Goal: Communication & Community: Share content

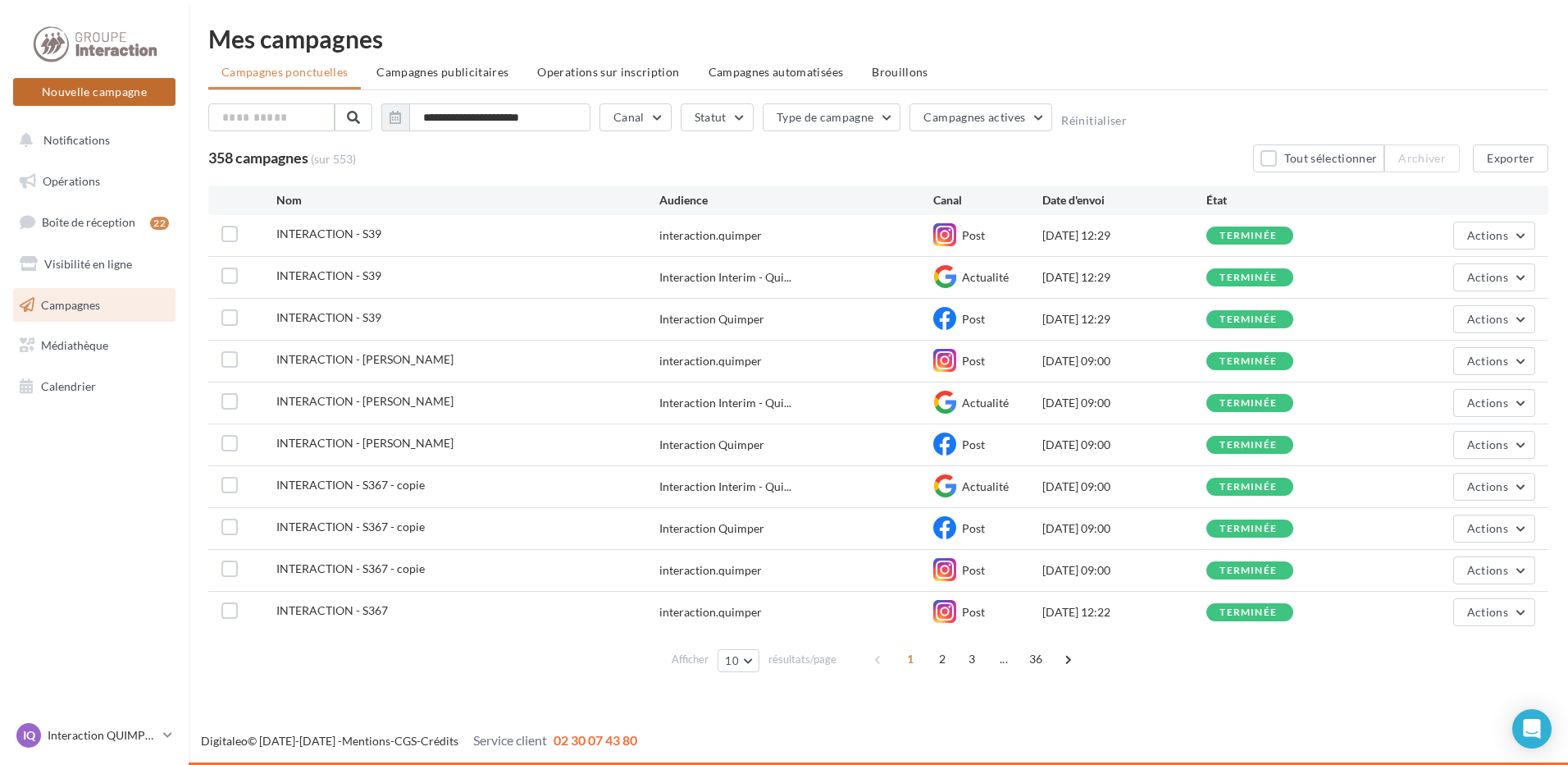
click at [59, 97] on button "Nouvelle campagne" at bounding box center [94, 92] width 163 height 28
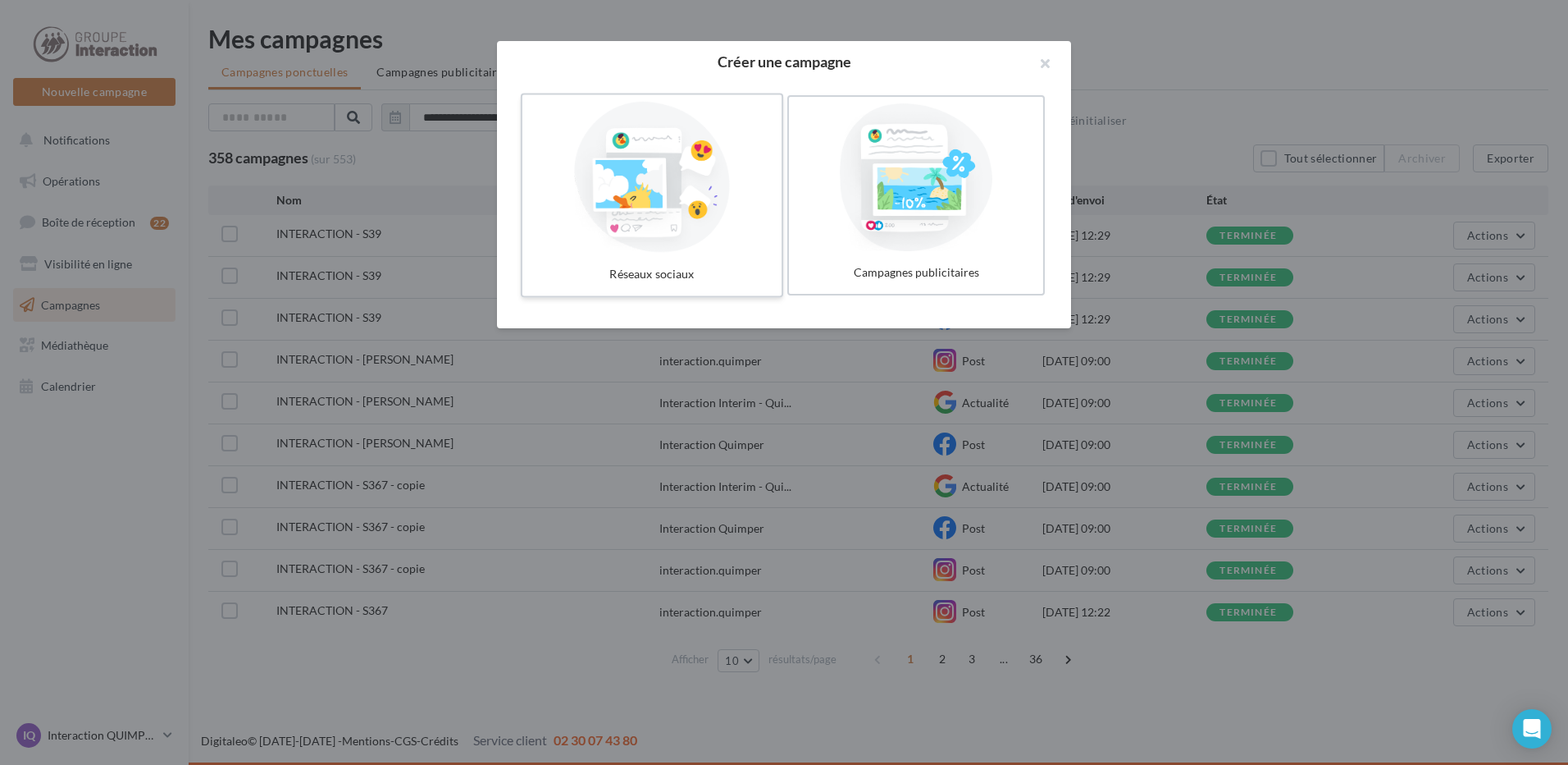
click at [627, 226] on div at bounding box center [652, 177] width 246 height 151
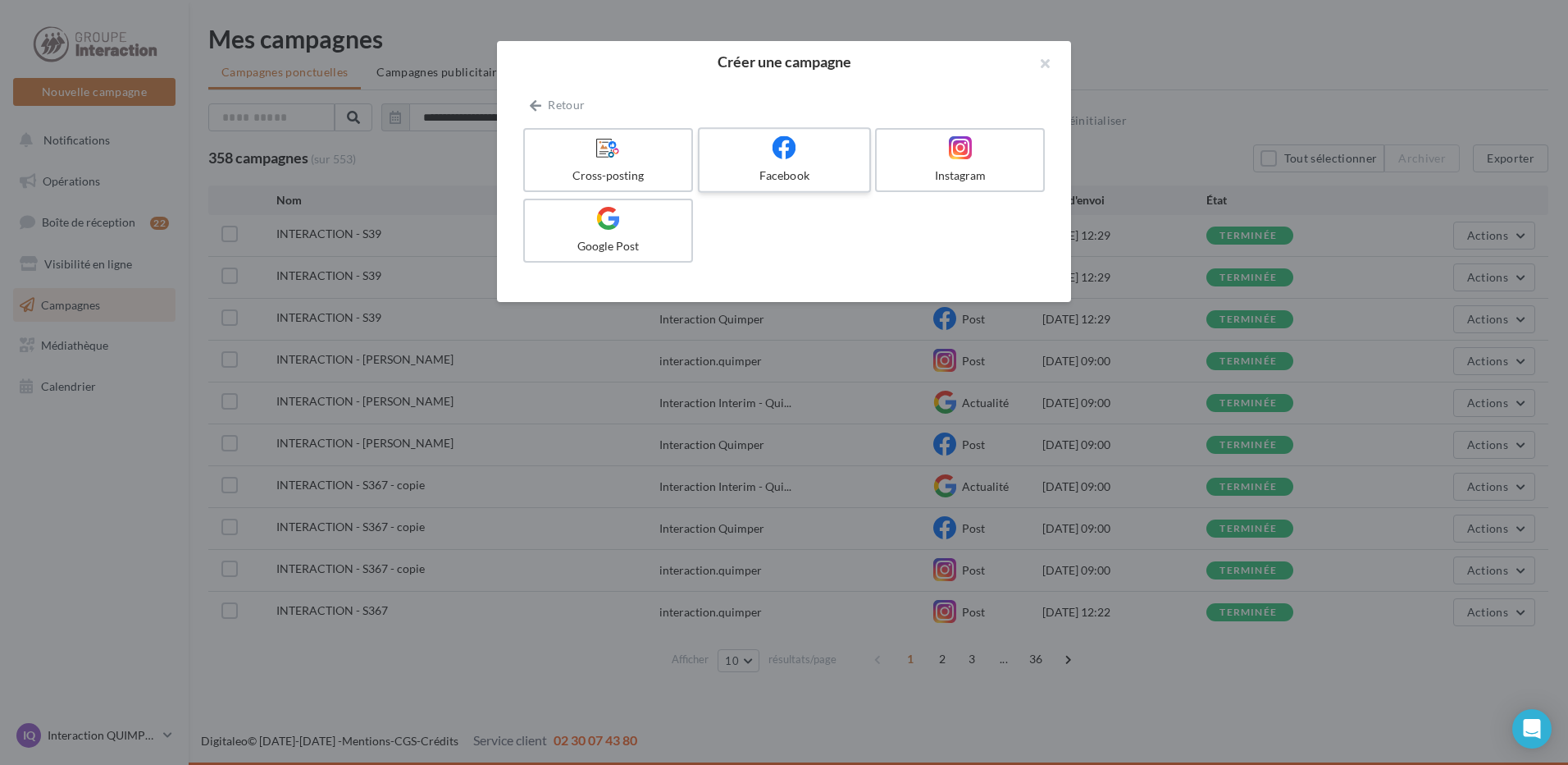
click at [750, 140] on div at bounding box center [784, 147] width 156 height 25
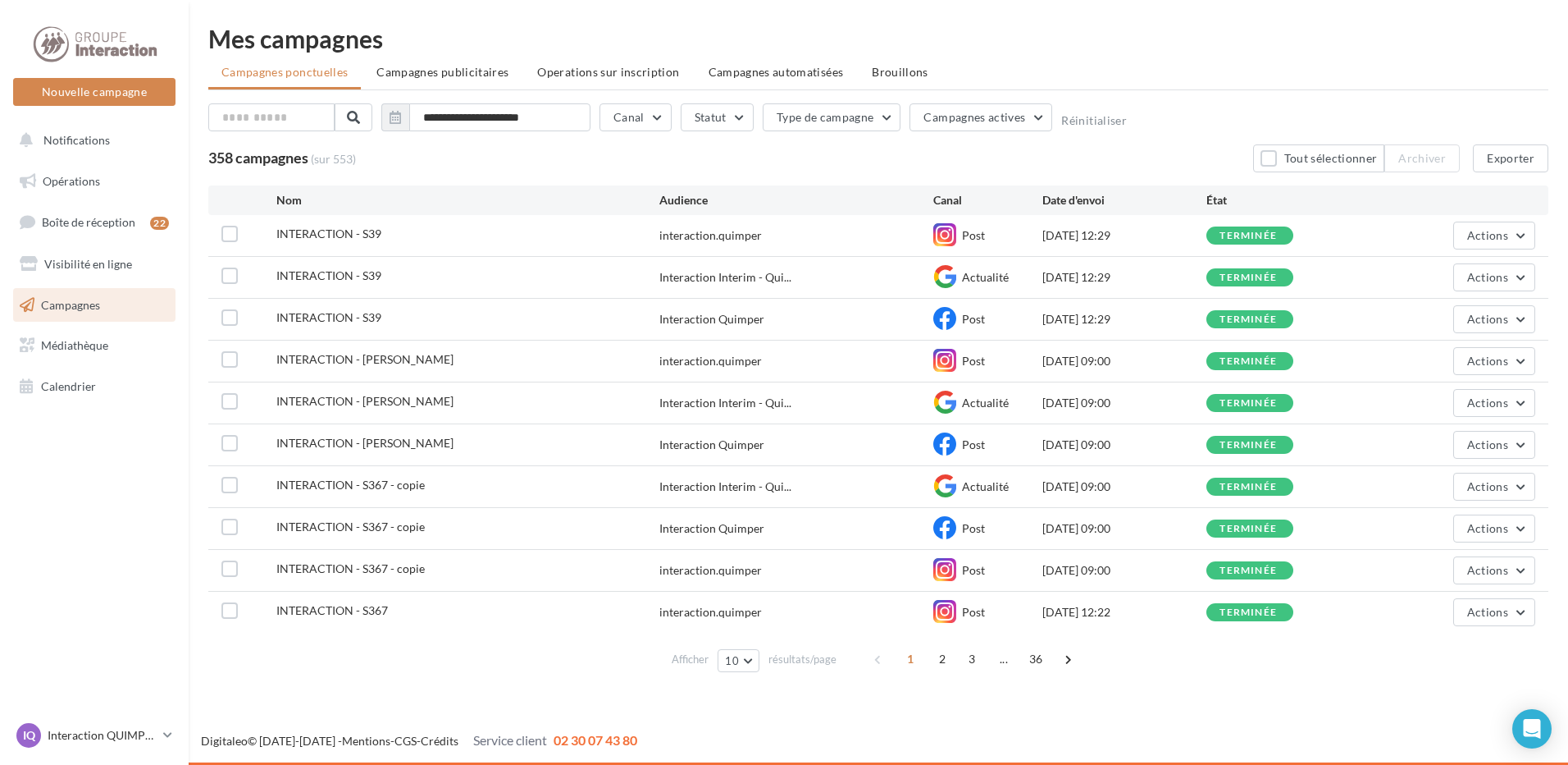
click at [945, 165] on div "358 campagnes (sur 553) Tout sélectionner Archiver Exporter" at bounding box center [879, 159] width 1340 height 28
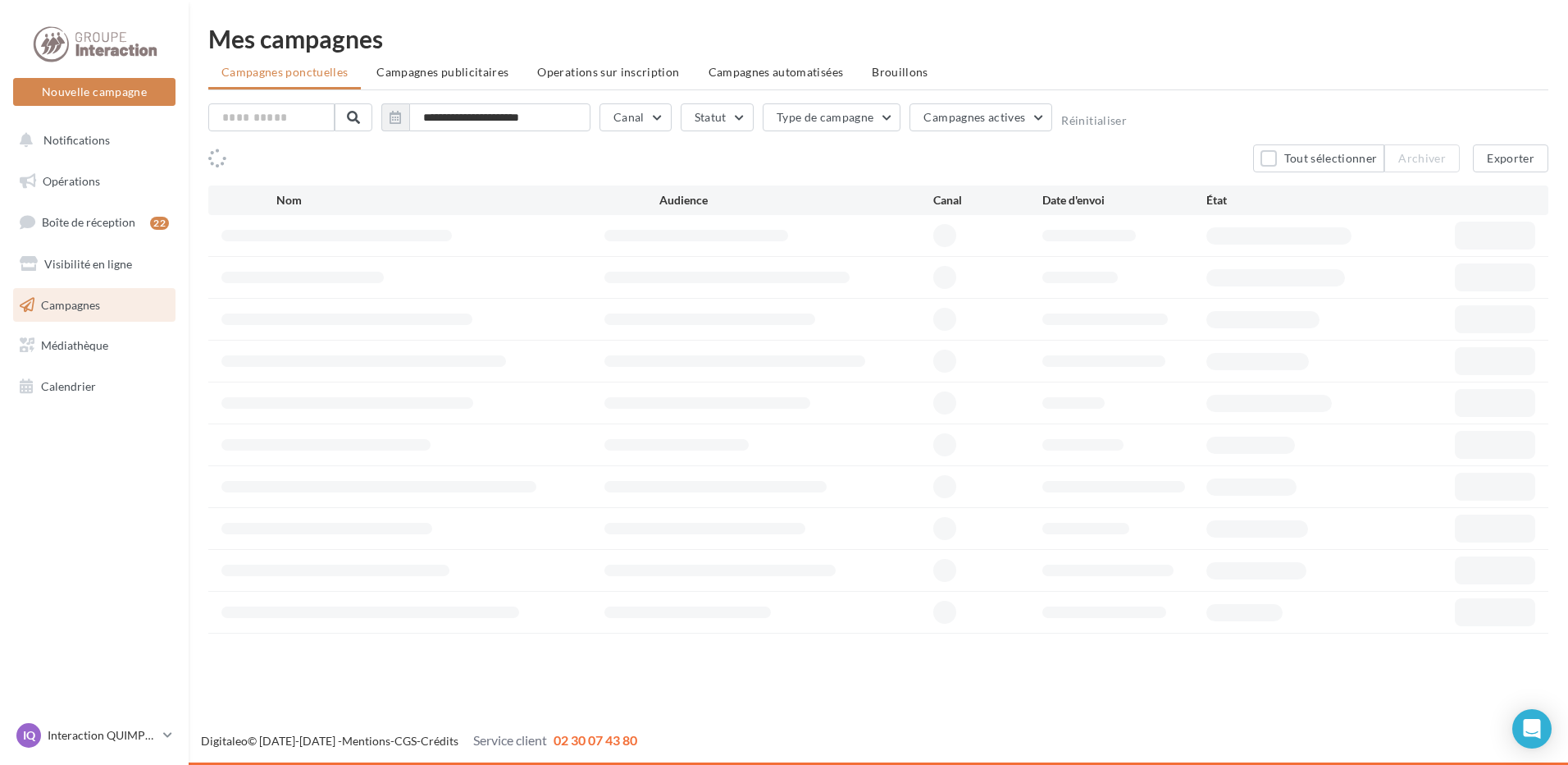
click at [70, 177] on span "Opérations" at bounding box center [71, 181] width 57 height 14
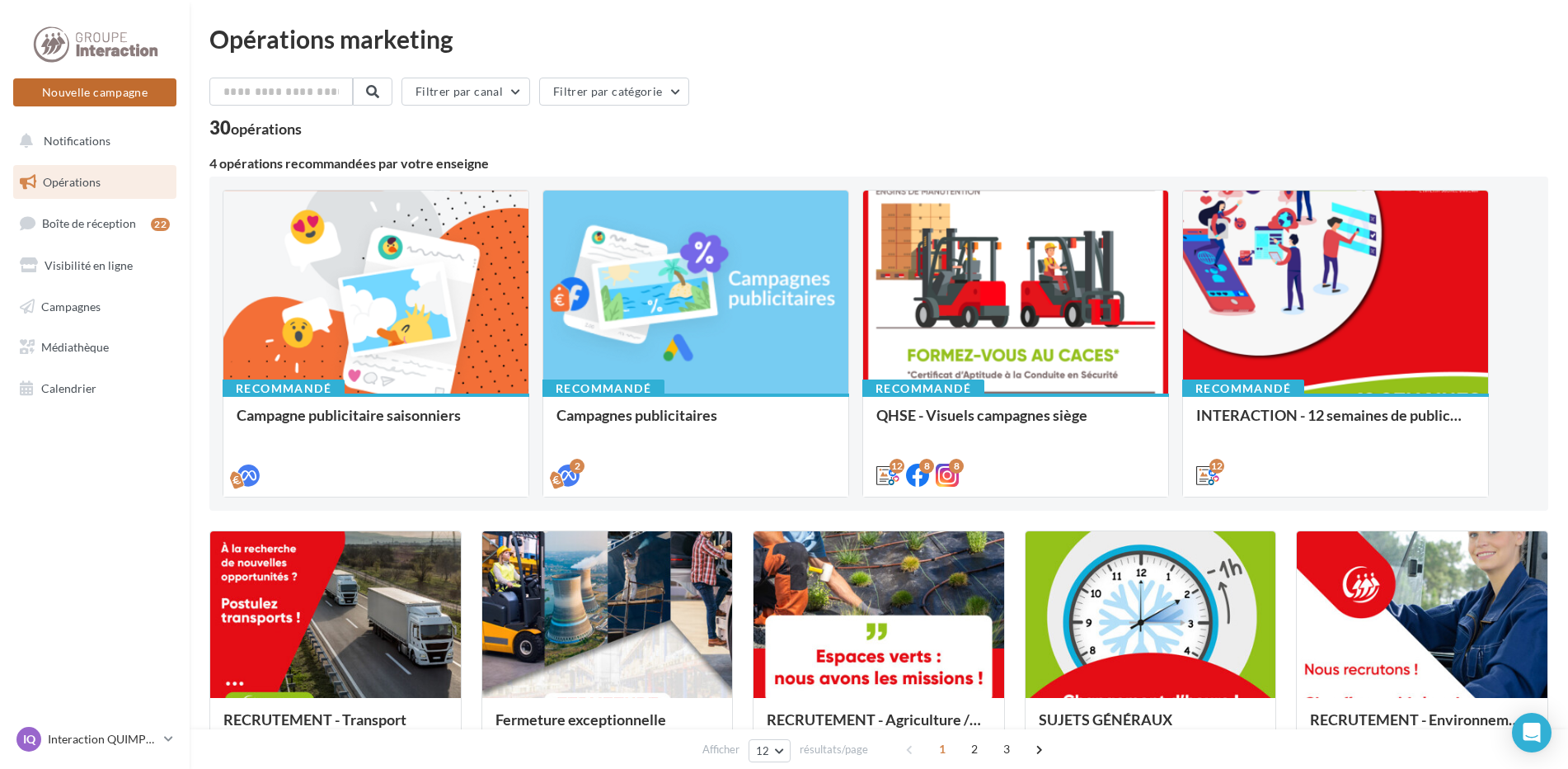
click at [77, 96] on button "Nouvelle campagne" at bounding box center [95, 92] width 164 height 28
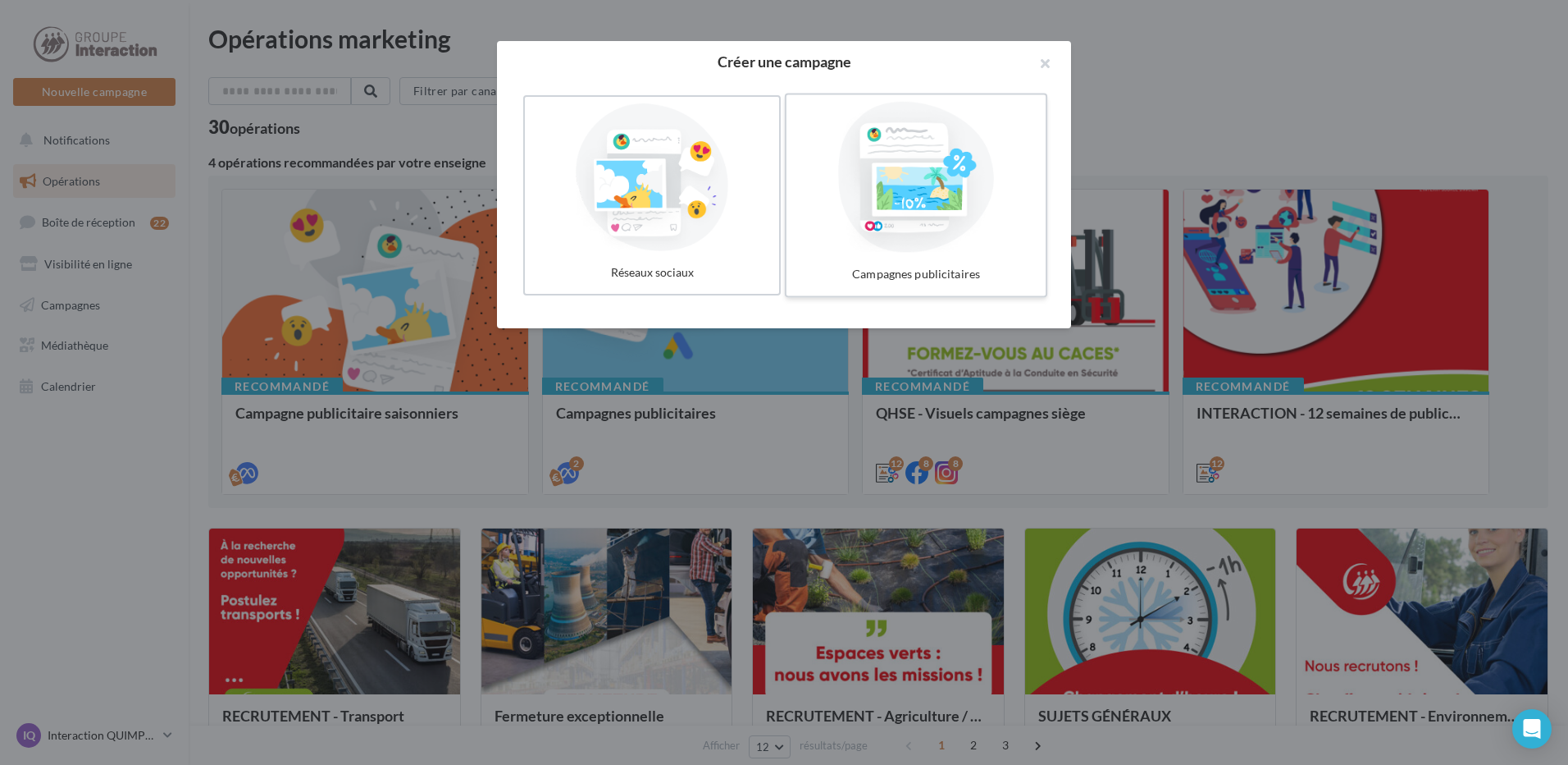
click at [925, 206] on div at bounding box center [916, 177] width 246 height 151
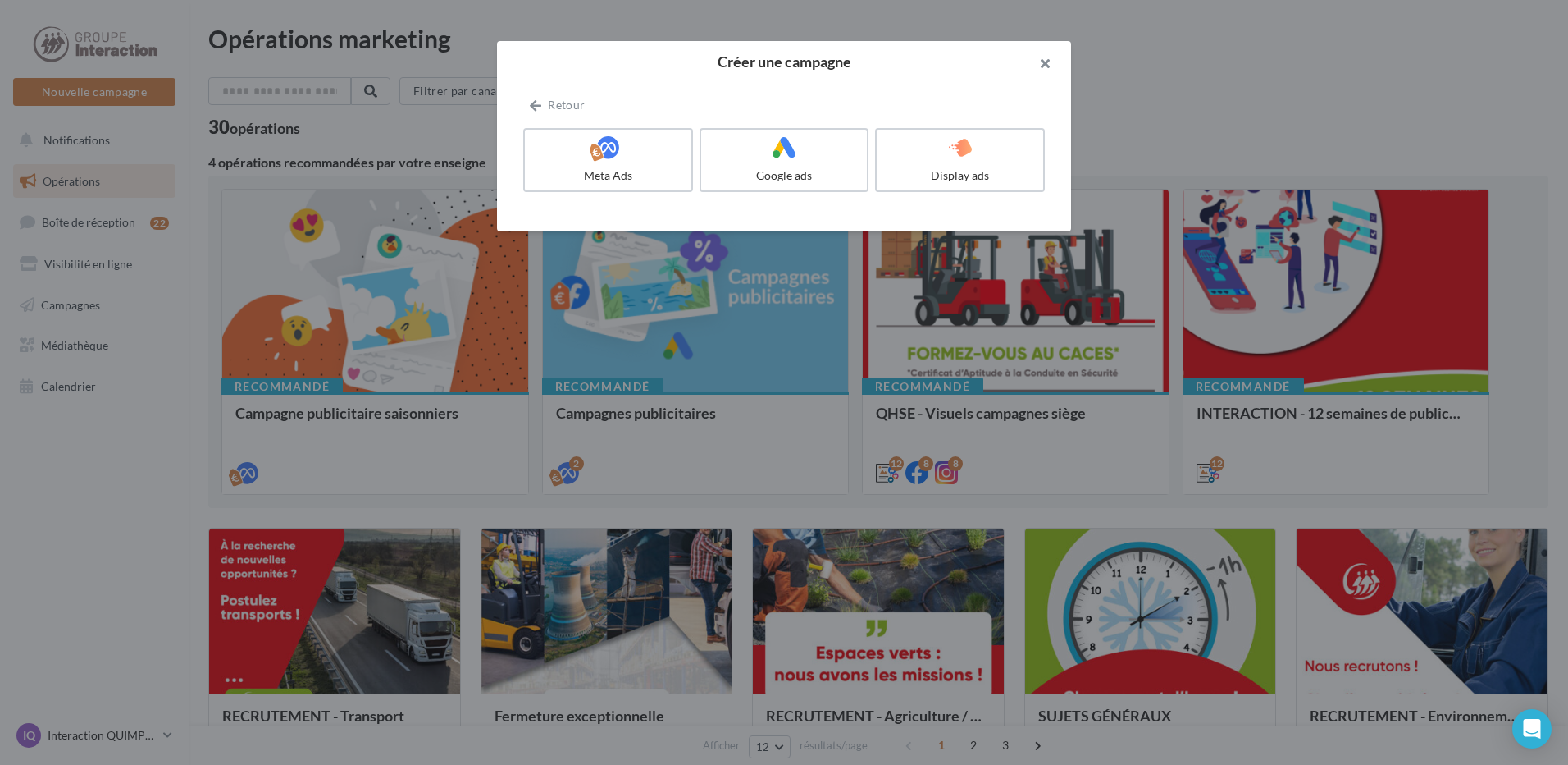
click at [1039, 61] on button "button" at bounding box center [1038, 65] width 66 height 49
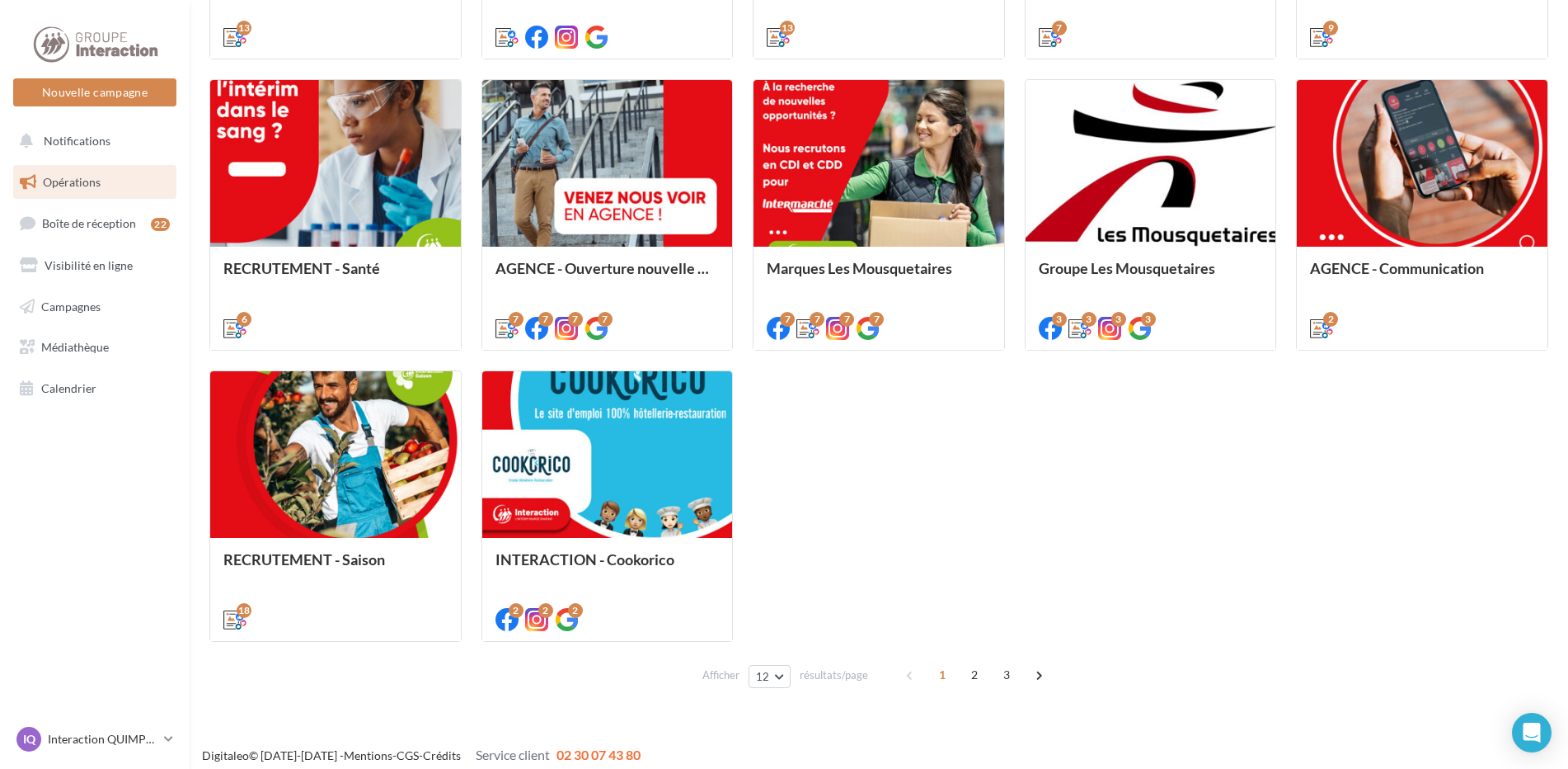
scroll to position [752, 0]
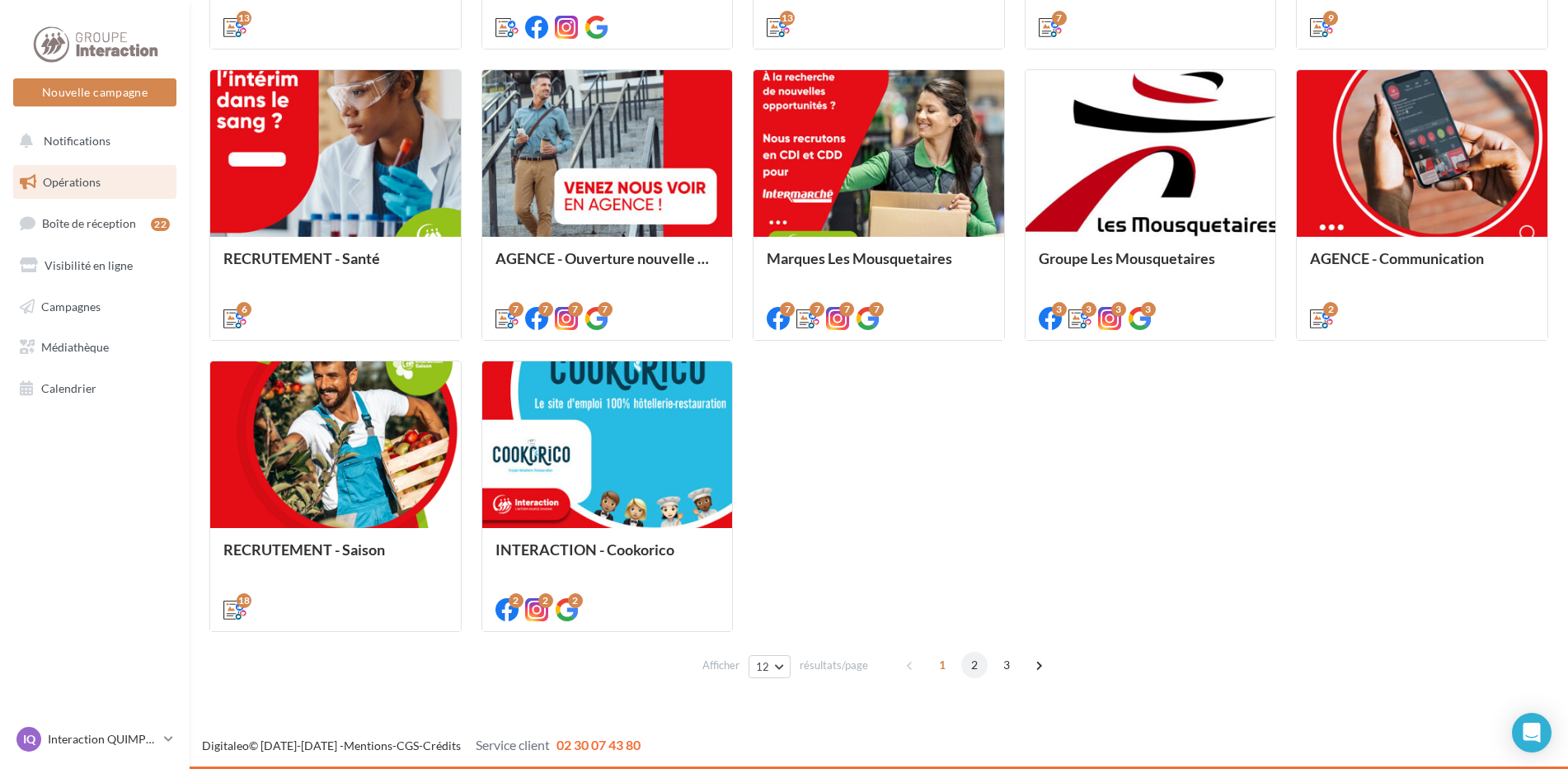
click at [981, 671] on span "2" at bounding box center [974, 664] width 26 height 26
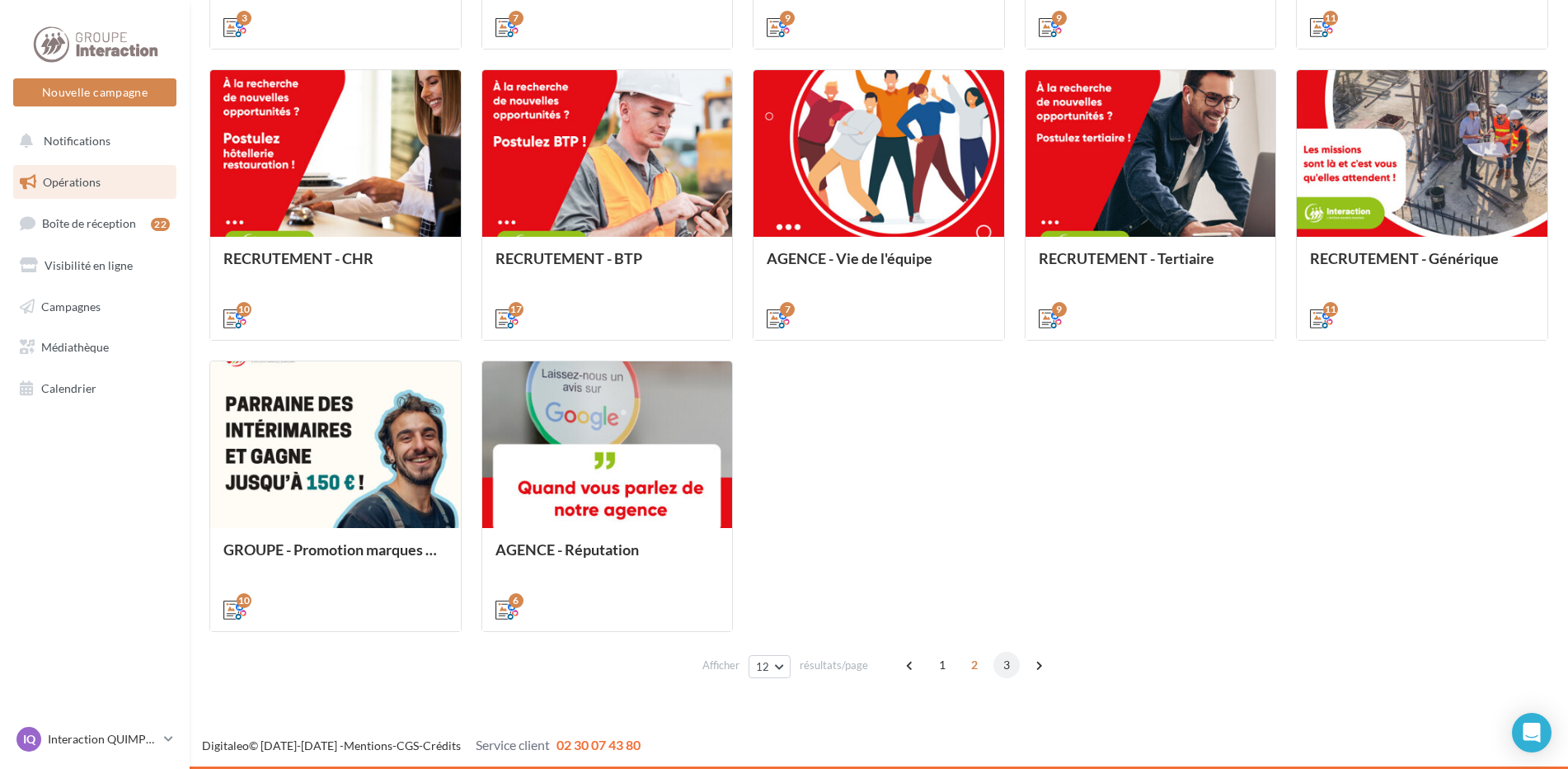
click at [1000, 658] on span "3" at bounding box center [1006, 664] width 26 height 26
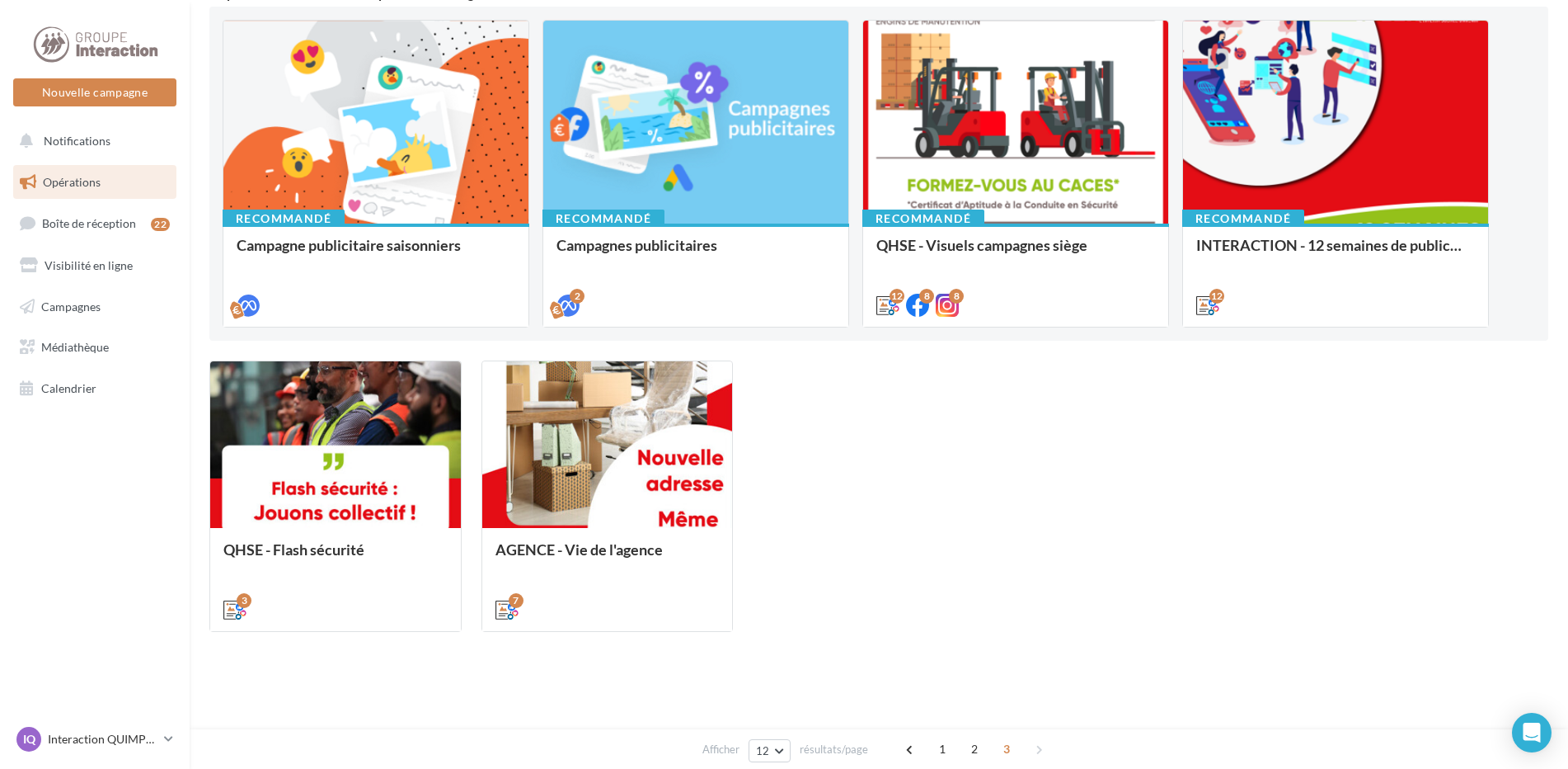
scroll to position [0, 0]
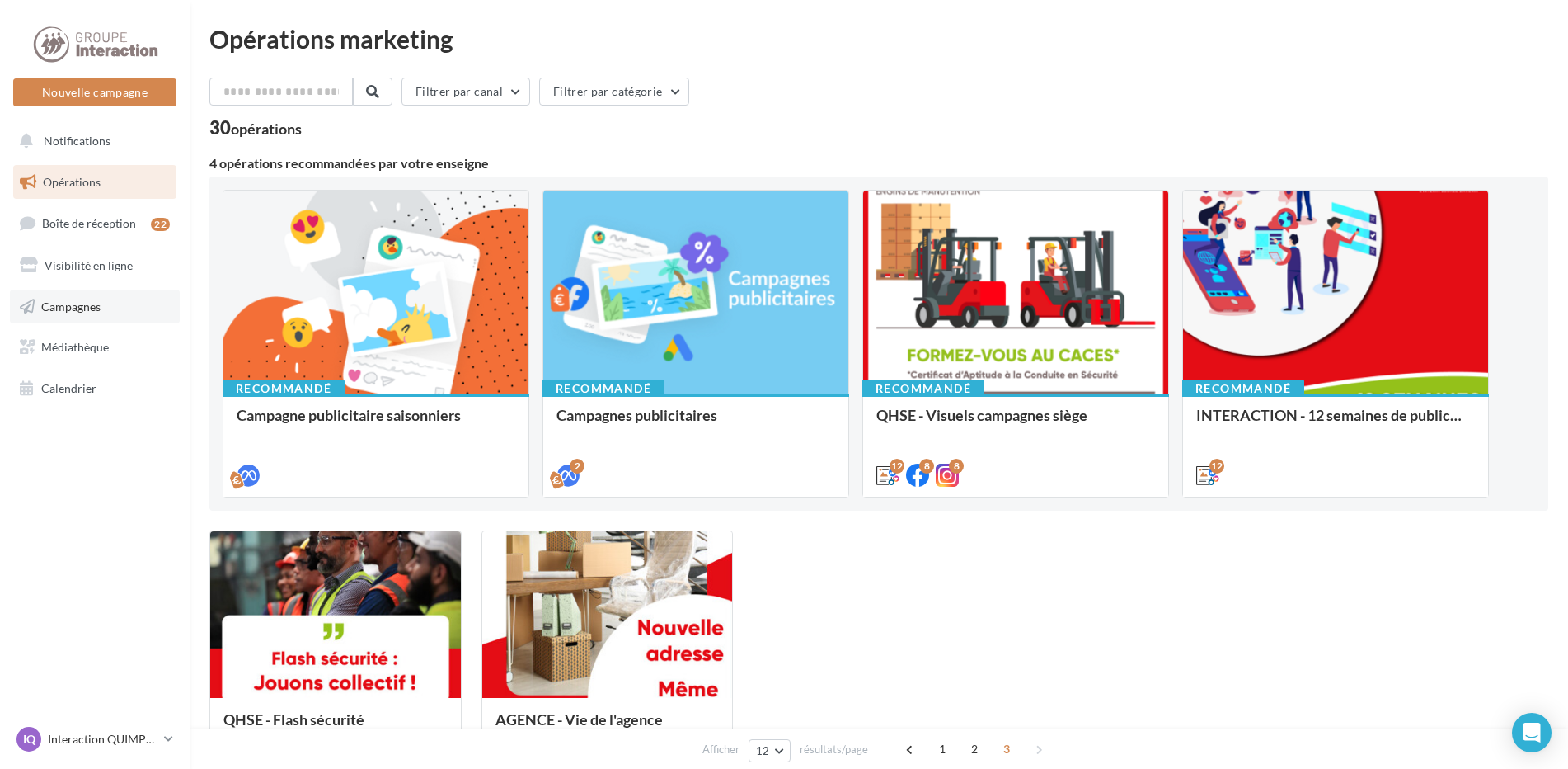
click at [67, 296] on link "Campagnes" at bounding box center [94, 307] width 170 height 35
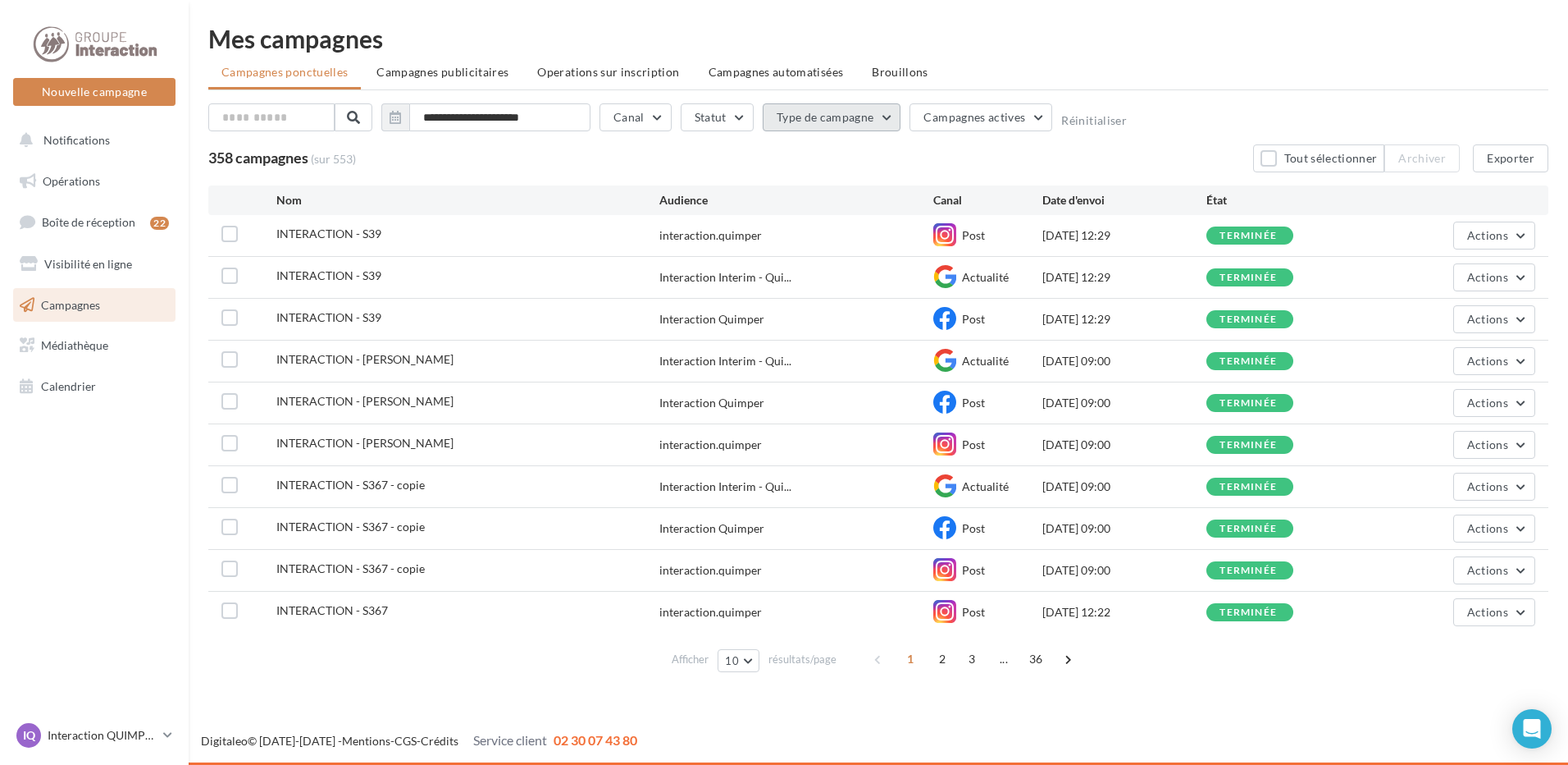
click at [830, 114] on button "Type de campagne" at bounding box center [832, 117] width 139 height 28
click at [940, 657] on span "2" at bounding box center [942, 658] width 26 height 26
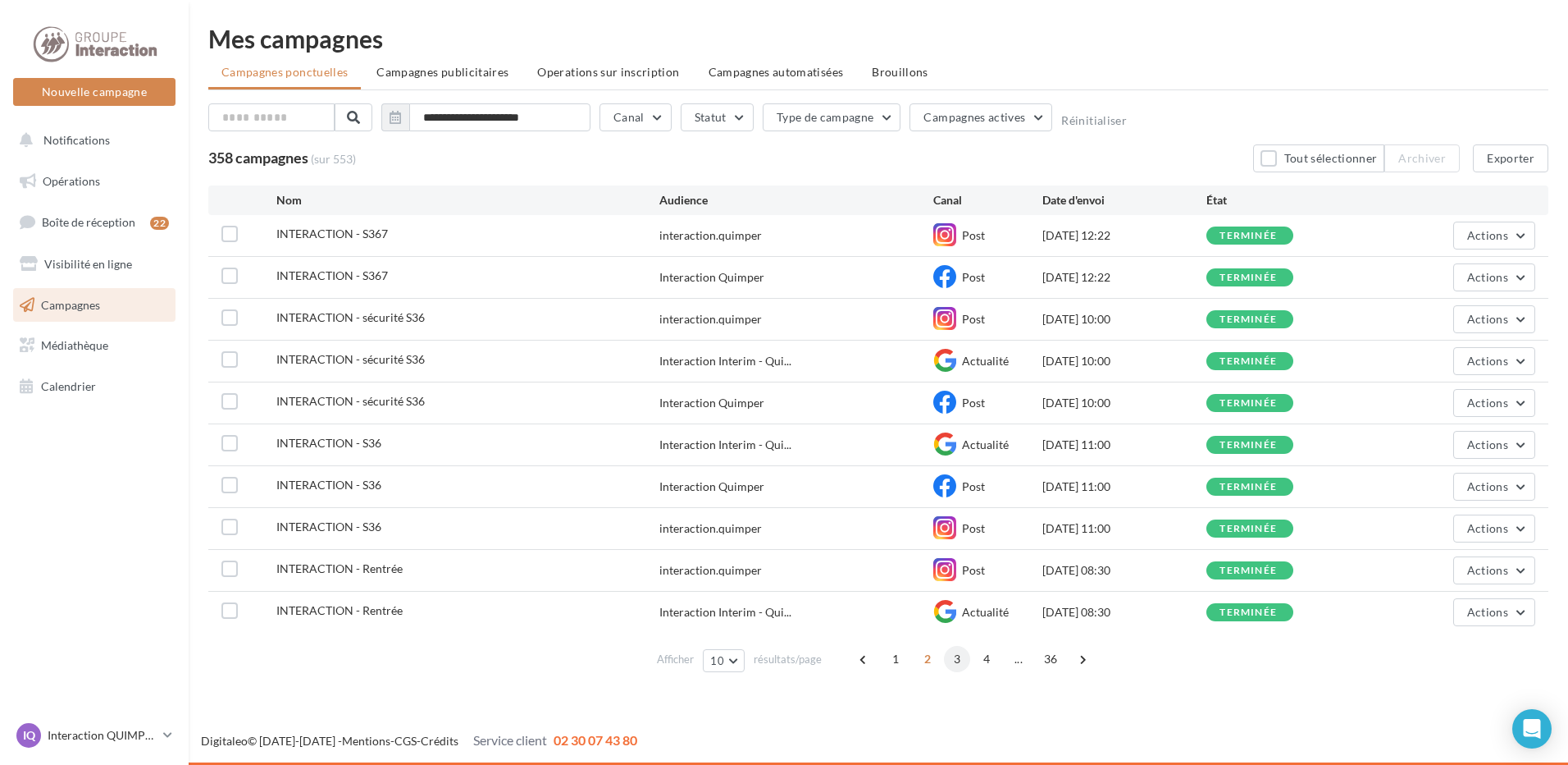
click at [962, 665] on span "3" at bounding box center [957, 658] width 26 height 26
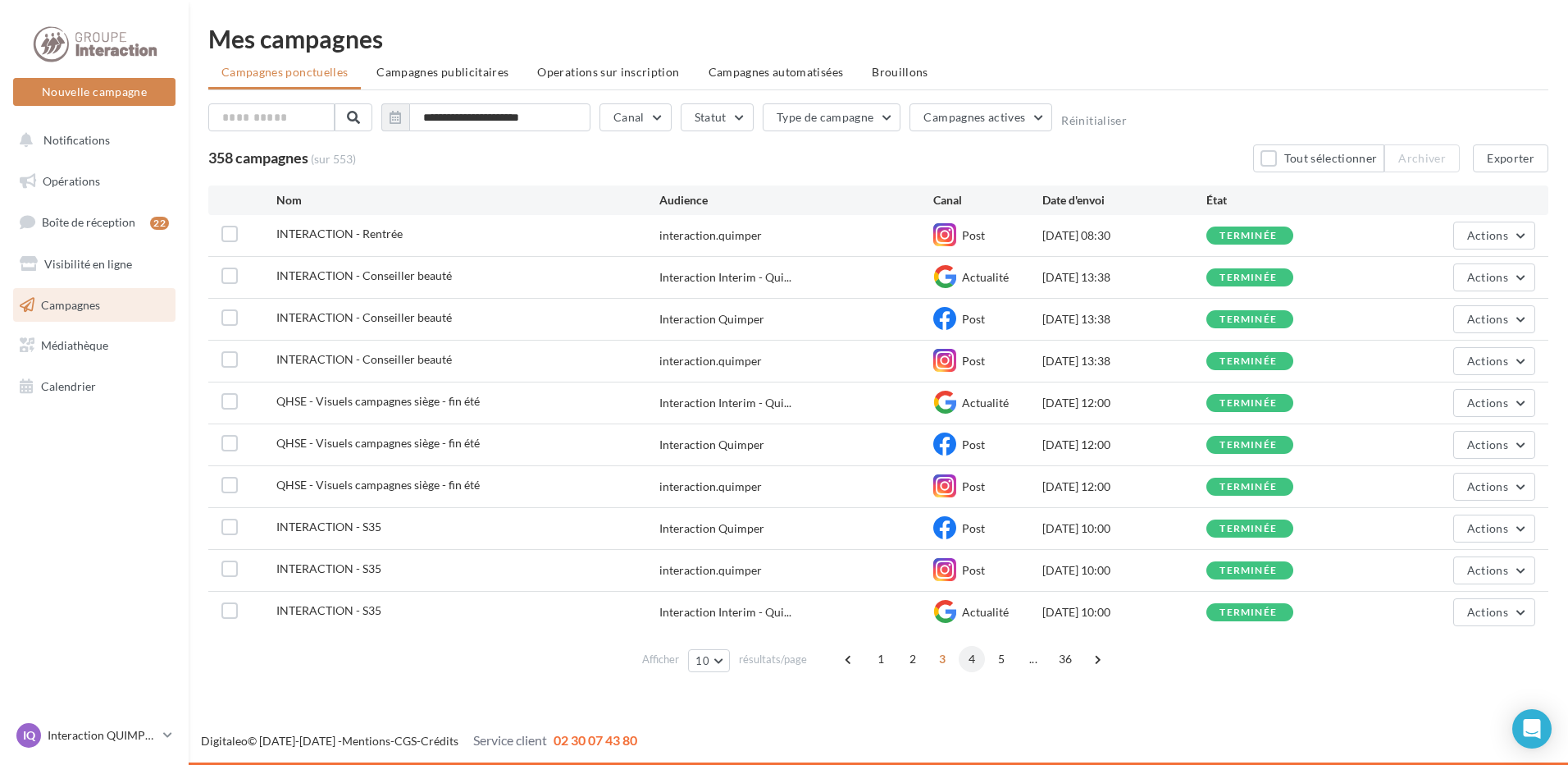
click at [981, 660] on span "4" at bounding box center [971, 658] width 26 height 26
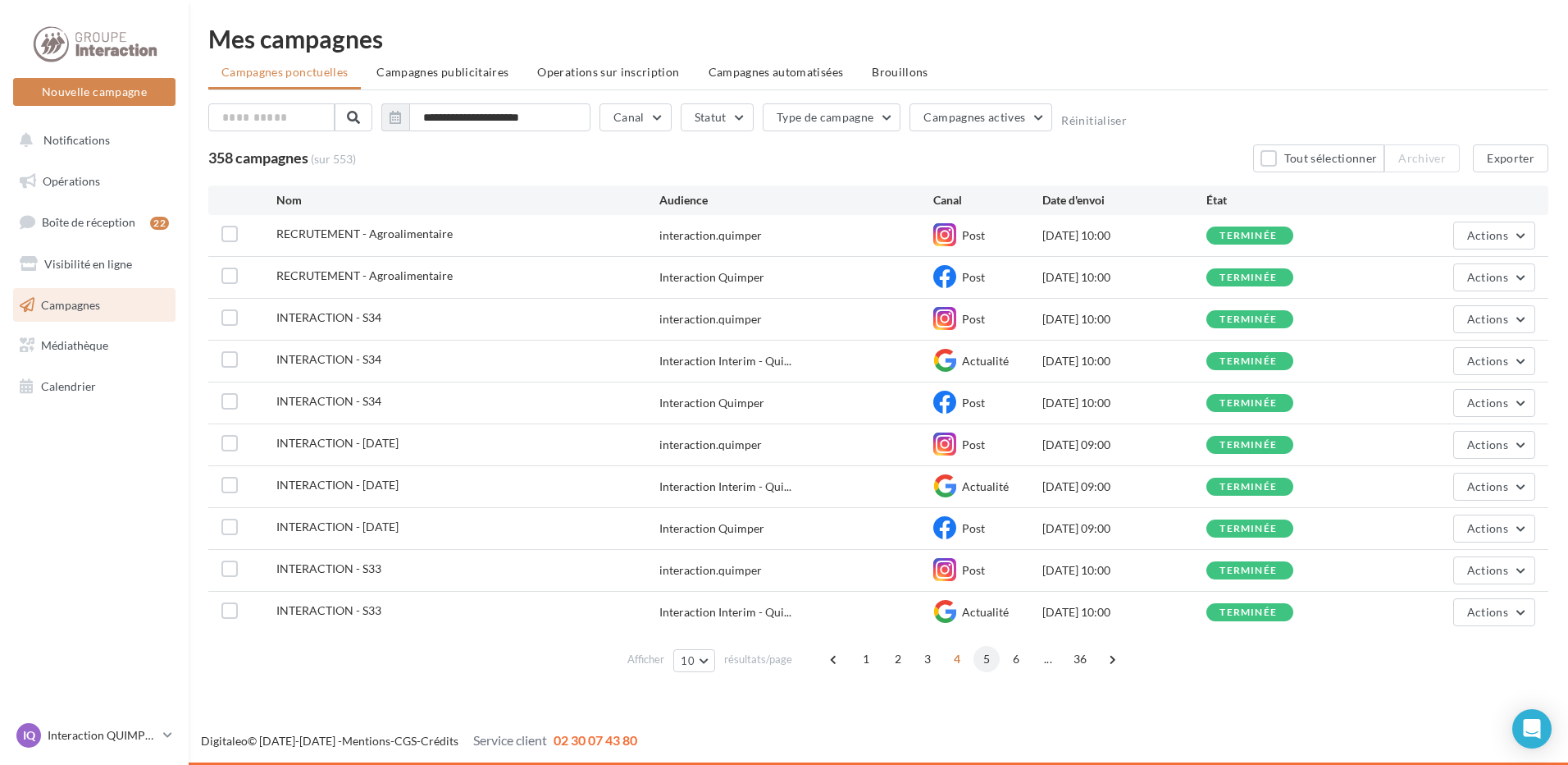
click at [987, 661] on span "5" at bounding box center [986, 658] width 26 height 26
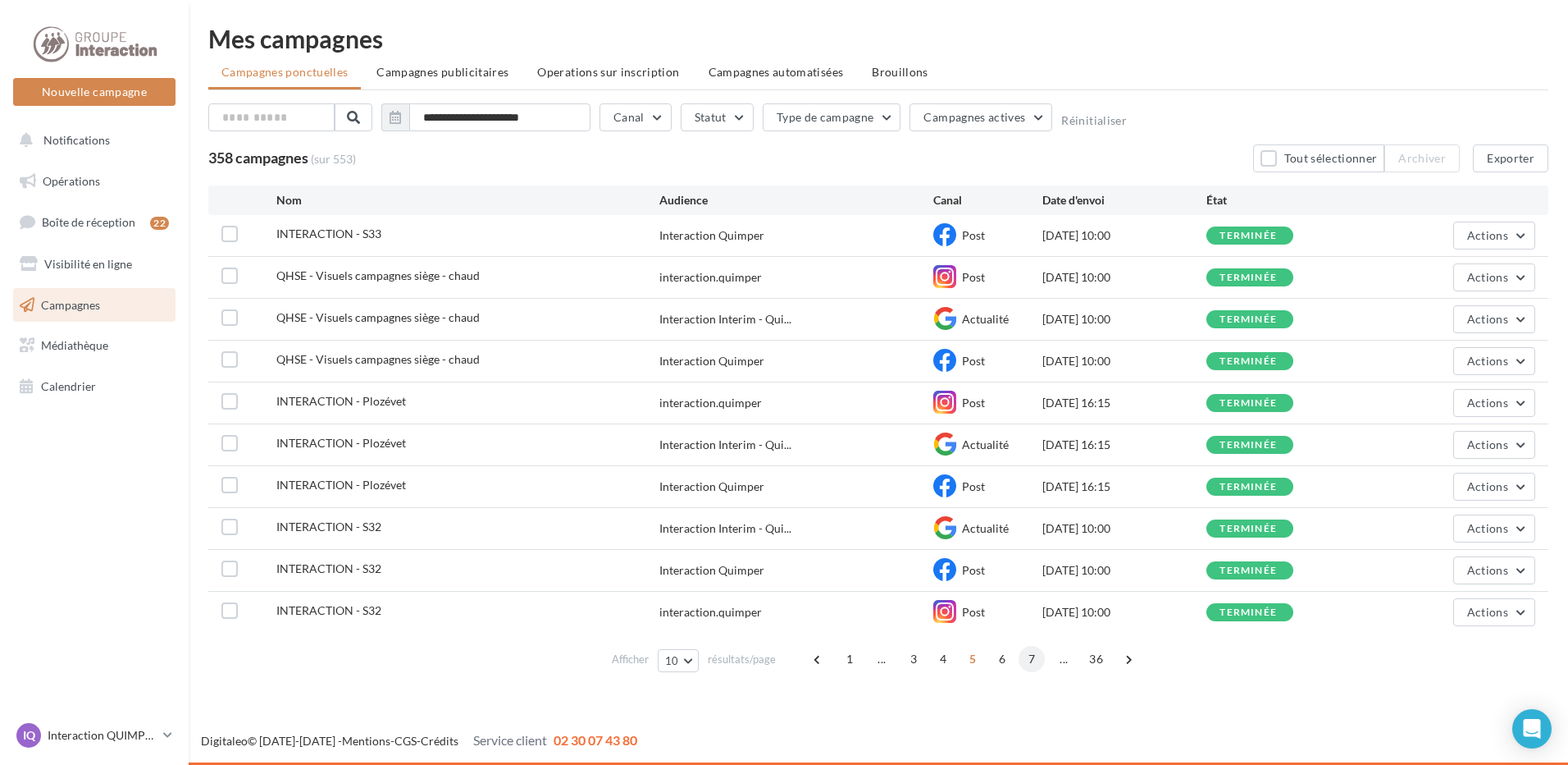
click at [1019, 665] on span "7" at bounding box center [1031, 658] width 26 height 26
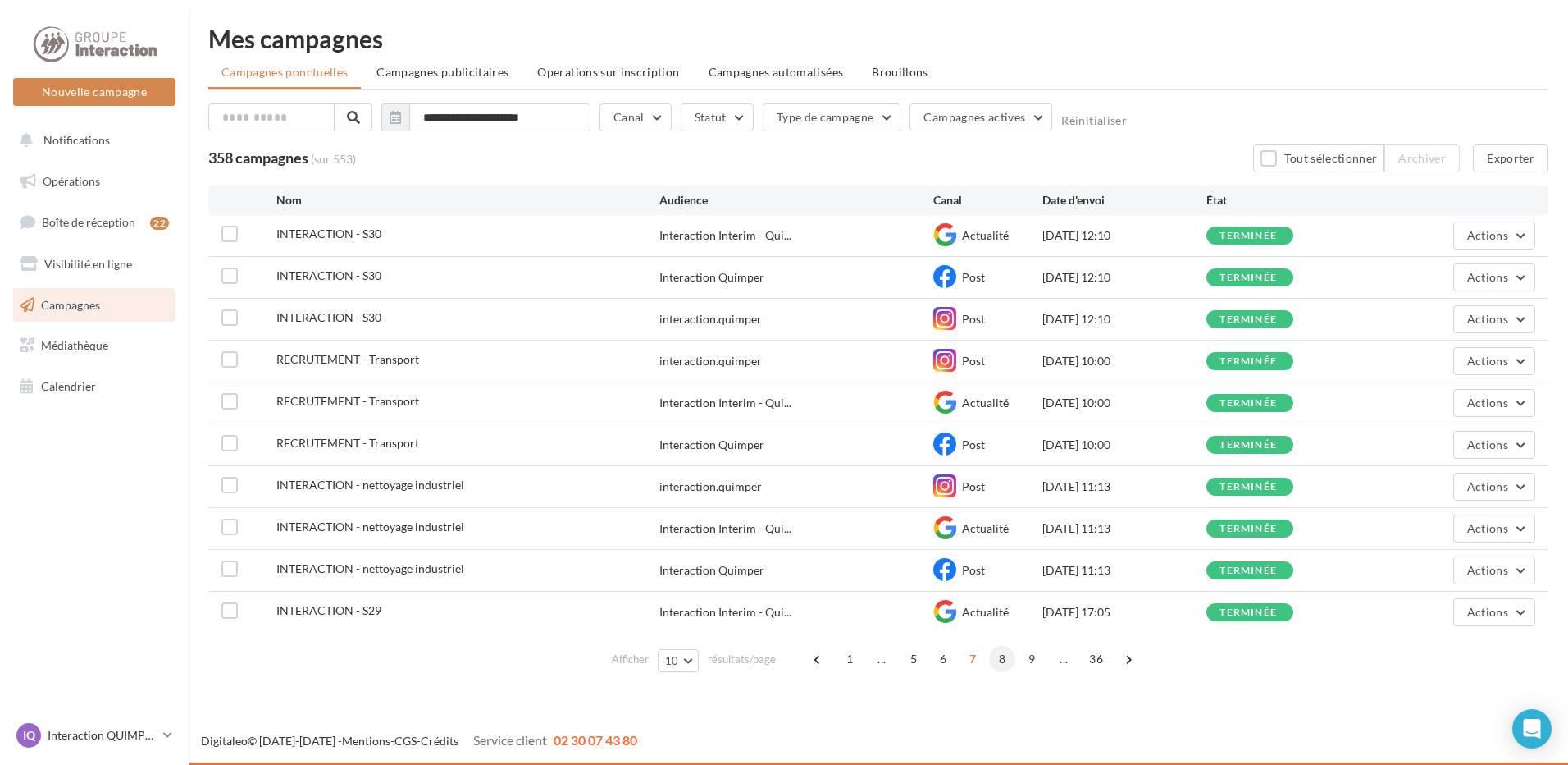
click at [999, 657] on span "8" at bounding box center [1002, 658] width 26 height 26
click at [999, 664] on span "9" at bounding box center [1002, 658] width 26 height 26
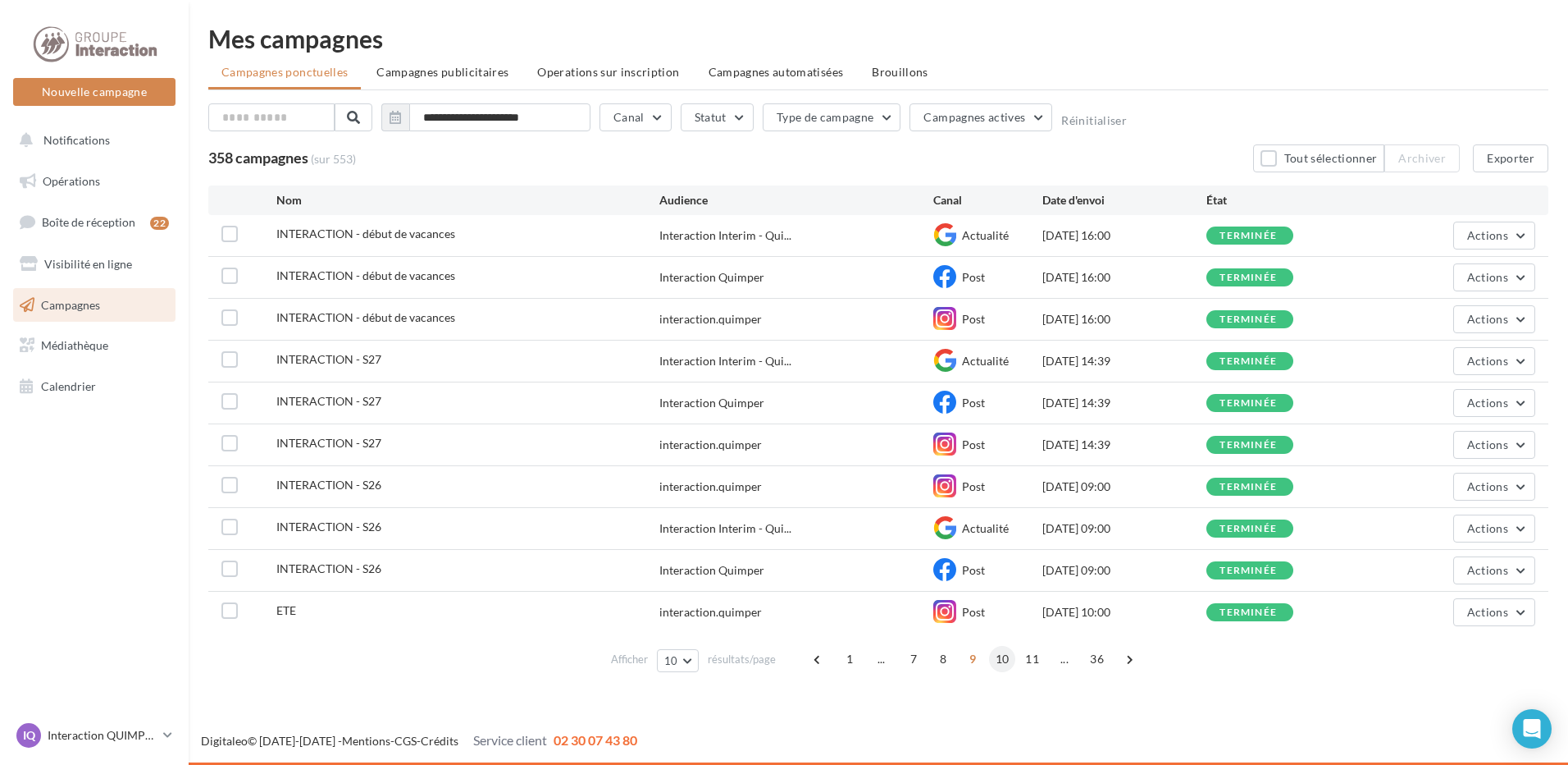
click at [1000, 667] on span "10" at bounding box center [1002, 658] width 27 height 26
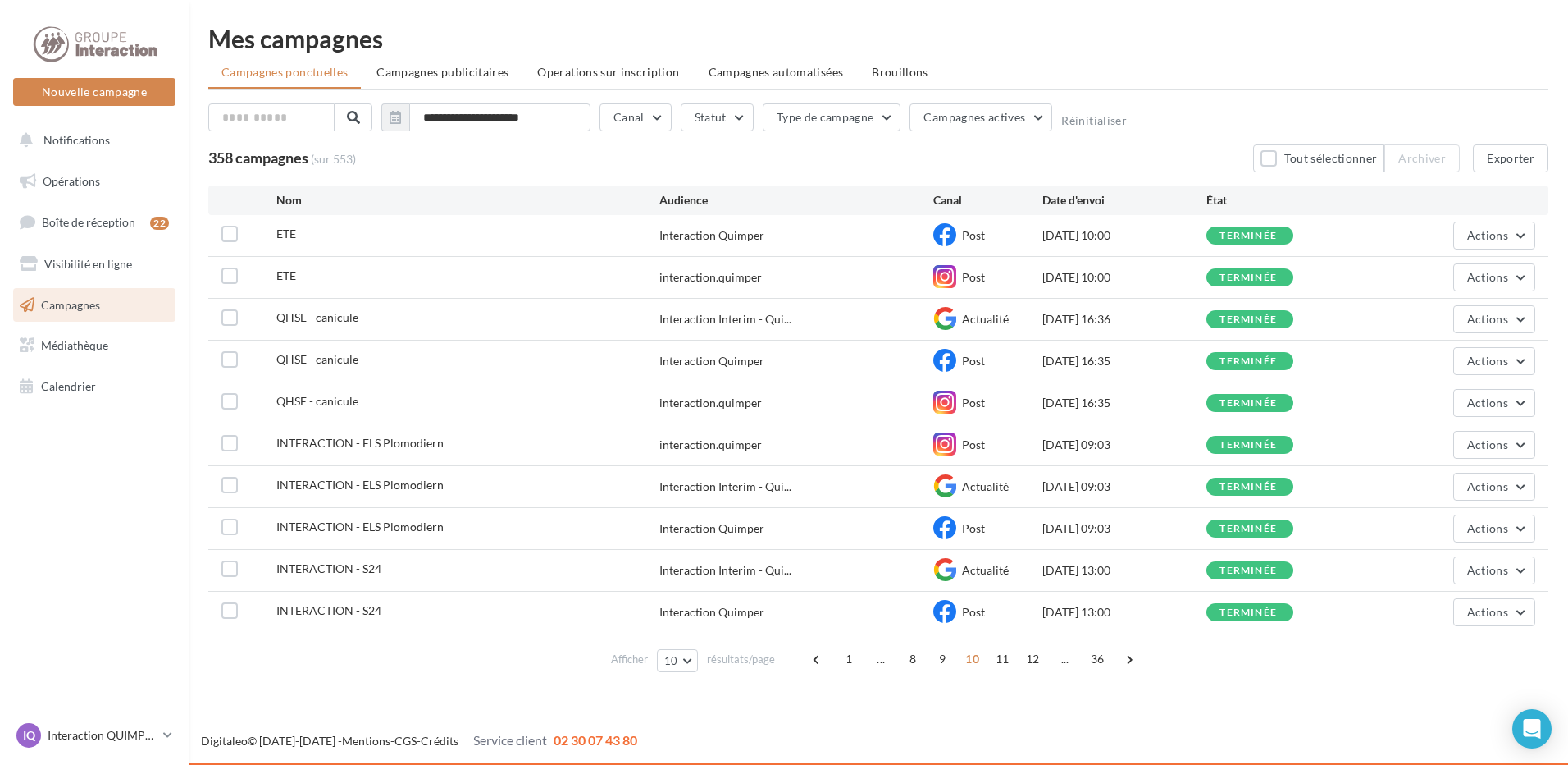
click at [1000, 667] on span "11" at bounding box center [1002, 658] width 27 height 26
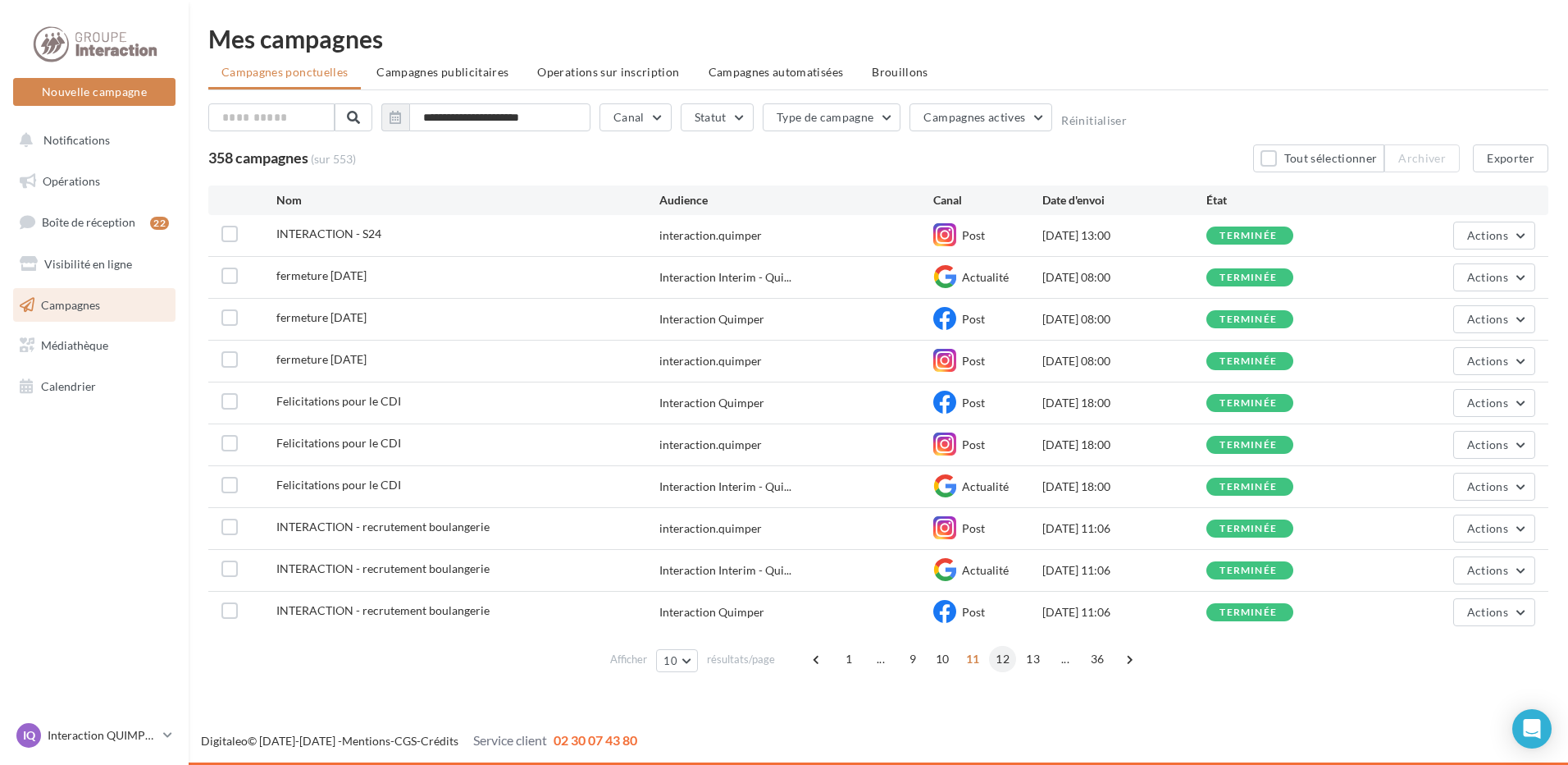
click at [1001, 667] on span "12" at bounding box center [1002, 658] width 27 height 26
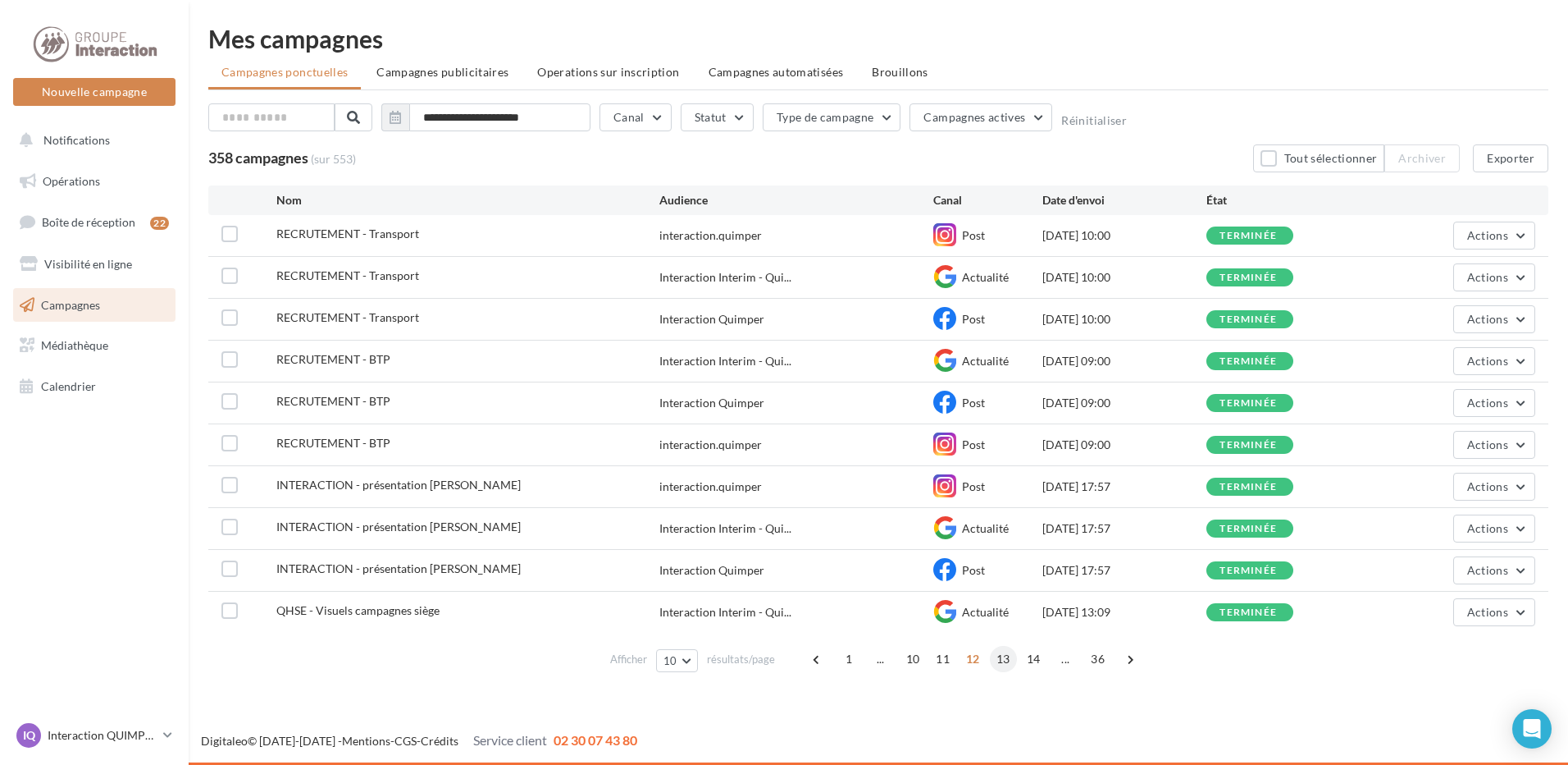
click at [1003, 669] on span "13" at bounding box center [1003, 658] width 27 height 26
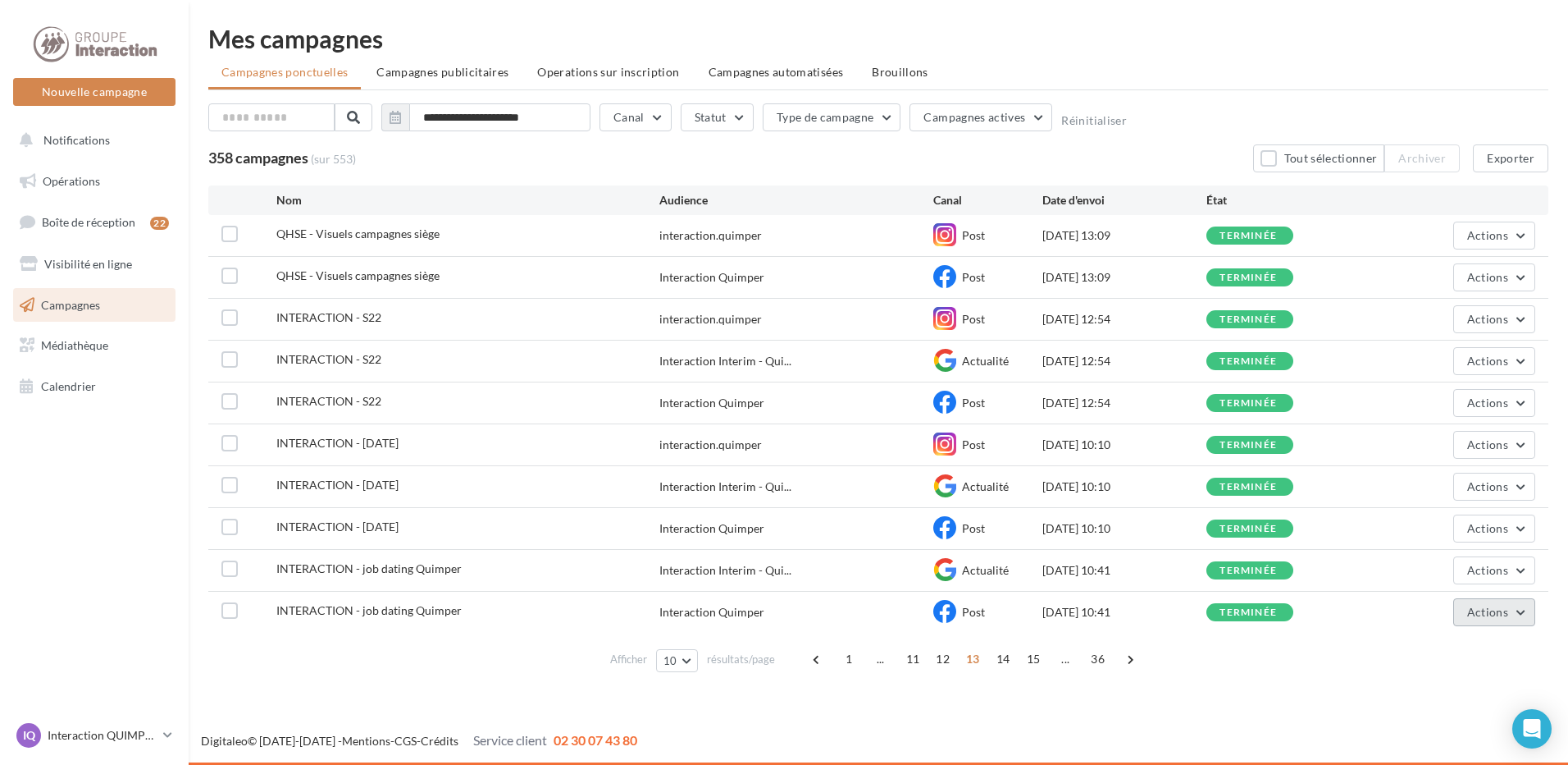
click at [1473, 613] on span "Actions" at bounding box center [1487, 612] width 41 height 14
click at [1436, 458] on button "Voir les résultats" at bounding box center [1453, 445] width 164 height 42
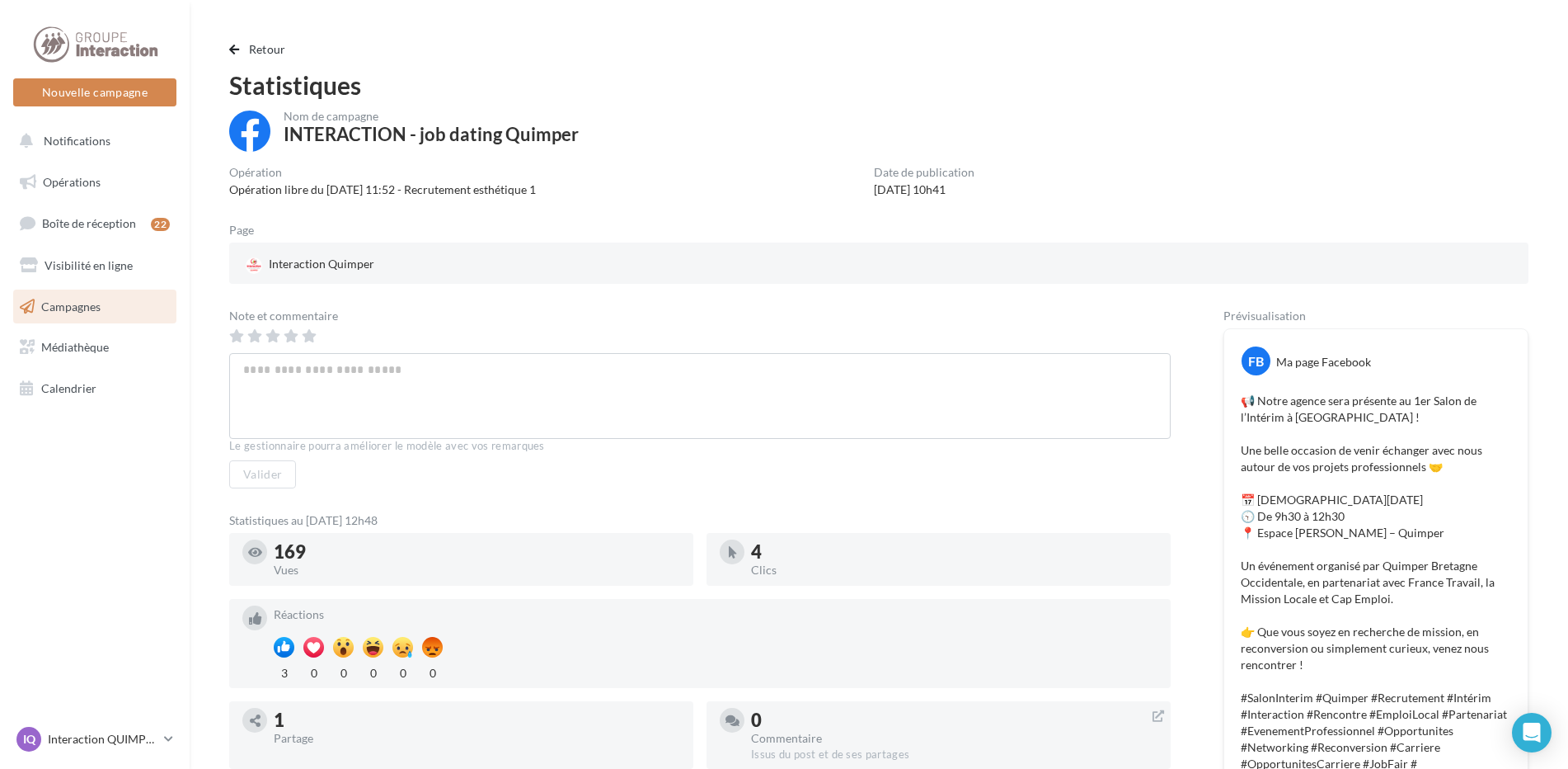
scroll to position [413, 0]
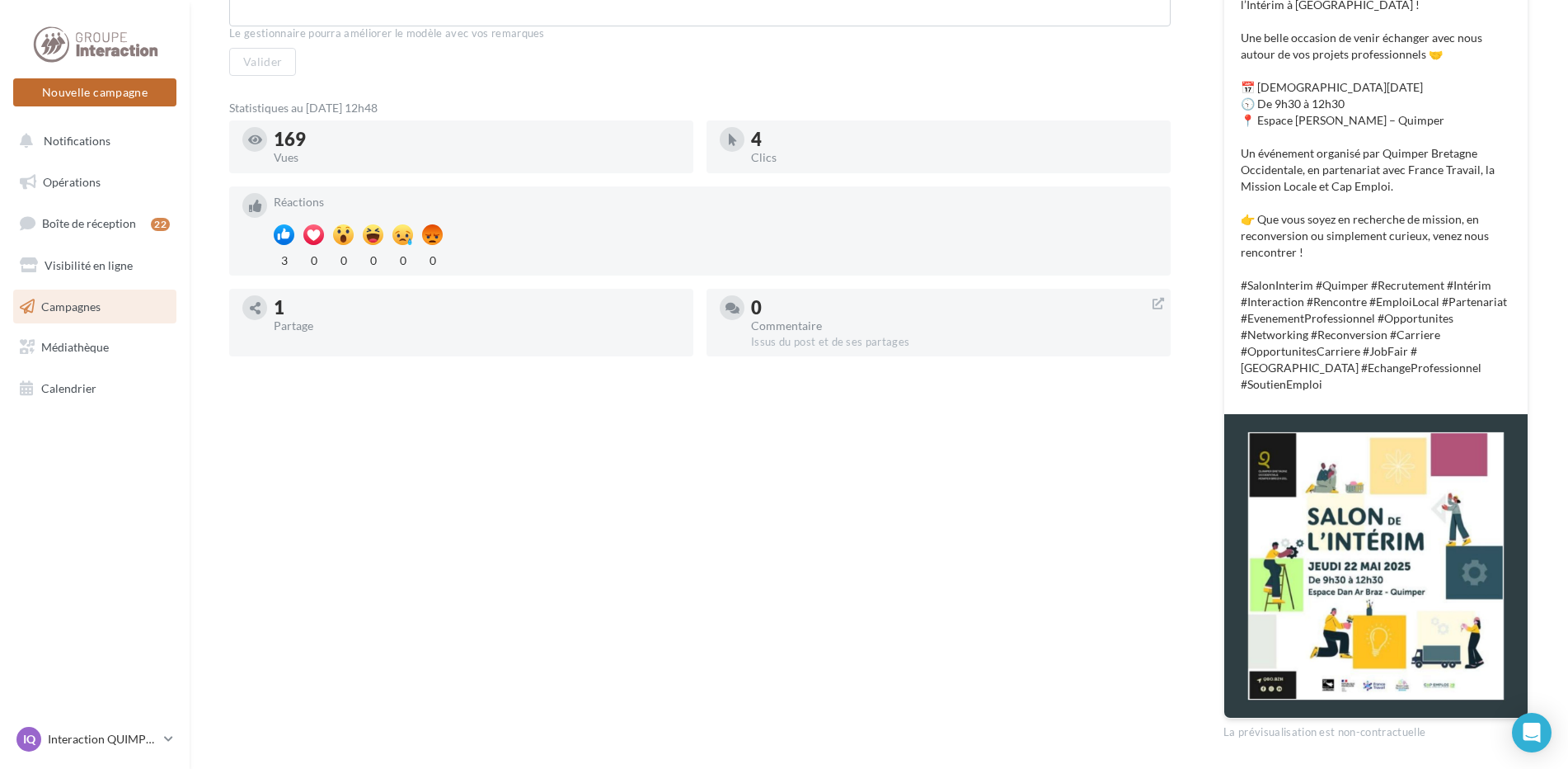
click at [99, 87] on button "Nouvelle campagne" at bounding box center [95, 92] width 164 height 28
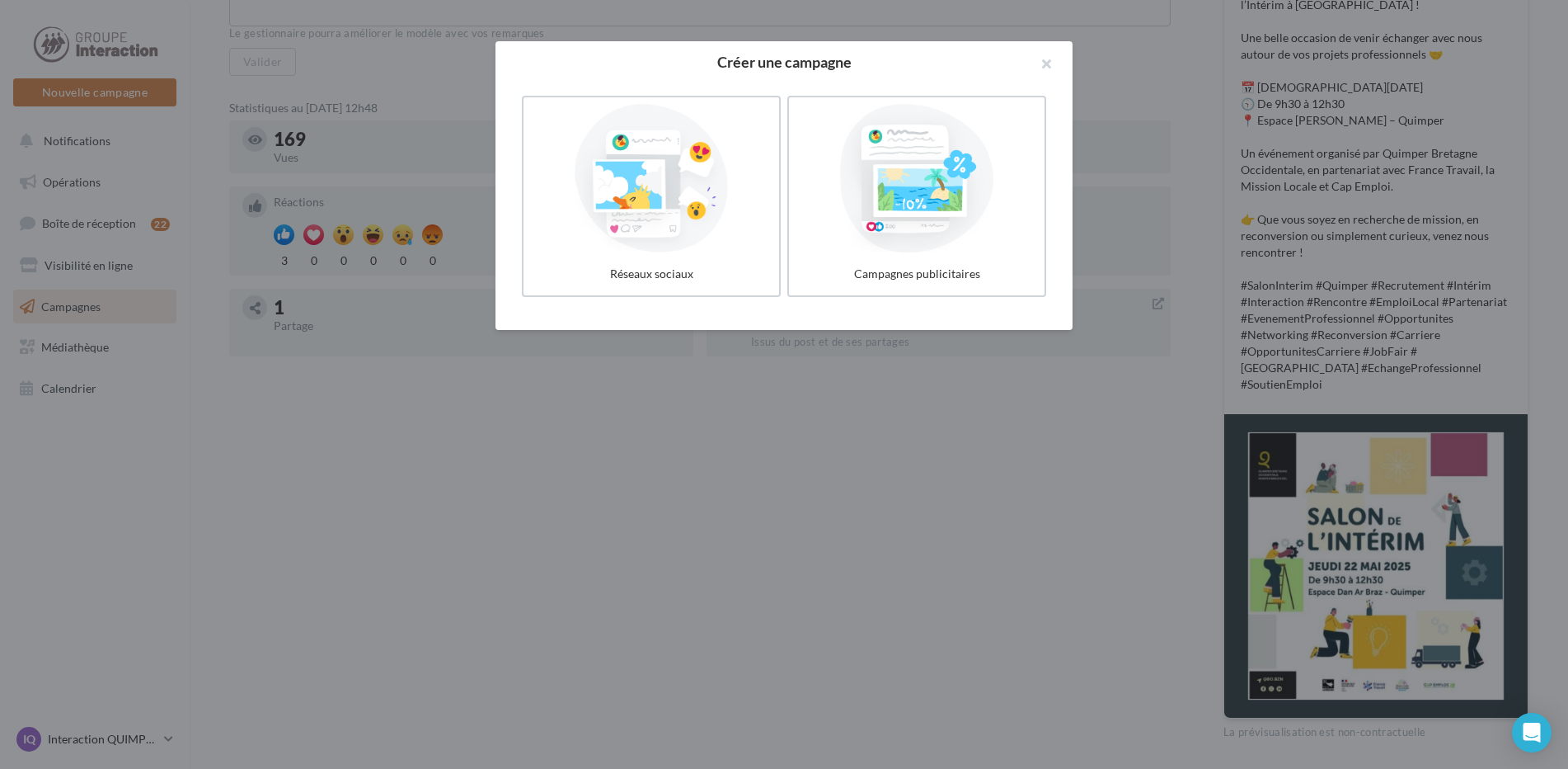
click at [627, 428] on div at bounding box center [784, 384] width 1568 height 769
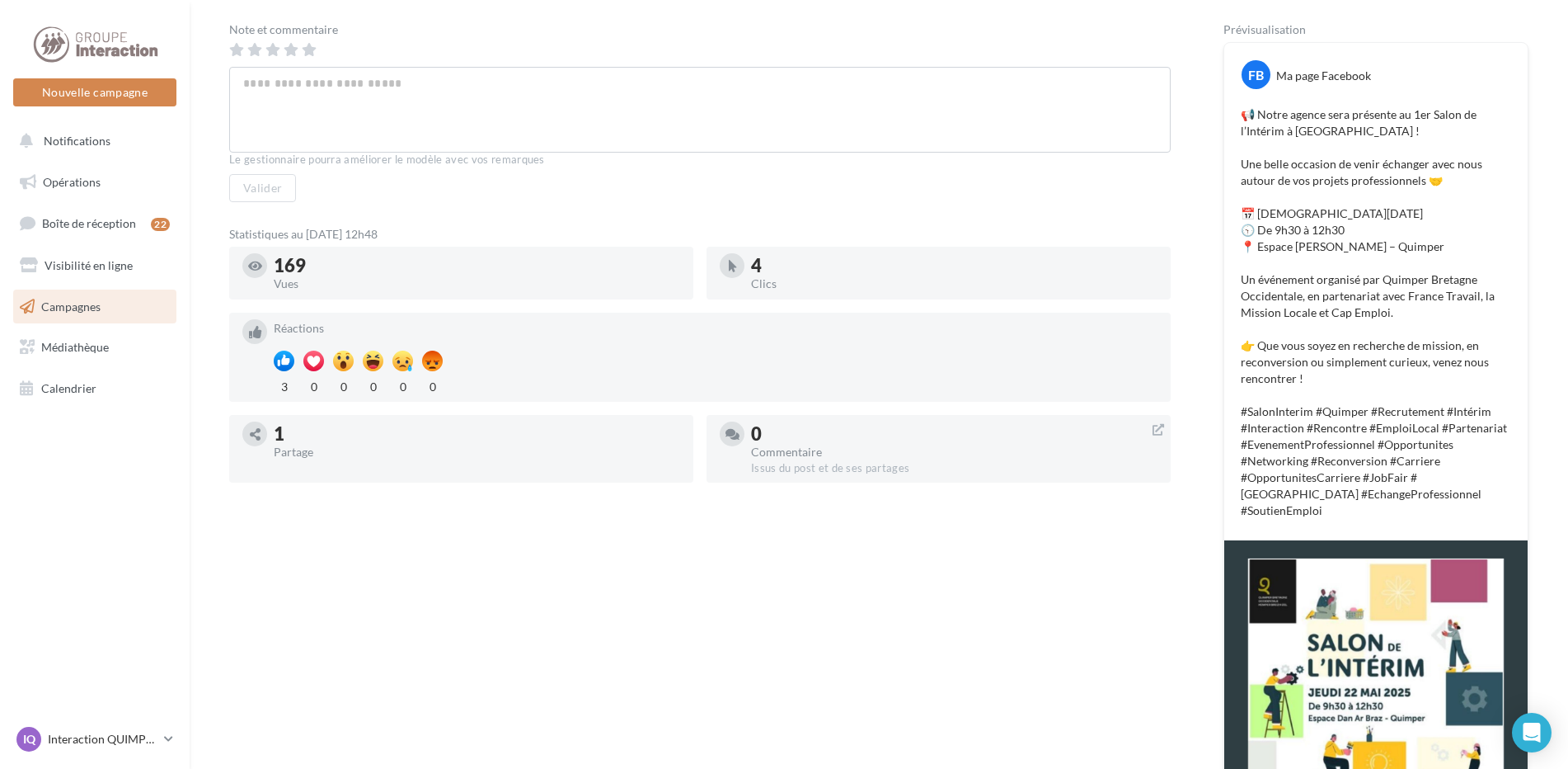
scroll to position [0, 0]
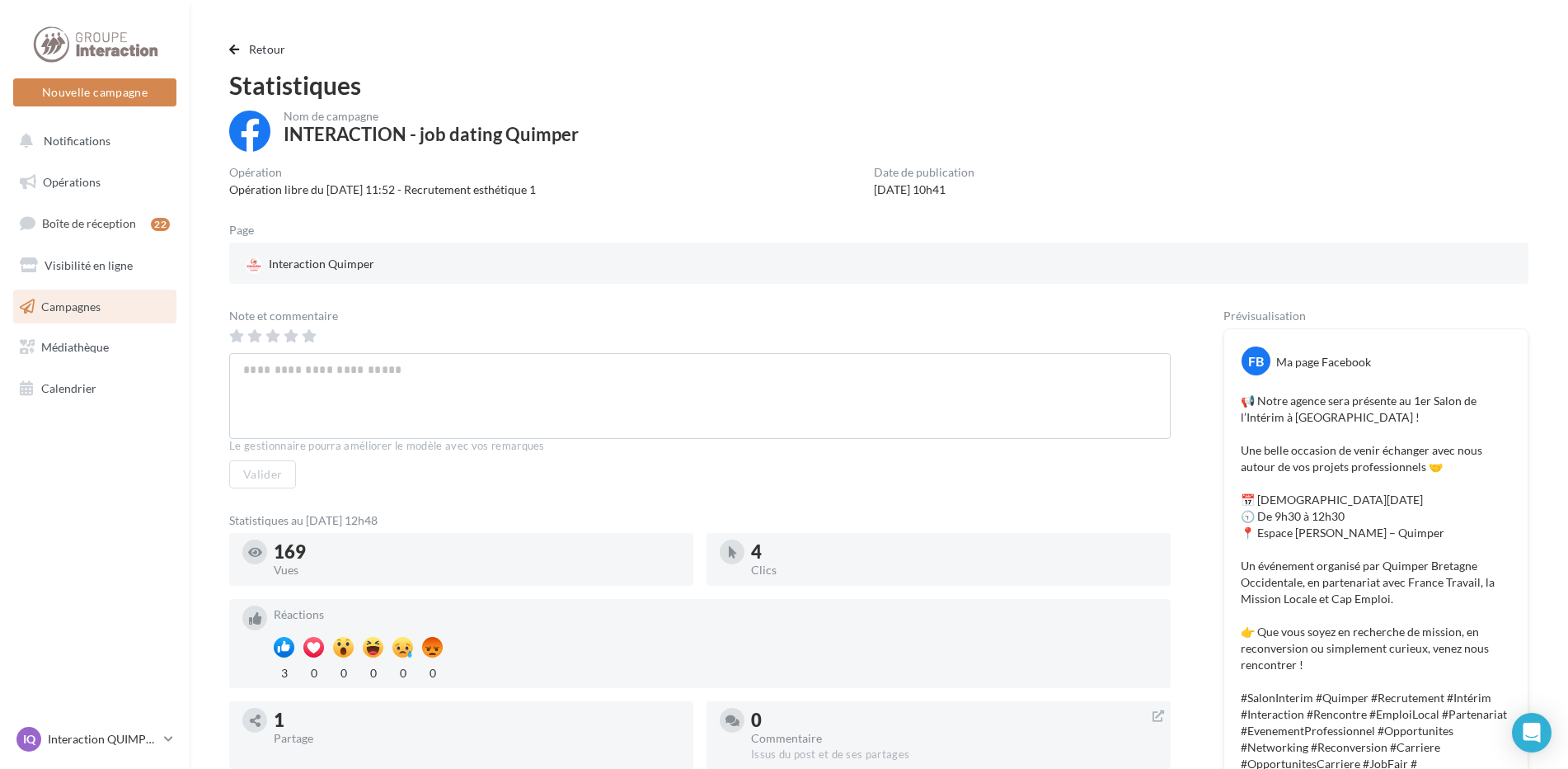
click at [45, 303] on span "Campagnes" at bounding box center [71, 306] width 59 height 14
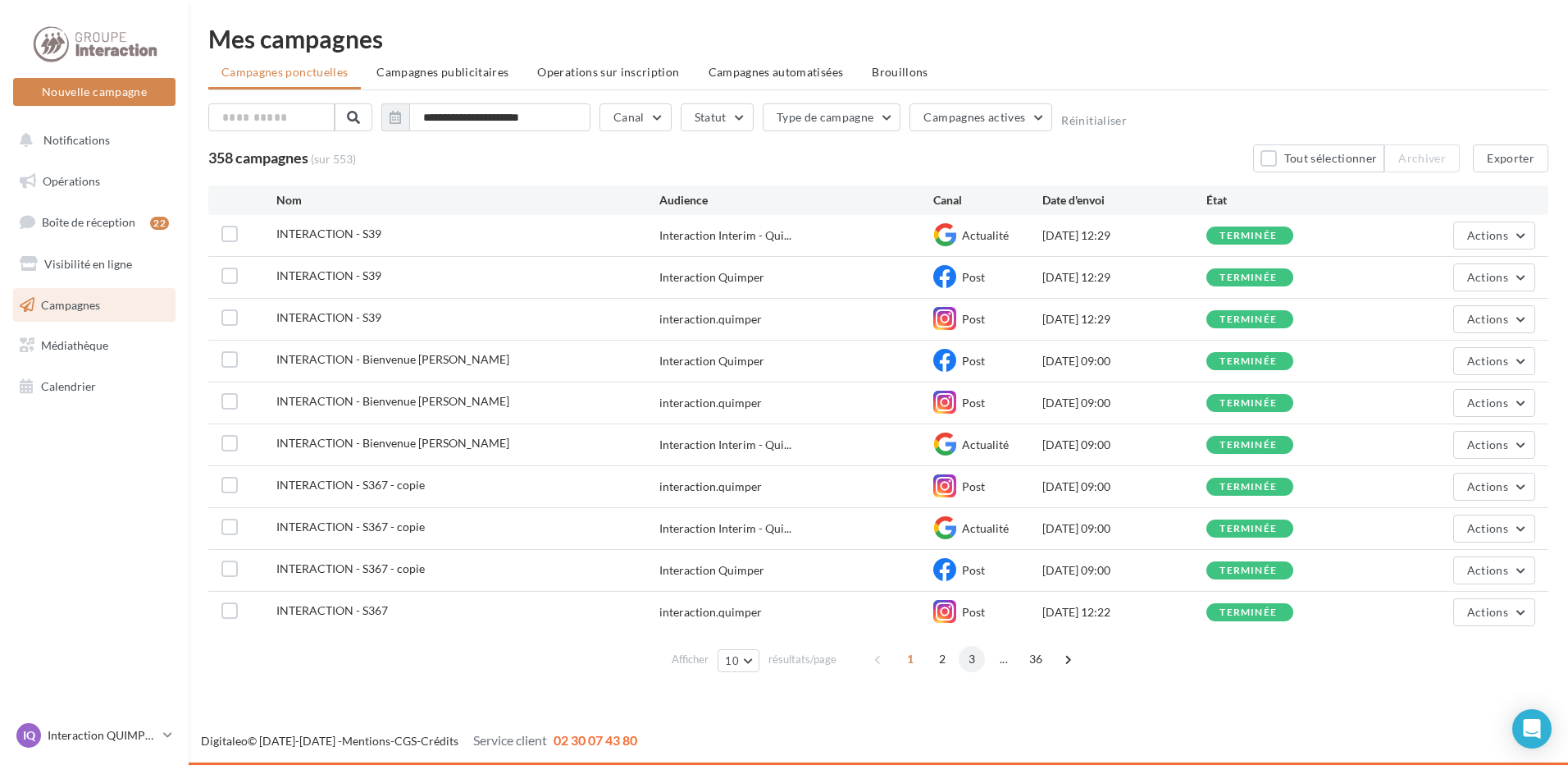
click at [981, 653] on span "3" at bounding box center [971, 658] width 26 height 26
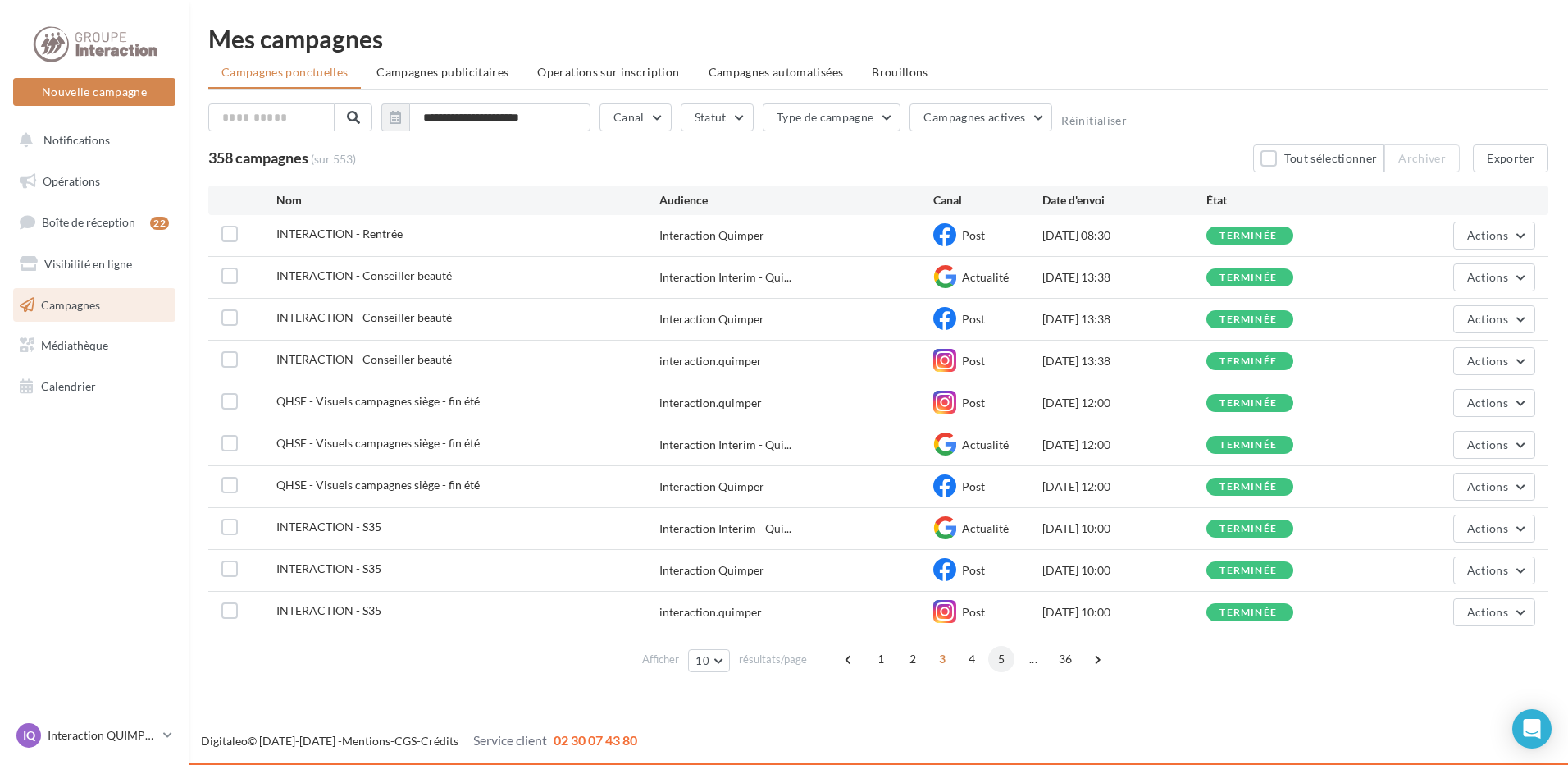
click at [1000, 659] on span "5" at bounding box center [1001, 658] width 26 height 26
click at [1008, 660] on span "6" at bounding box center [1002, 658] width 26 height 26
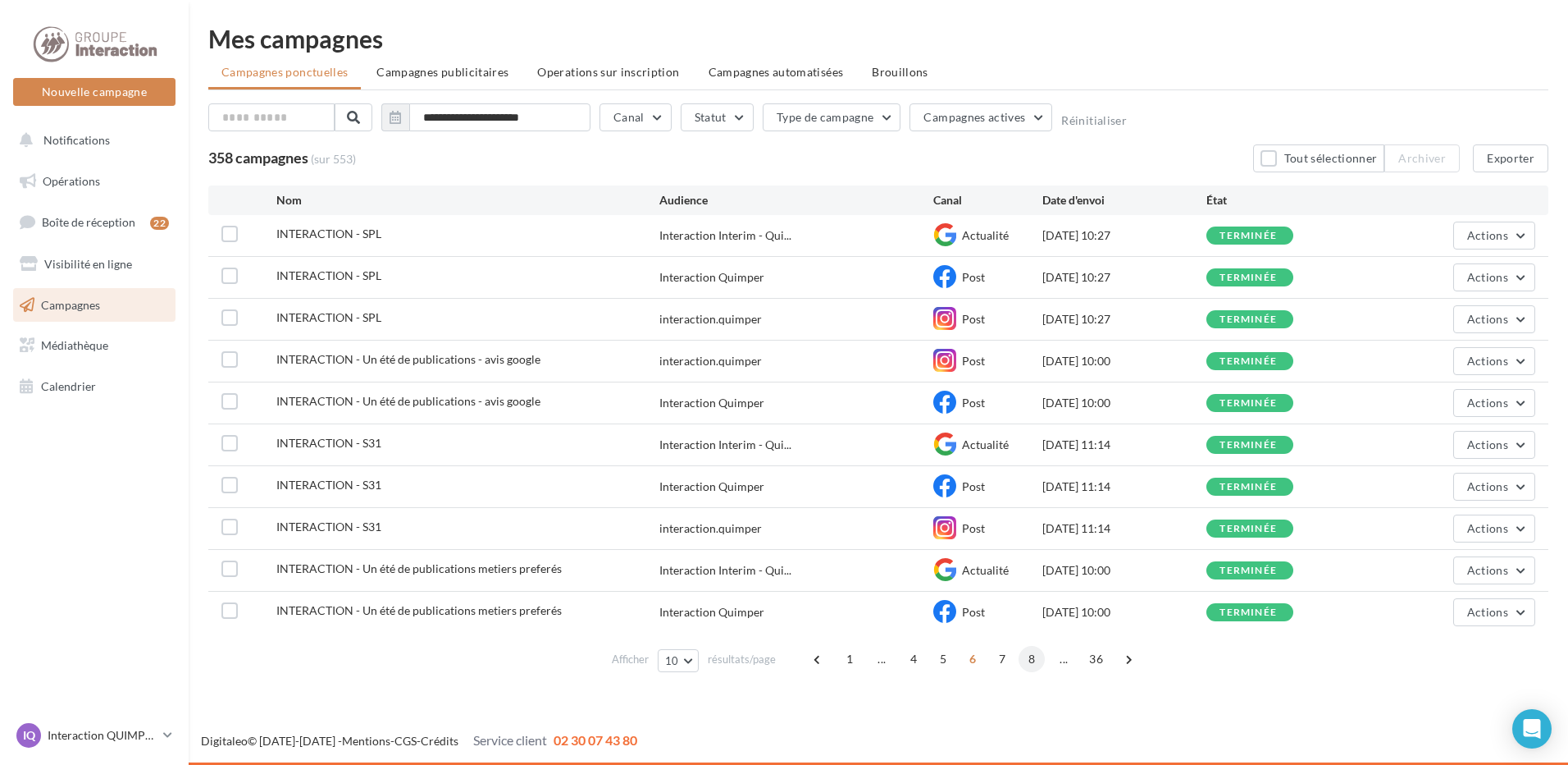
click at [1029, 666] on span "8" at bounding box center [1031, 658] width 26 height 26
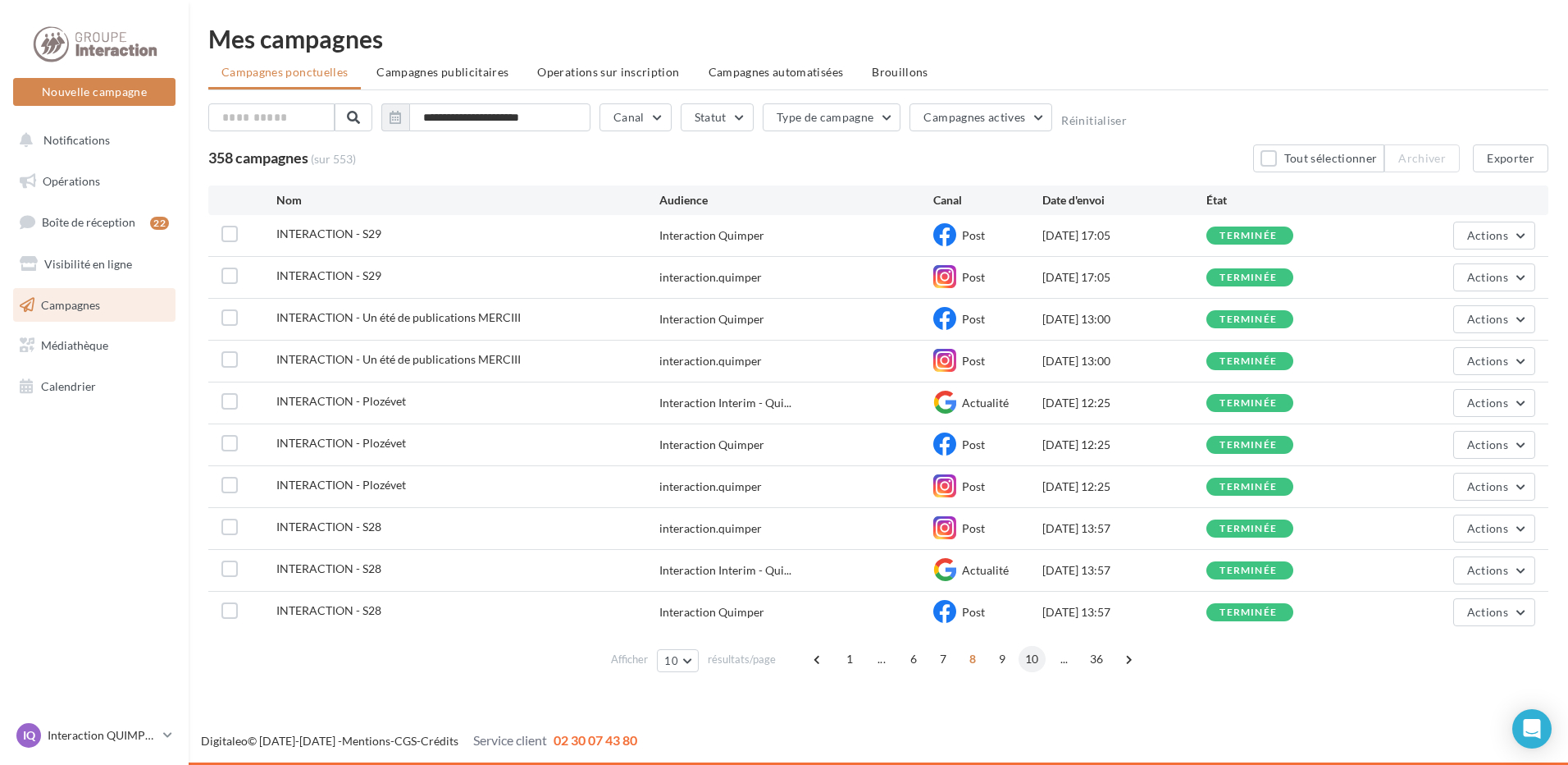
click at [1031, 665] on span "10" at bounding box center [1031, 658] width 27 height 26
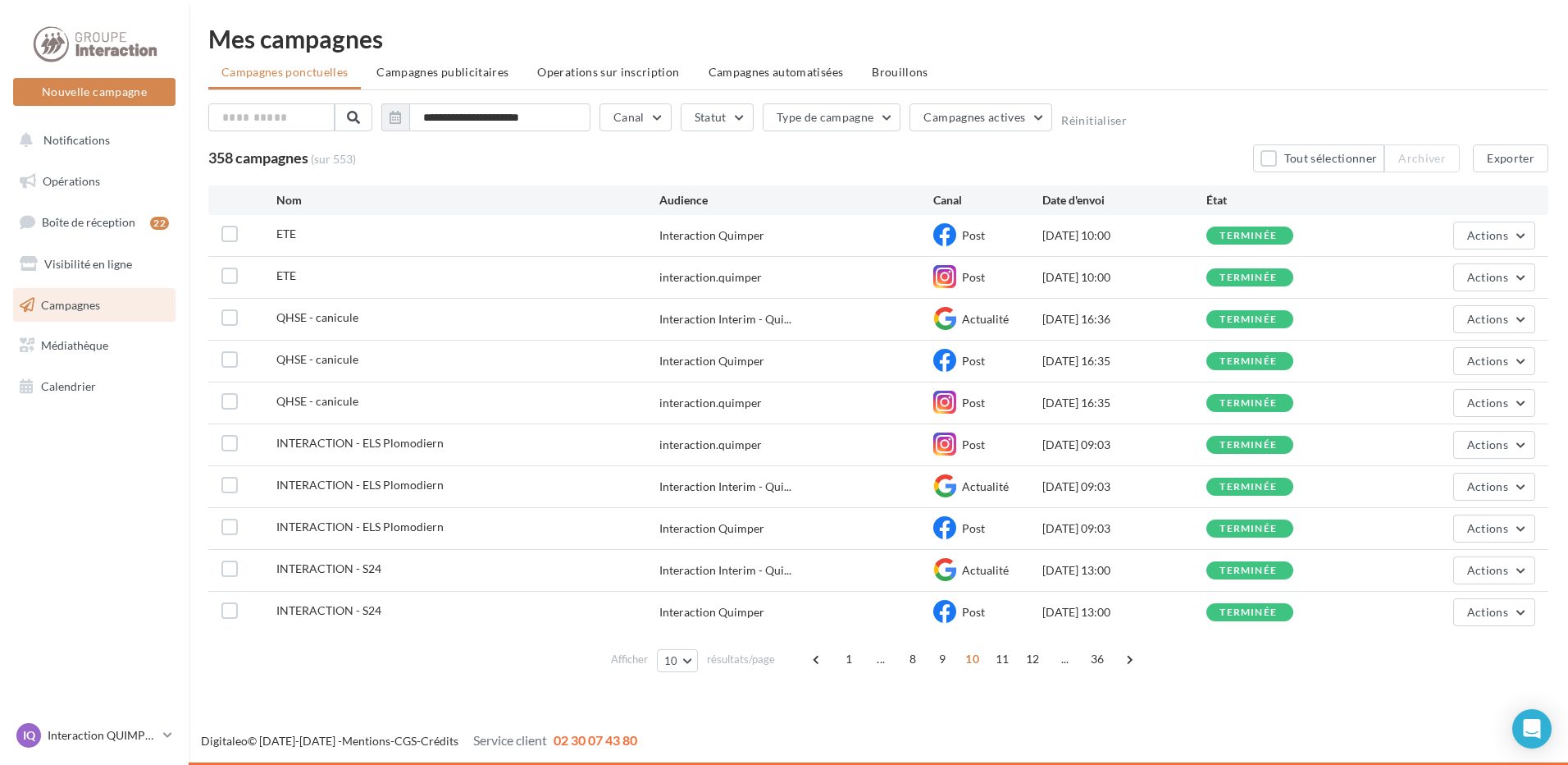
click at [1031, 665] on span "12" at bounding box center [1032, 658] width 27 height 26
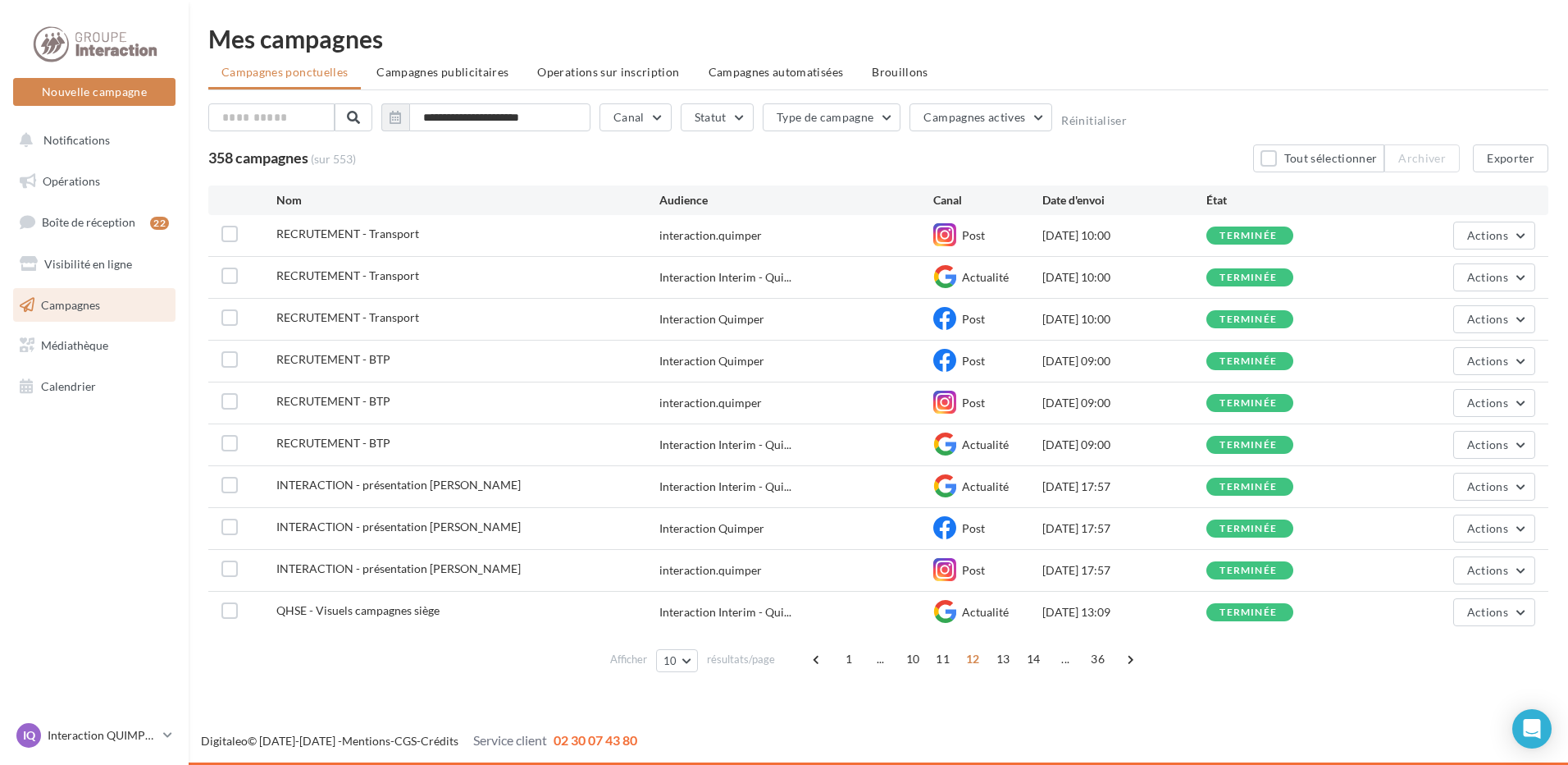
click at [1031, 665] on span "14" at bounding box center [1033, 658] width 27 height 26
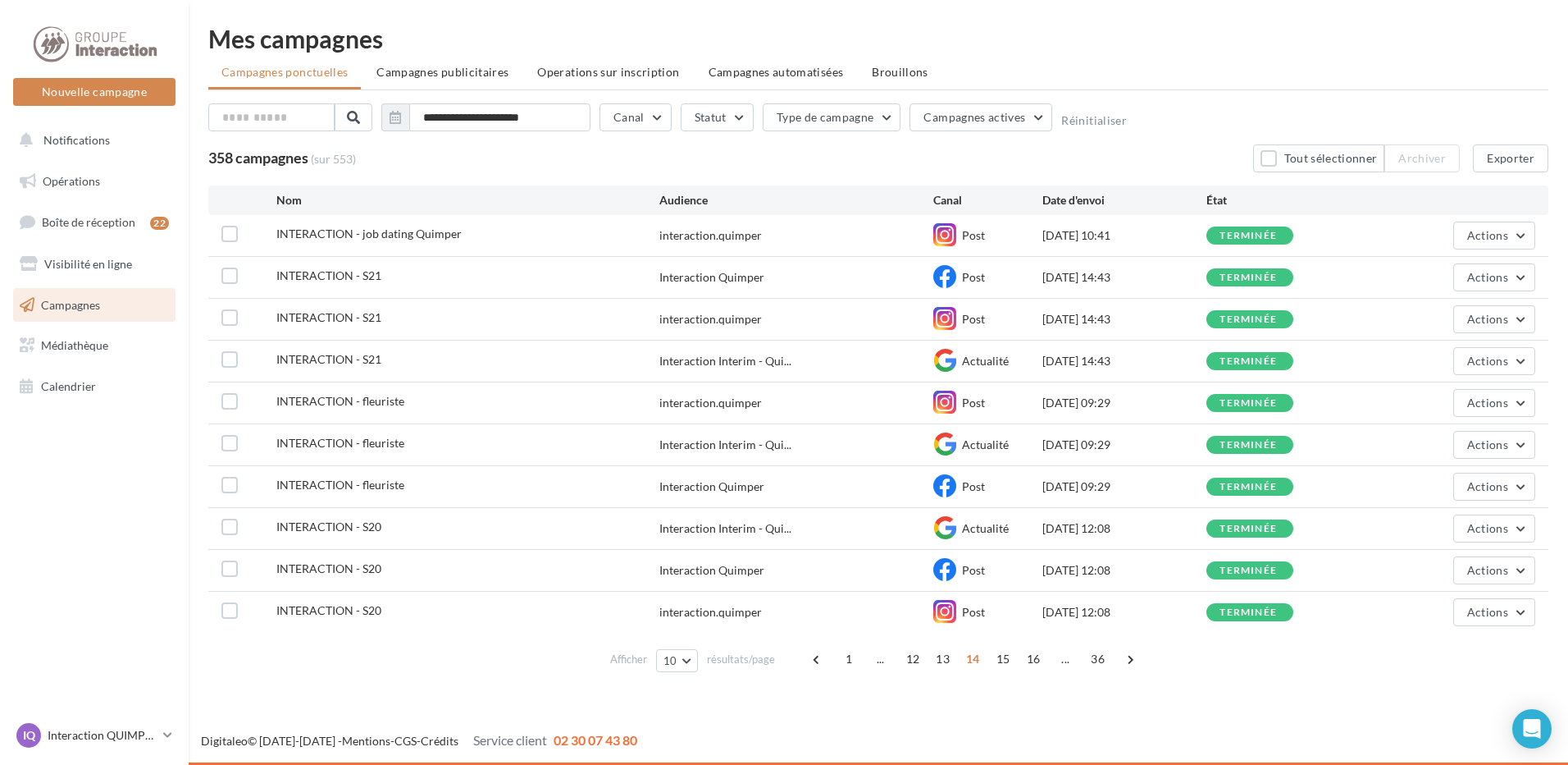
click at [1031, 665] on span "16" at bounding box center [1033, 658] width 27 height 26
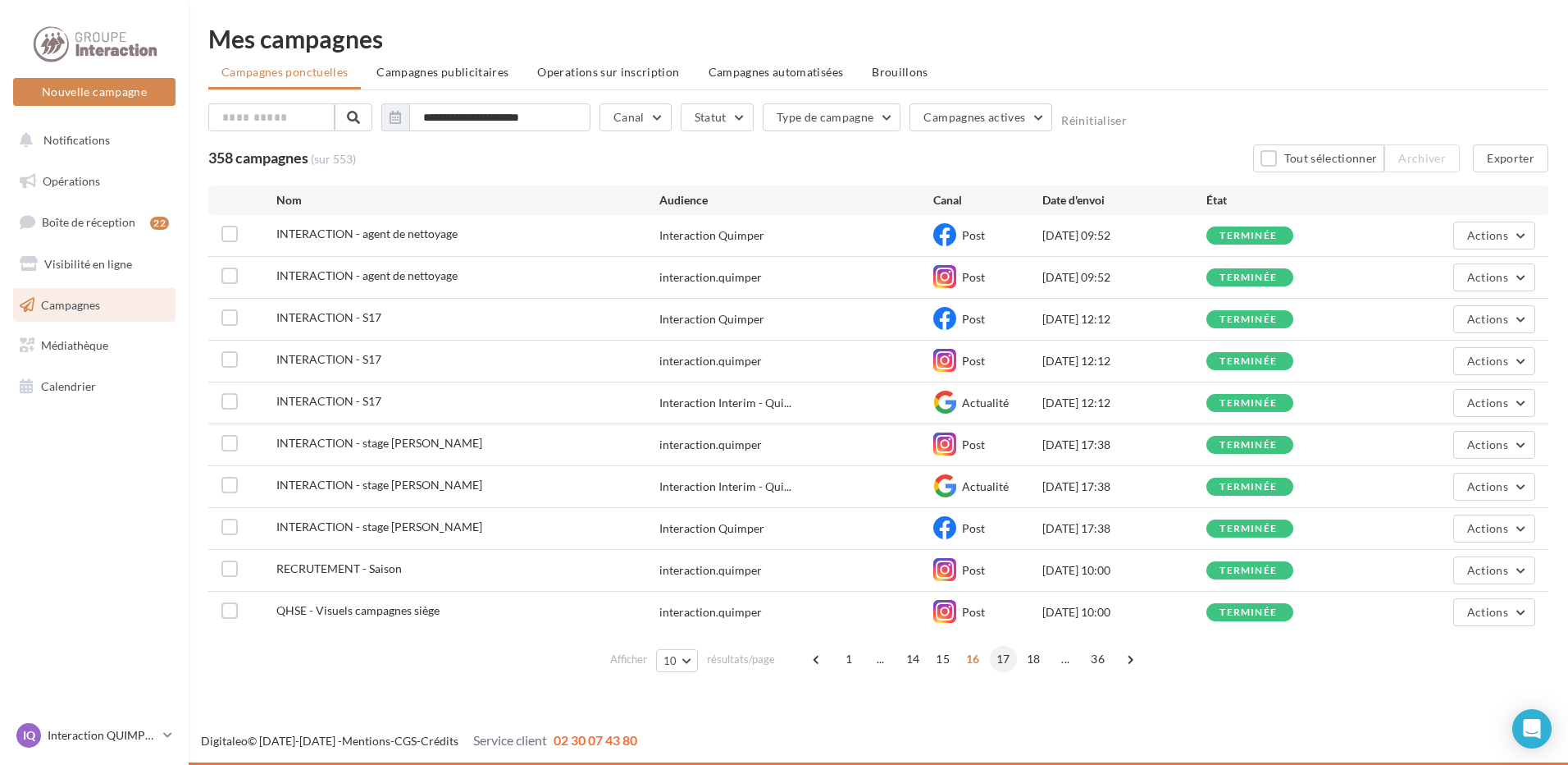
click at [1003, 667] on span "17" at bounding box center [1003, 658] width 27 height 26
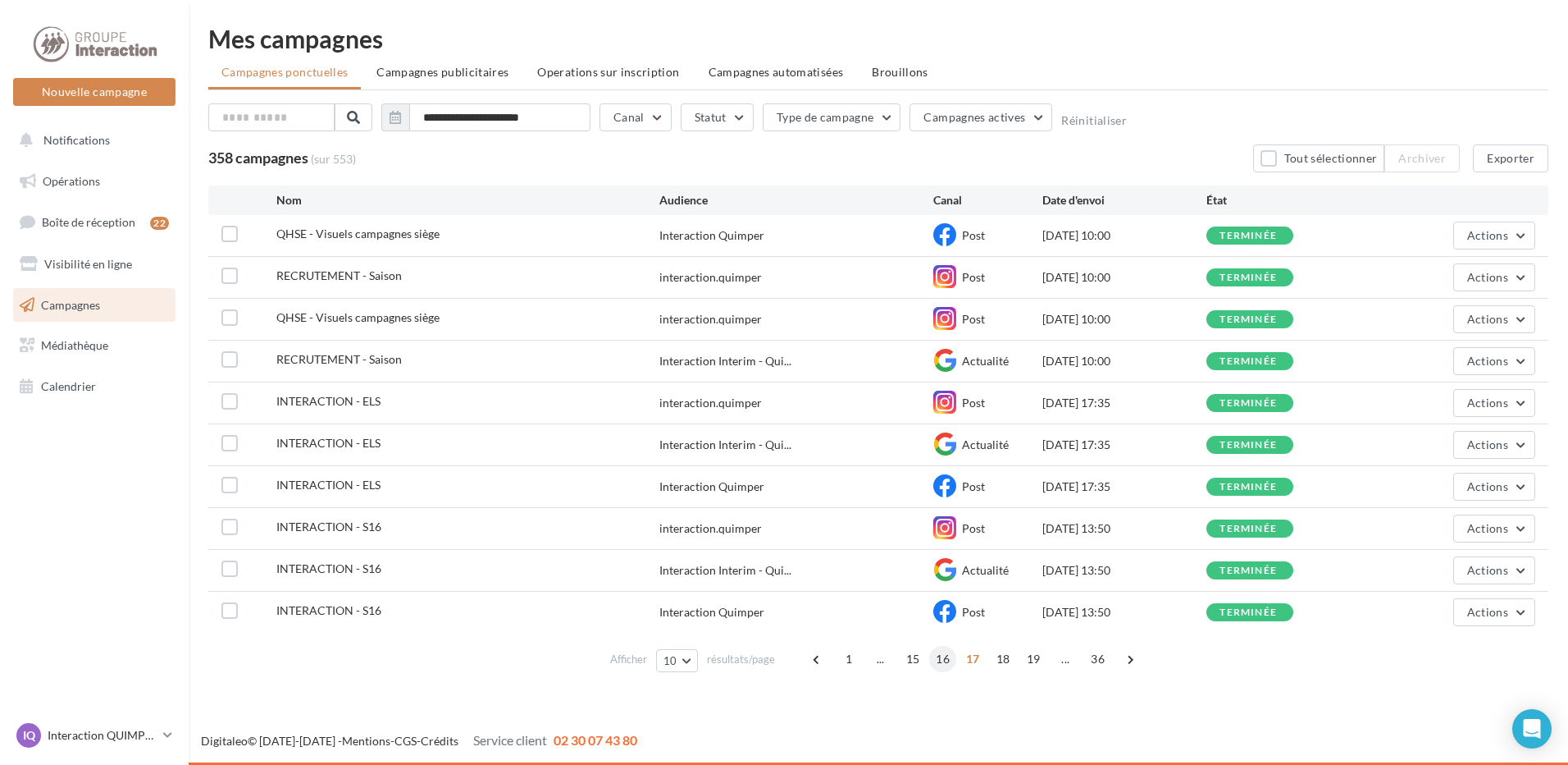
click at [934, 652] on span "16" at bounding box center [942, 658] width 27 height 26
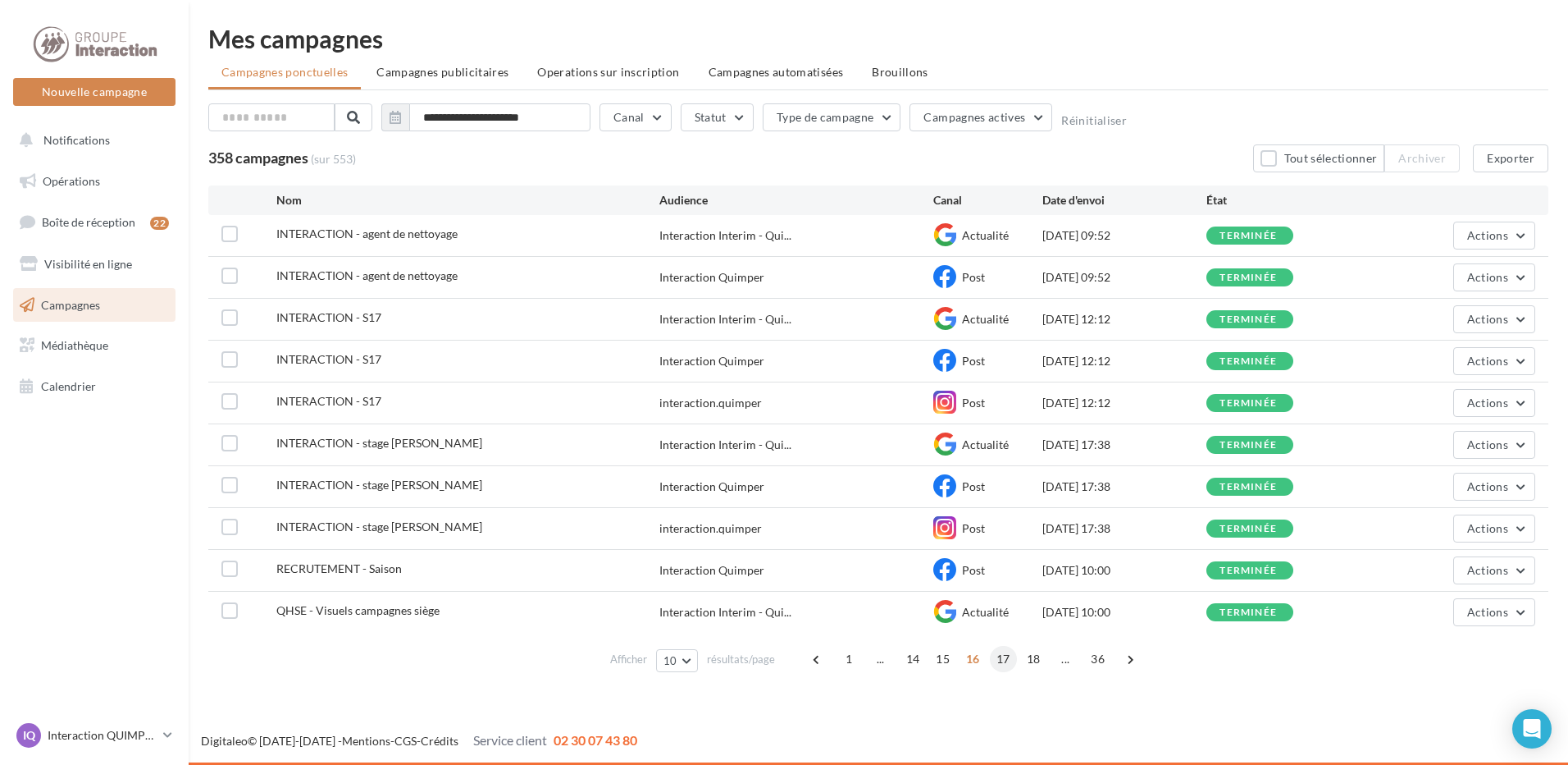
click at [998, 663] on span "17" at bounding box center [1003, 658] width 27 height 26
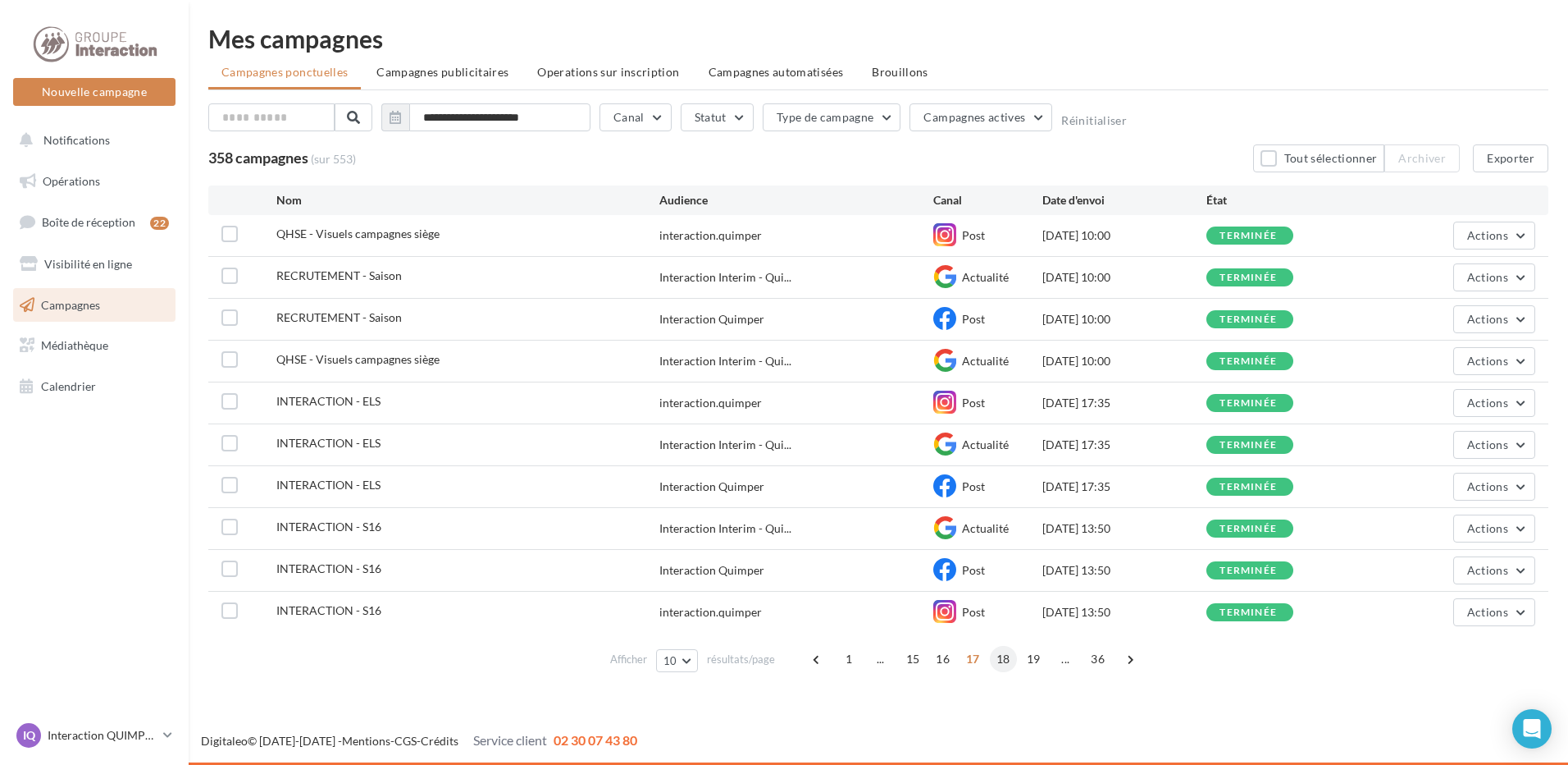
click at [1009, 659] on span "18" at bounding box center [1003, 658] width 27 height 26
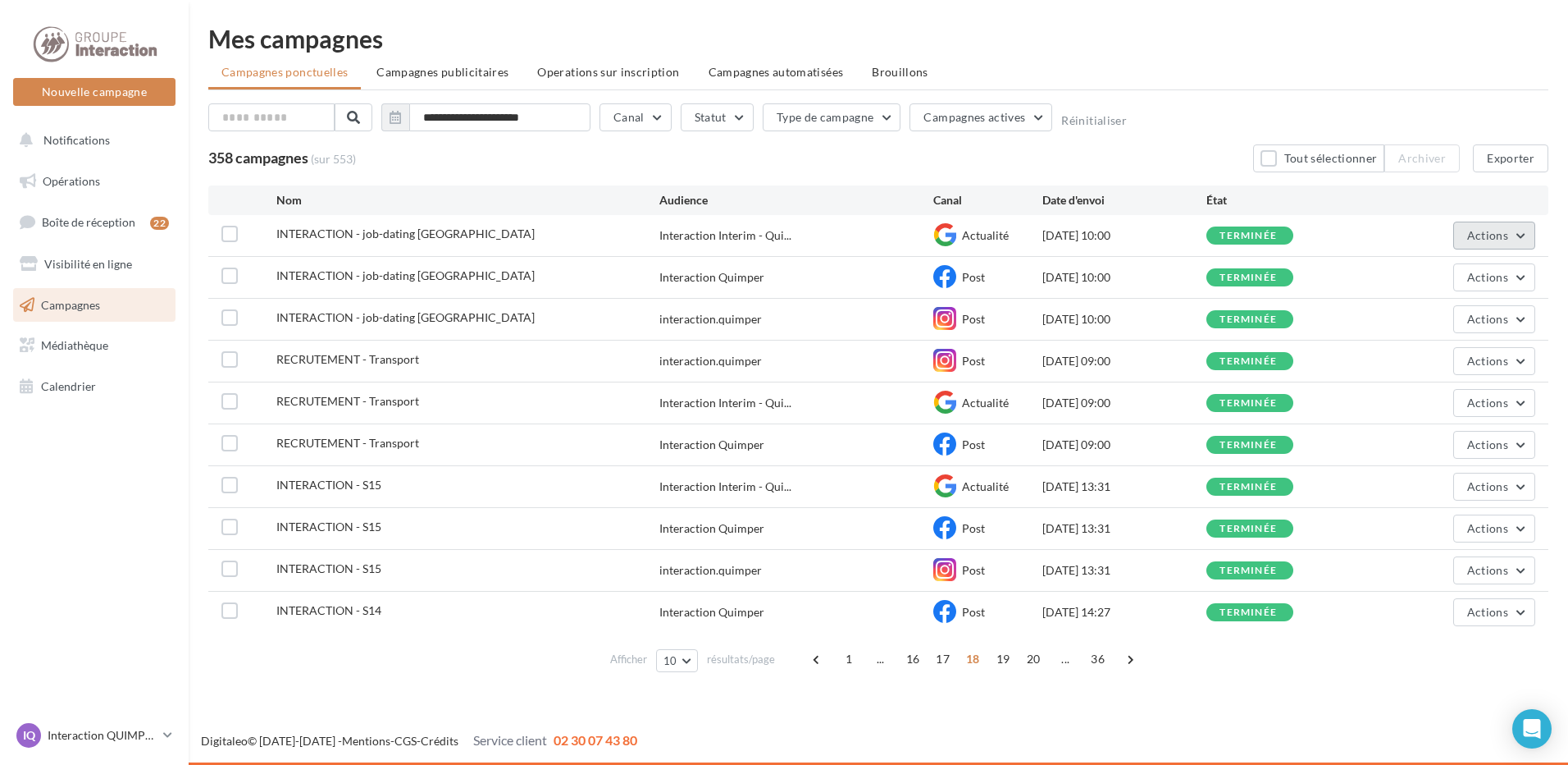
click at [1500, 240] on span "Actions" at bounding box center [1487, 235] width 41 height 14
click at [1452, 282] on button "Voir les résultats" at bounding box center [1453, 274] width 164 height 42
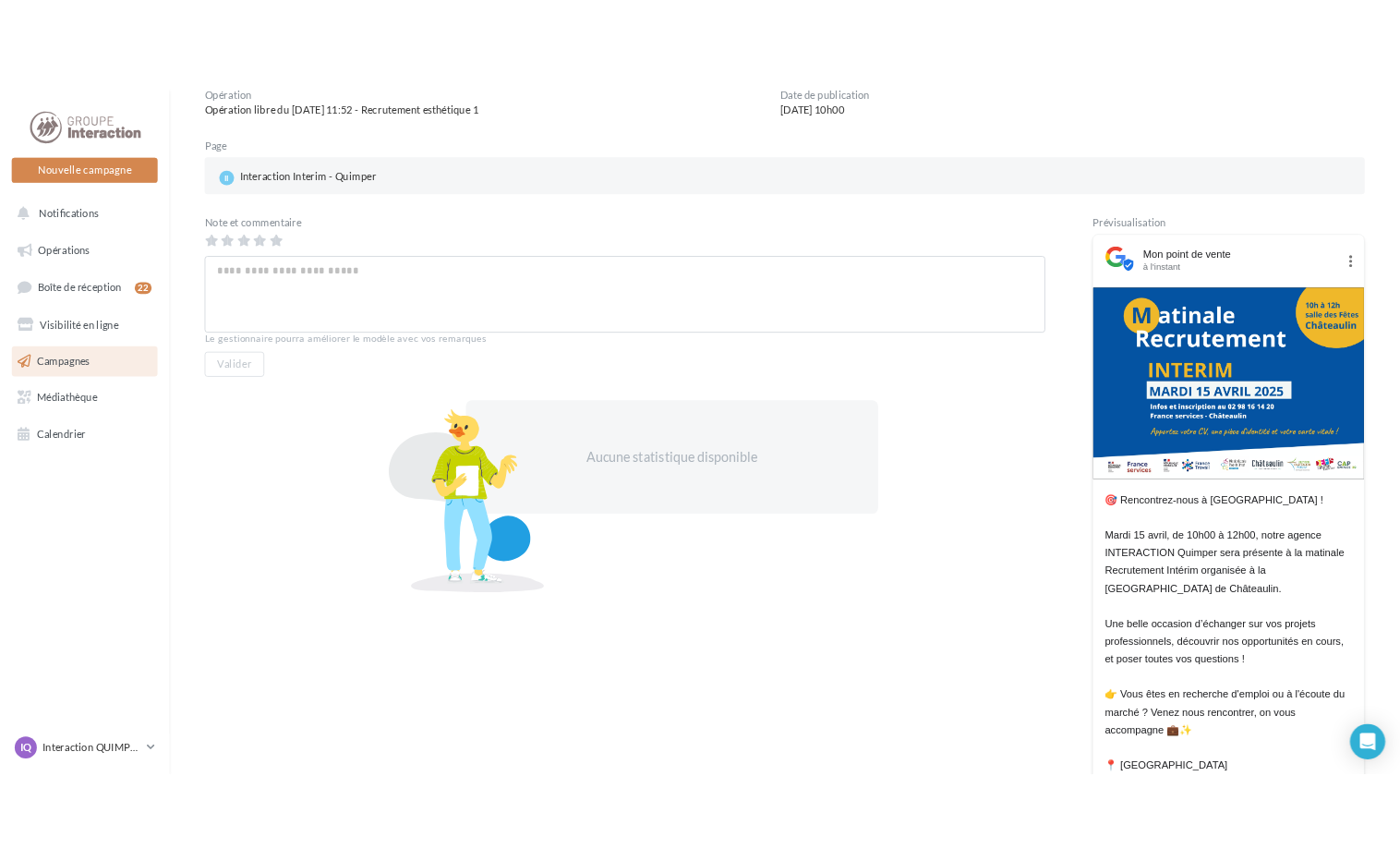
scroll to position [277, 0]
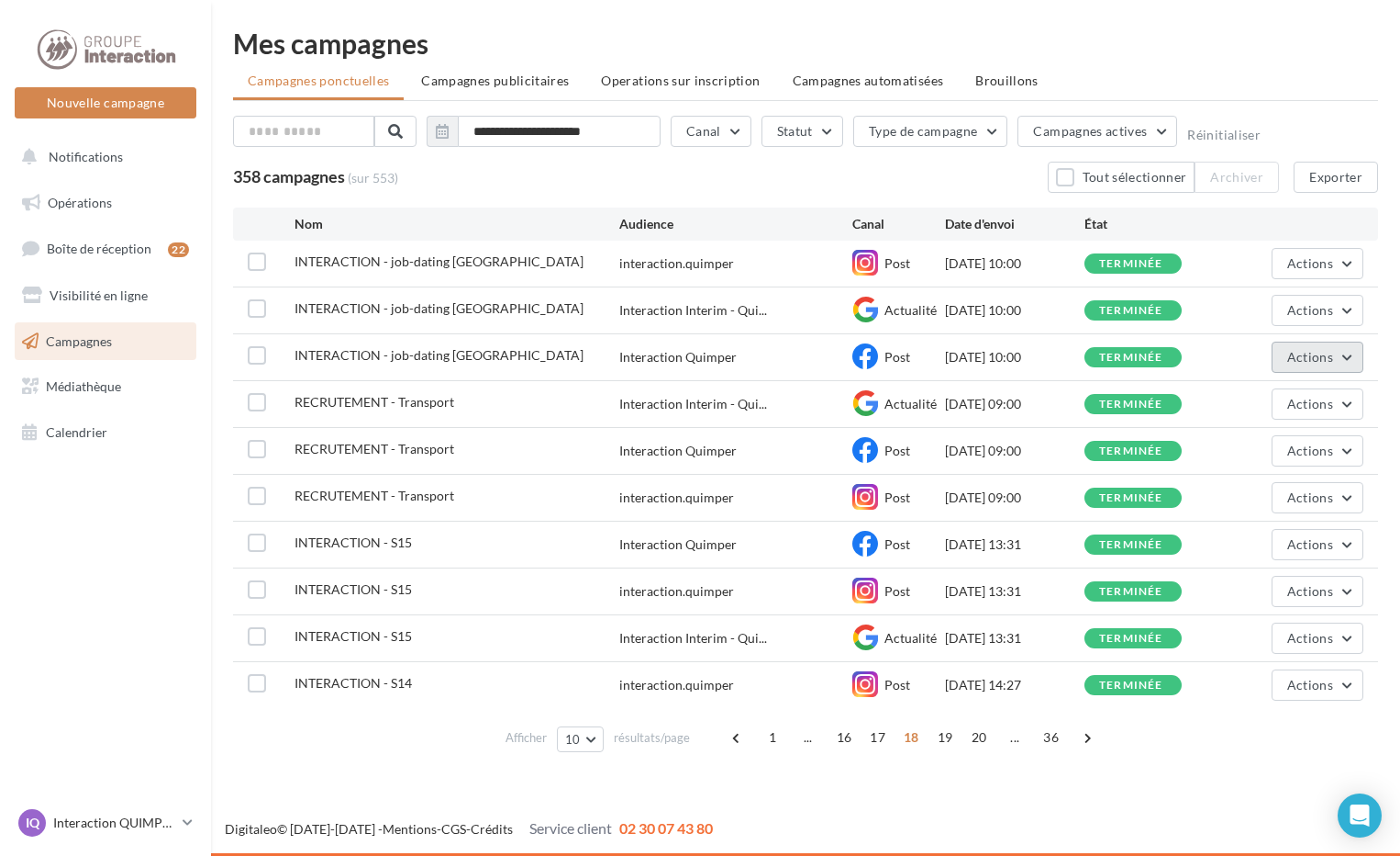
click at [1288, 359] on button "Actions" at bounding box center [1318, 357] width 92 height 31
click at [1280, 500] on button "Dupliquer" at bounding box center [1271, 495] width 183 height 48
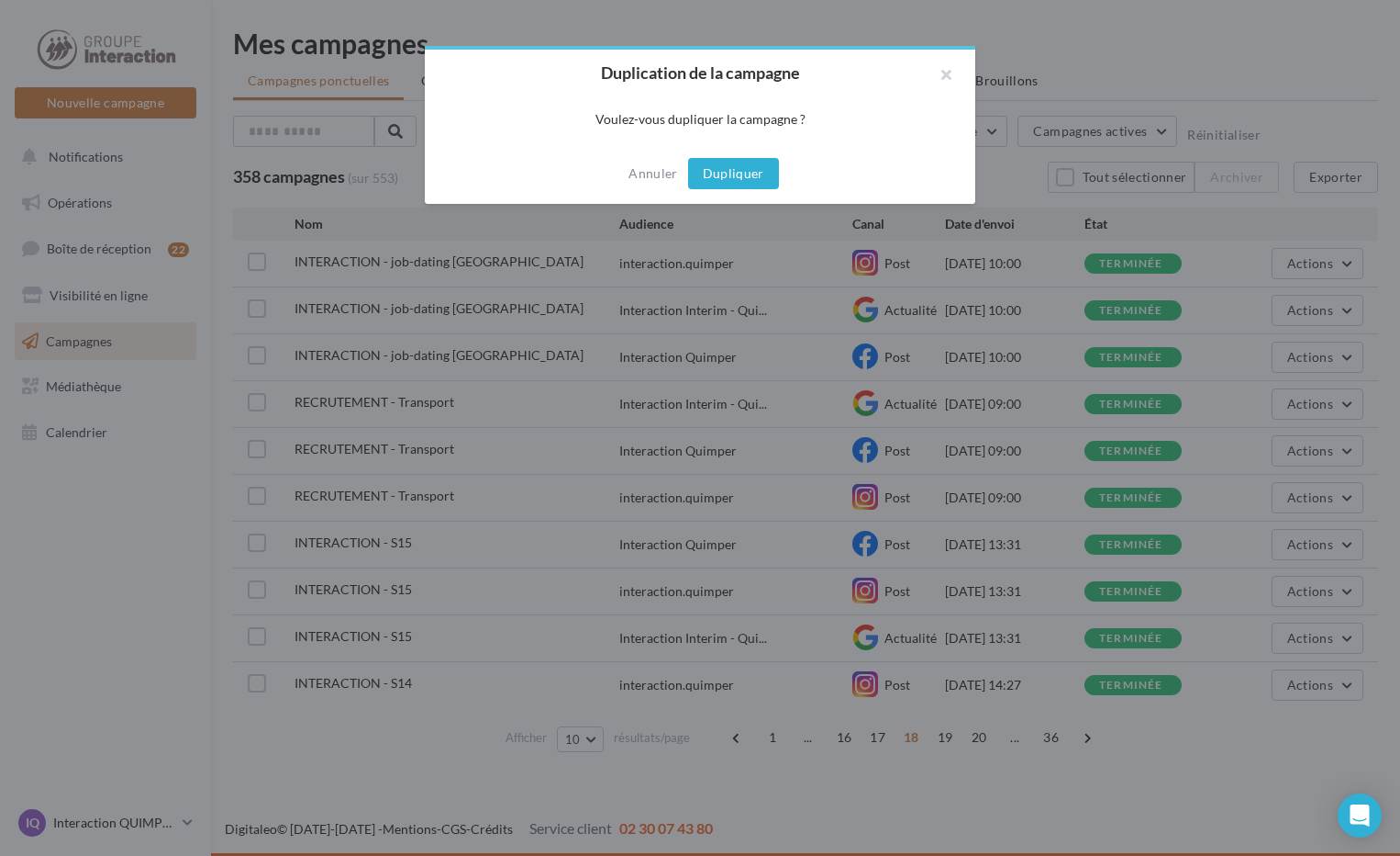
click at [734, 182] on button "Dupliquer" at bounding box center [733, 174] width 91 height 31
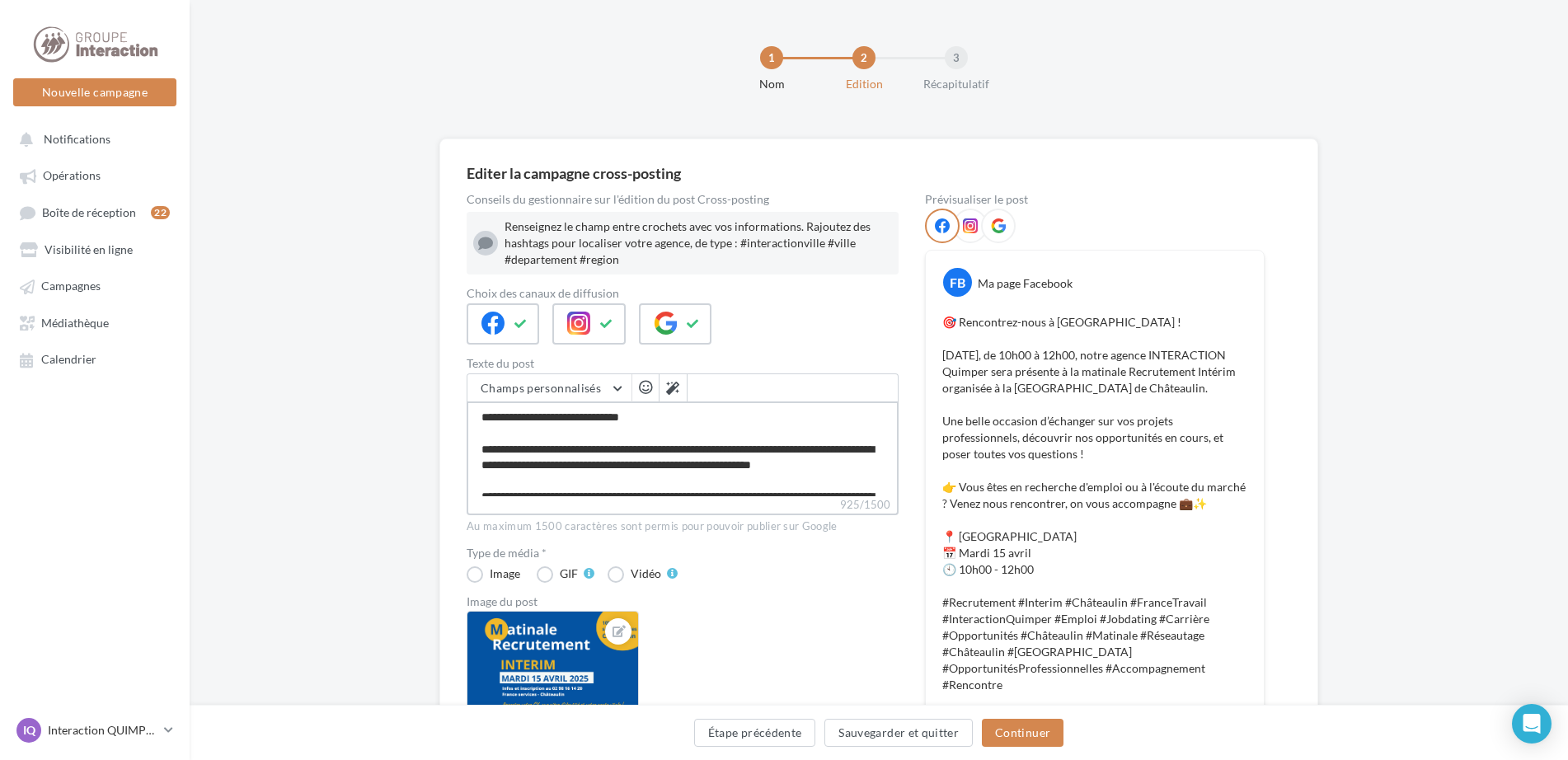
drag, startPoint x: 515, startPoint y: 446, endPoint x: 548, endPoint y: 450, distance: 33.2
click at [548, 450] on textarea "**********" at bounding box center [683, 448] width 432 height 95
type textarea "**********"
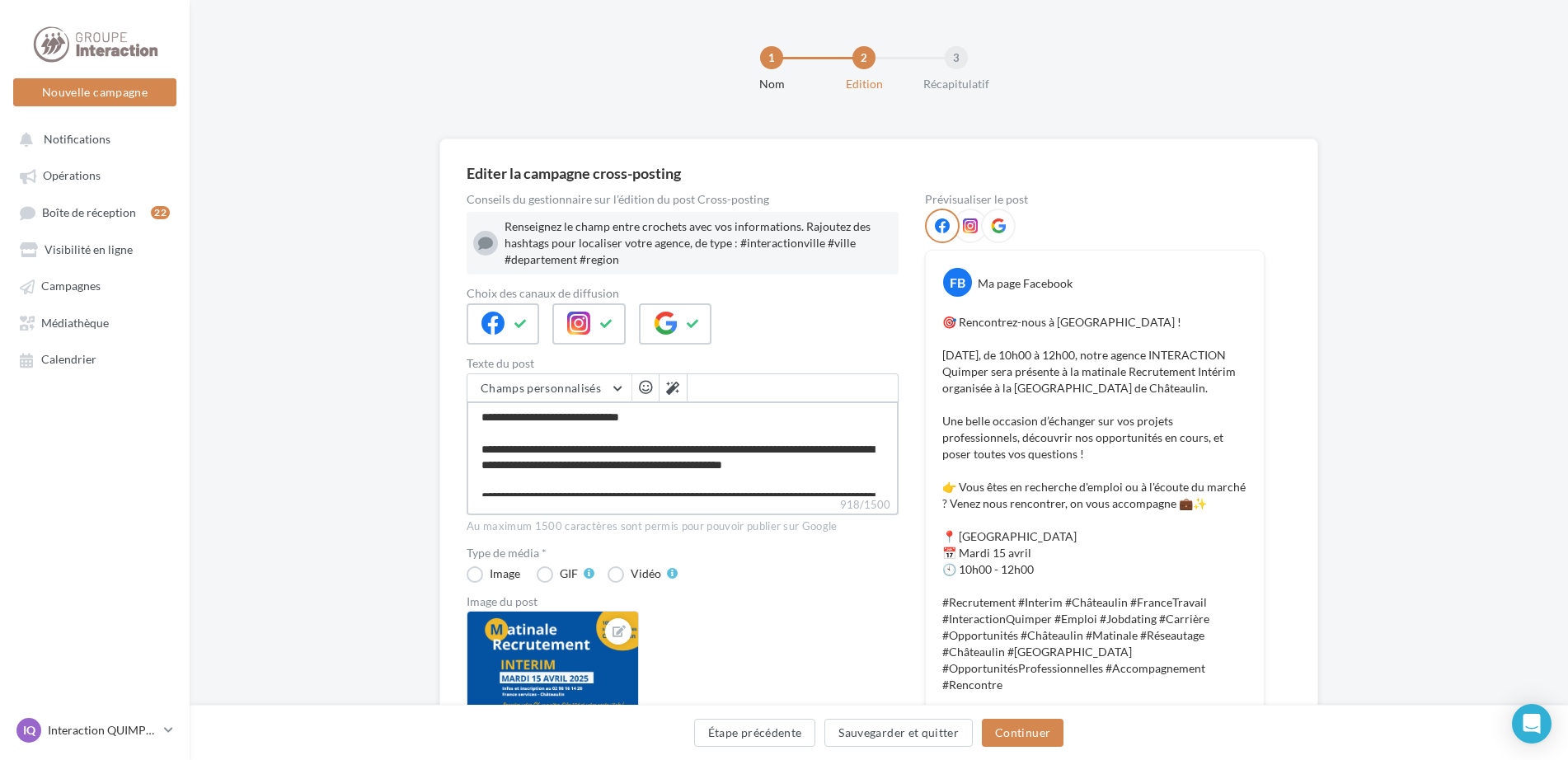
type textarea "**********"
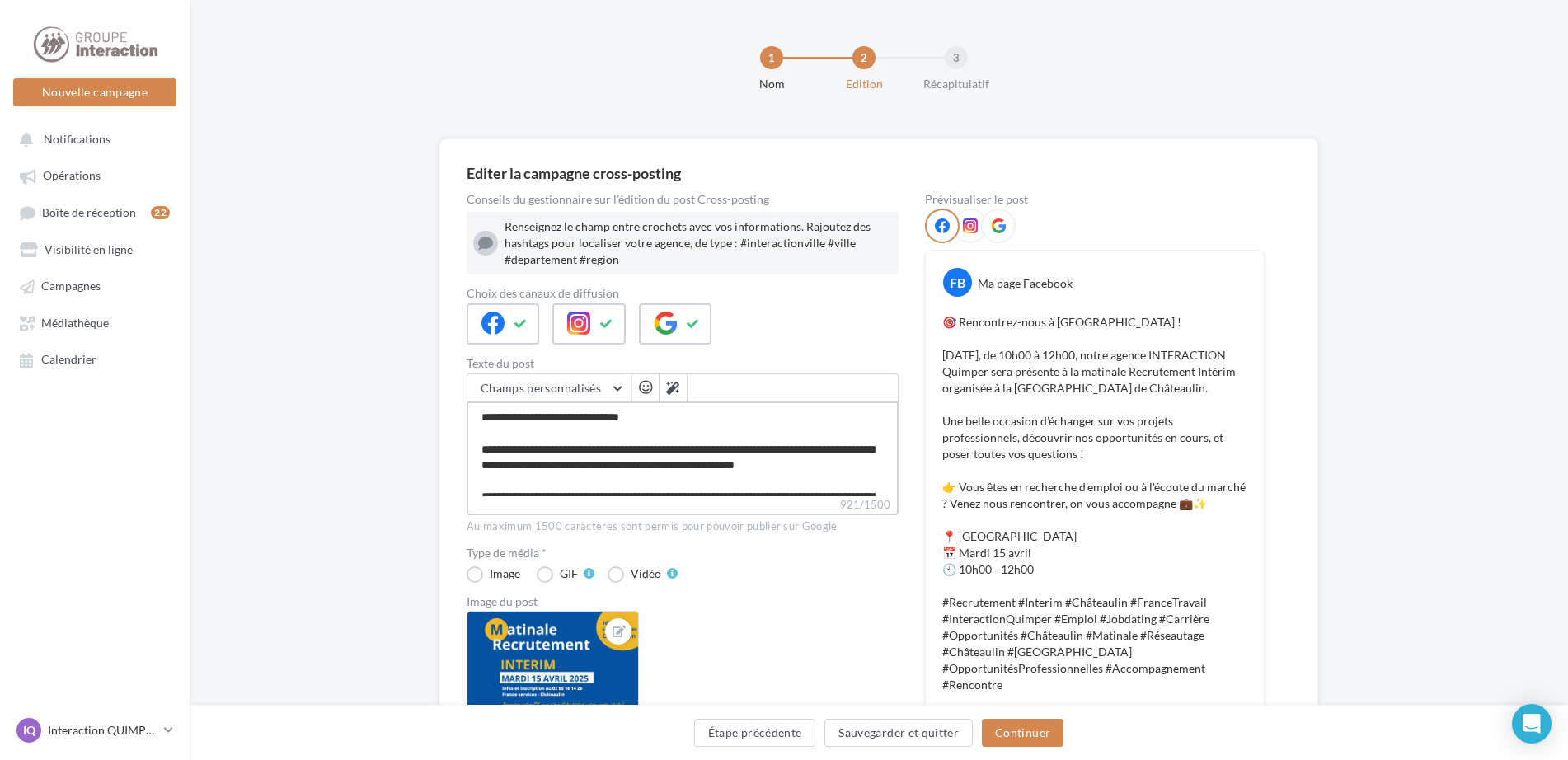
type textarea "**********"
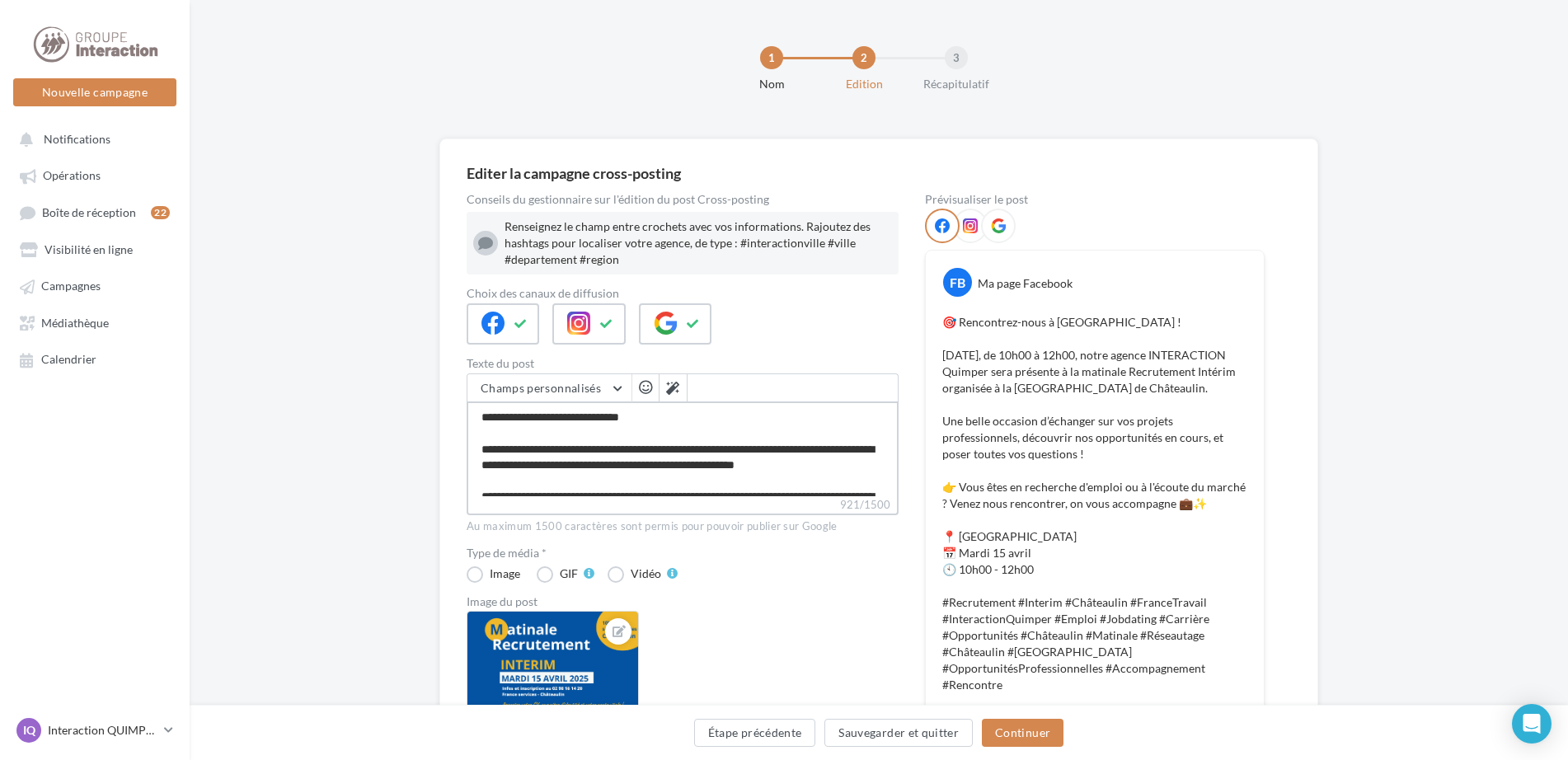
type textarea "**********"
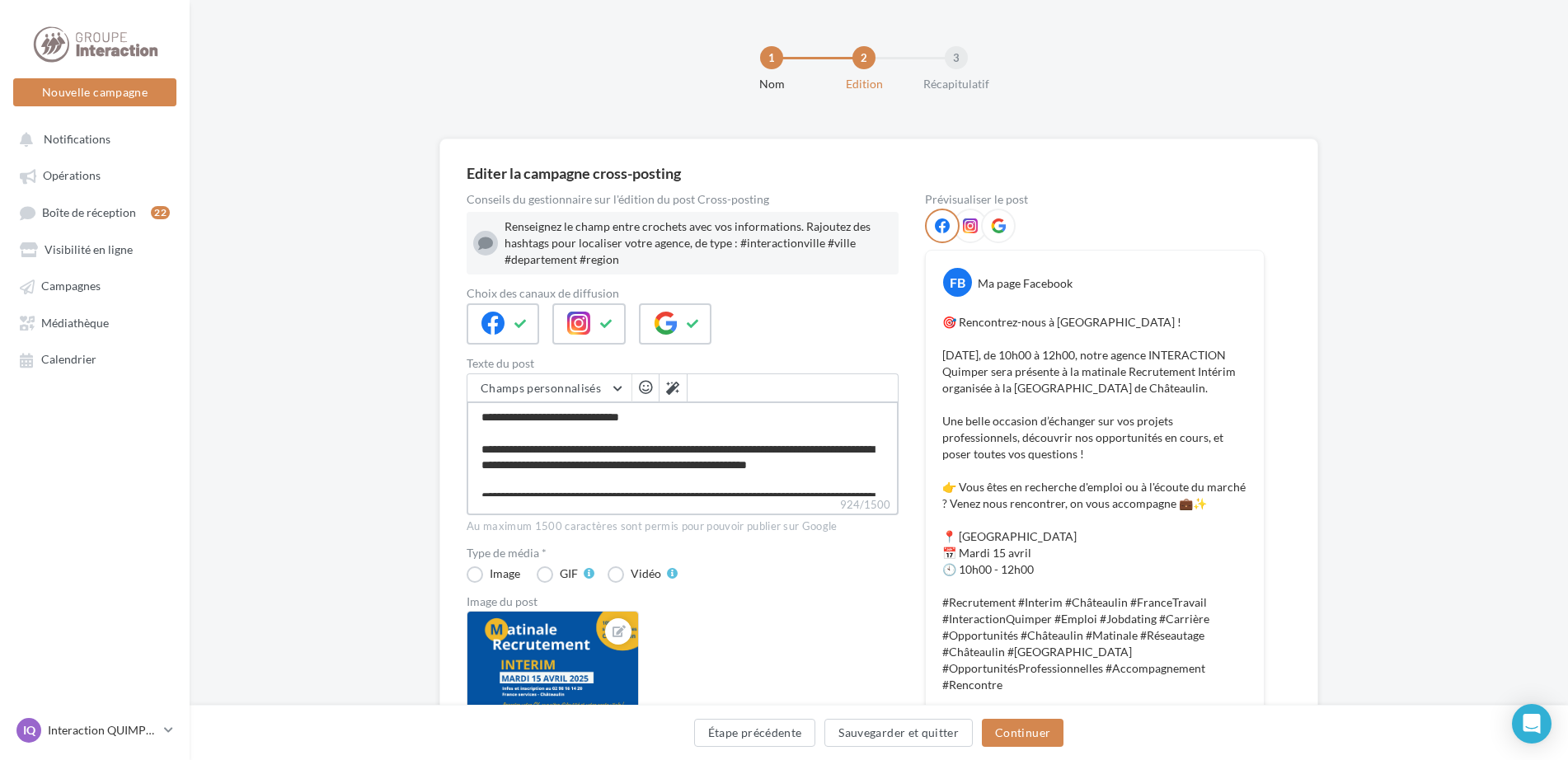
type textarea "**********"
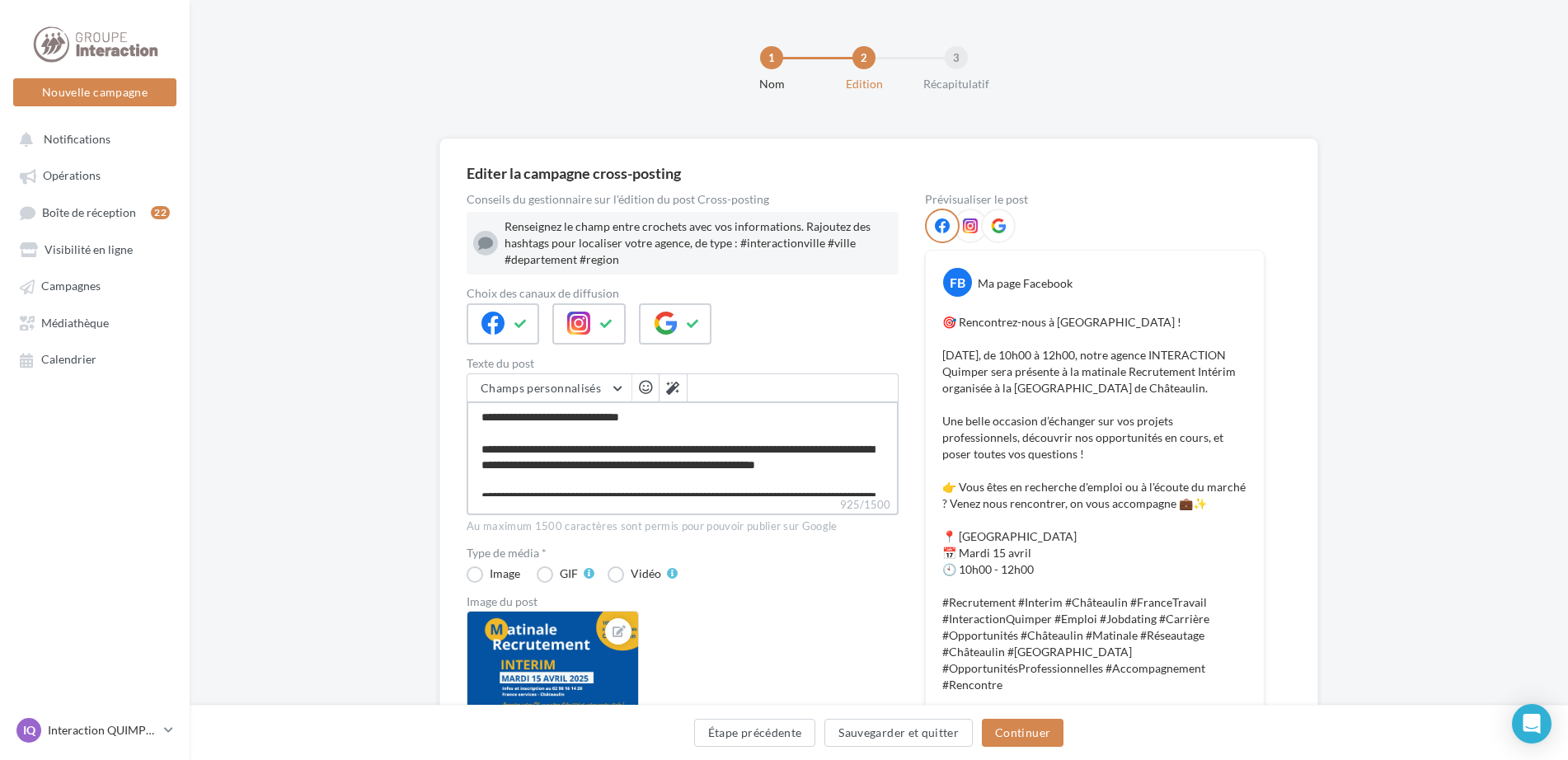
type textarea "**********"
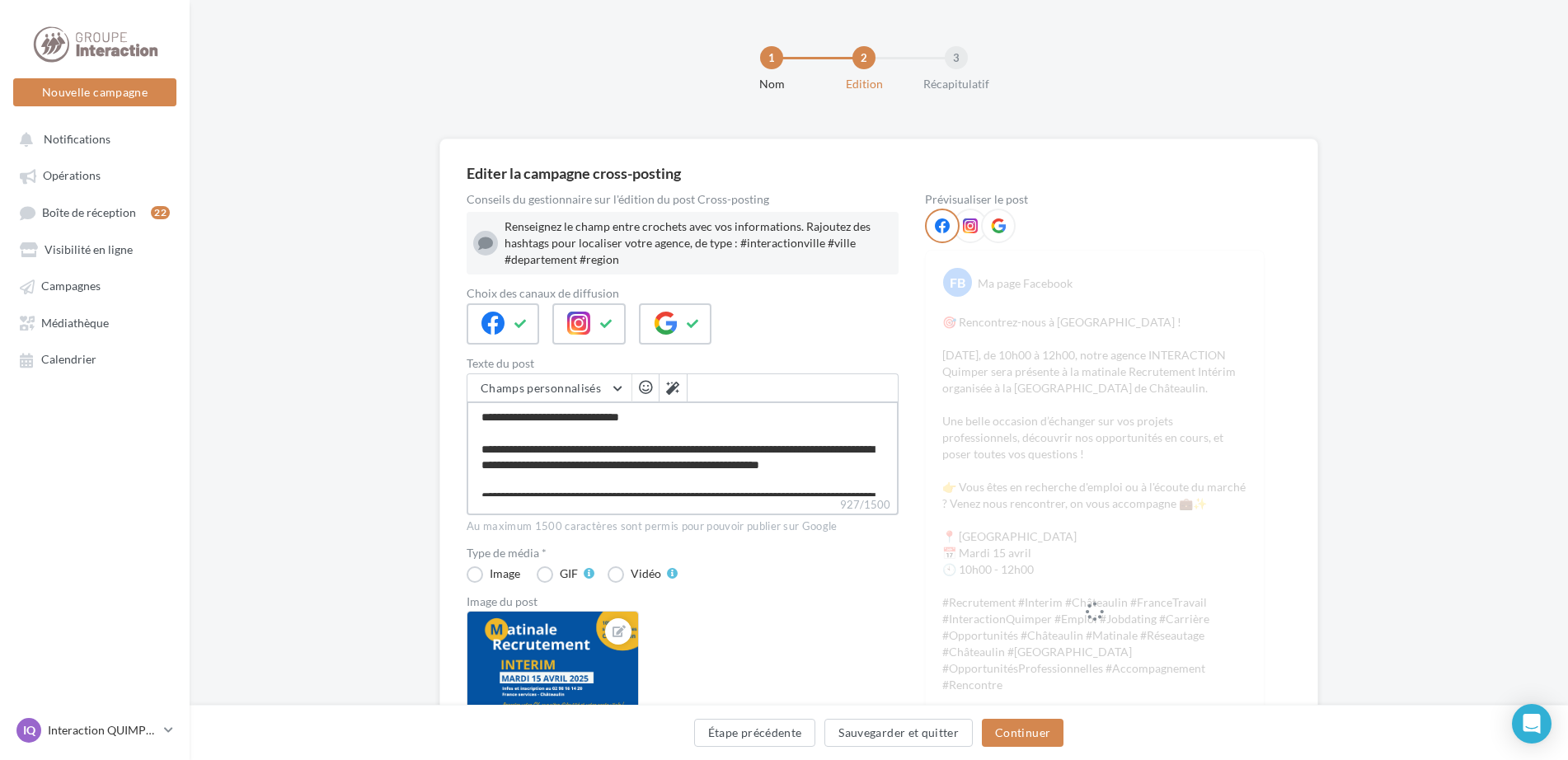
click at [596, 445] on textarea "**********" at bounding box center [683, 448] width 432 height 95
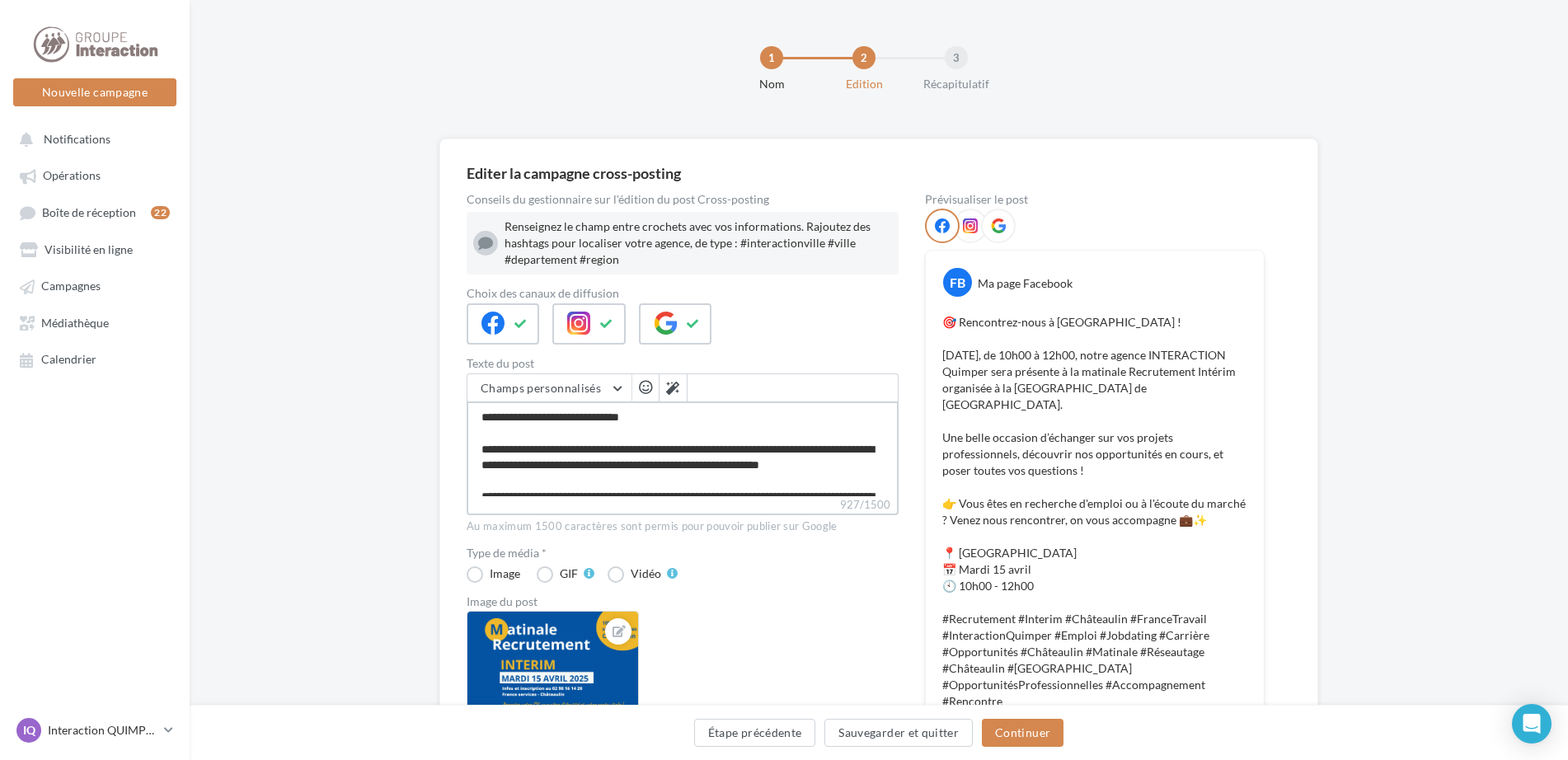
type textarea "**********"
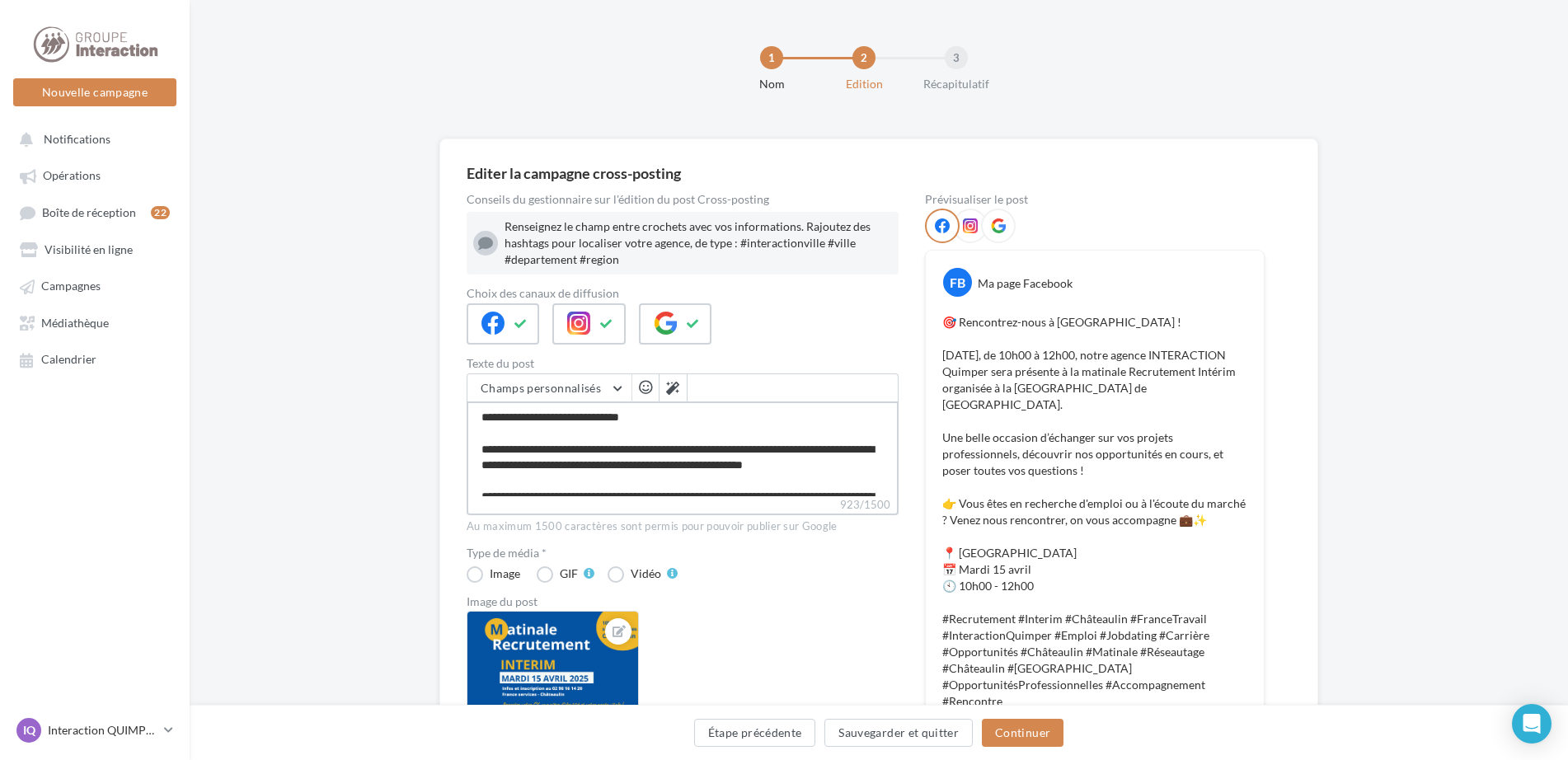
type textarea "**********"
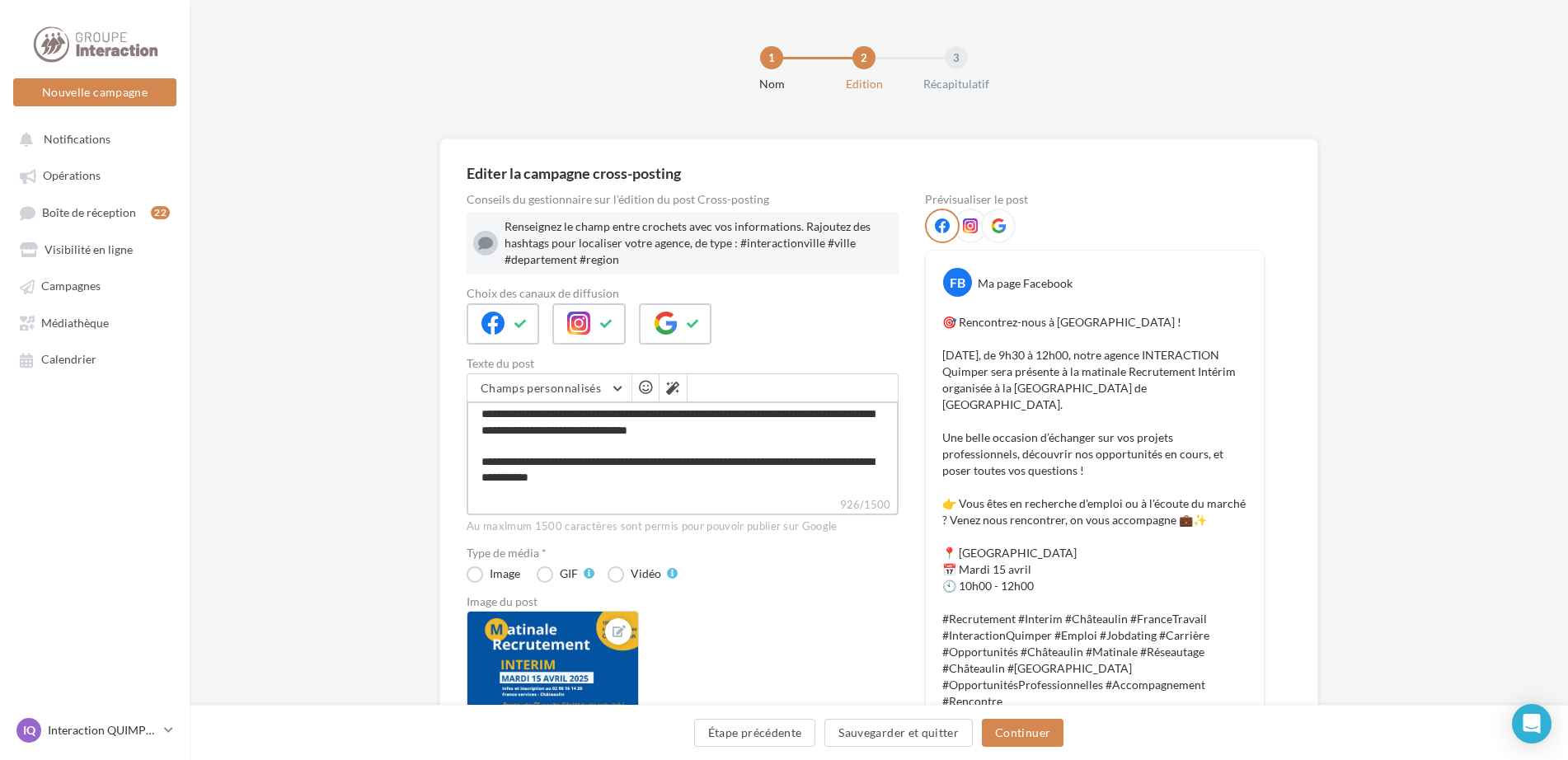
scroll to position [165, 0]
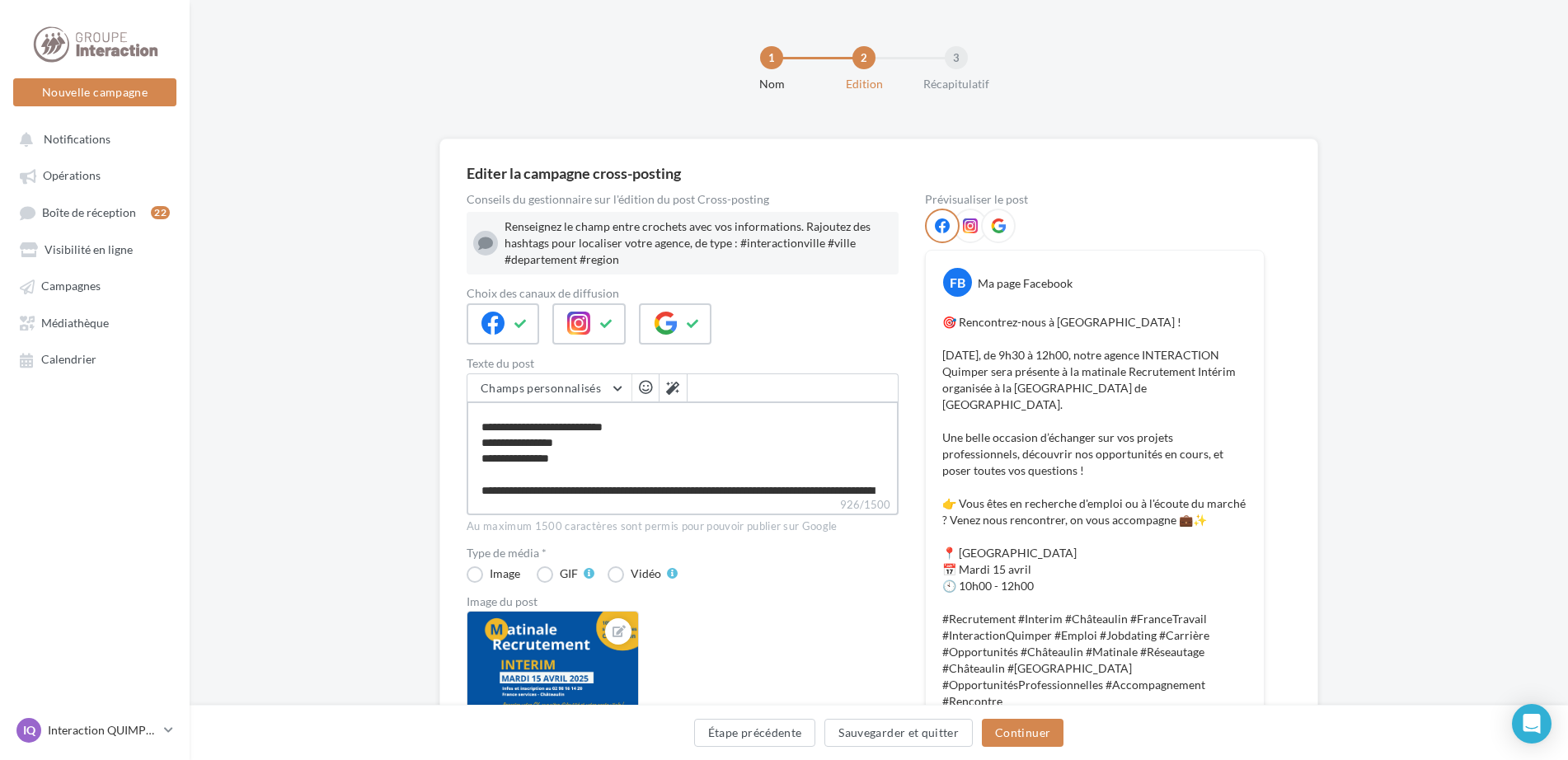
drag, startPoint x: 531, startPoint y: 456, endPoint x: 577, endPoint y: 458, distance: 46.0
click at [577, 458] on textarea "**********" at bounding box center [683, 448] width 432 height 95
type textarea "**********"
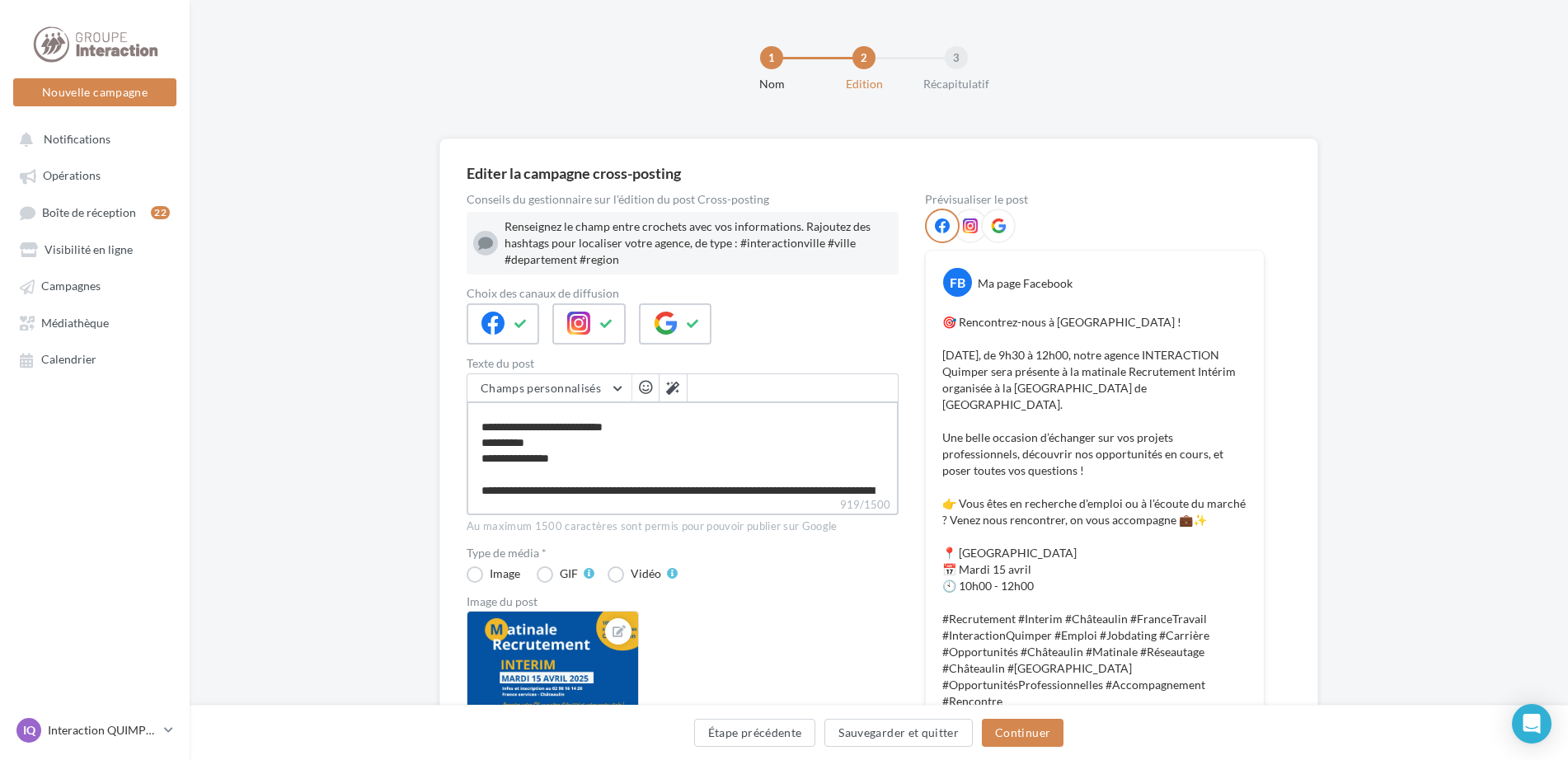
type textarea "**********"
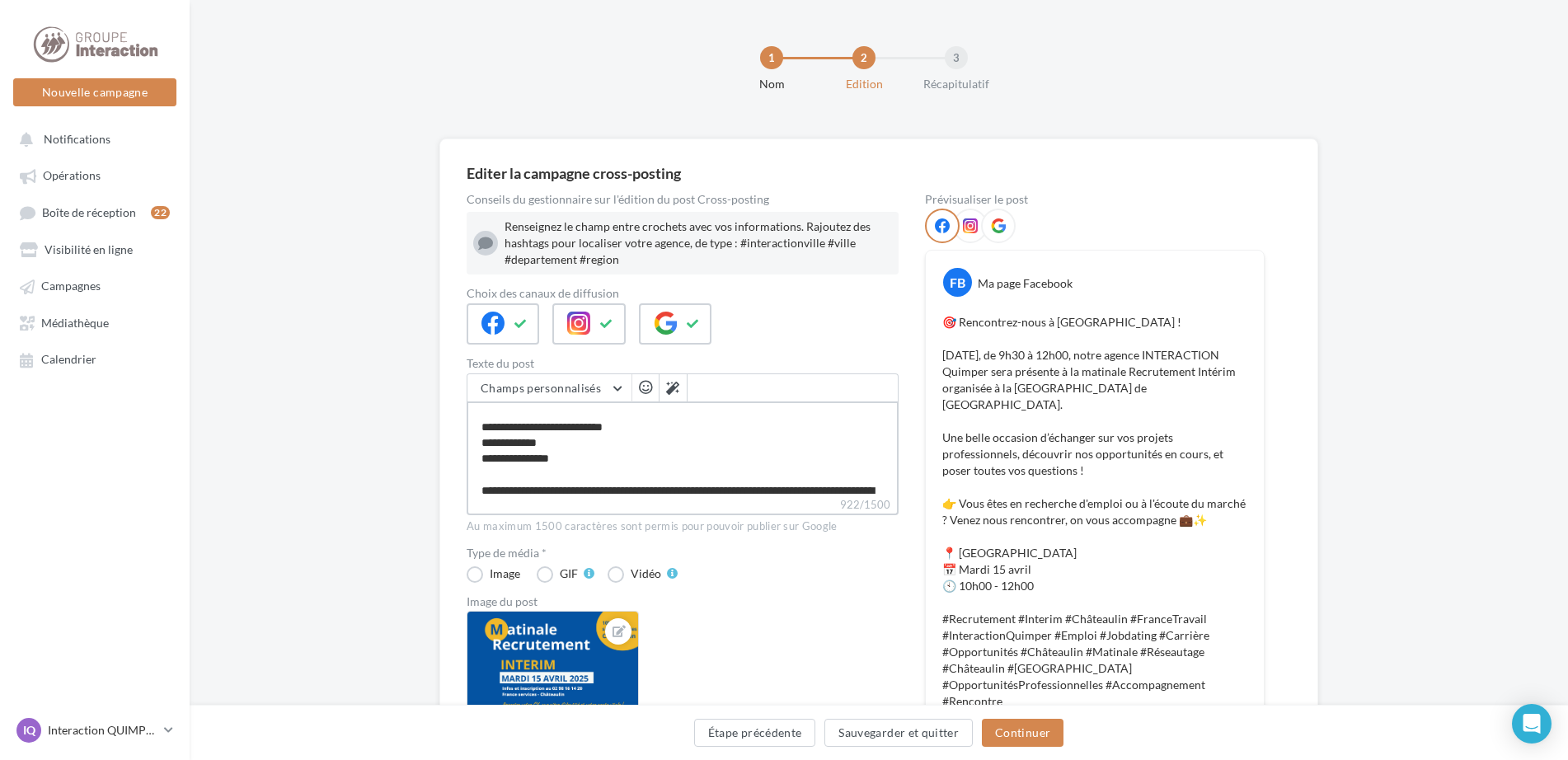
type textarea "**********"
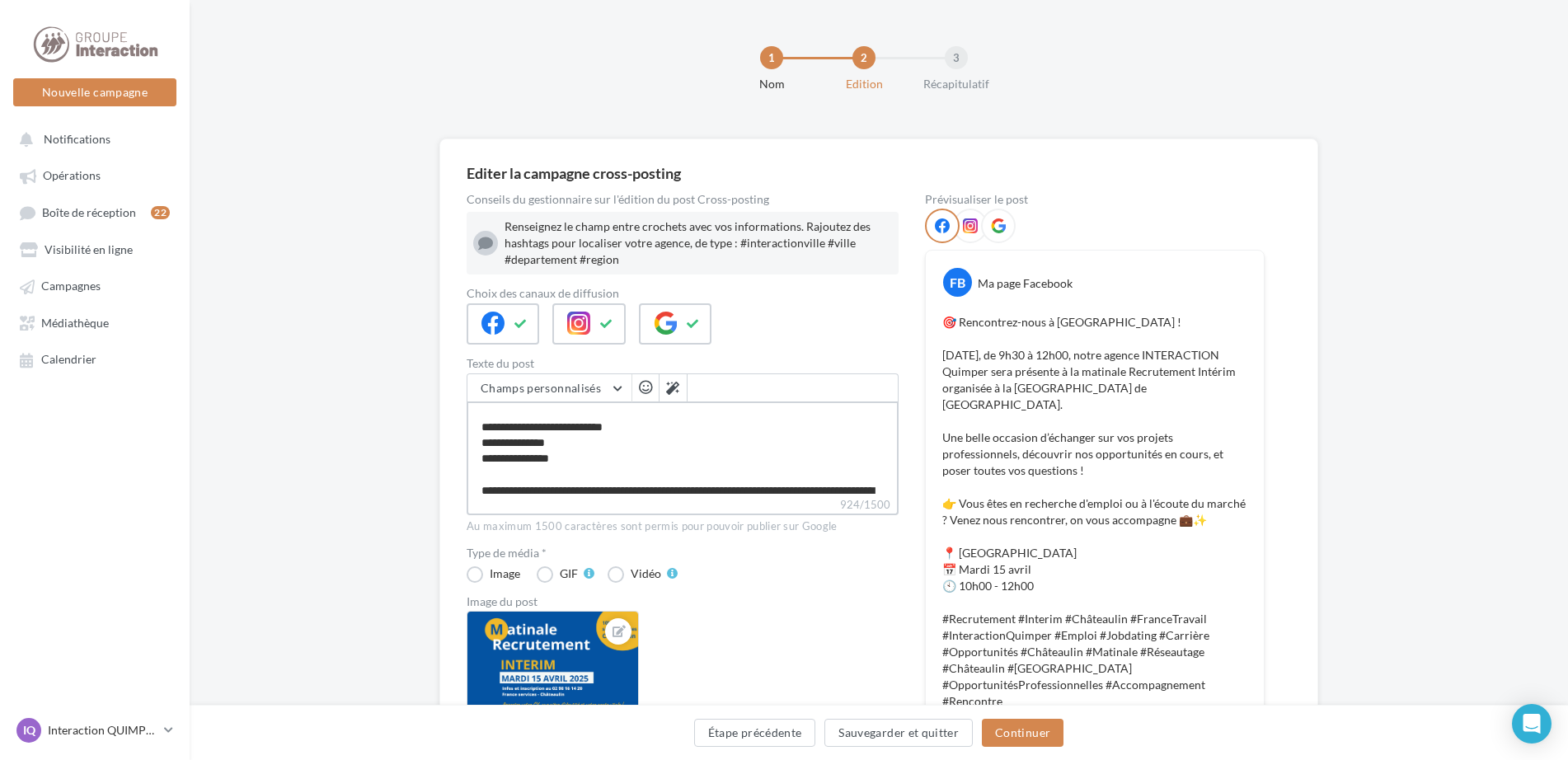
type textarea "**********"
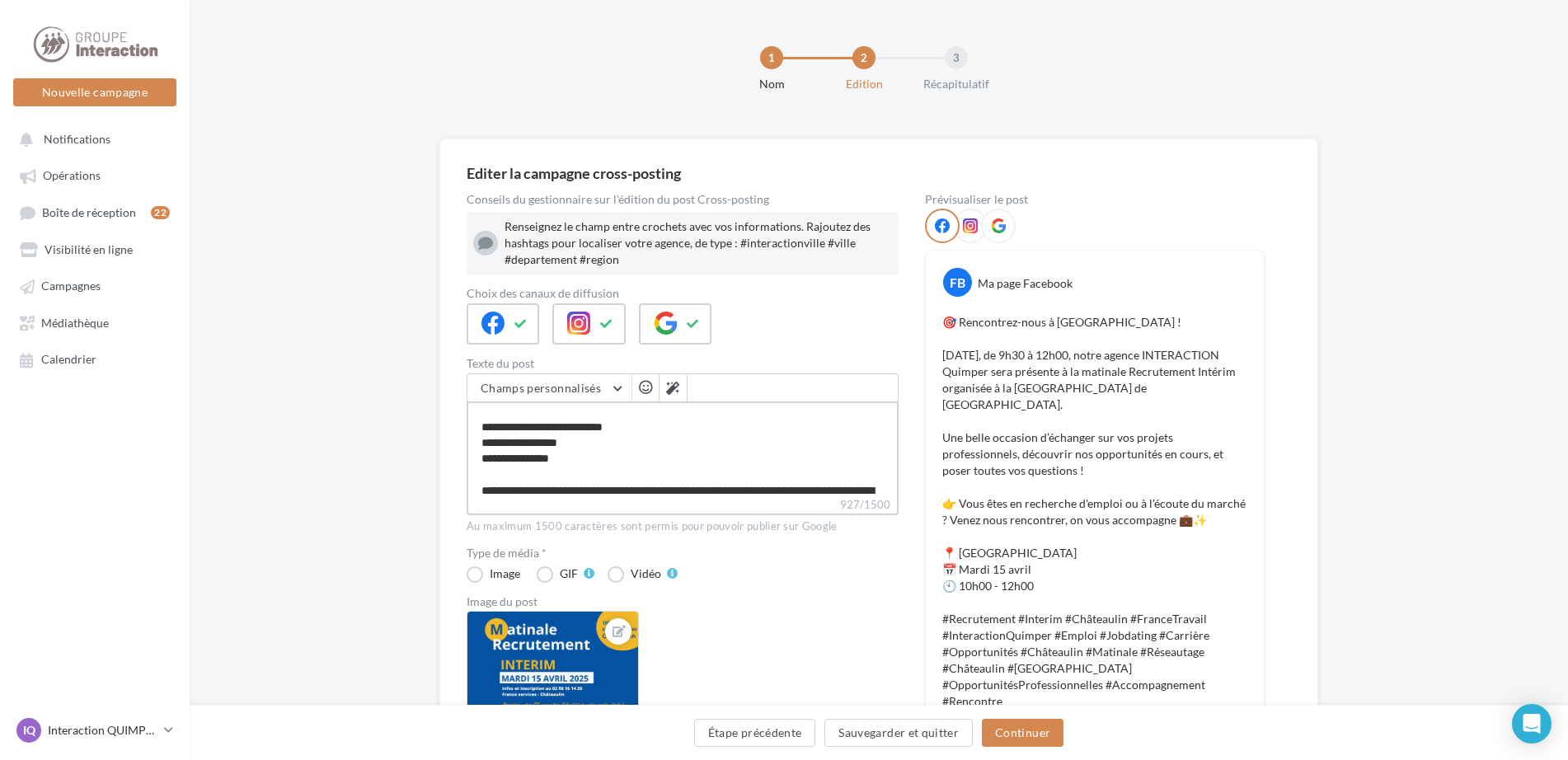
type textarea "**********"
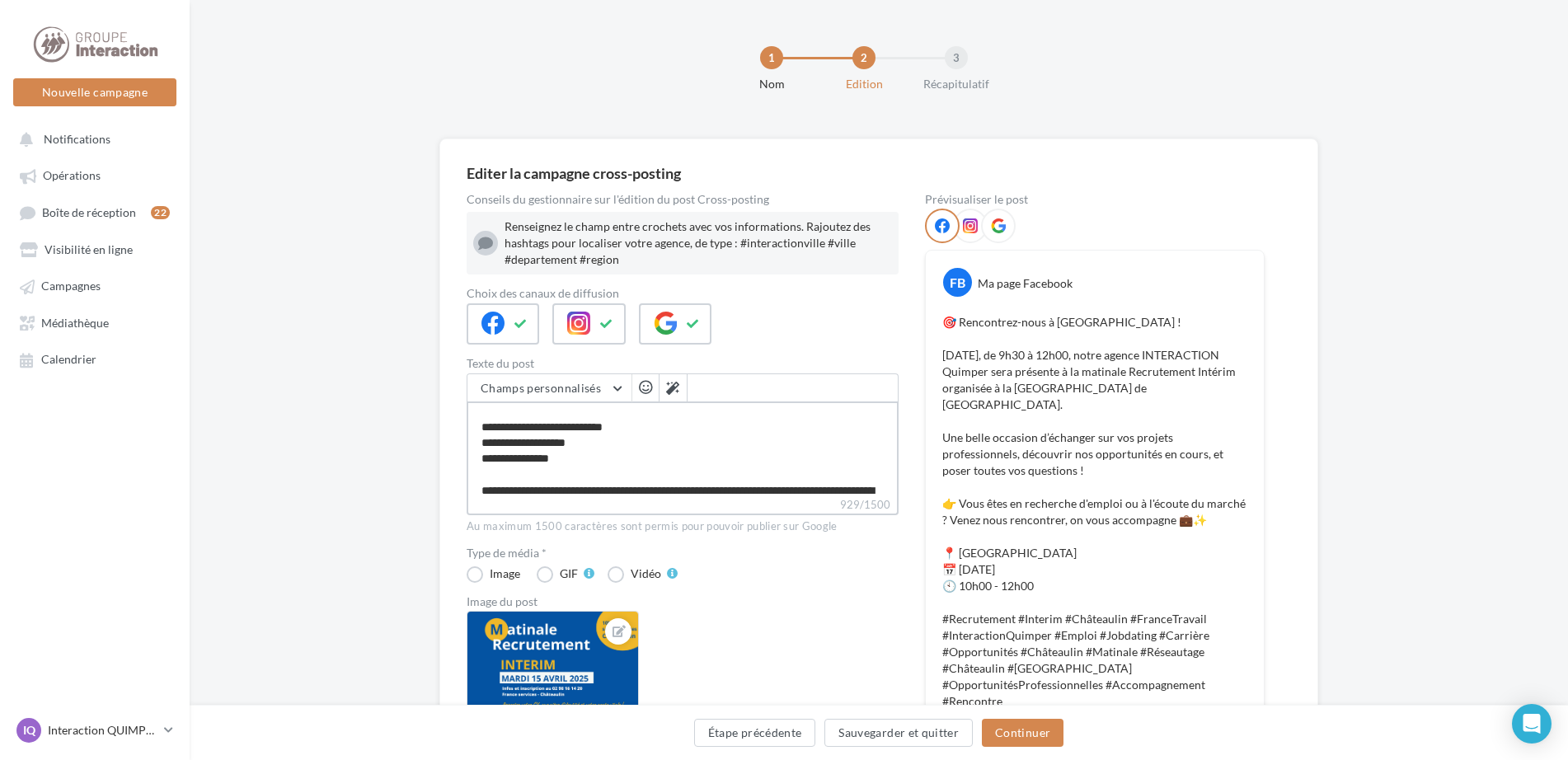
type textarea "**********"
click at [526, 474] on textarea "**********" at bounding box center [683, 448] width 432 height 95
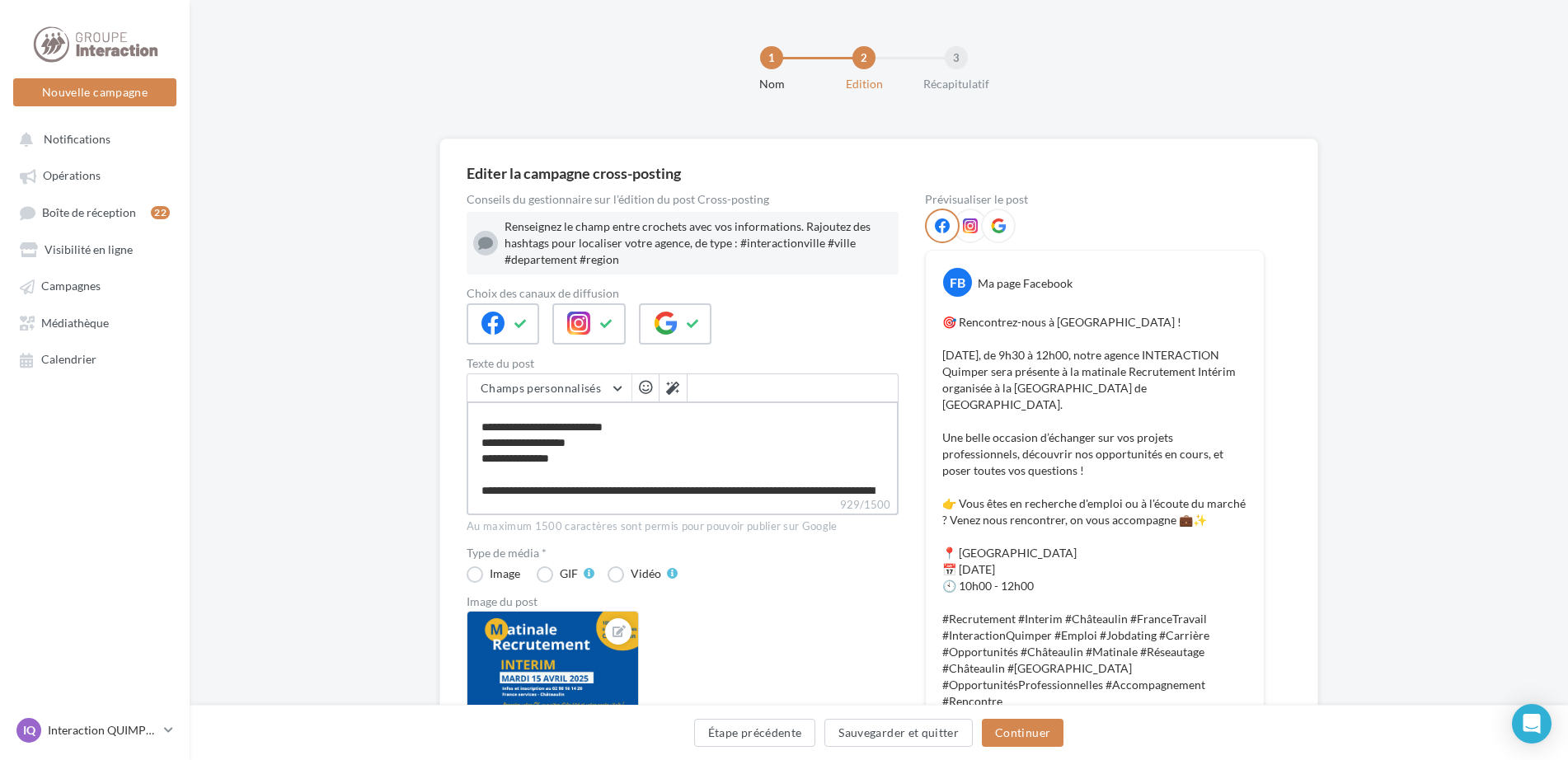
type textarea "**********"
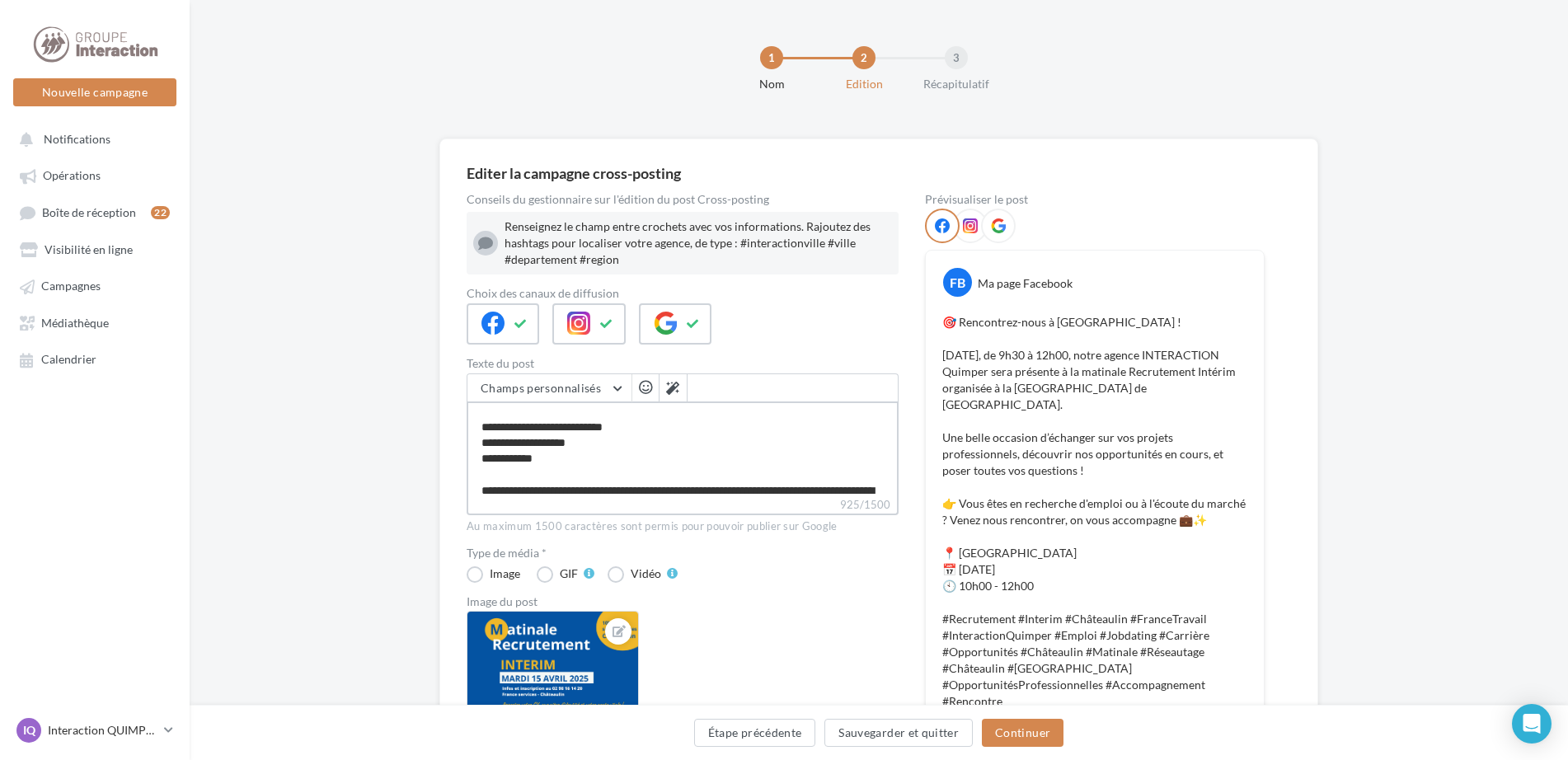
type textarea "**********"
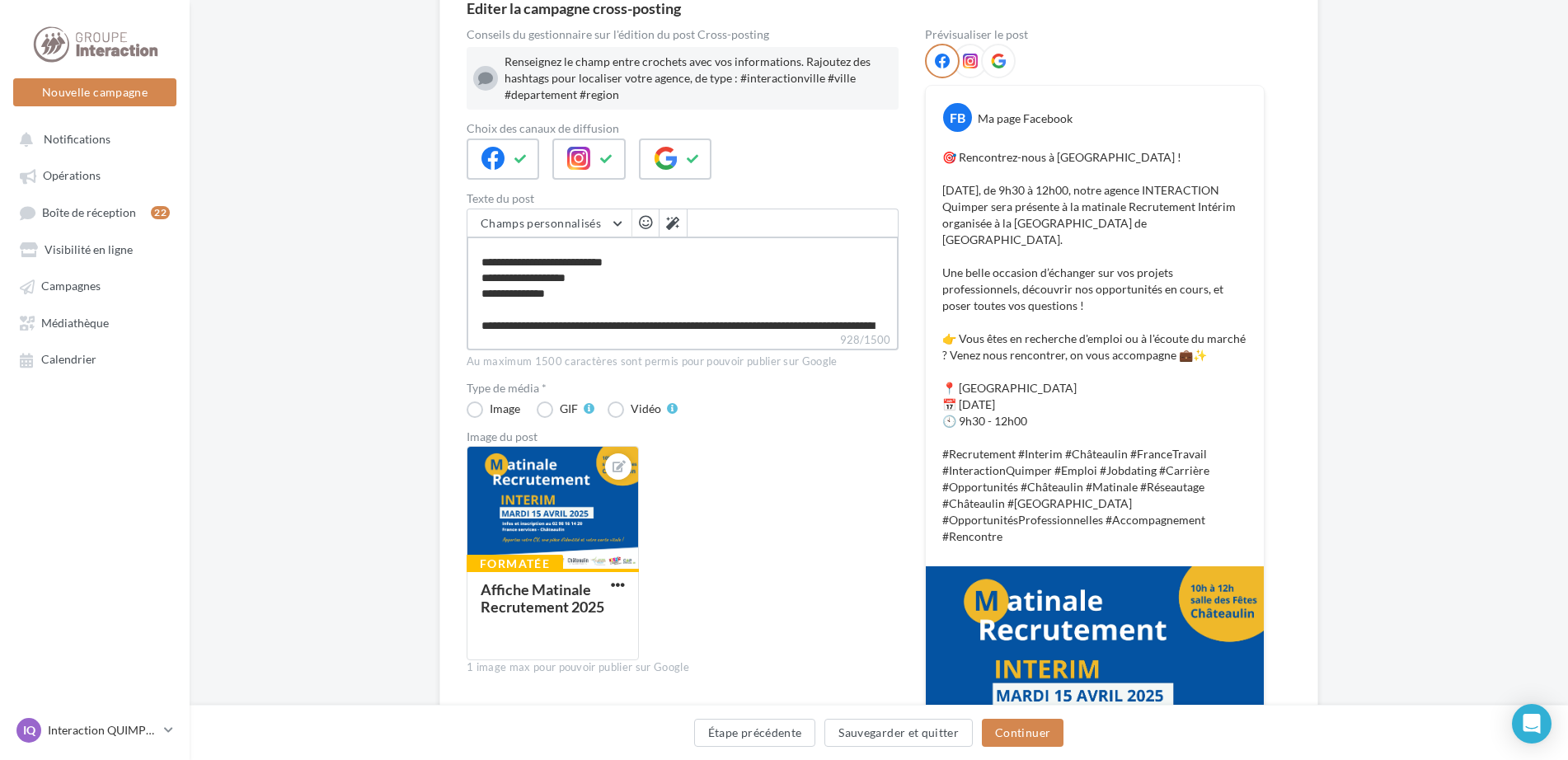
drag, startPoint x: 604, startPoint y: 304, endPoint x: 463, endPoint y: 273, distance: 144.4
click at [463, 273] on div "Editer la campagne cross-posting Conseils du gestionnaire sur l'édition du post…" at bounding box center [879, 421] width 879 height 895
type textarea "**********"
drag, startPoint x: 1040, startPoint y: 420, endPoint x: 928, endPoint y: 372, distance: 121.9
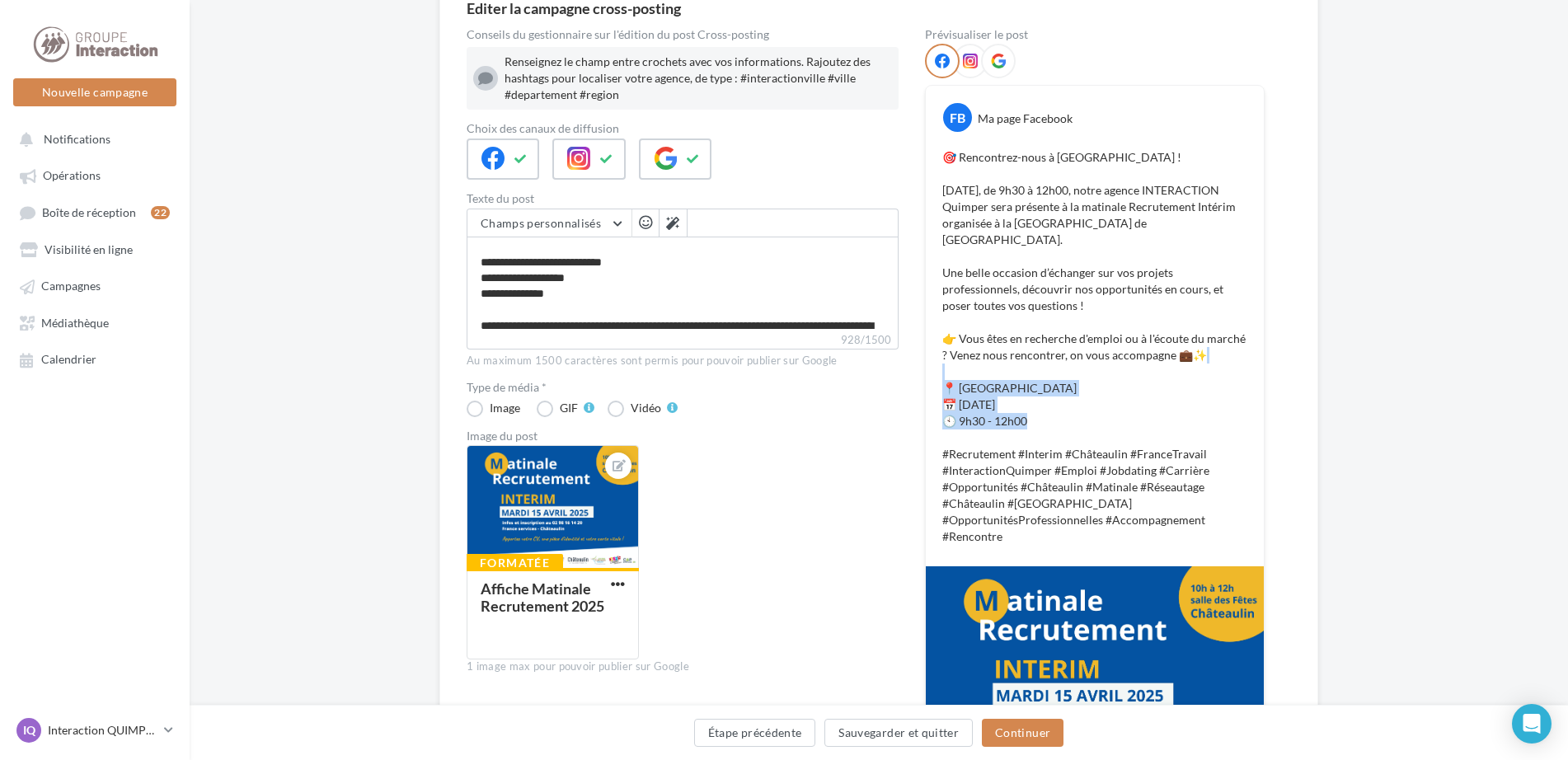
click at [928, 372] on div "FB Ma page Facebook 🎯 Rencontrez-nous à Châteaulin ! Mardi 14 Octobre, de 9h30 …" at bounding box center [1095, 326] width 338 height 481
click at [1086, 421] on p "🎯 Rencontrez-nous à Châteaulin ! Mardi 14 Octobre, de 9h30 à 12h00, notre agenc…" at bounding box center [1095, 346] width 305 height 396
click at [1257, 171] on div "Conseils du gestionnaire sur l'édition du post Cross-posting Renseignez le cham…" at bounding box center [878, 434] width 824 height 812
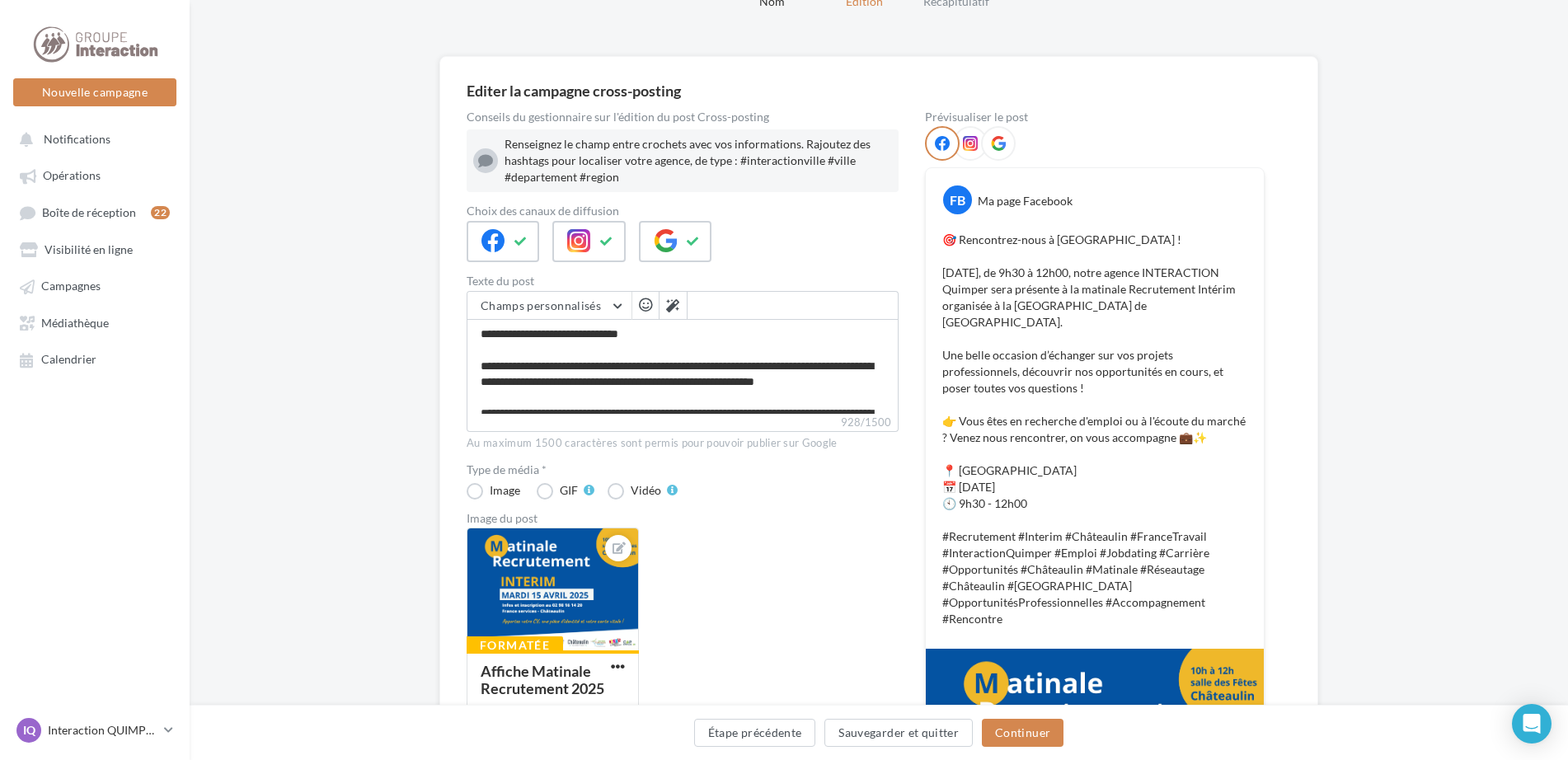
scroll to position [247, 0]
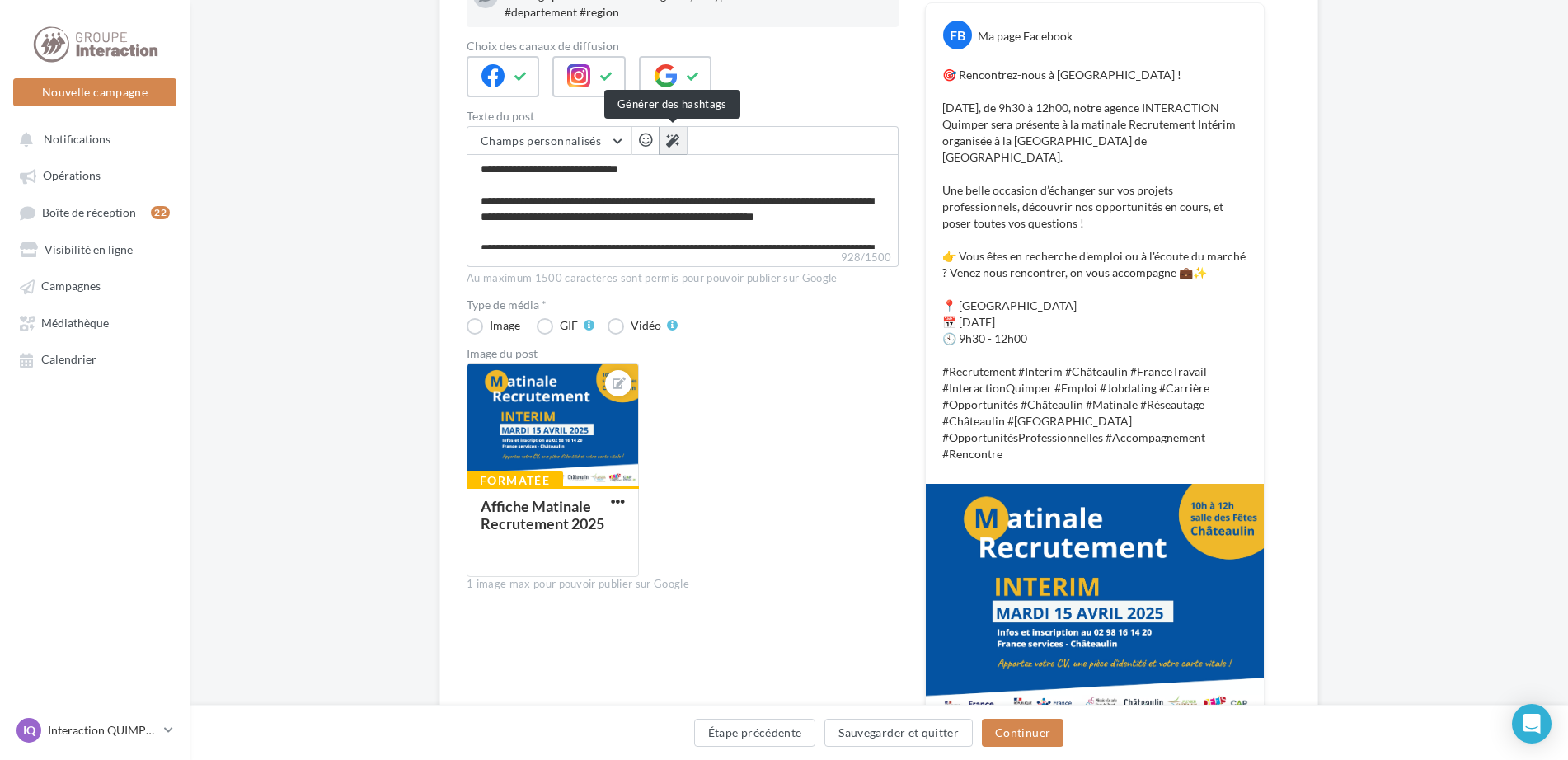
click at [678, 142] on icon at bounding box center [672, 140] width 13 height 13
type textarea "**********"
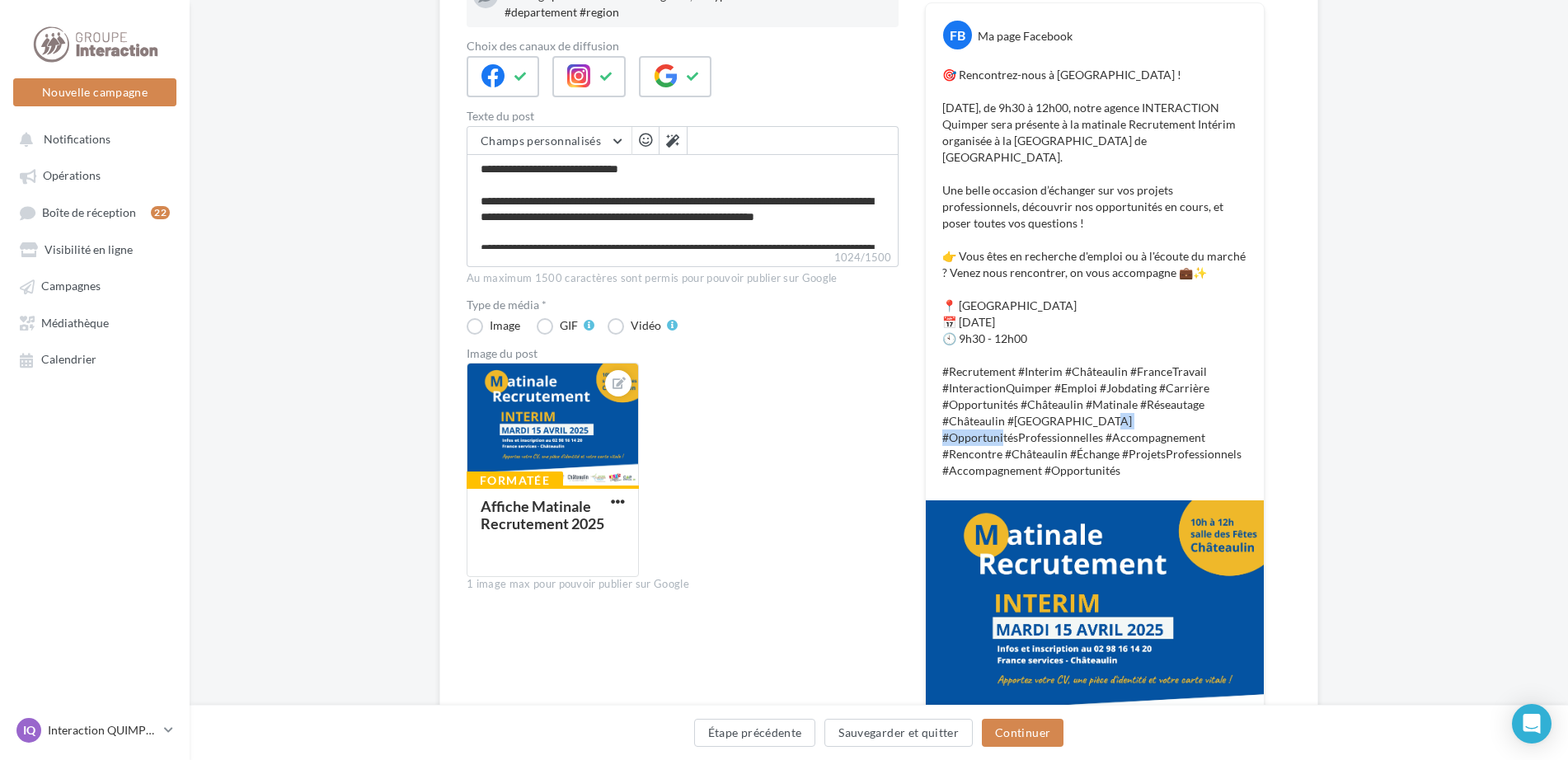
drag, startPoint x: 944, startPoint y: 439, endPoint x: 1019, endPoint y: 439, distance: 75.0
click at [1019, 439] on p "🎯 Rencontrez-nous à Châteaulin ! Mardi 14 Octobre, de 9h30 à 12h00, notre agenc…" at bounding box center [1095, 273] width 305 height 413
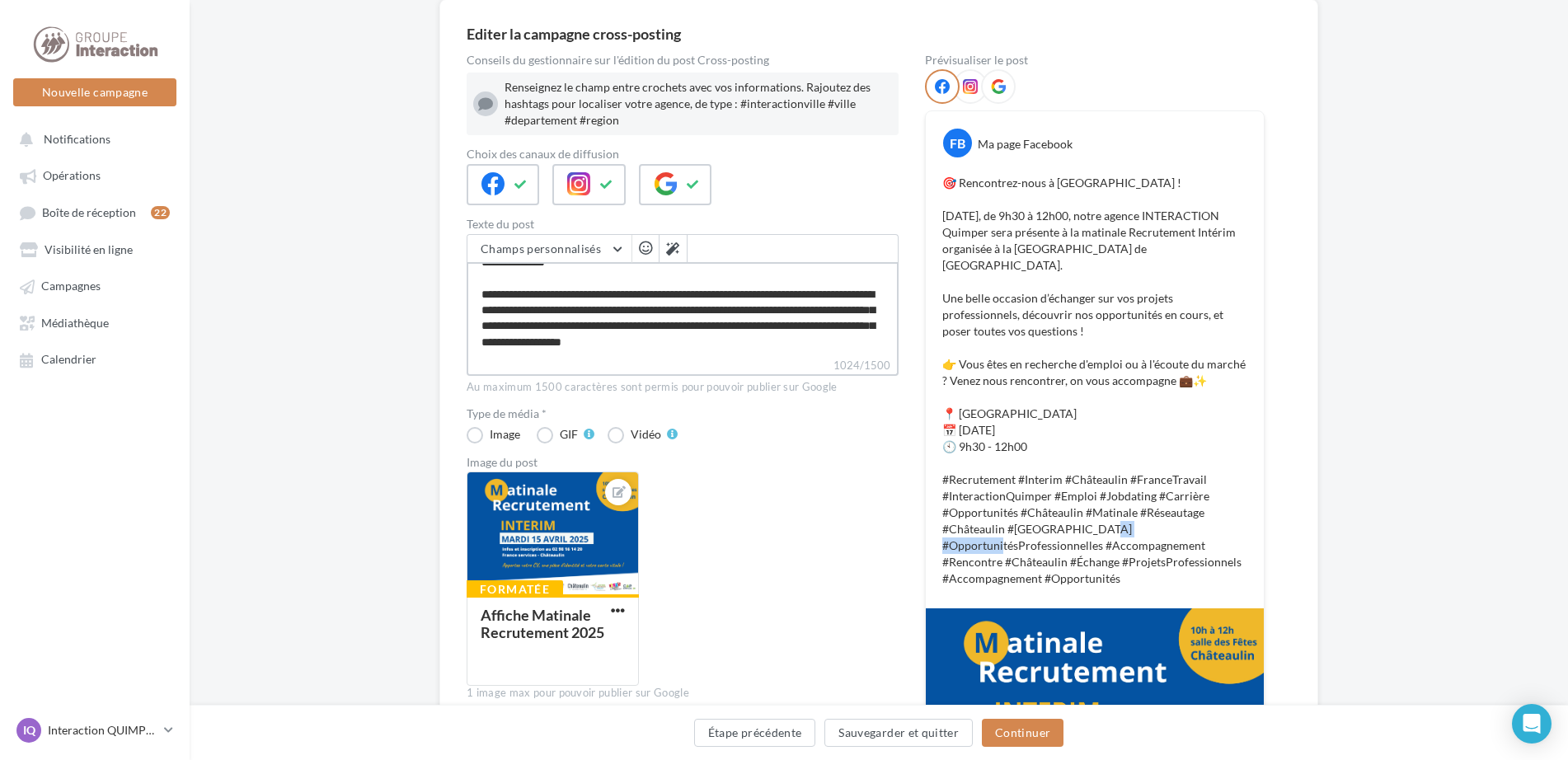
scroll to position [253, 0]
drag, startPoint x: 643, startPoint y: 323, endPoint x: 710, endPoint y: 321, distance: 67.0
click at [710, 321] on textarea "**********" at bounding box center [683, 309] width 432 height 95
type textarea "**********"
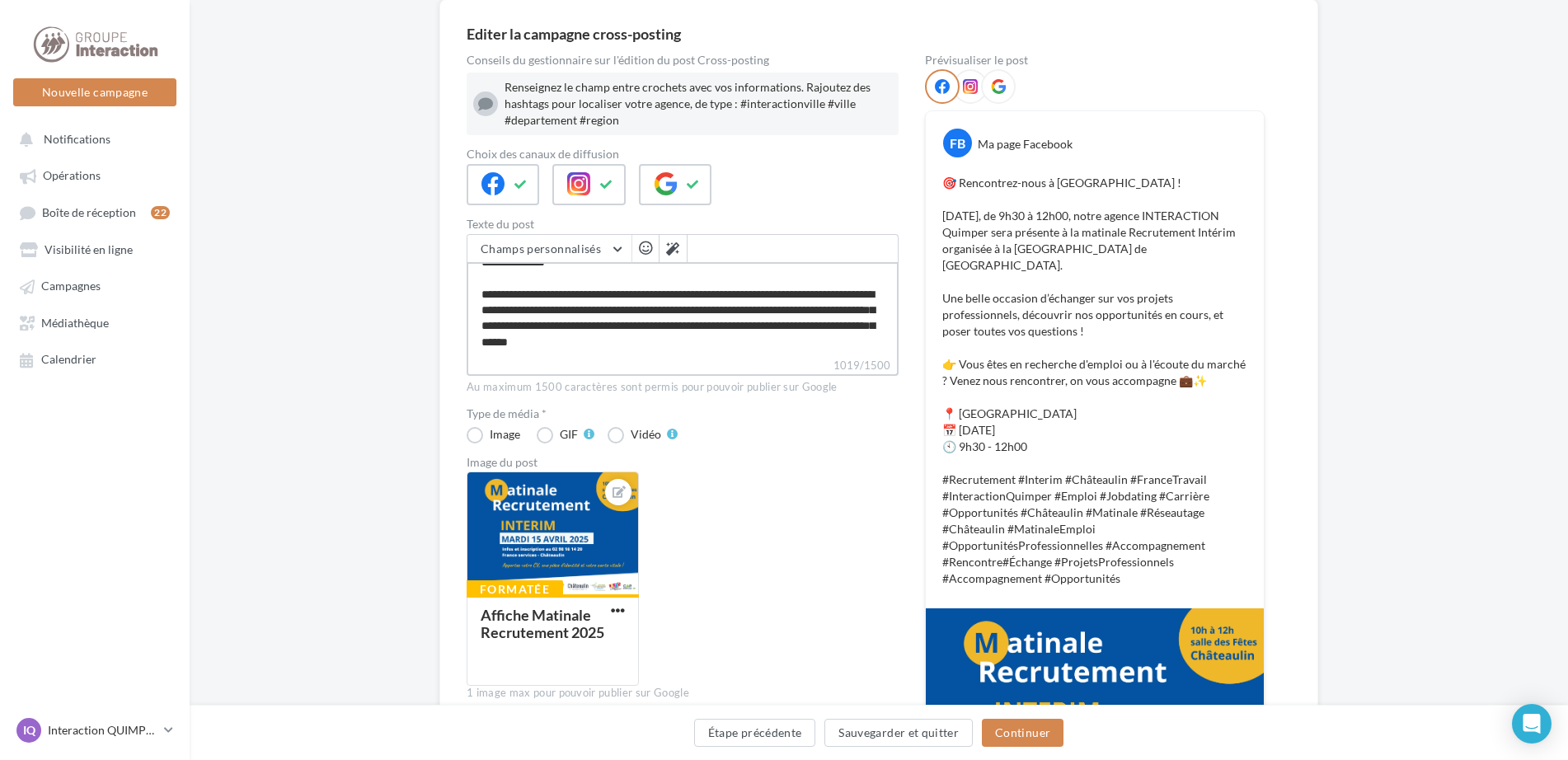
drag, startPoint x: 477, startPoint y: 323, endPoint x: 582, endPoint y: 326, distance: 105.0
click at [582, 326] on textarea "**********" at bounding box center [683, 309] width 432 height 95
type textarea "**********"
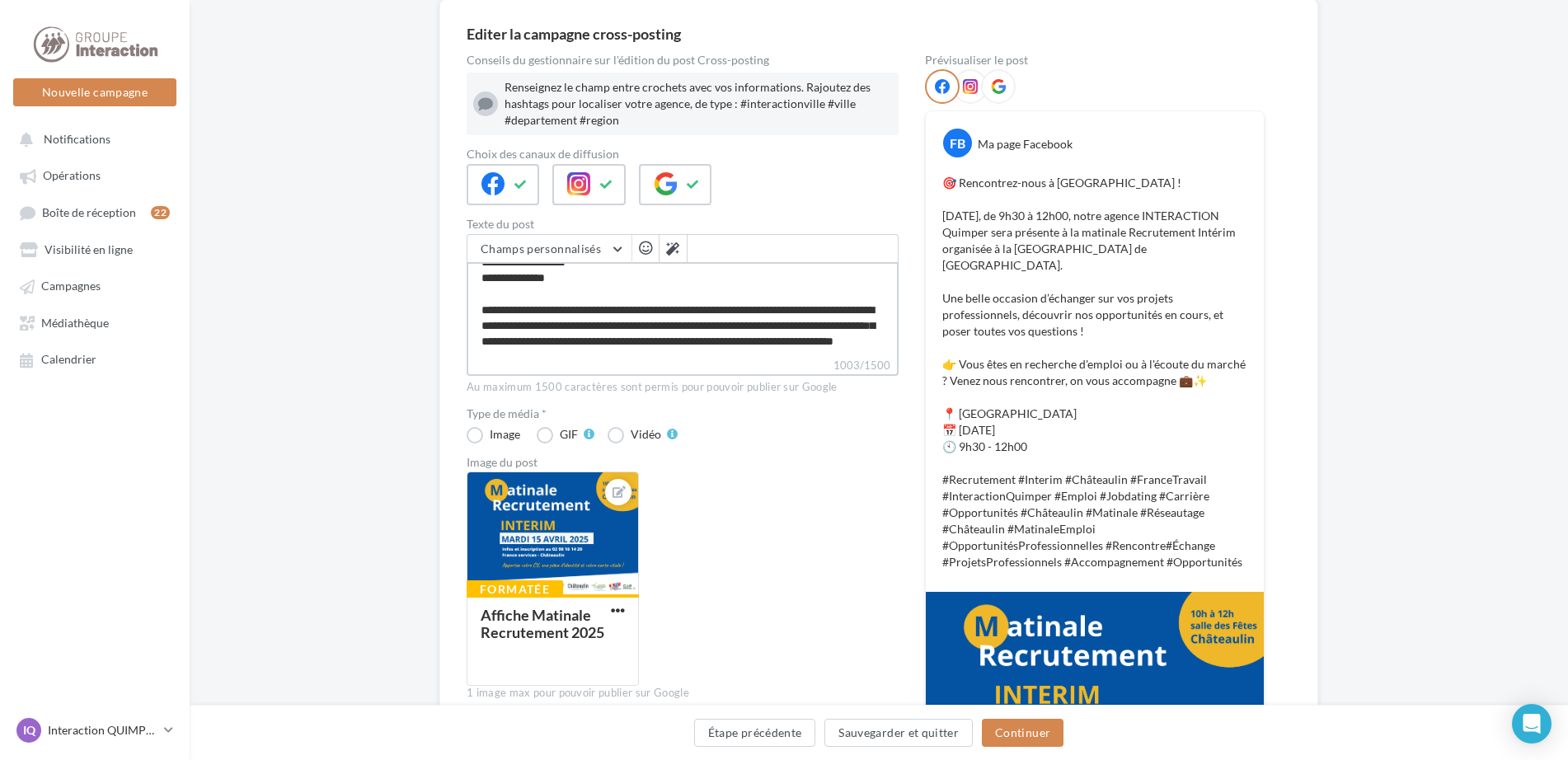
drag, startPoint x: 561, startPoint y: 338, endPoint x: 481, endPoint y: 340, distance: 80.0
click at [481, 340] on textarea "**********" at bounding box center [683, 309] width 432 height 95
type textarea "**********"
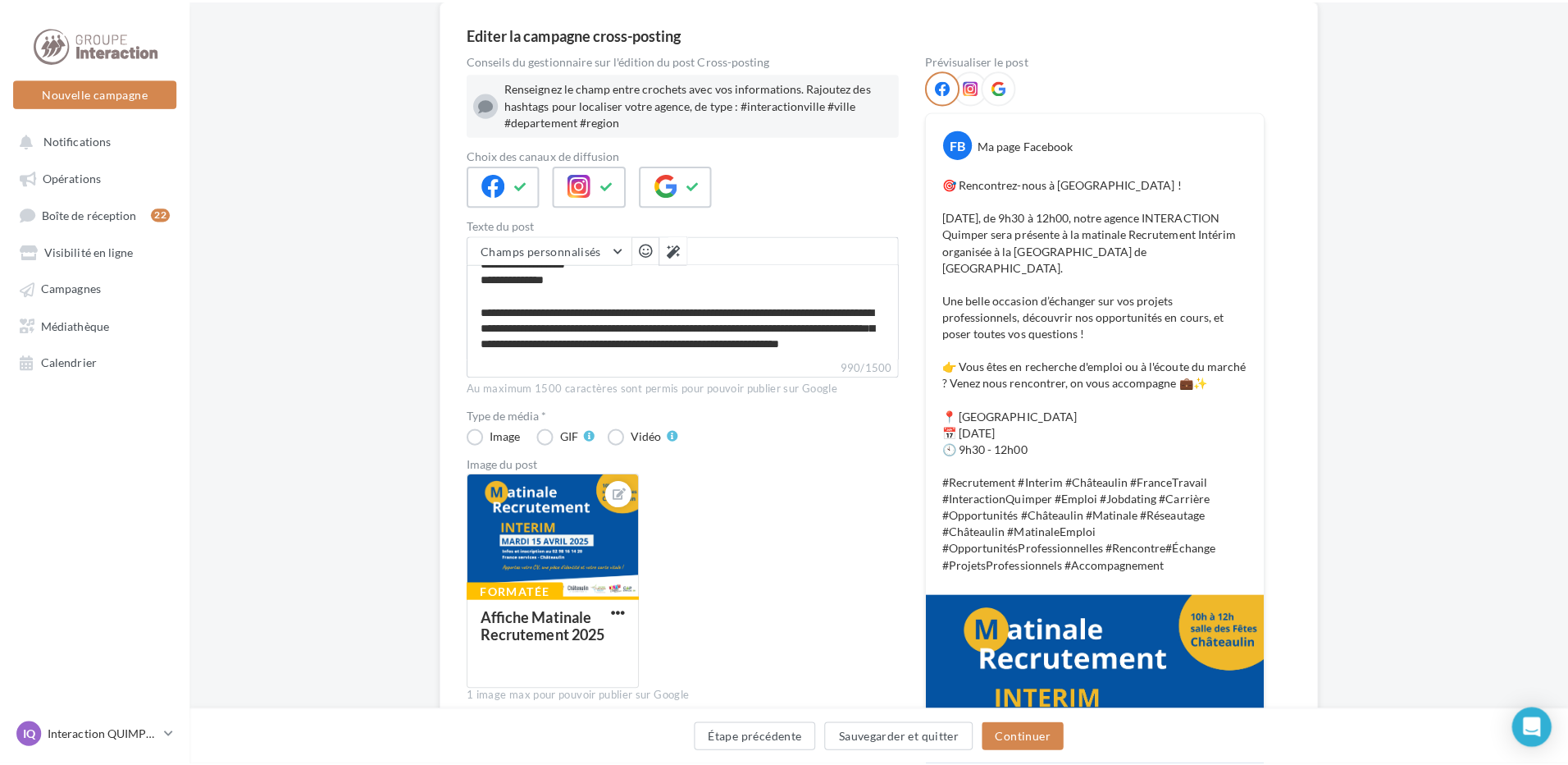
scroll to position [236, 0]
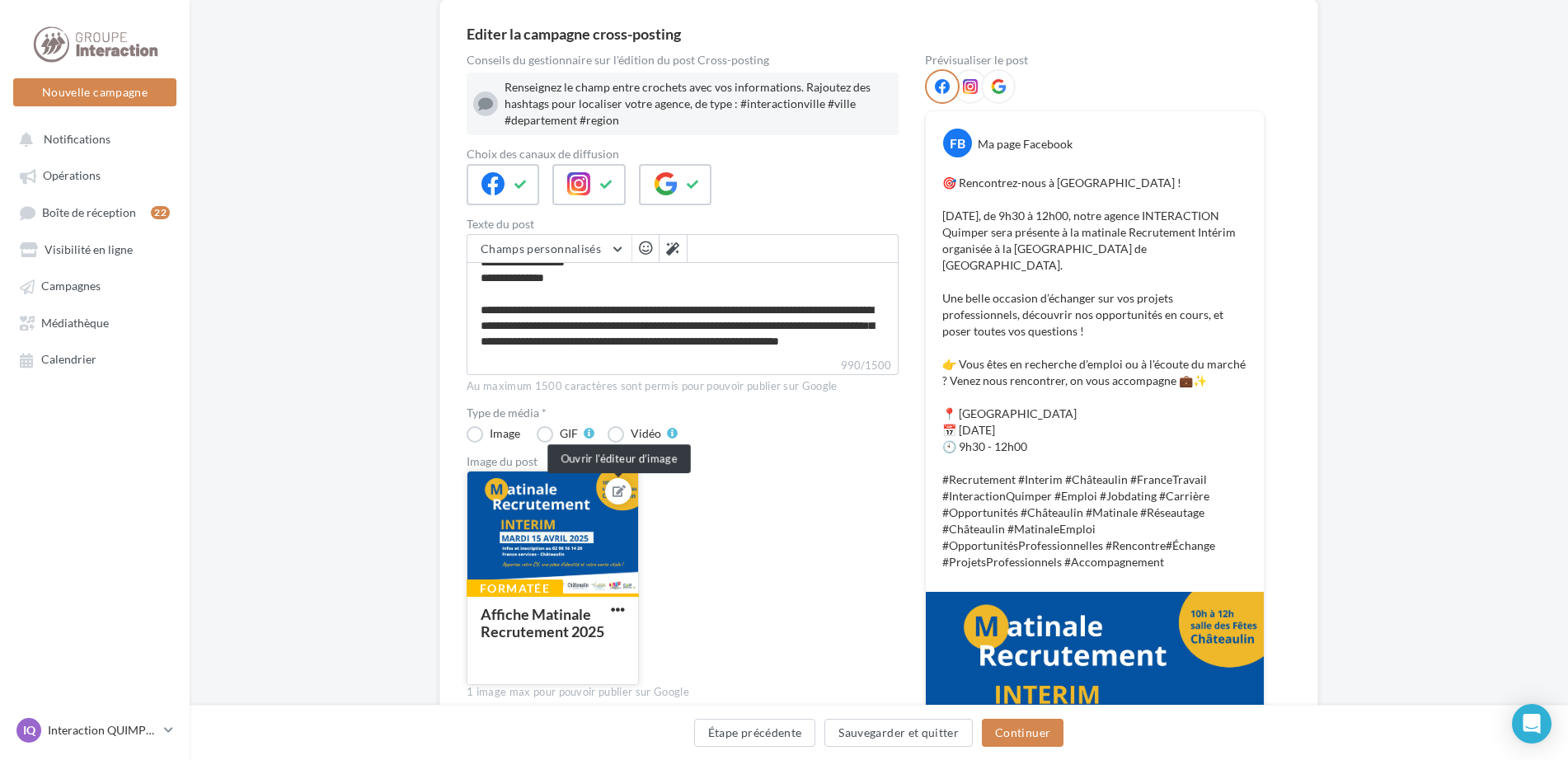
click at [622, 488] on icon at bounding box center [619, 491] width 13 height 11
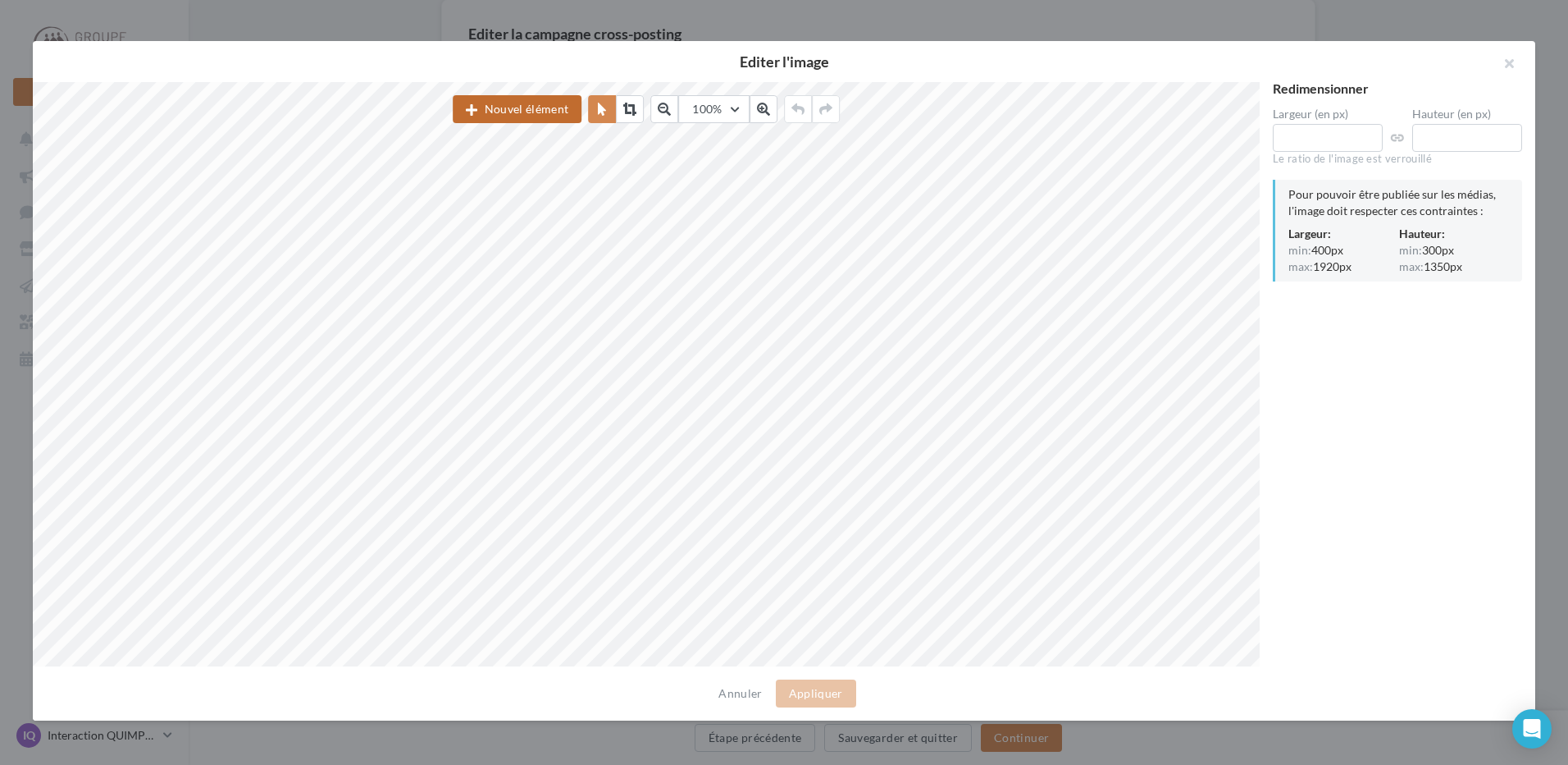
drag, startPoint x: 532, startPoint y: 117, endPoint x: 479, endPoint y: 106, distance: 54.1
click at [479, 106] on button "Nouvel élément" at bounding box center [517, 109] width 129 height 28
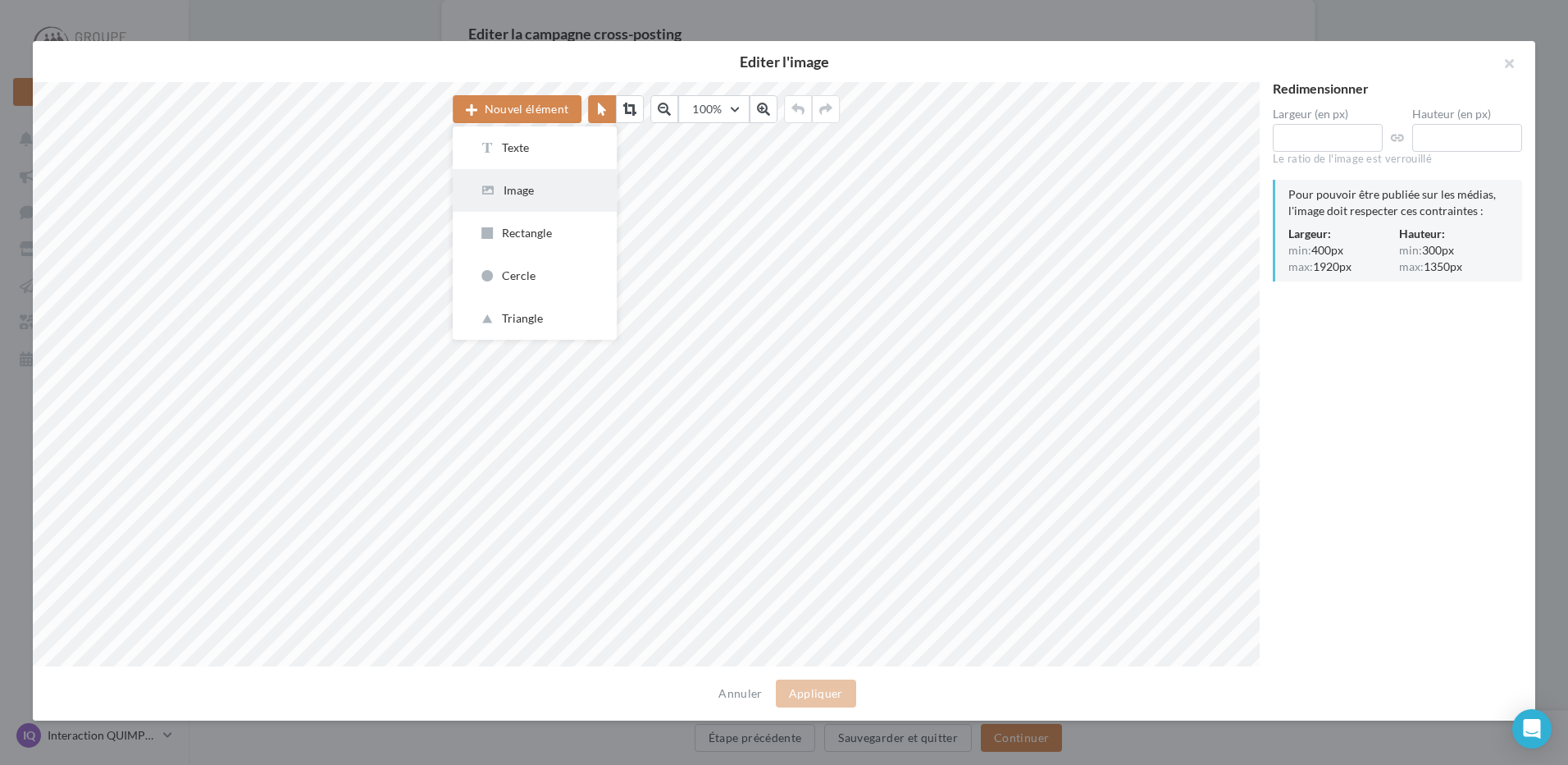
click at [522, 201] on button "Image" at bounding box center [534, 190] width 164 height 42
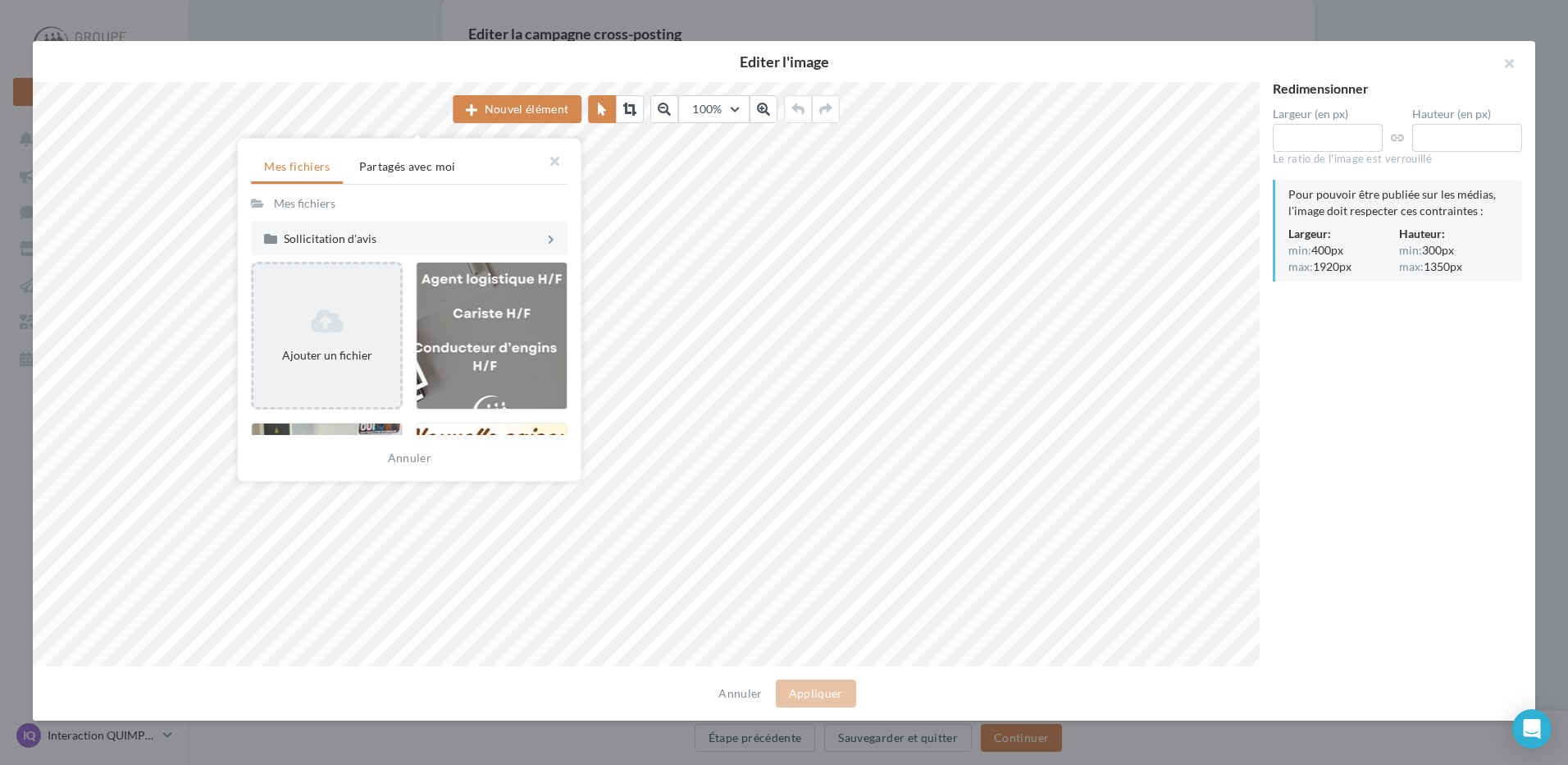
click at [340, 336] on div "Ajouter un fichier" at bounding box center [327, 336] width 147 height 69
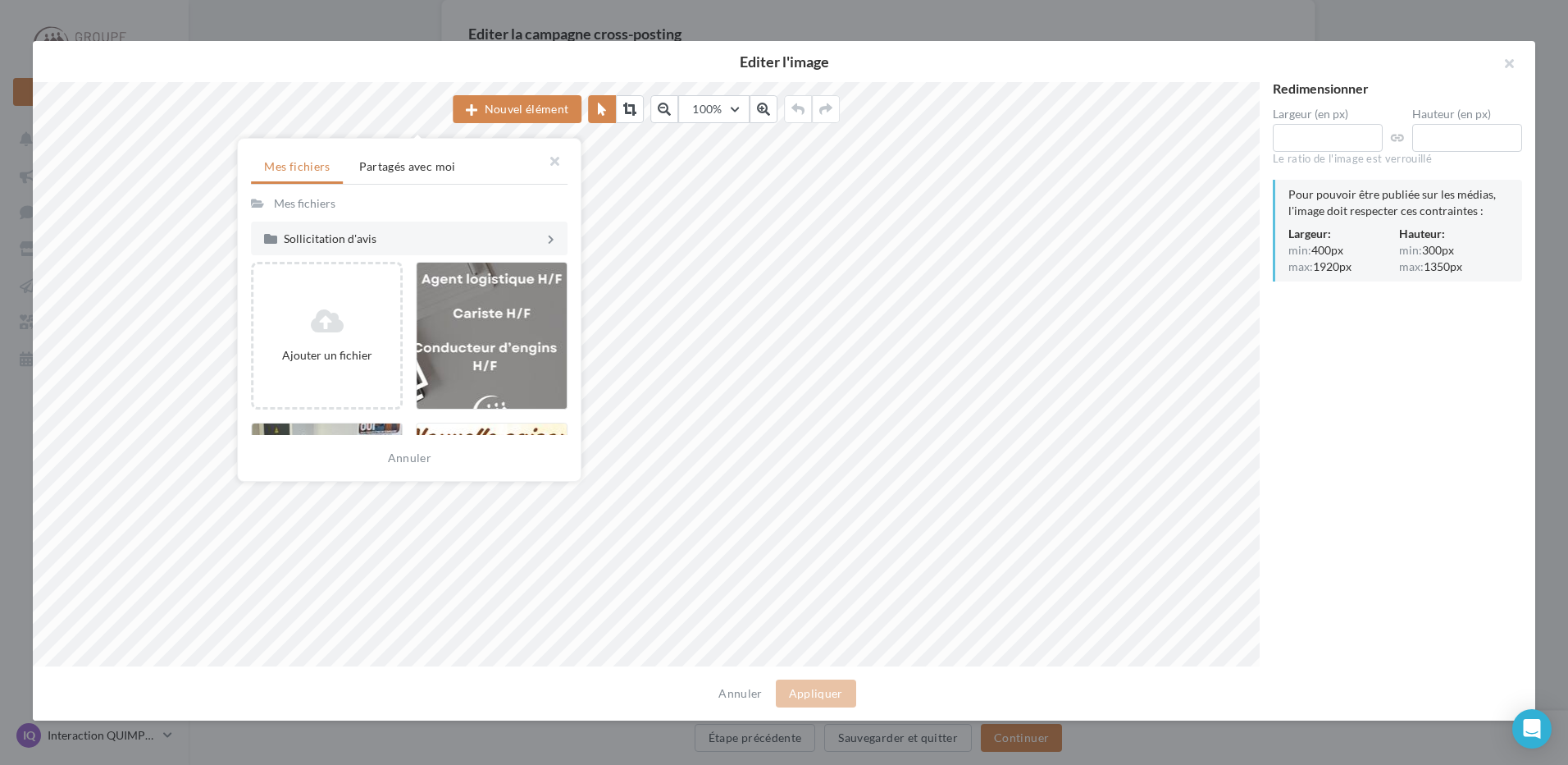
click at [372, 201] on div "Mes fichiers" at bounding box center [410, 203] width 317 height 23
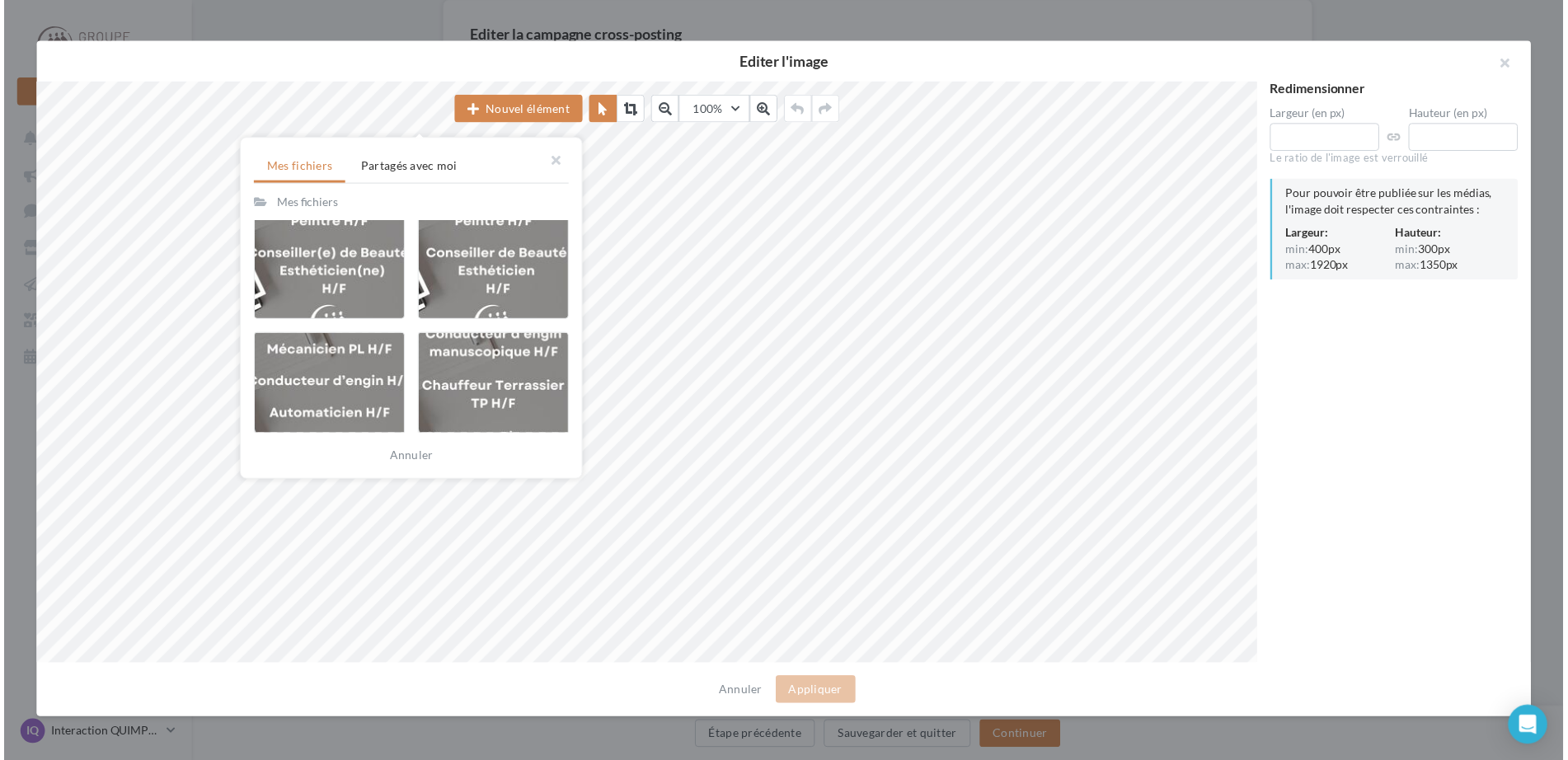
scroll to position [0, 0]
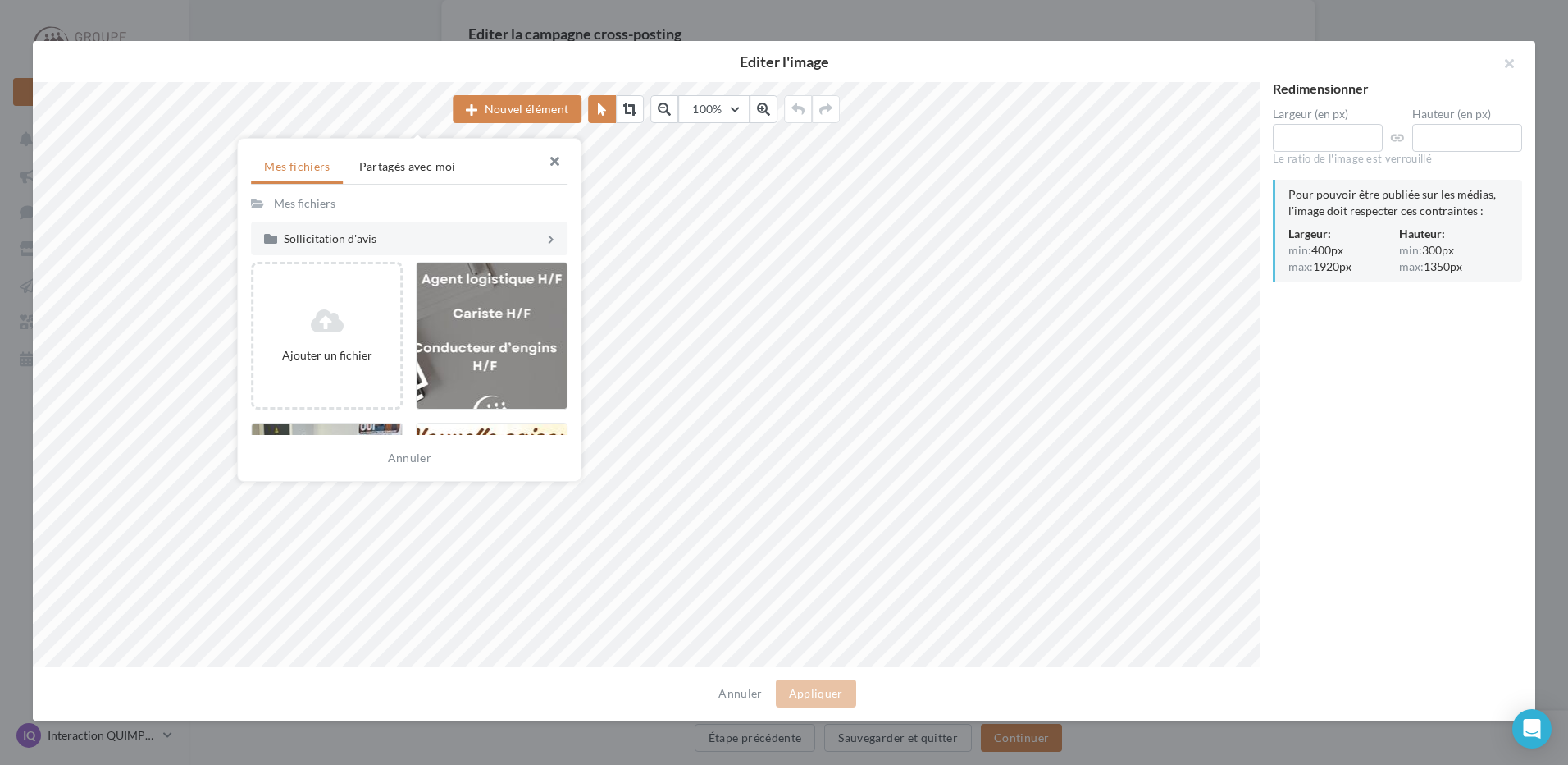
click at [558, 159] on button "button" at bounding box center [548, 163] width 66 height 49
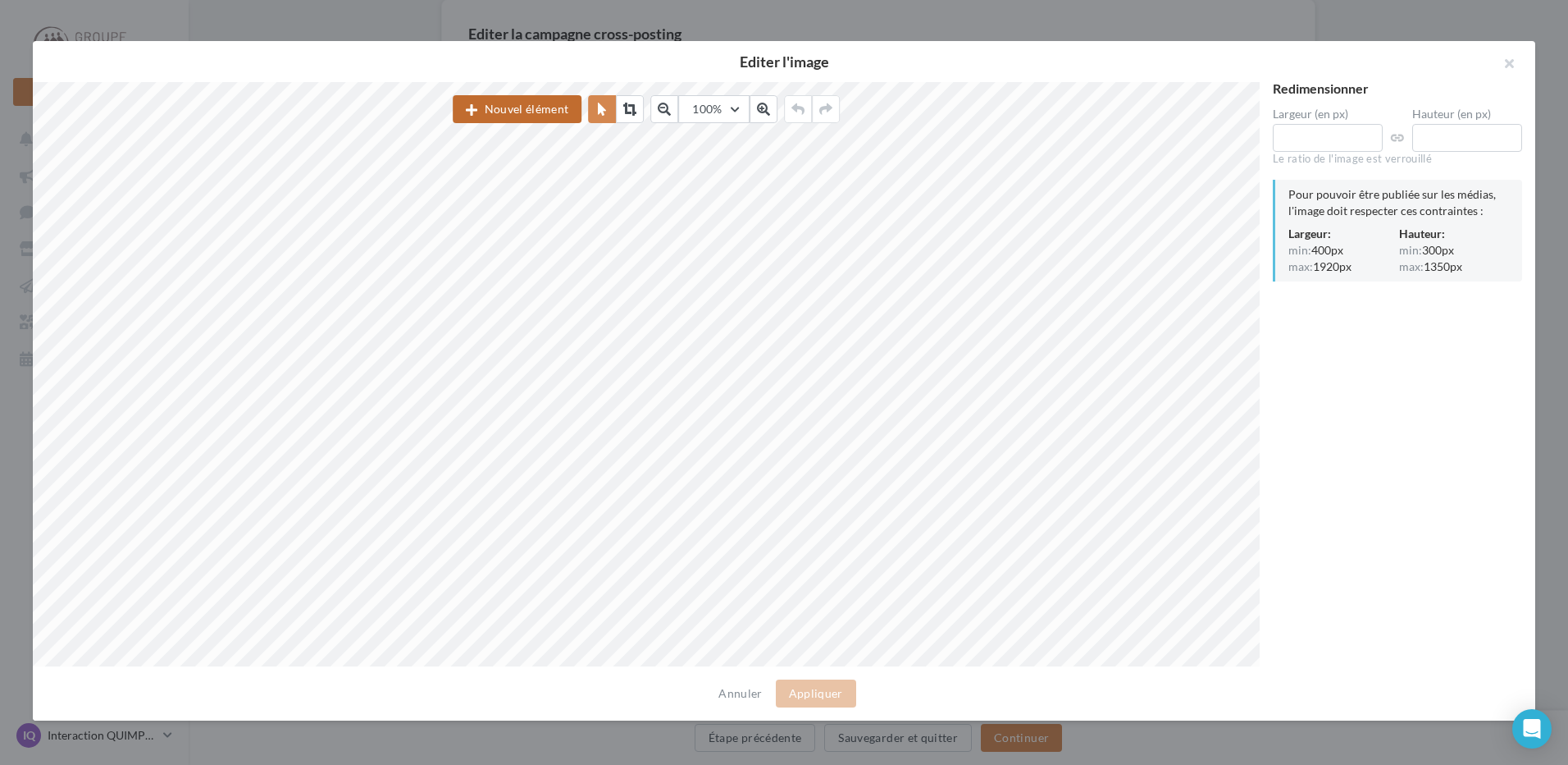
click at [551, 113] on button "Nouvel élément" at bounding box center [517, 109] width 129 height 28
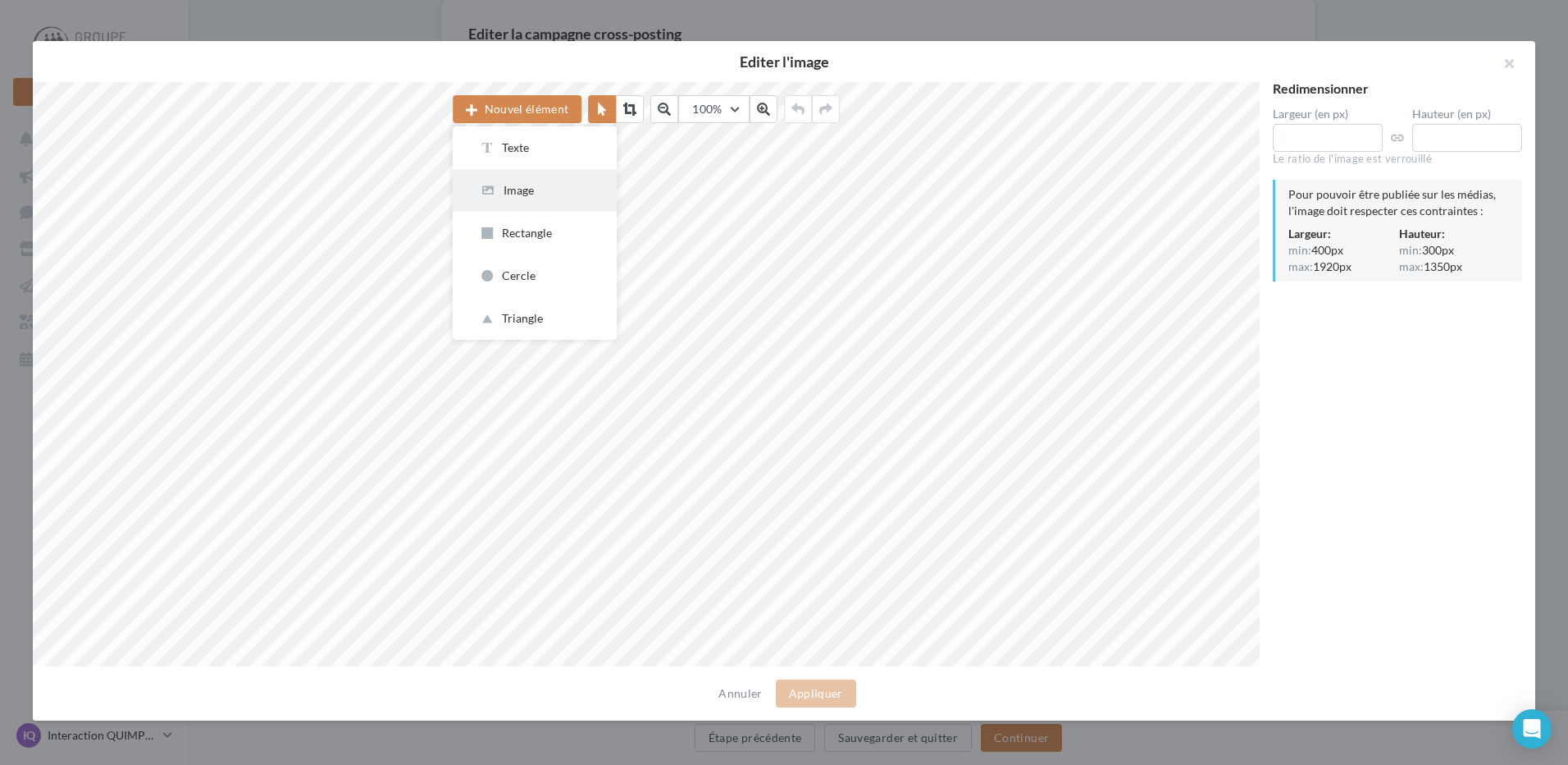
click at [534, 192] on div "Image" at bounding box center [534, 190] width 112 height 16
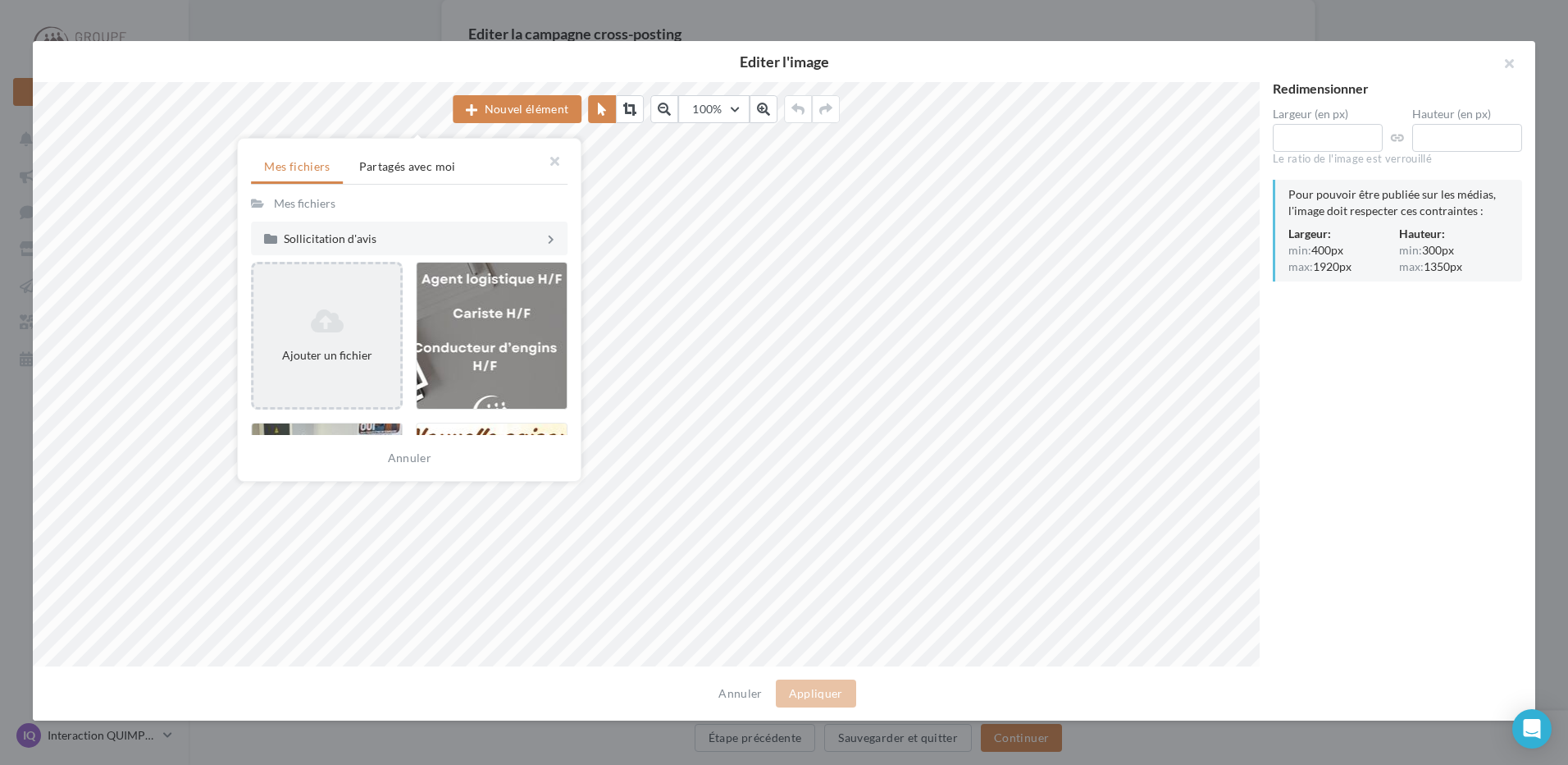
click at [315, 318] on icon at bounding box center [326, 321] width 133 height 26
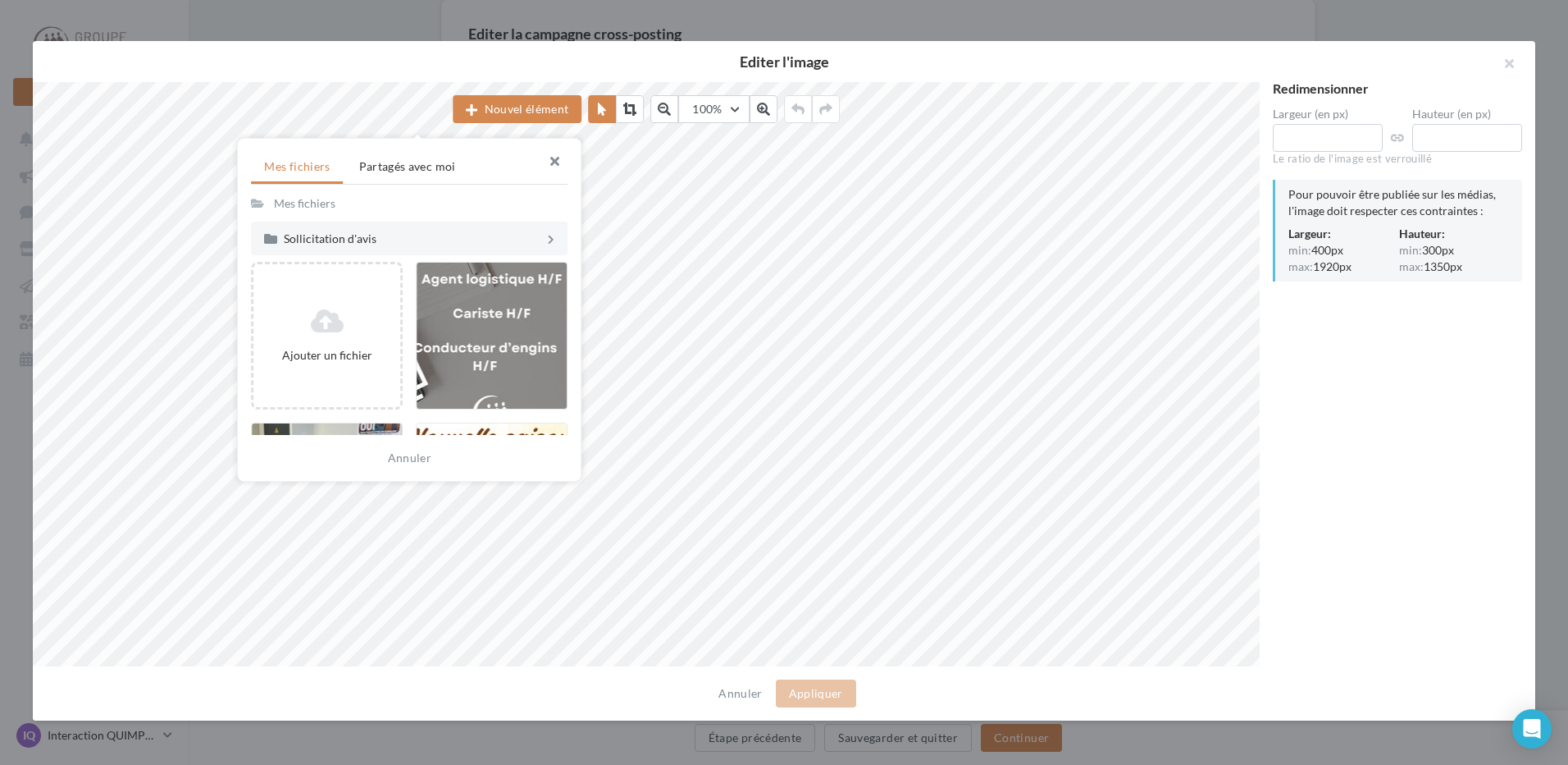
click at [558, 159] on button "button" at bounding box center [548, 163] width 66 height 49
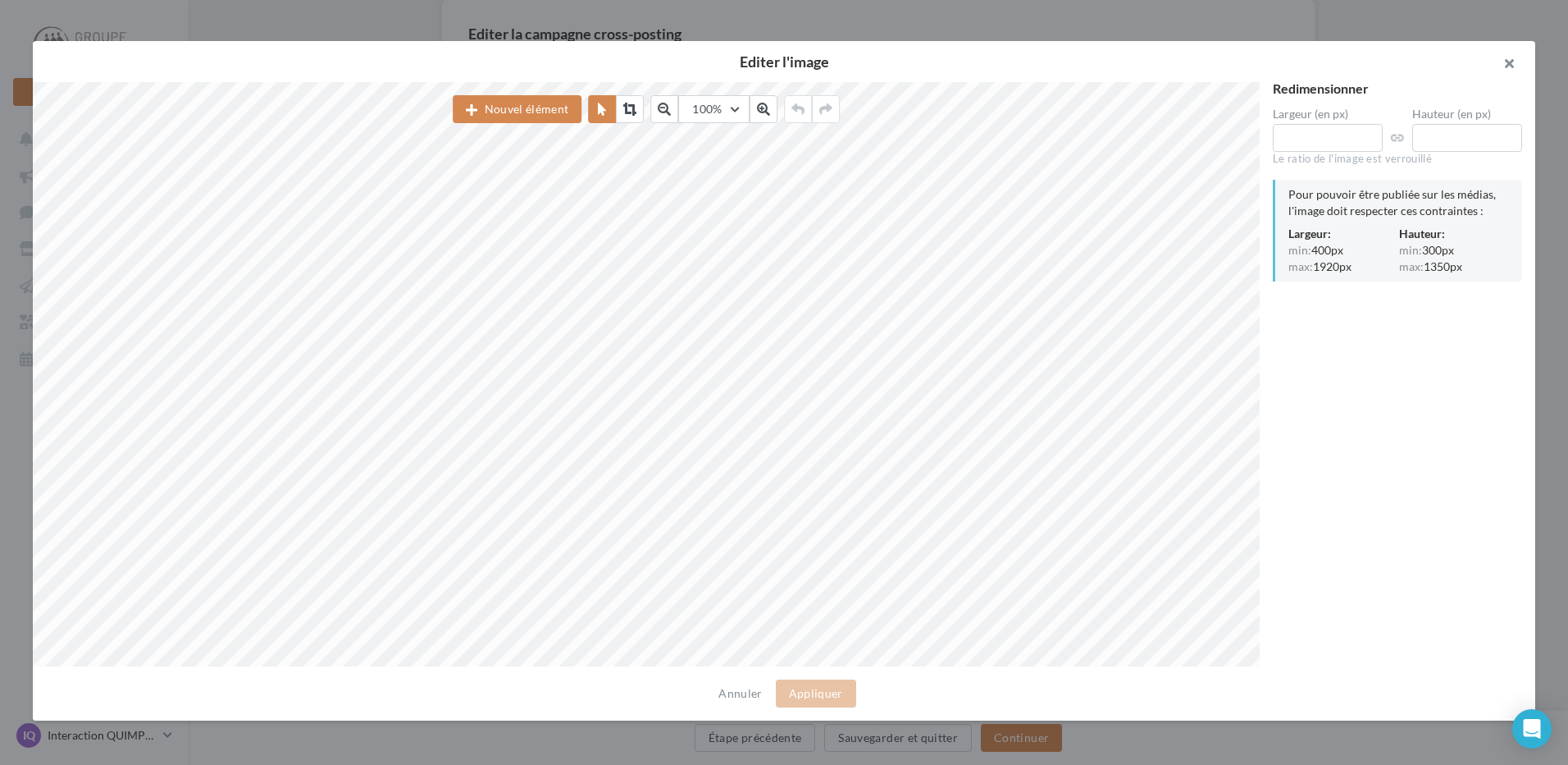
click at [1250, 57] on button "button" at bounding box center [1502, 65] width 66 height 49
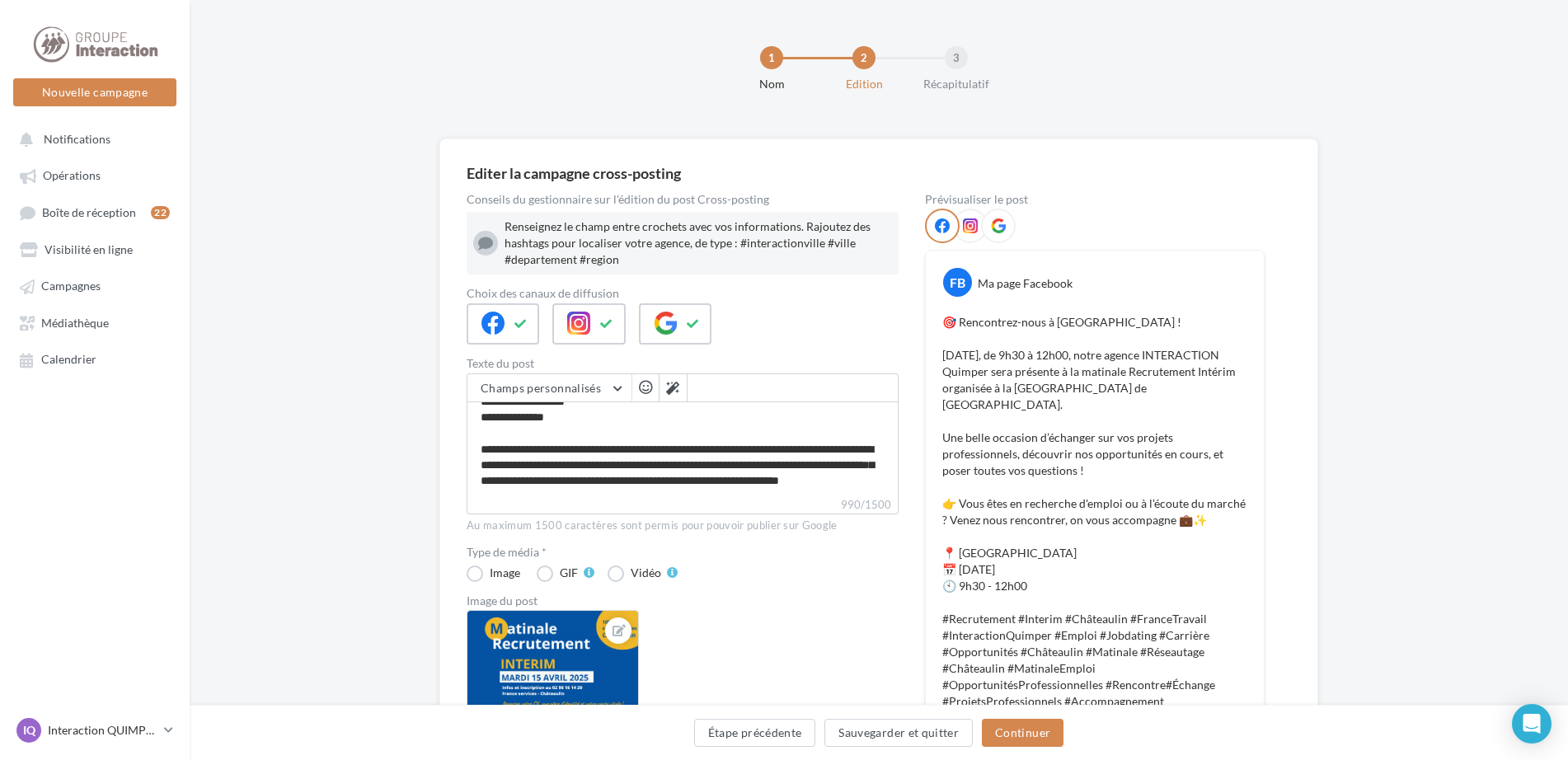
scroll to position [247, 0]
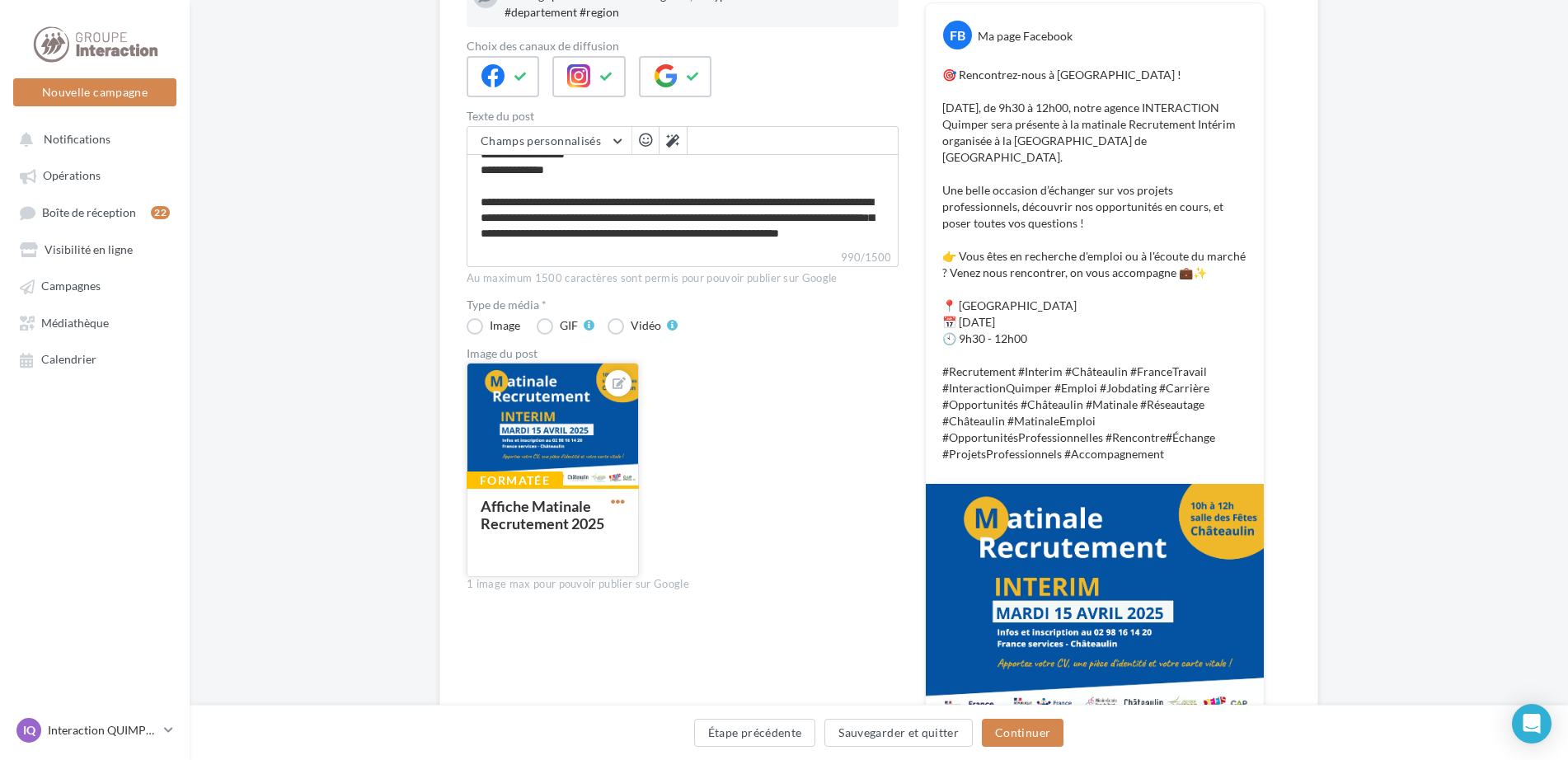
click at [620, 507] on span "button" at bounding box center [618, 501] width 14 height 14
click at [653, 536] on button "Remplacer l'image" at bounding box center [695, 535] width 174 height 43
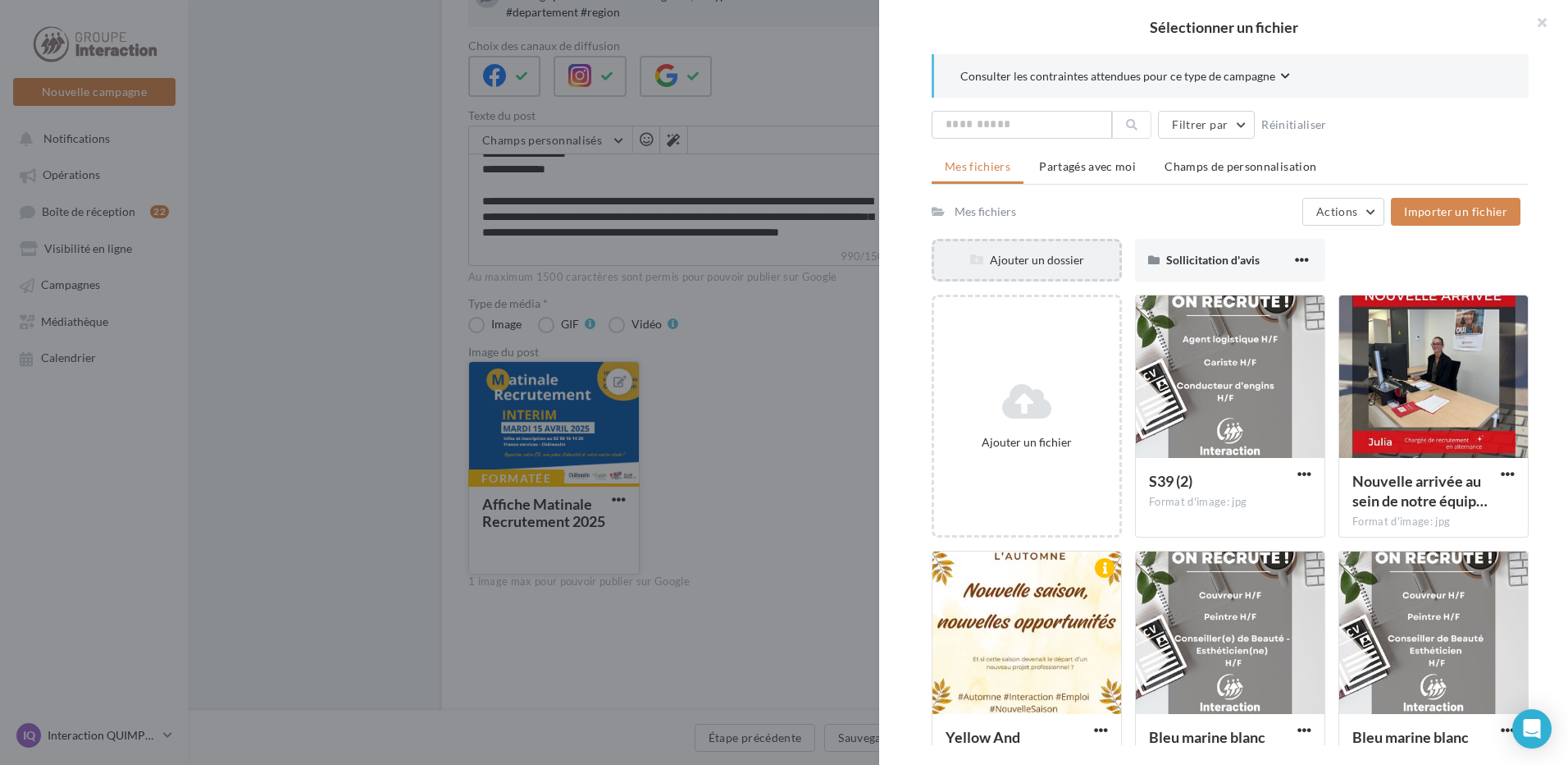
click at [1048, 265] on div "Ajouter un dossier" at bounding box center [1027, 260] width 185 height 16
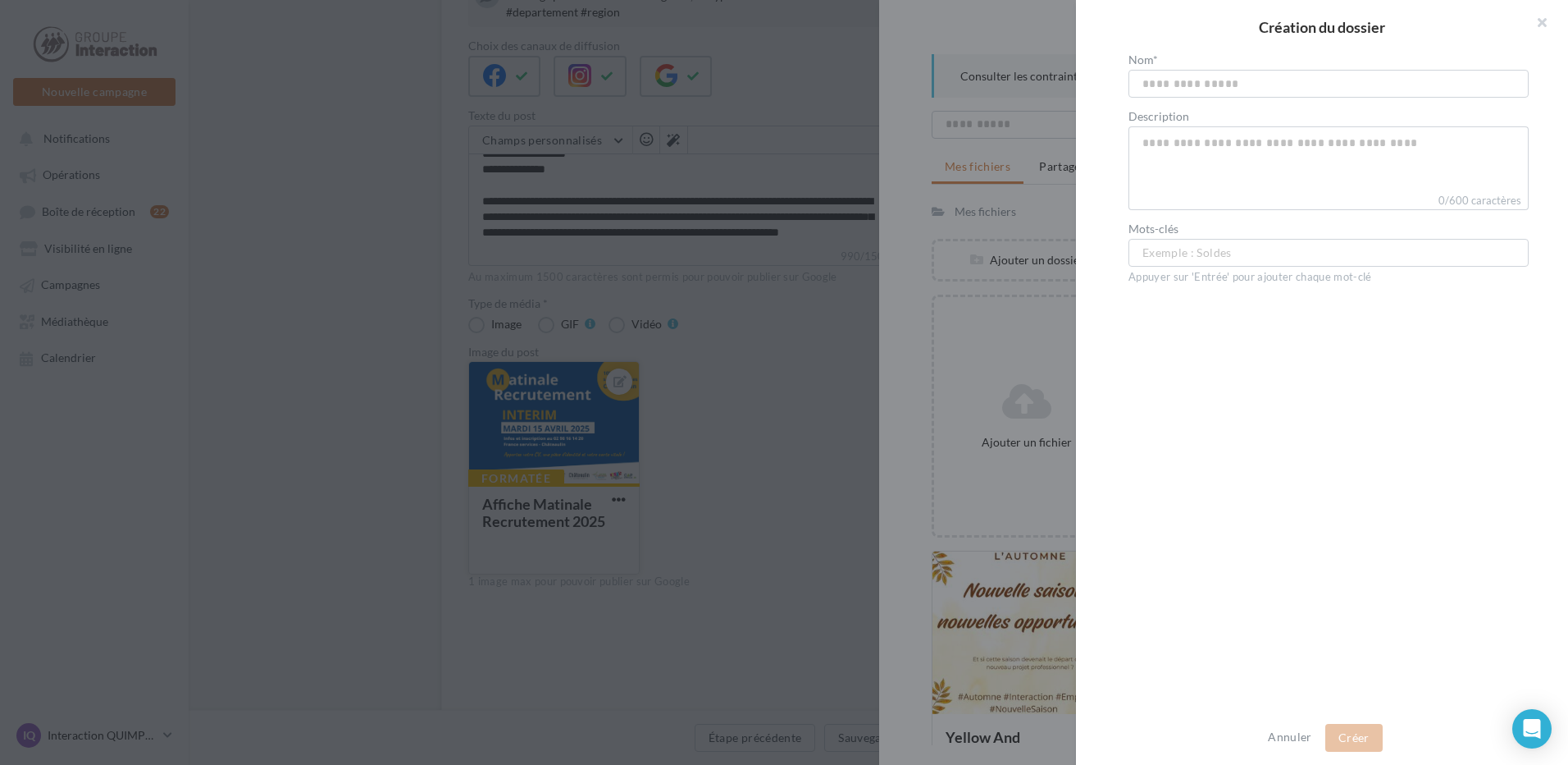
click at [1023, 271] on div at bounding box center [784, 382] width 1568 height 765
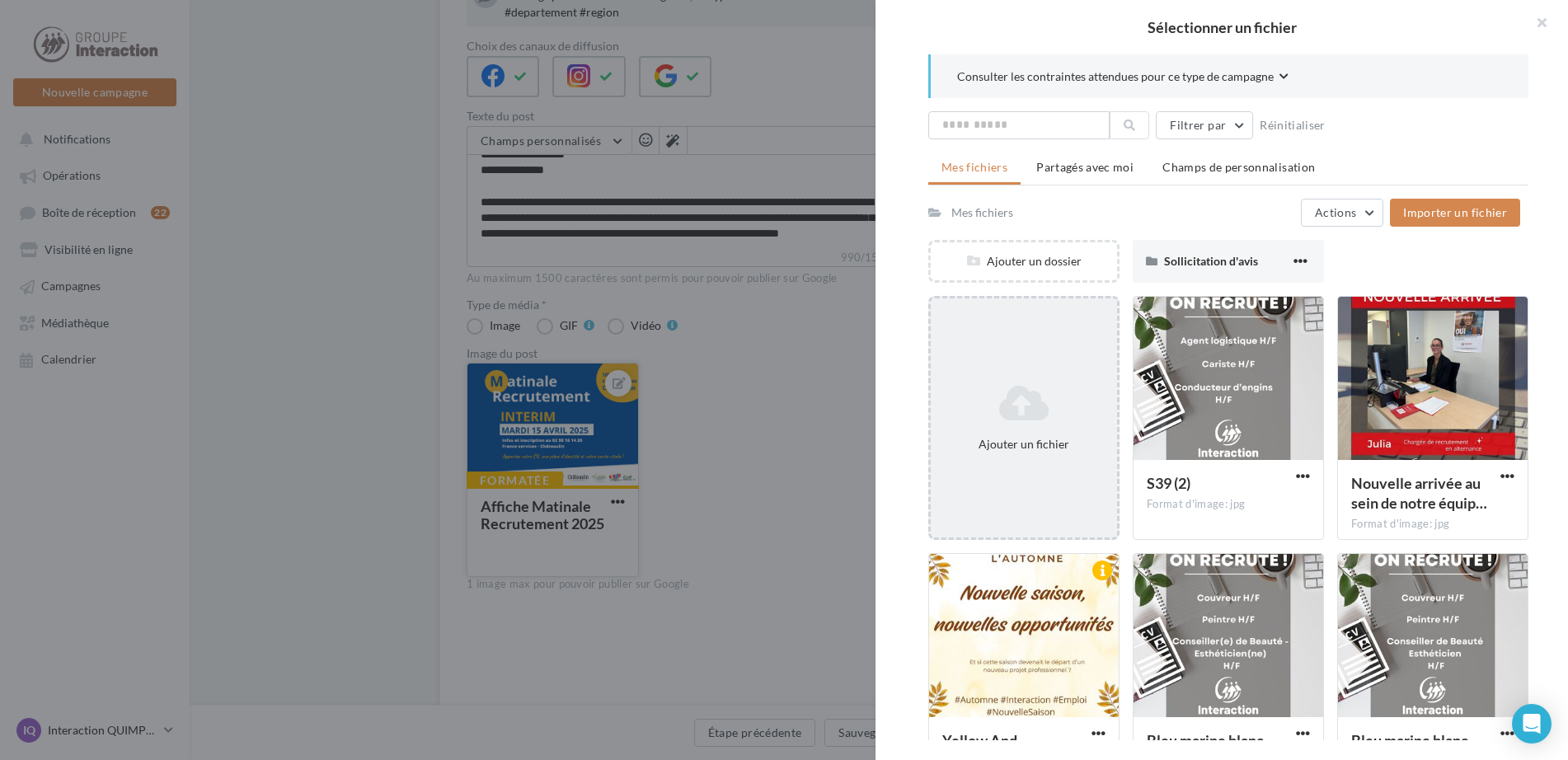
click at [1042, 370] on div "Ajouter un fichier" at bounding box center [1024, 418] width 192 height 244
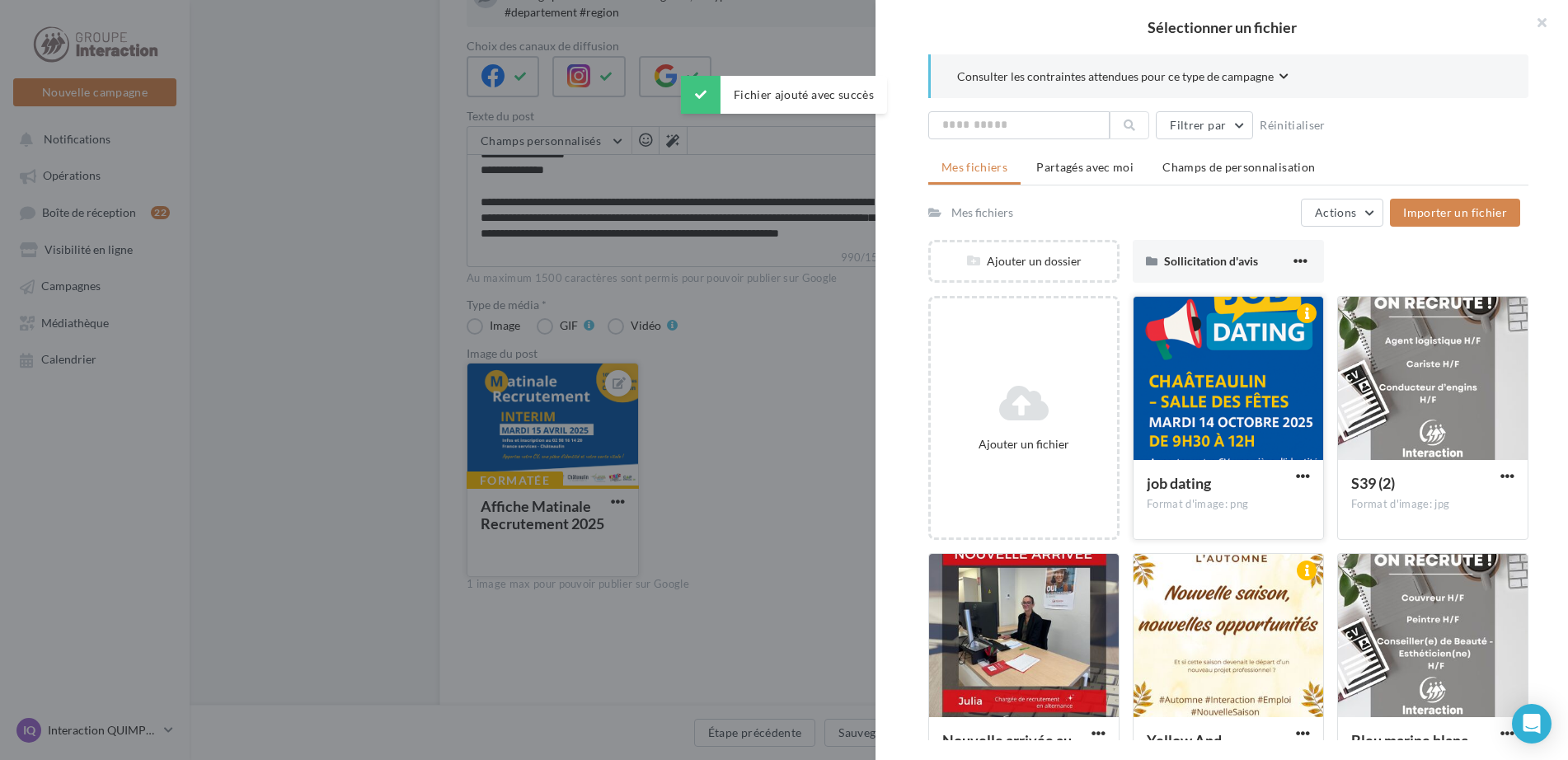
click at [1192, 365] on div at bounding box center [1228, 379] width 190 height 165
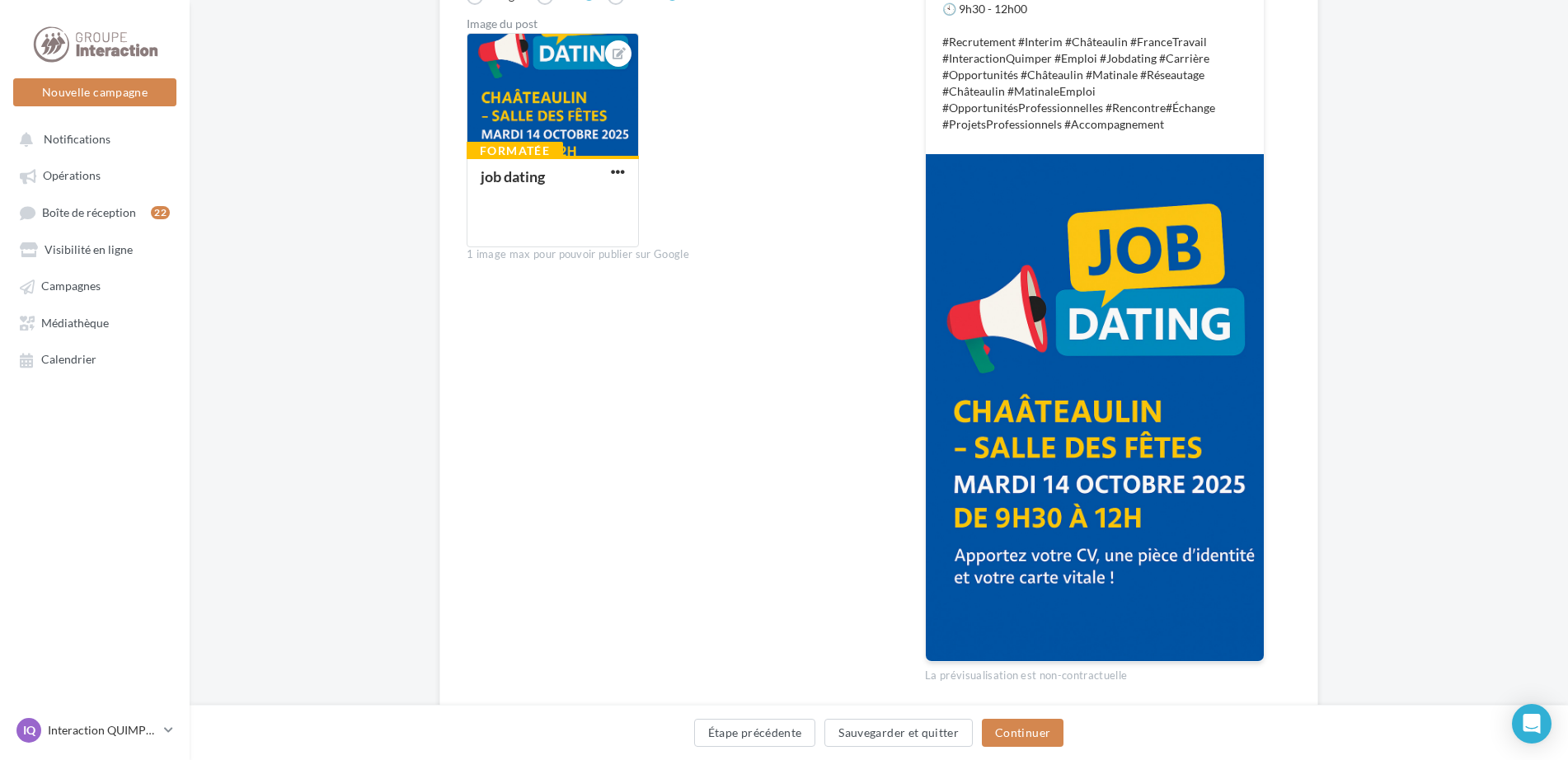
scroll to position [638, 0]
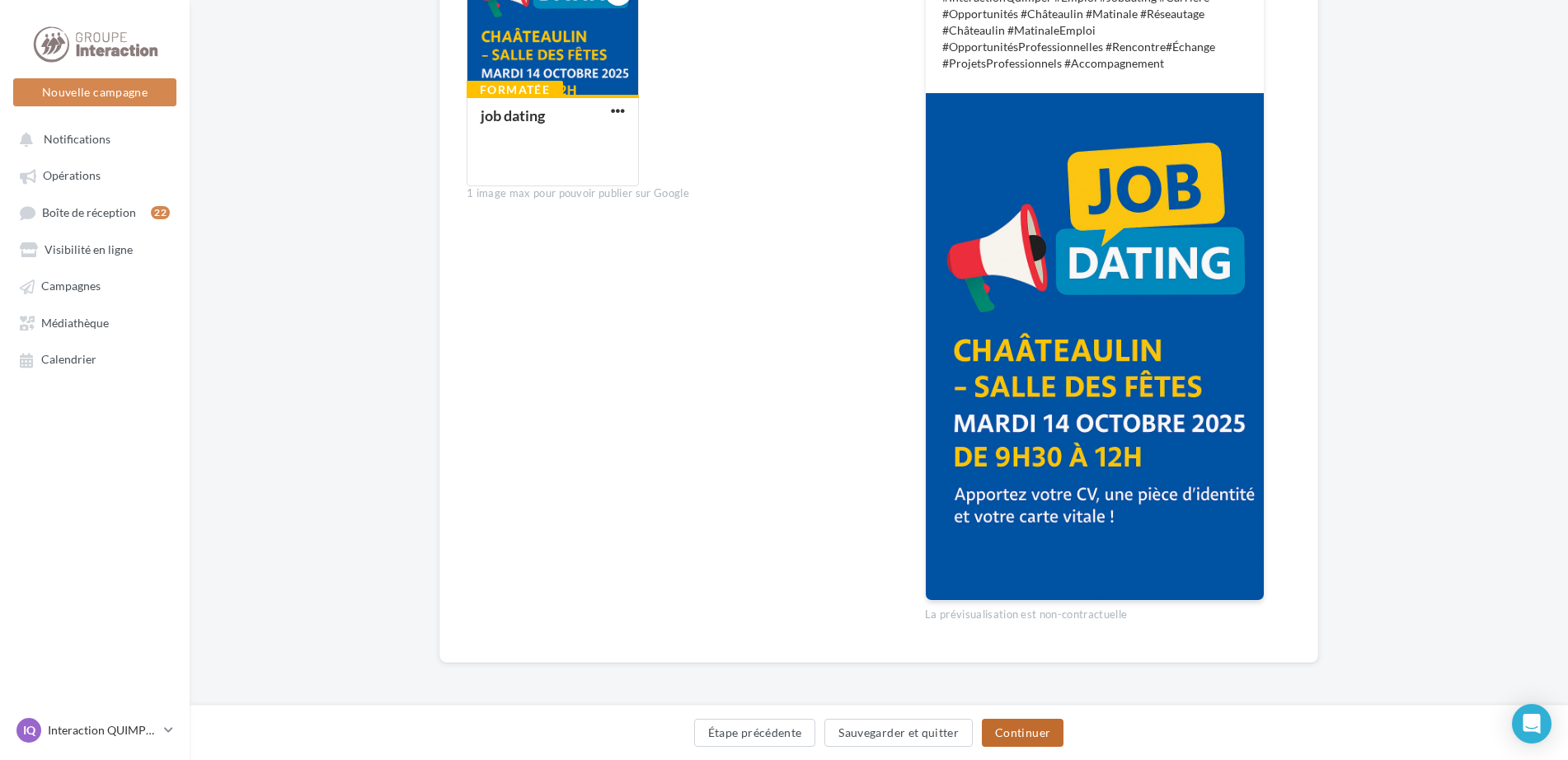
click at [1046, 734] on button "Continuer" at bounding box center [1023, 733] width 82 height 28
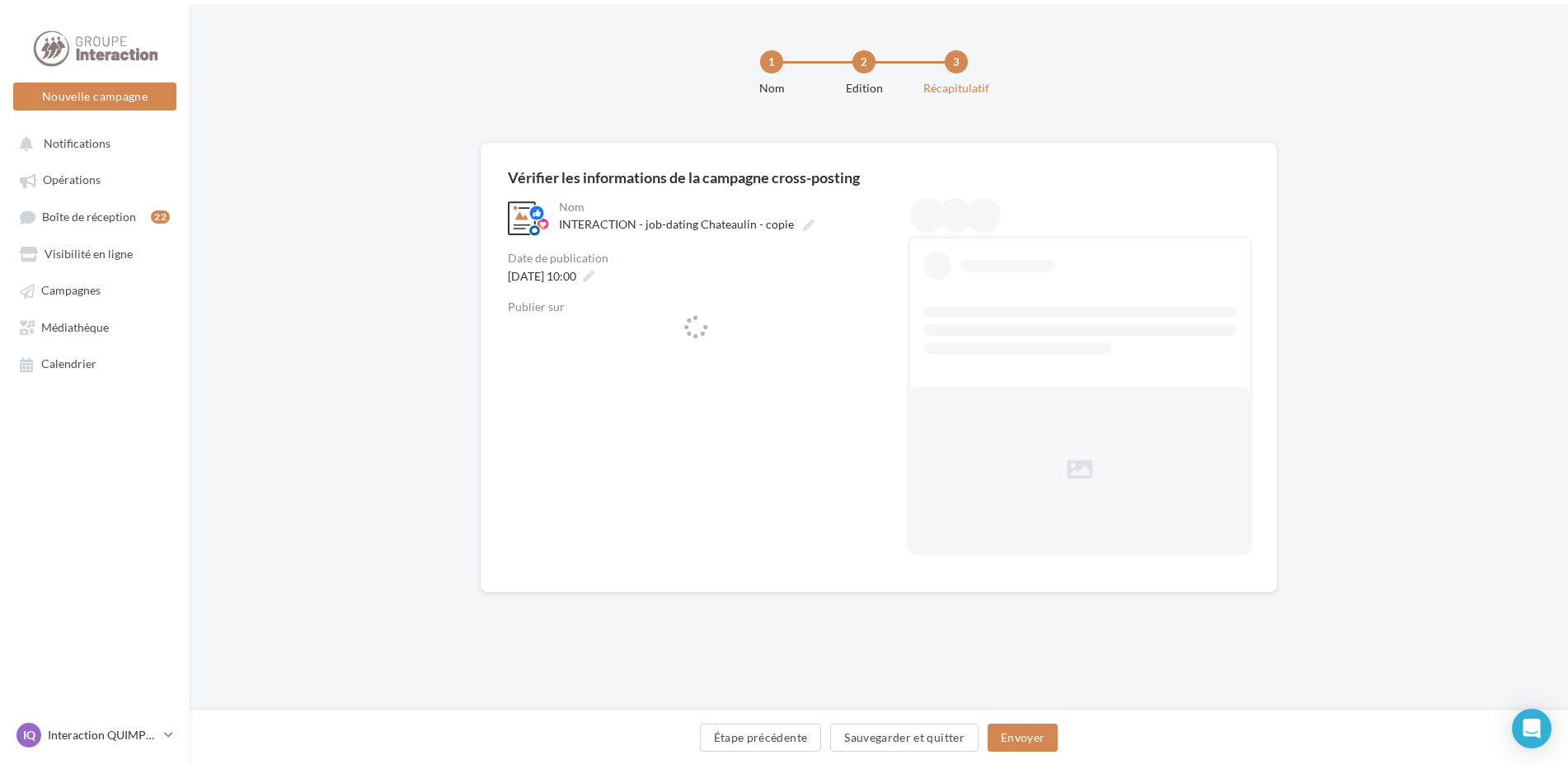
scroll to position [0, 0]
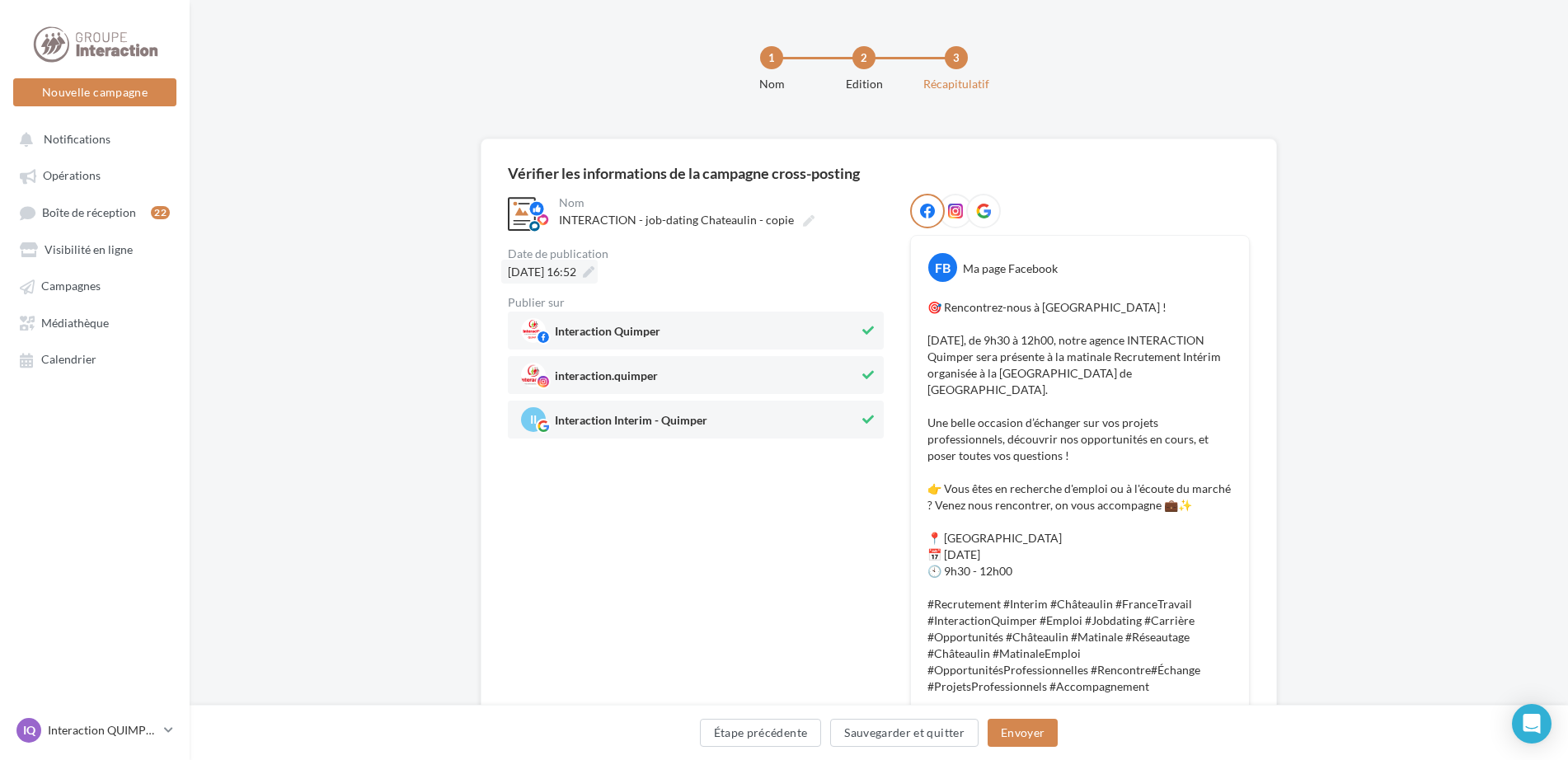
click at [598, 264] on div "26/09/2025 à 16:52" at bounding box center [549, 271] width 97 height 24
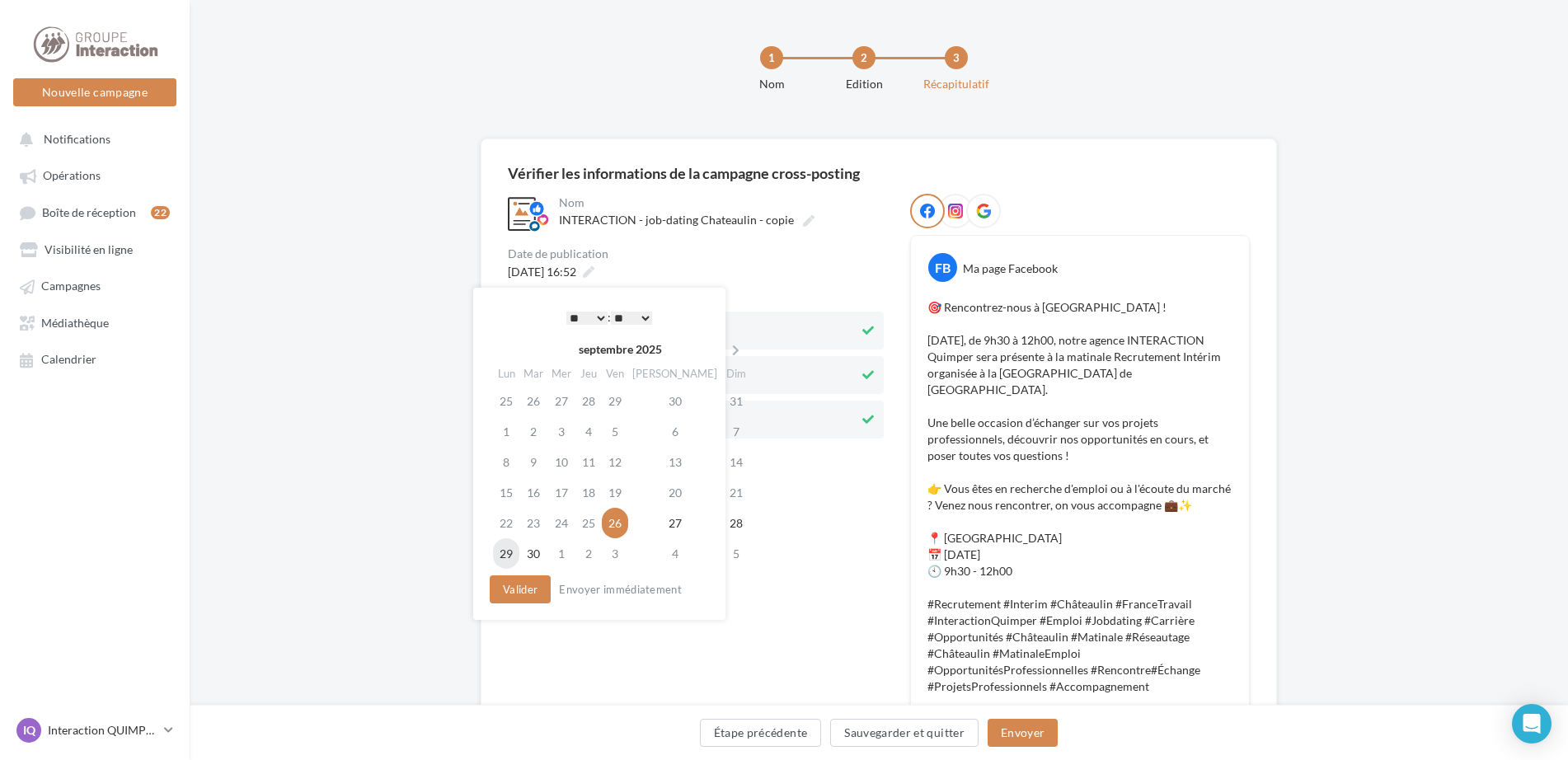
click at [509, 554] on td "29" at bounding box center [506, 553] width 26 height 30
click at [598, 319] on select "* * * * * * * * * * ** ** ** ** ** ** ** ** ** ** ** ** ** **" at bounding box center [587, 318] width 41 height 13
click at [533, 591] on button "Valider" at bounding box center [521, 589] width 61 height 28
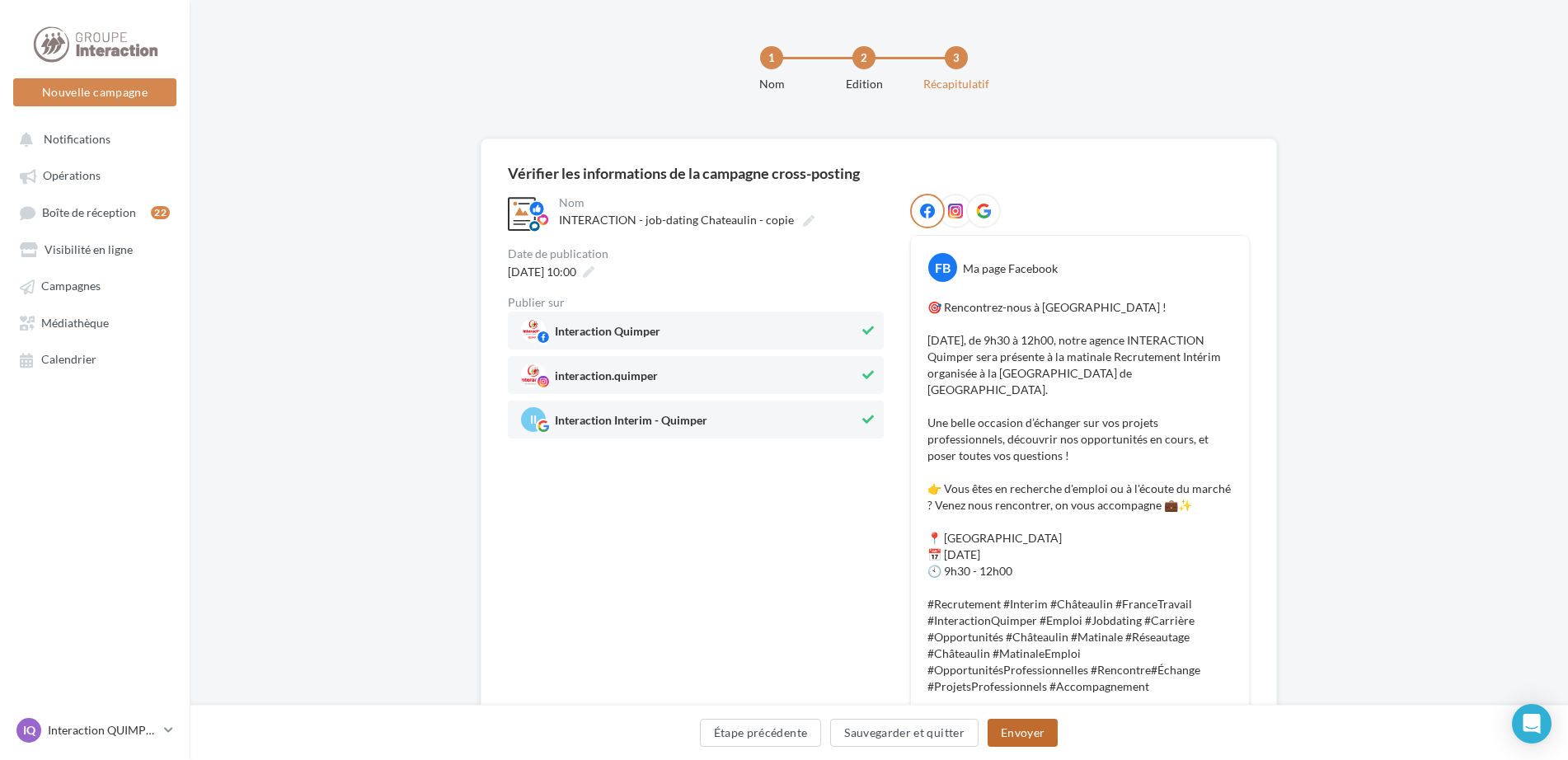
click at [1022, 724] on button "Envoyer" at bounding box center [1023, 733] width 71 height 28
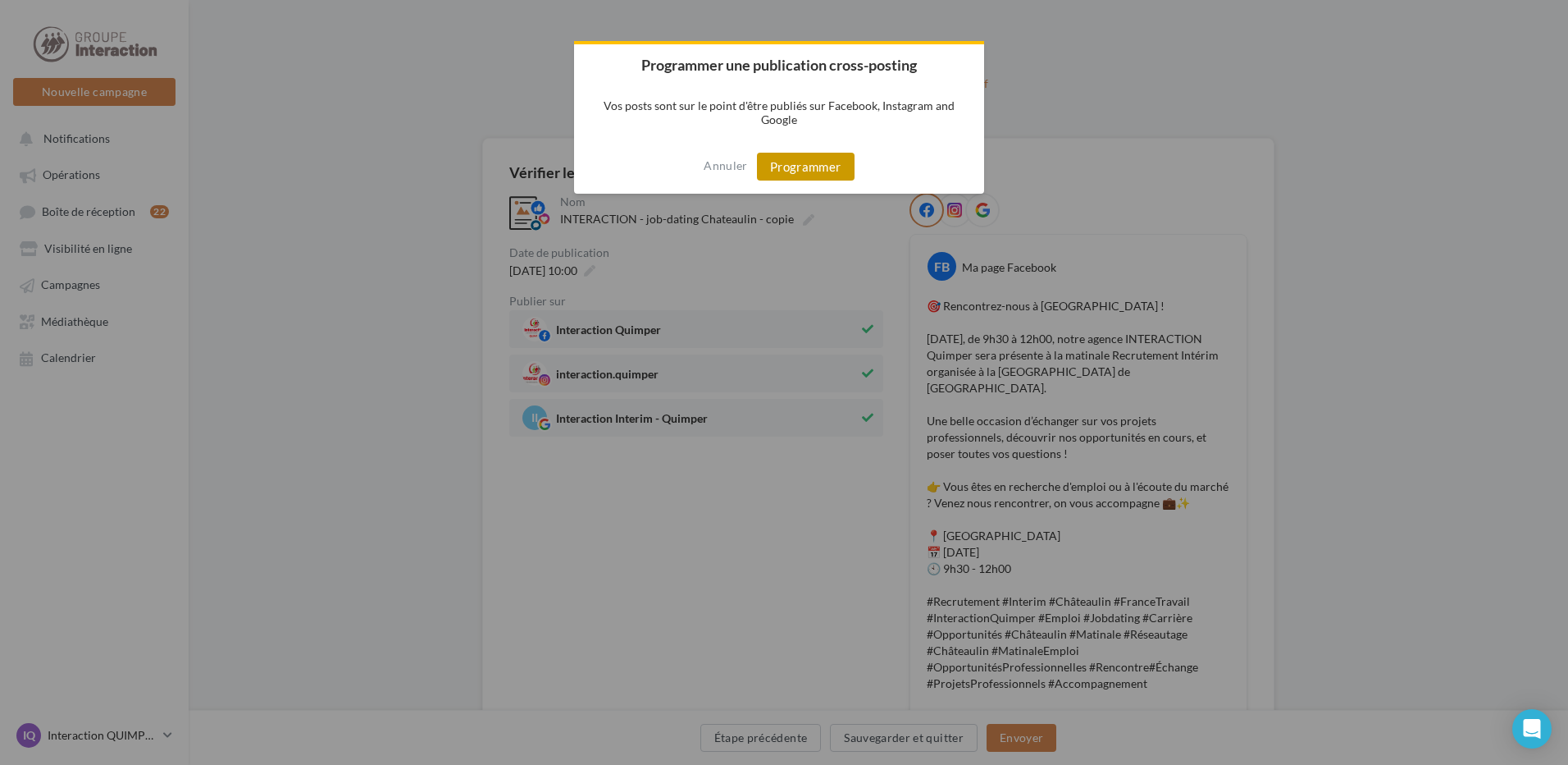
click at [818, 167] on button "Programmer" at bounding box center [805, 166] width 98 height 28
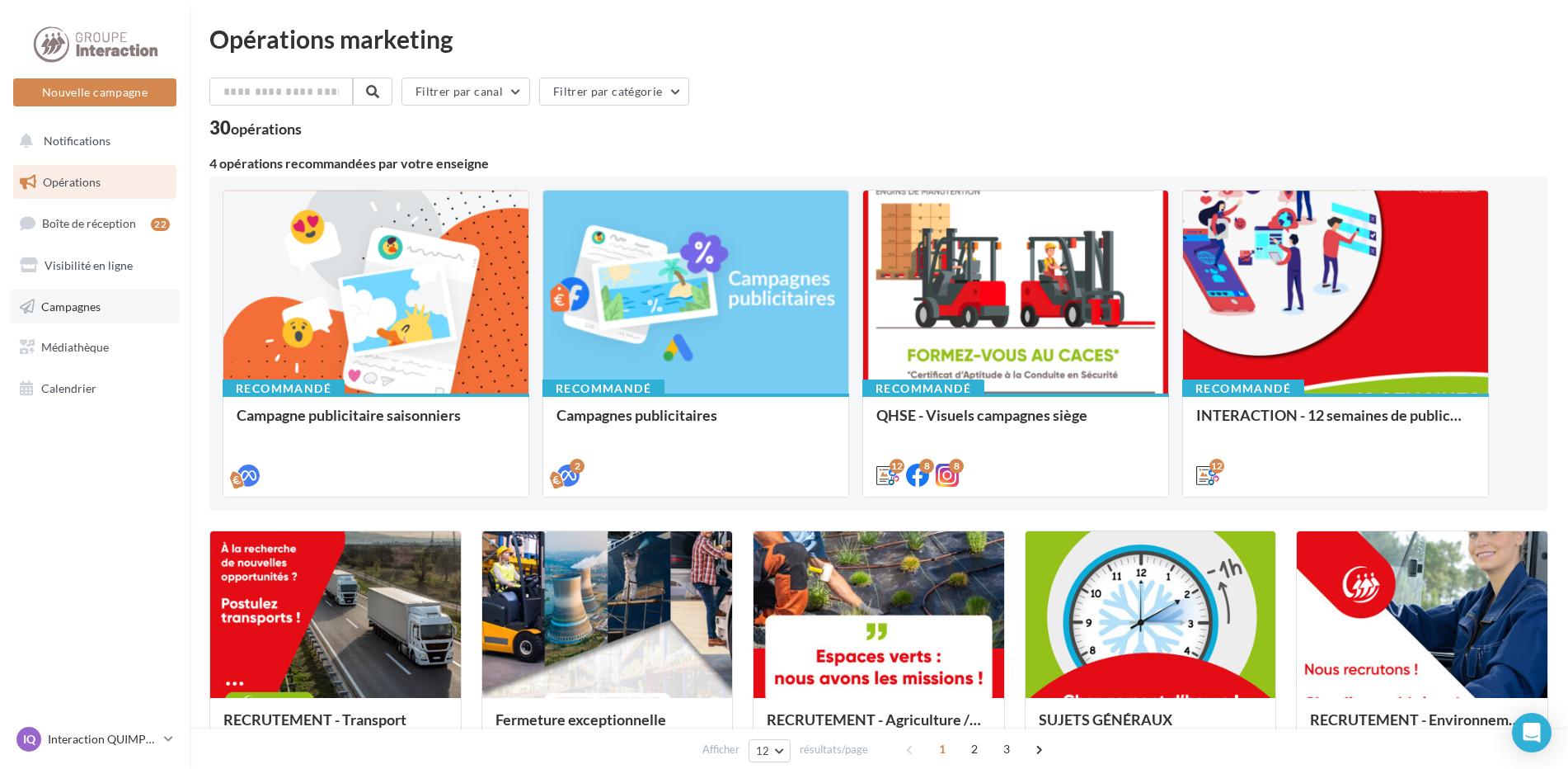
click at [131, 296] on link "Campagnes" at bounding box center [94, 307] width 170 height 35
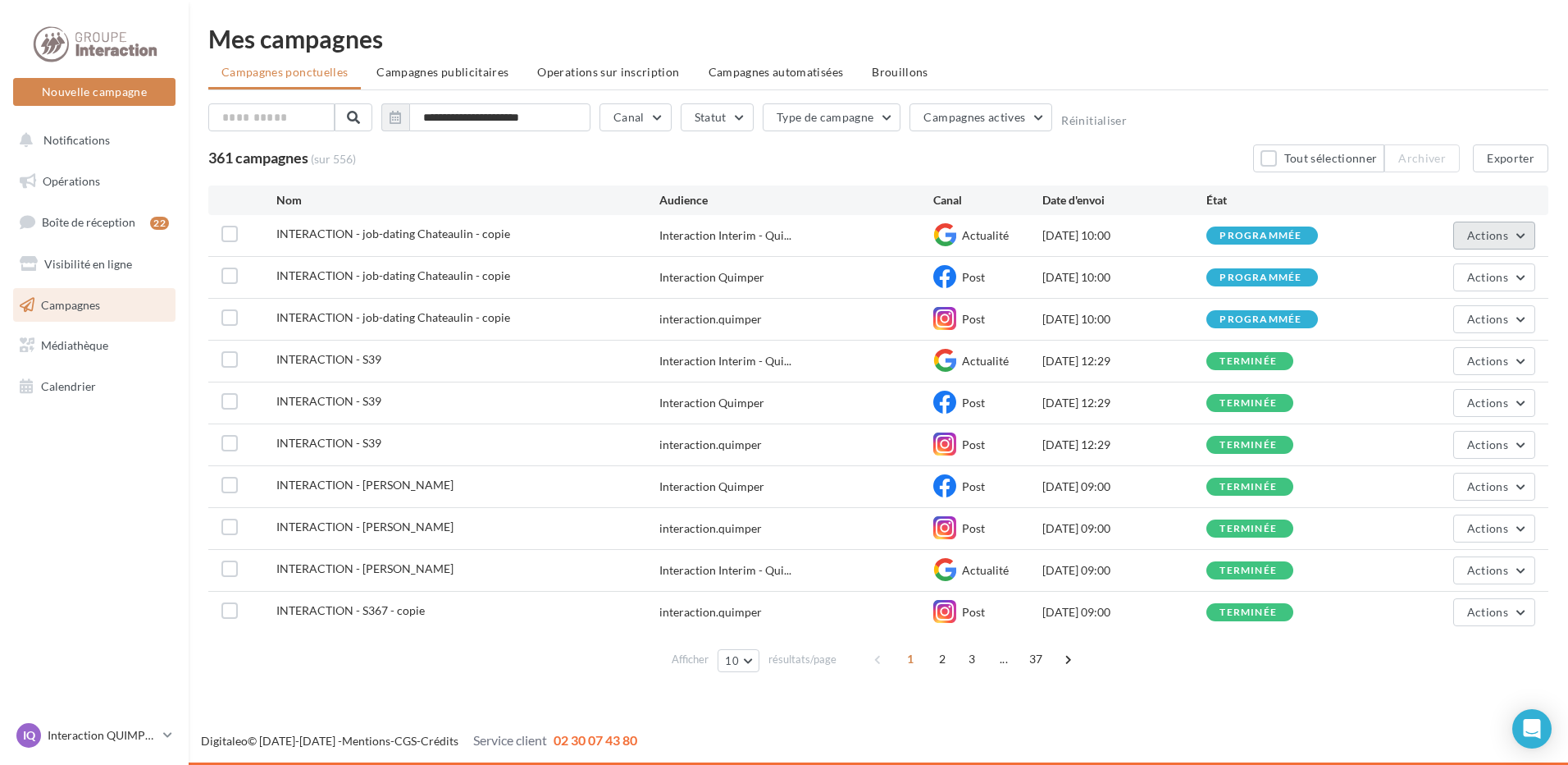
click at [1531, 235] on button "Actions" at bounding box center [1494, 236] width 82 height 28
click at [1451, 292] on button "Voir les résultats" at bounding box center [1453, 274] width 164 height 42
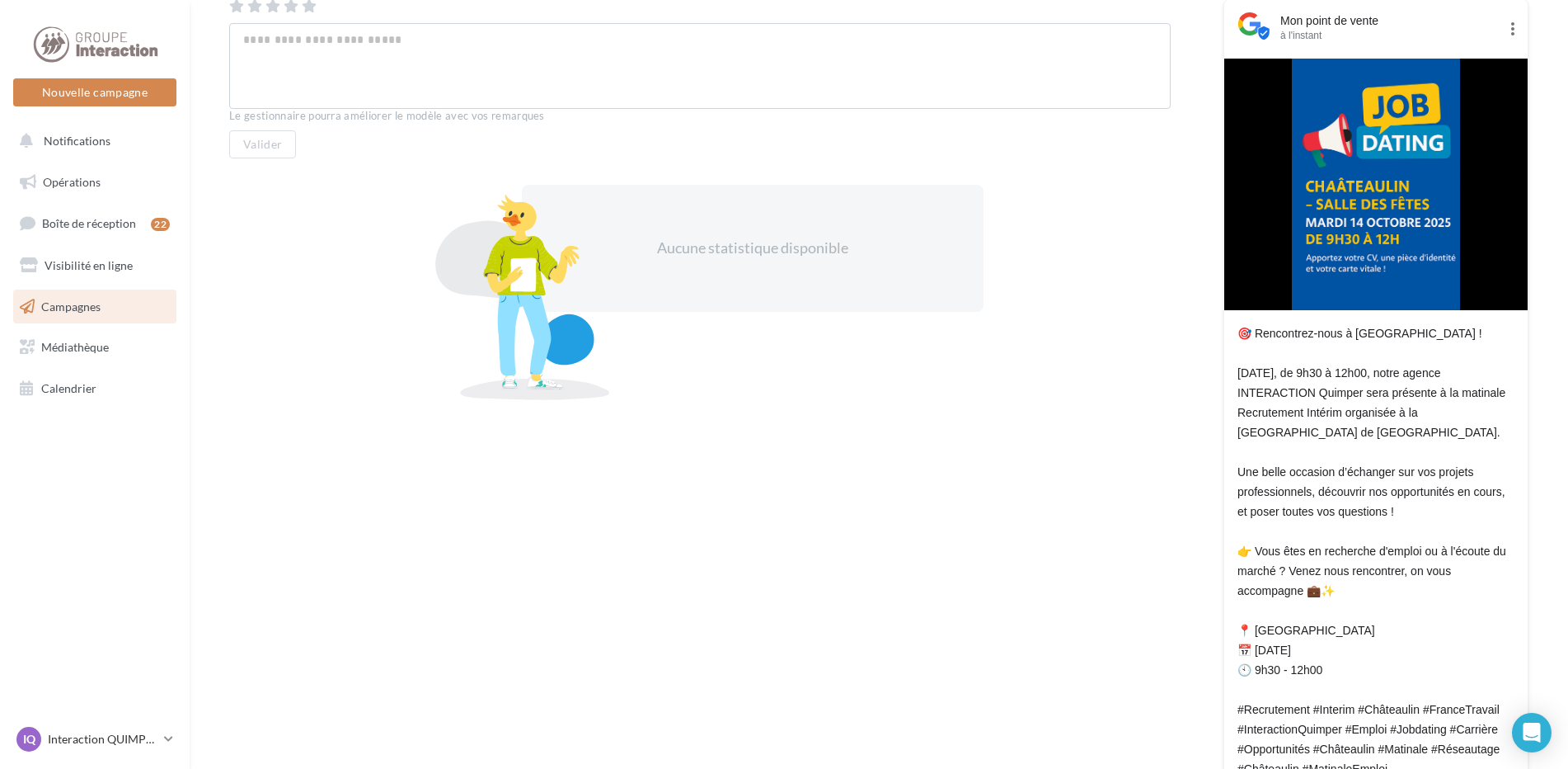
scroll to position [165, 0]
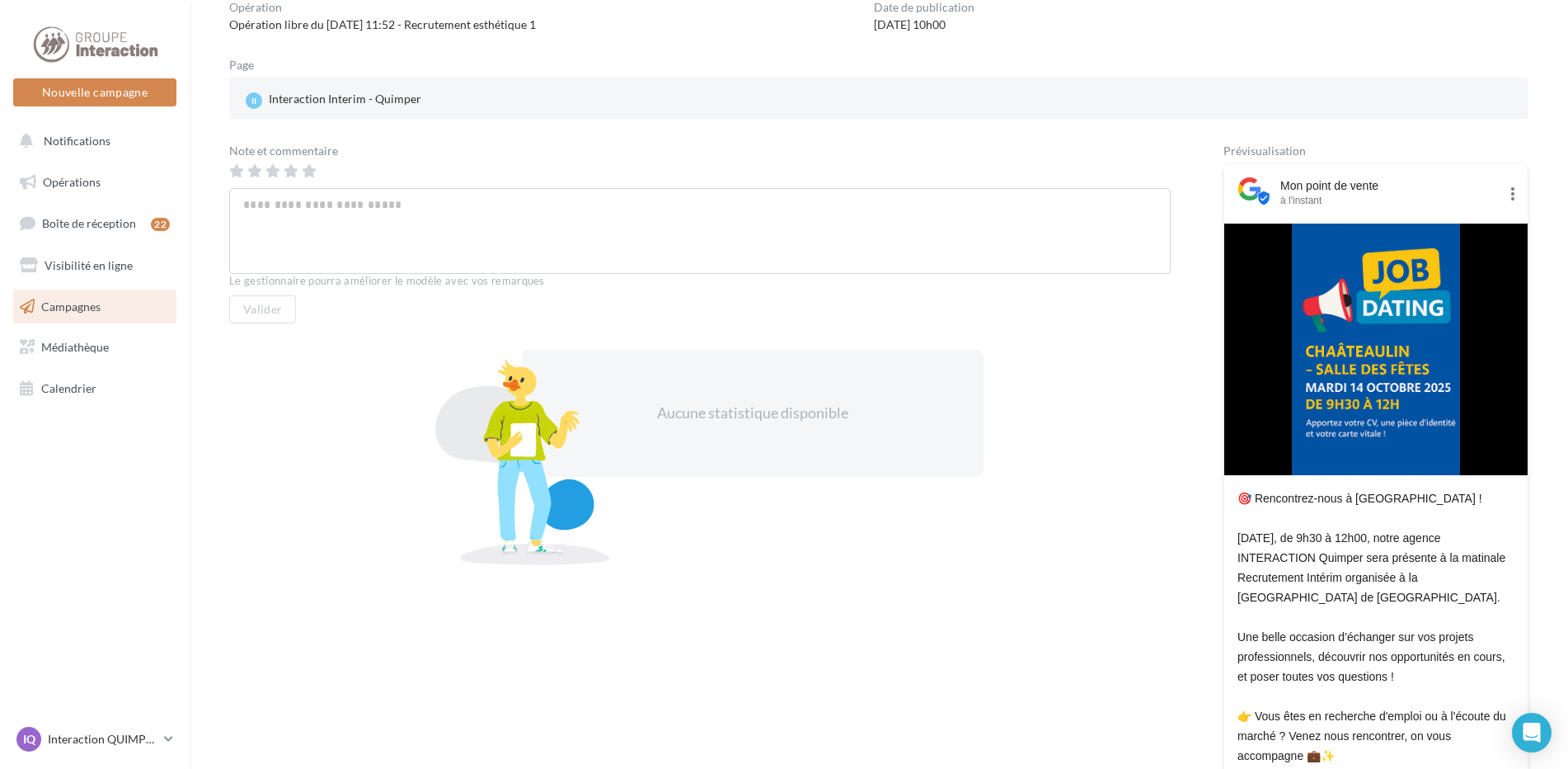
click at [1358, 347] on img at bounding box center [1376, 349] width 167 height 252
click at [108, 299] on link "Campagnes" at bounding box center [94, 307] width 170 height 35
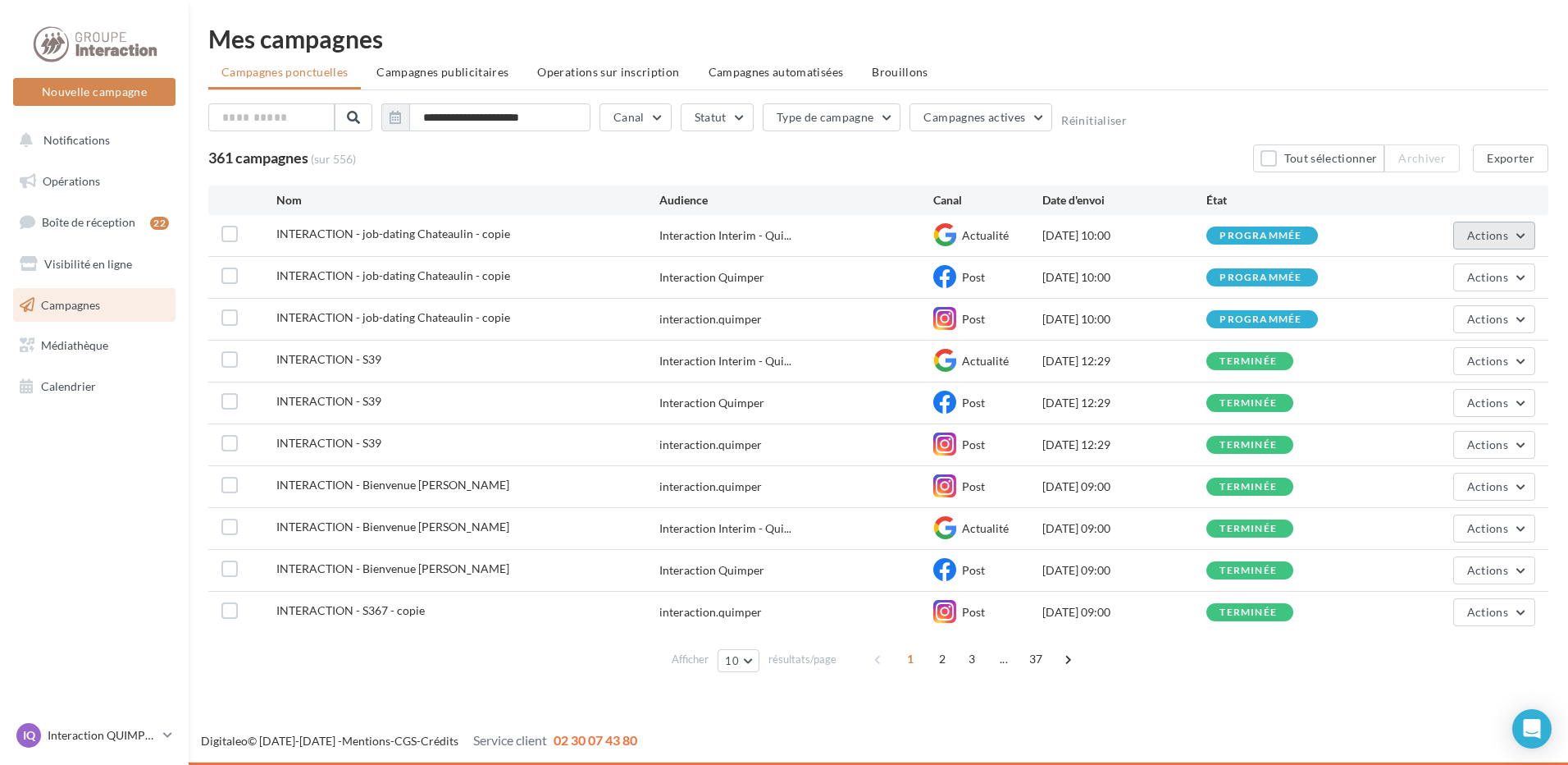
click at [1463, 230] on button "Actions" at bounding box center [1494, 236] width 82 height 28
click at [1441, 365] on button "Dupliquer" at bounding box center [1453, 359] width 164 height 42
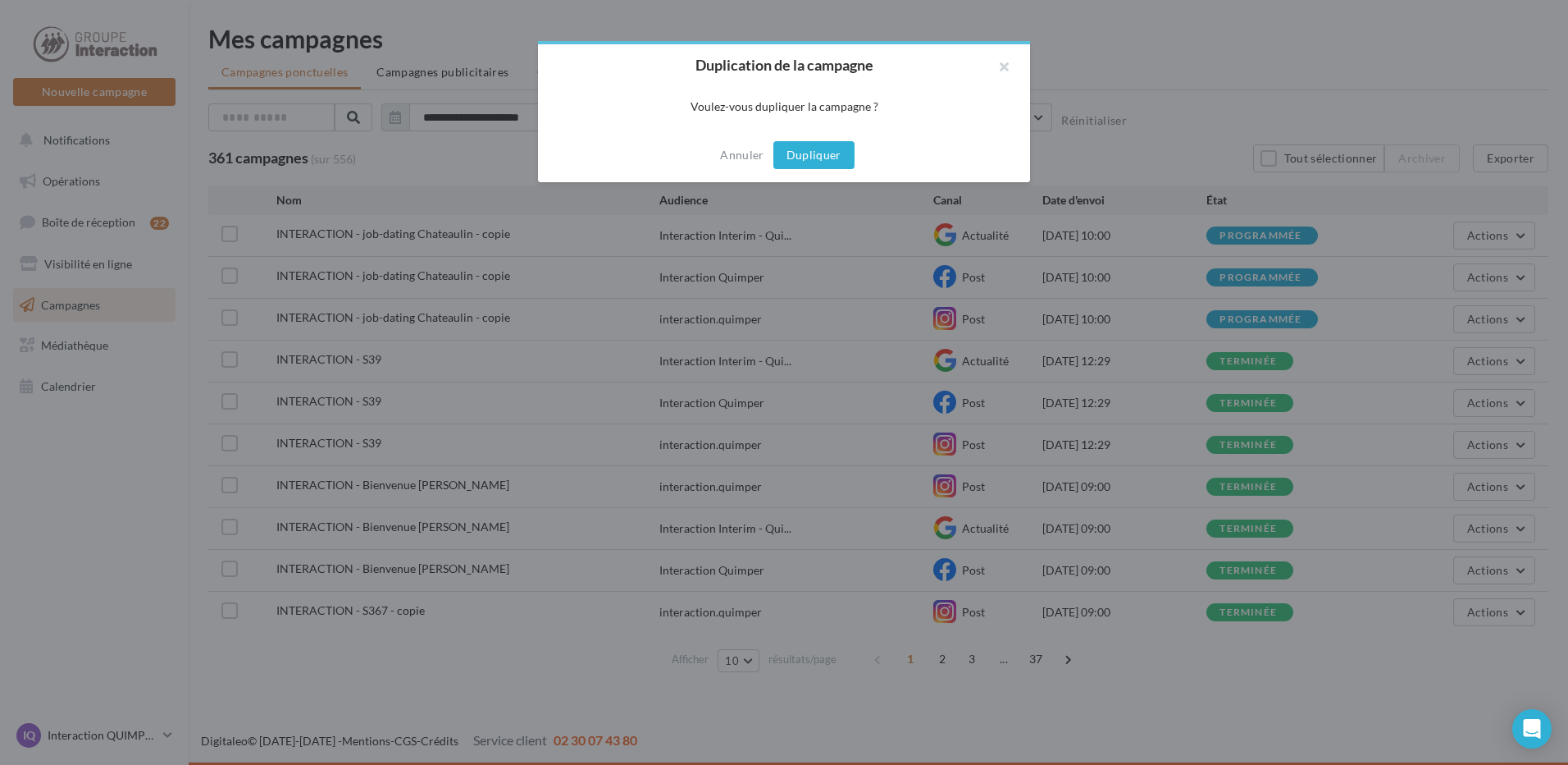
click at [836, 159] on button "Dupliquer" at bounding box center [814, 155] width 81 height 28
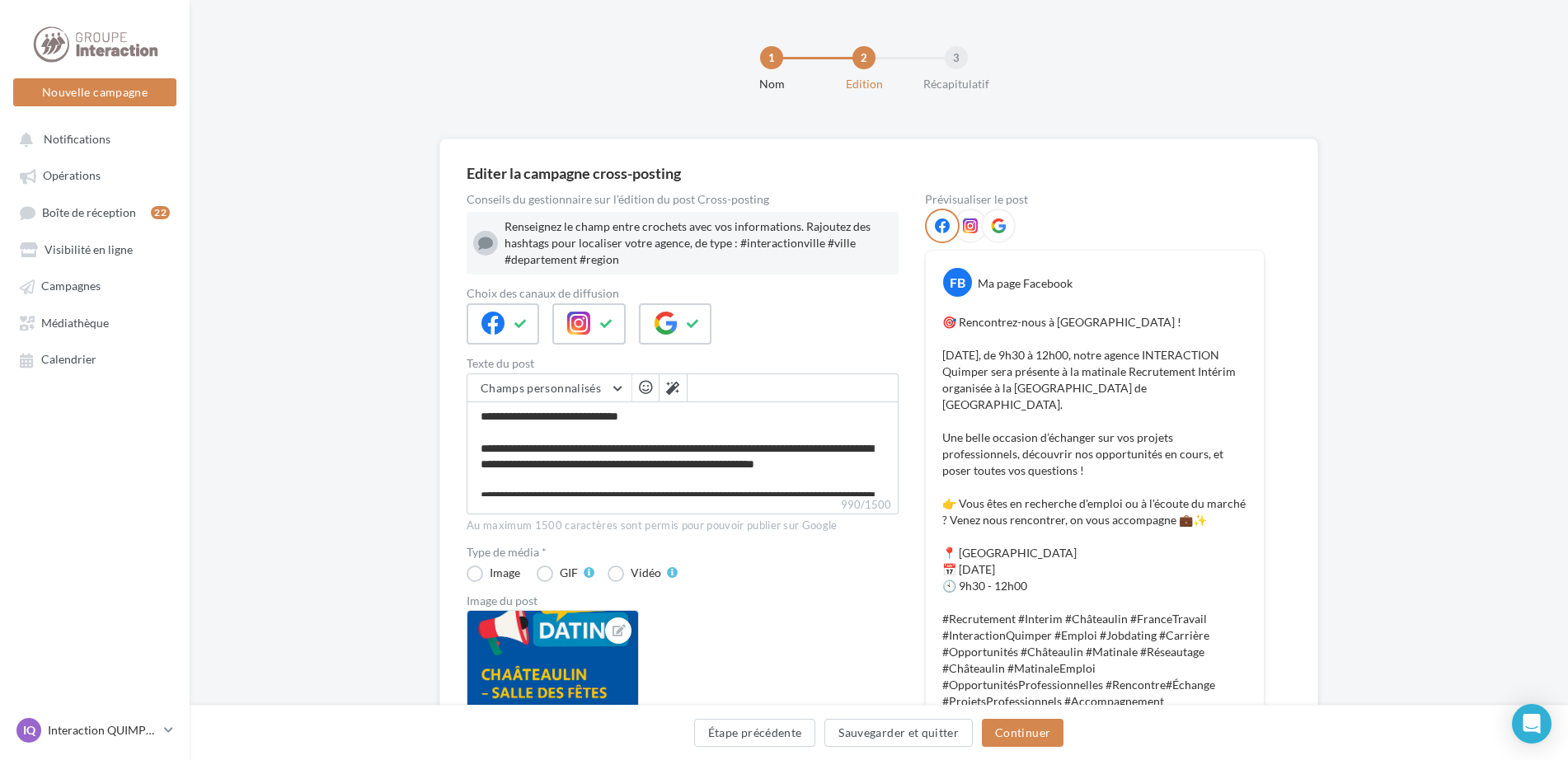
scroll to position [247, 0]
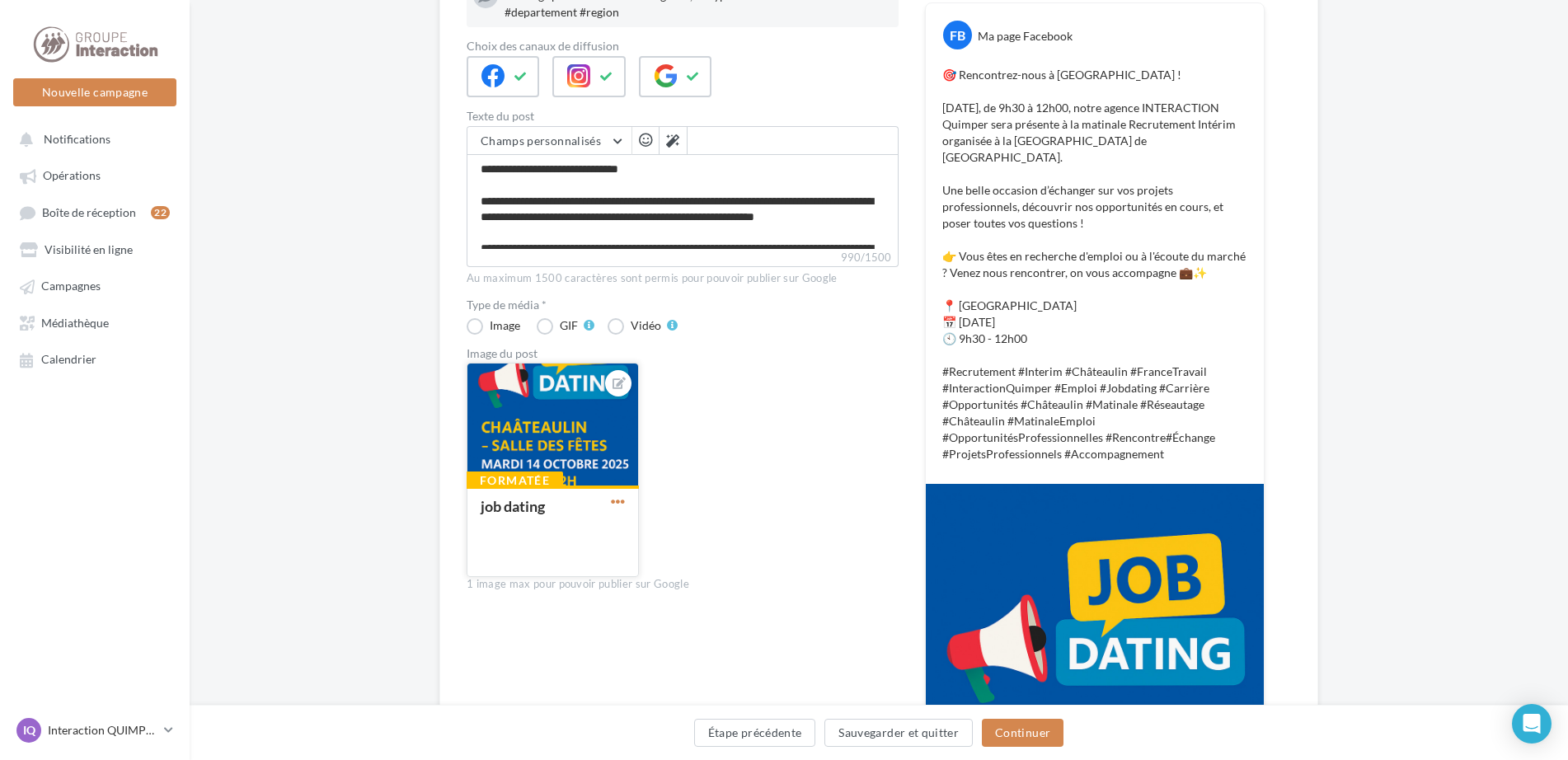
click at [620, 504] on span "button" at bounding box center [618, 501] width 14 height 14
click at [654, 541] on button "Remplacer l'image" at bounding box center [695, 535] width 174 height 43
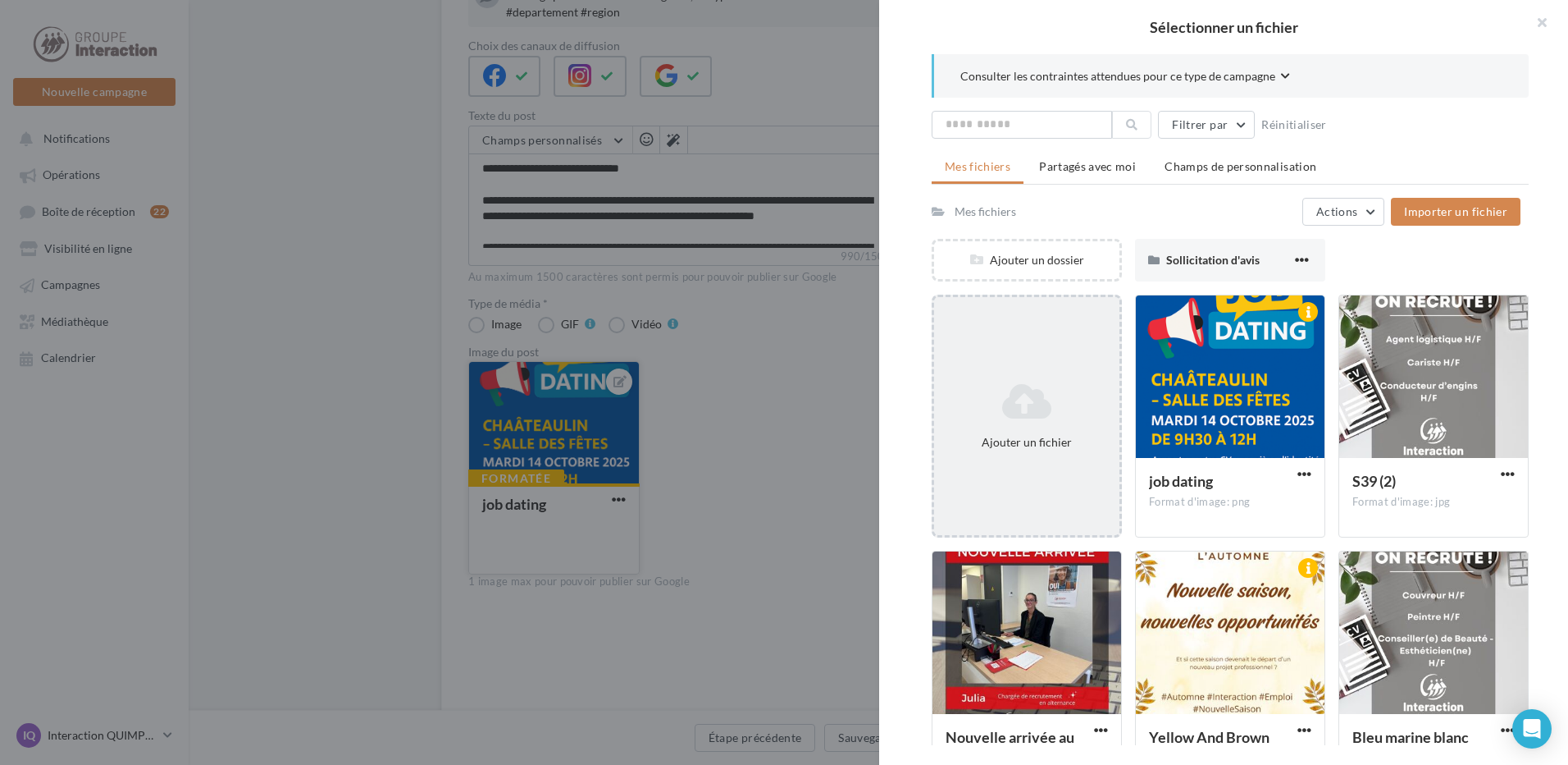
click at [1030, 364] on div "Ajouter un fichier" at bounding box center [1027, 416] width 190 height 243
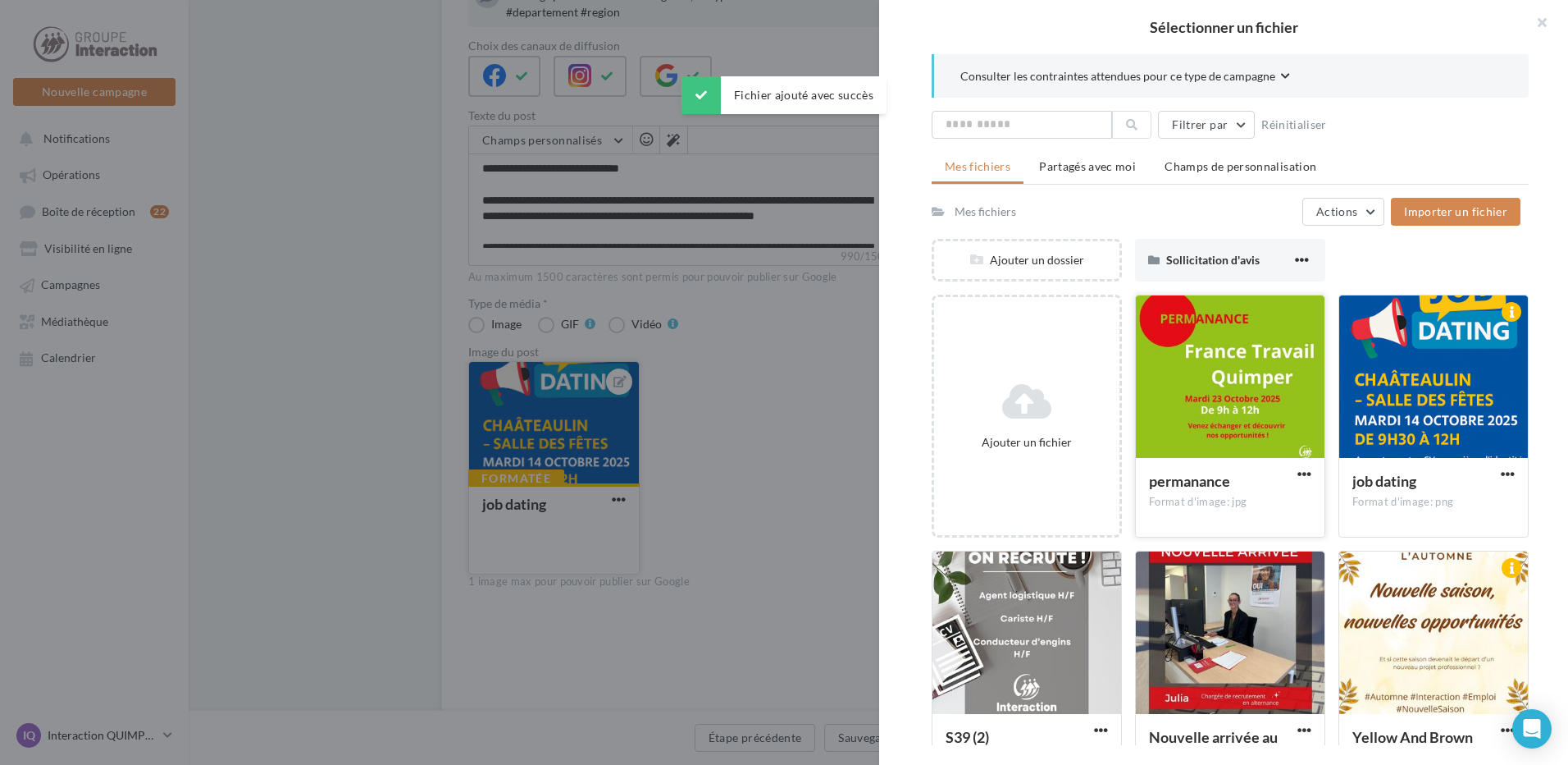
click at [1245, 390] on div at bounding box center [1230, 377] width 189 height 164
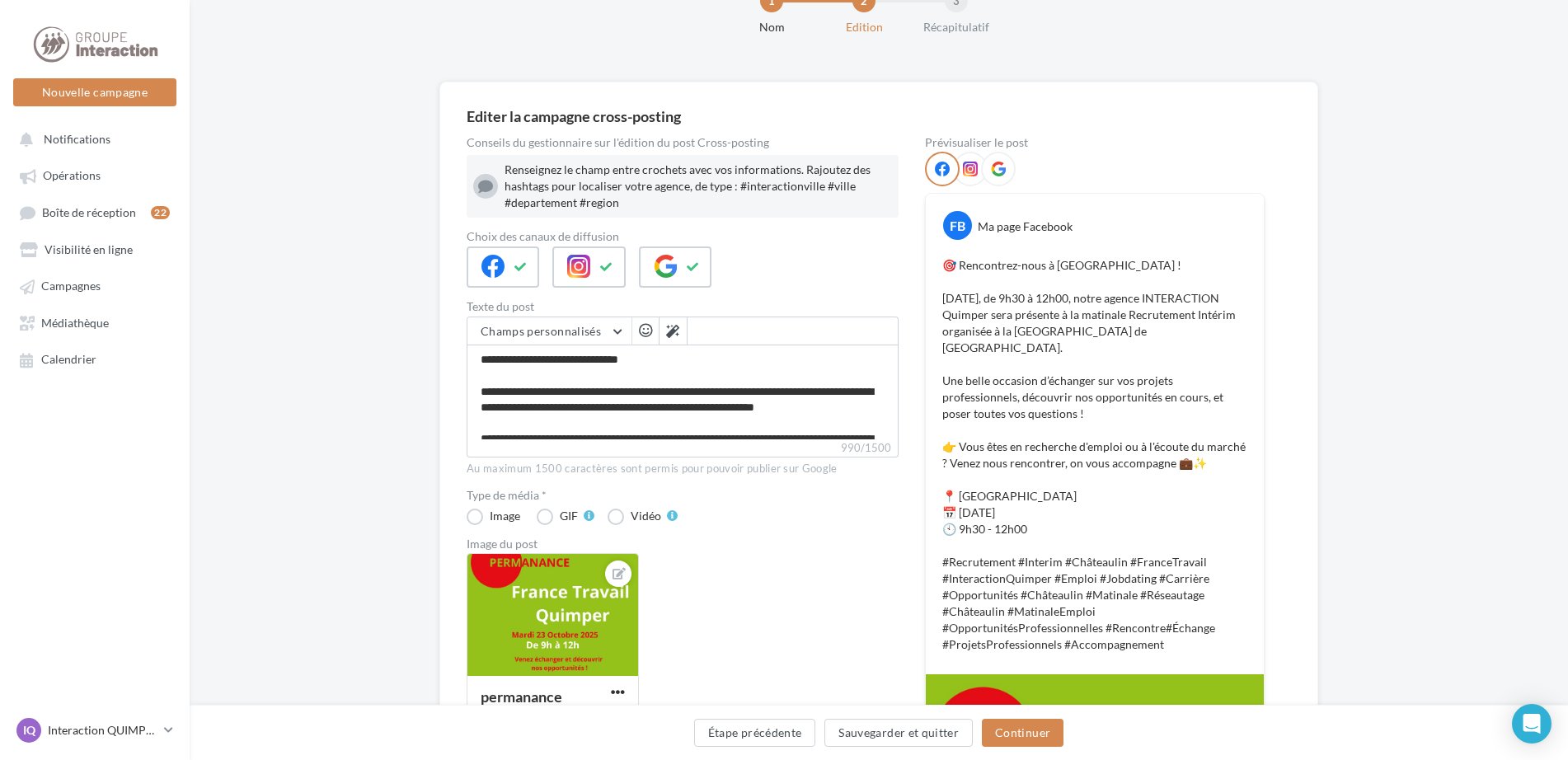
scroll to position [139, 0]
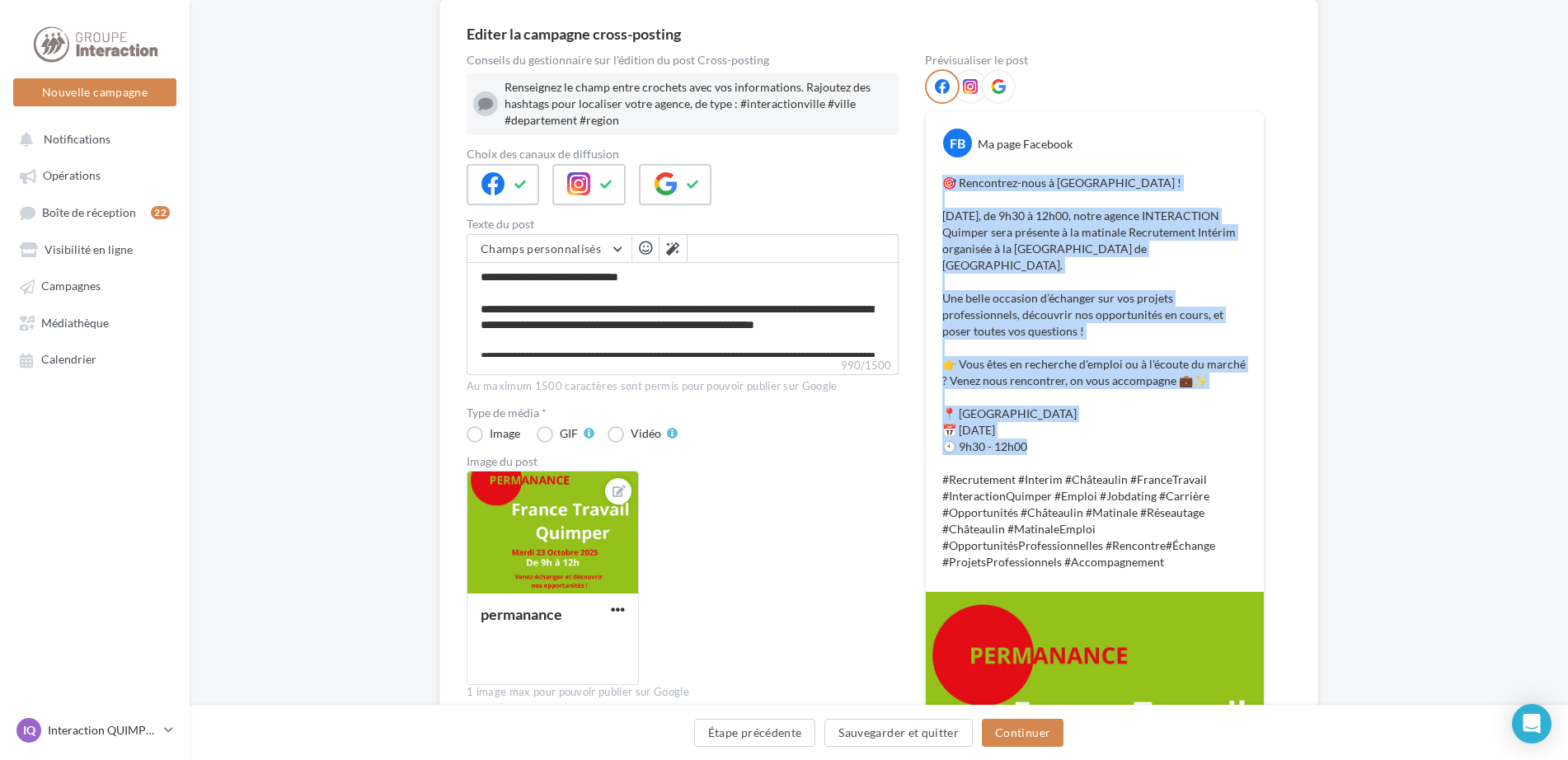
drag, startPoint x: 948, startPoint y: 181, endPoint x: 1150, endPoint y: 449, distance: 335.6
click at [1150, 449] on p "🎯 Rencontrez-nous à Châteaulin ! Mardi 14 Octobre, de 9h30 à 12h00, notre agenc…" at bounding box center [1095, 373] width 305 height 396
copy p "🎯 Rencontrez-nous à Châteaulin ! Mardi 14 Octobre, de 9h30 à 12h00, notre agenc…"
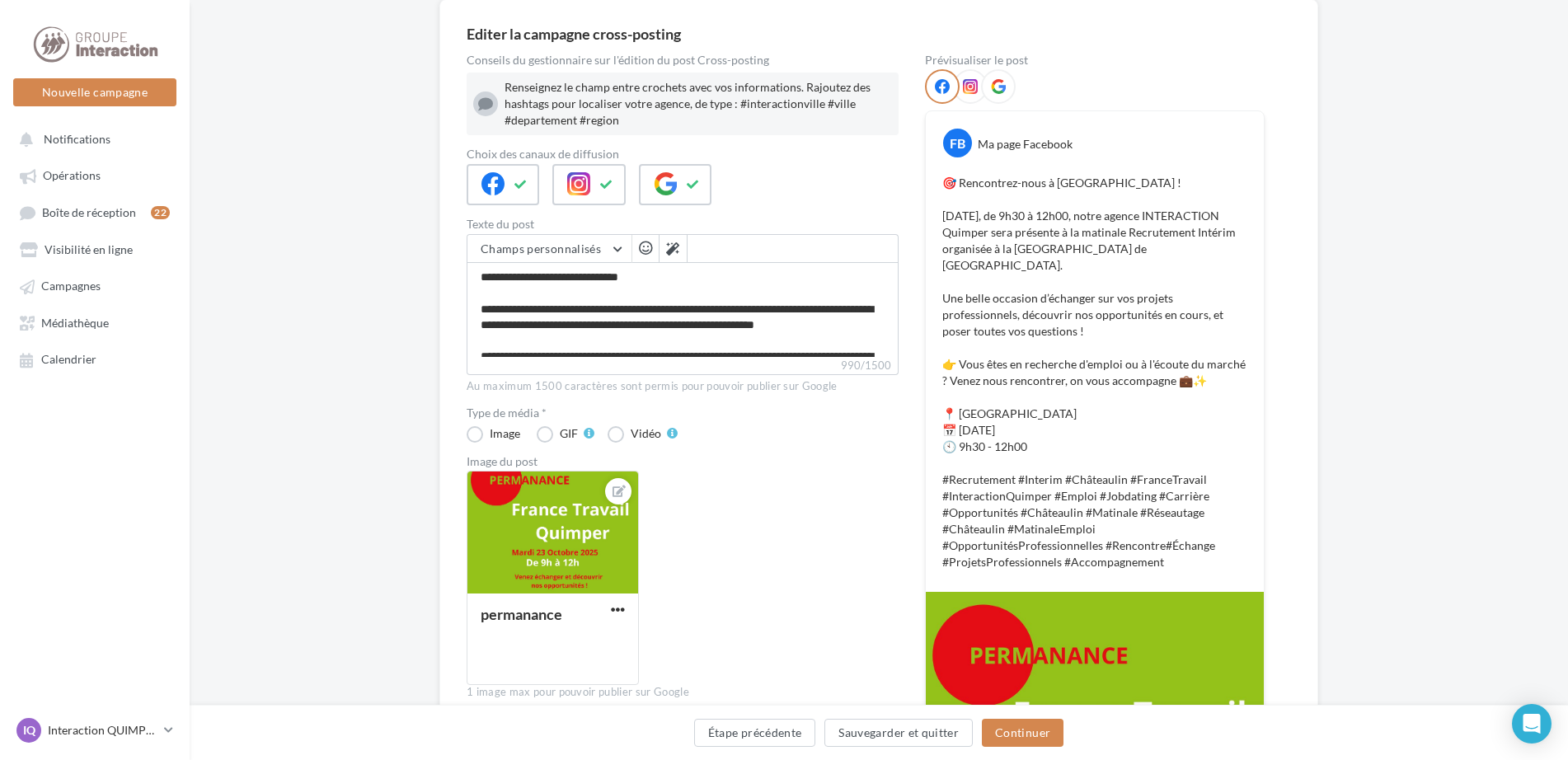
click at [1046, 458] on p "🎯 Rencontrez-nous à Châteaulin ! Mardi 14 Octobre, de 9h30 à 12h00, notre agenc…" at bounding box center [1095, 373] width 305 height 396
click at [1037, 447] on p "🎯 Rencontrez-nous à Châteaulin ! Mardi 14 Octobre, de 9h30 à 12h00, notre agenc…" at bounding box center [1095, 373] width 305 height 396
click at [1028, 444] on p "🎯 Rencontrez-nous à Châteaulin ! Mardi 14 Octobre, de 9h30 à 12h00, notre agenc…" at bounding box center [1095, 373] width 305 height 396
drag, startPoint x: 1030, startPoint y: 447, endPoint x: 1006, endPoint y: 429, distance: 30.0
click at [1007, 431] on p "🎯 Rencontrez-nous à Châteaulin ! Mardi 14 Octobre, de 9h30 à 12h00, notre agenc…" at bounding box center [1095, 373] width 305 height 396
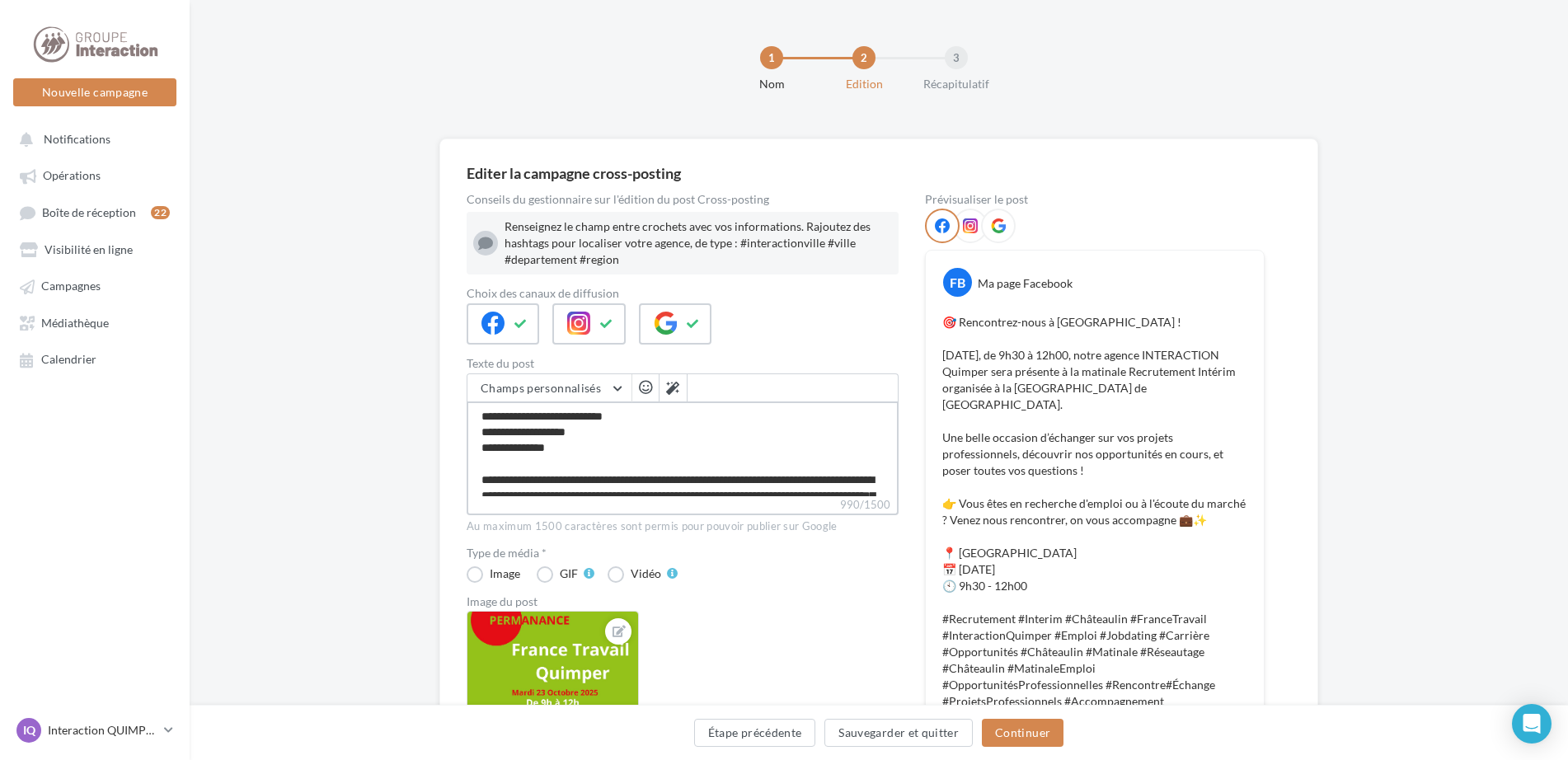
scroll to position [163, 0]
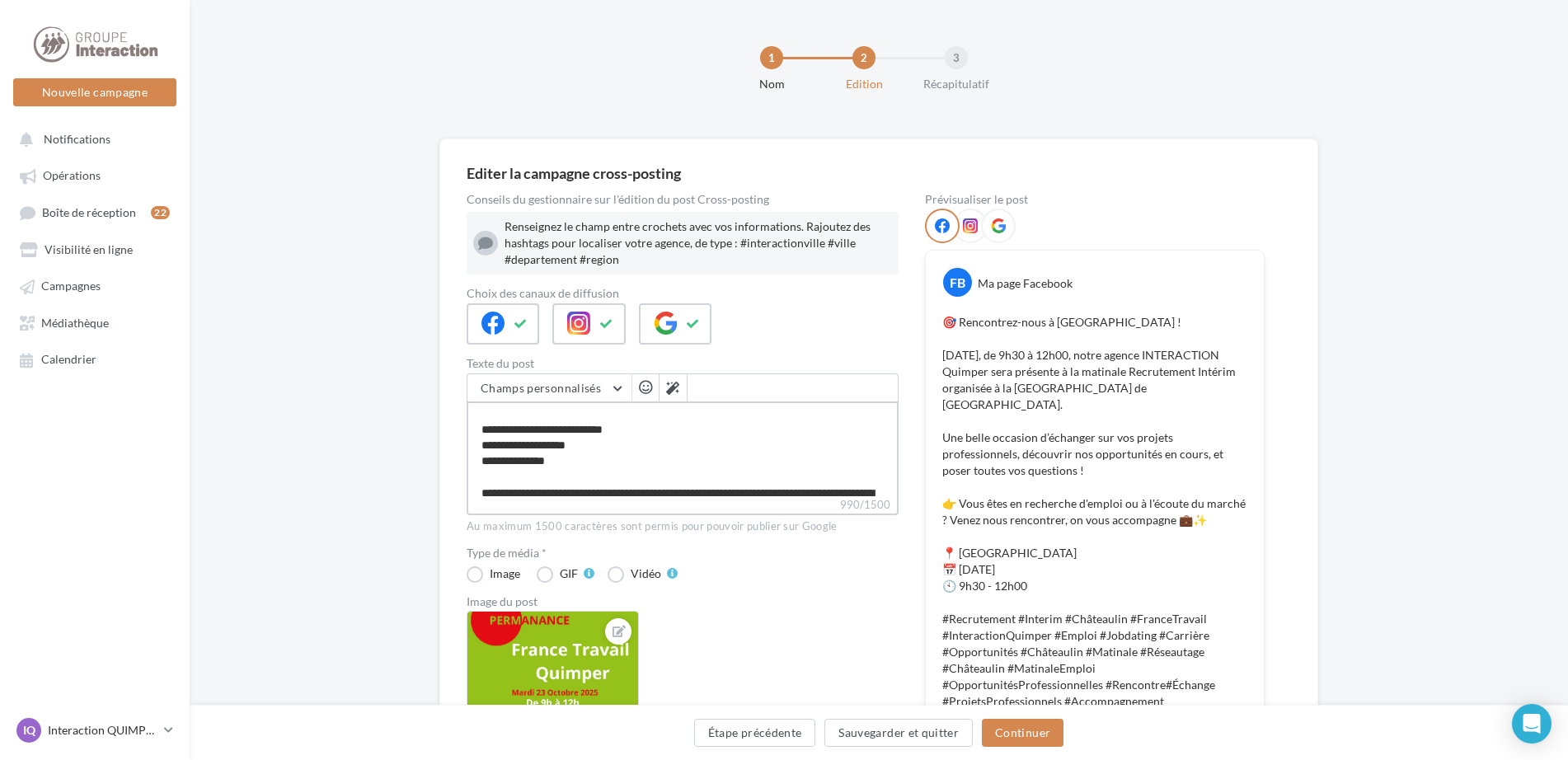
drag, startPoint x: 480, startPoint y: 419, endPoint x: 585, endPoint y: 473, distance: 118.1
click at [585, 473] on textarea "**********" at bounding box center [683, 448] width 432 height 95
paste textarea "**********"
type textarea "**********"
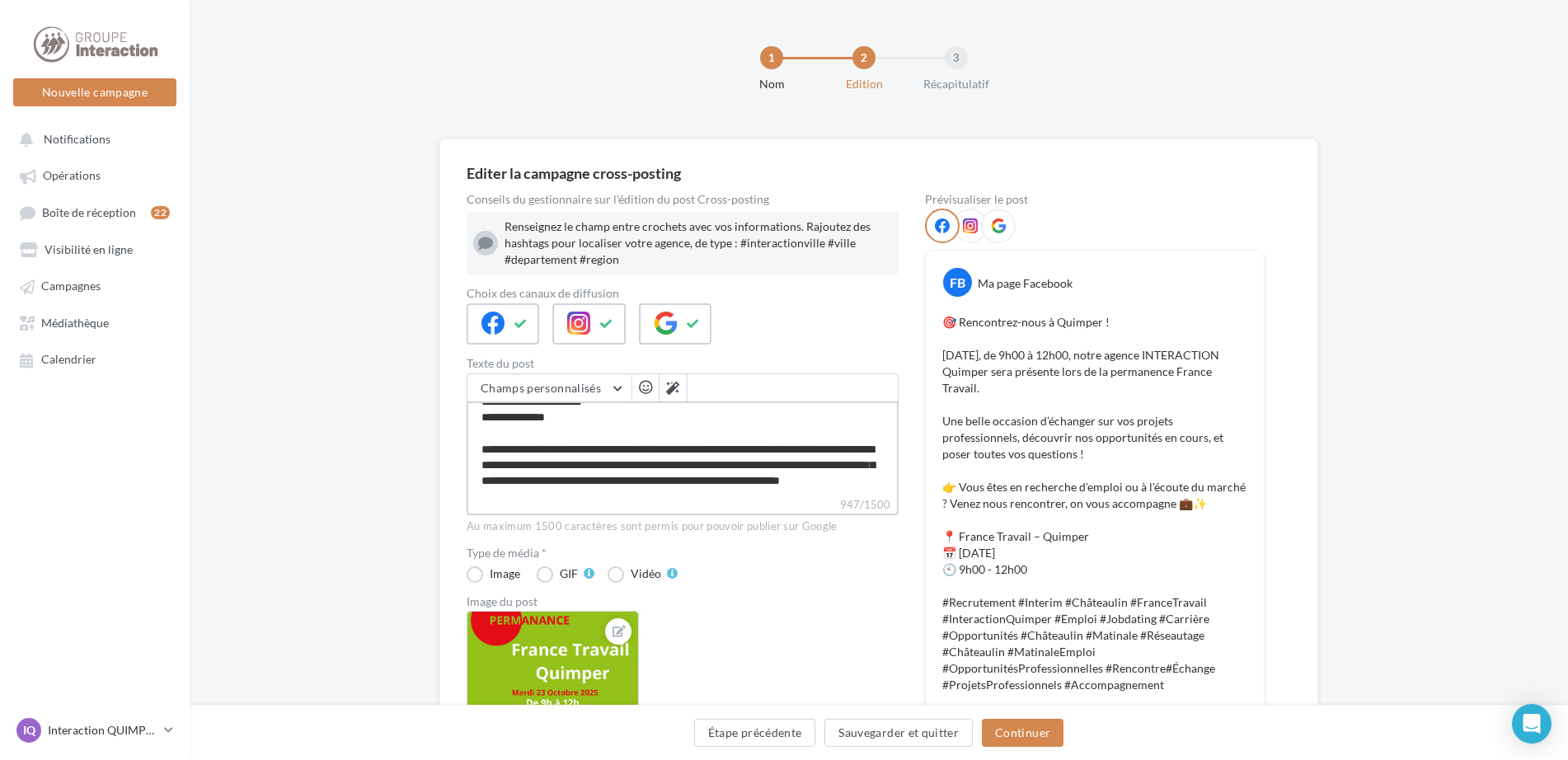
drag, startPoint x: 819, startPoint y: 481, endPoint x: 480, endPoint y: 435, distance: 342.1
click at [480, 435] on textarea "**********" at bounding box center [683, 448] width 432 height 95
type textarea "**********"
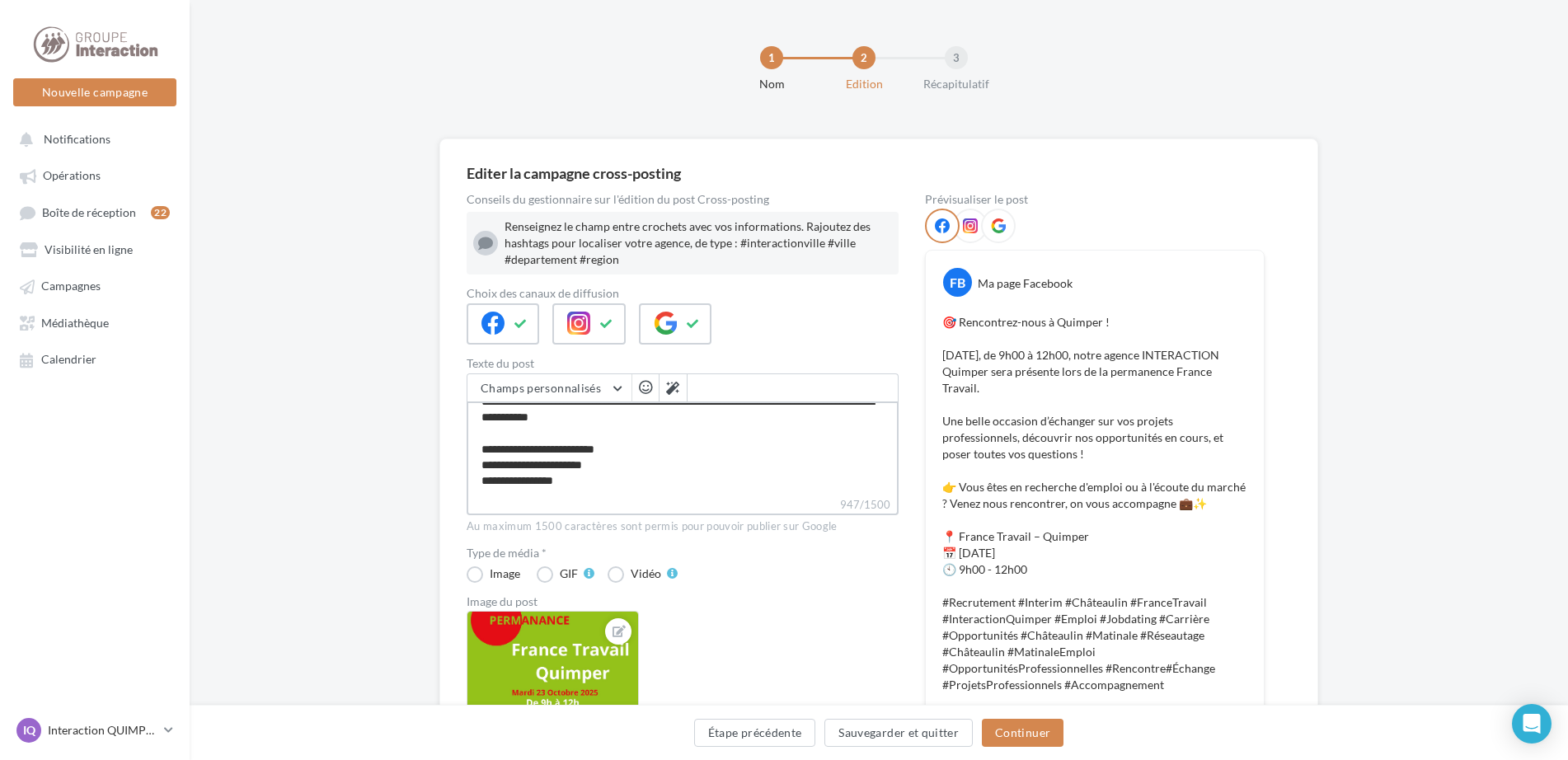
scroll to position [174, 0]
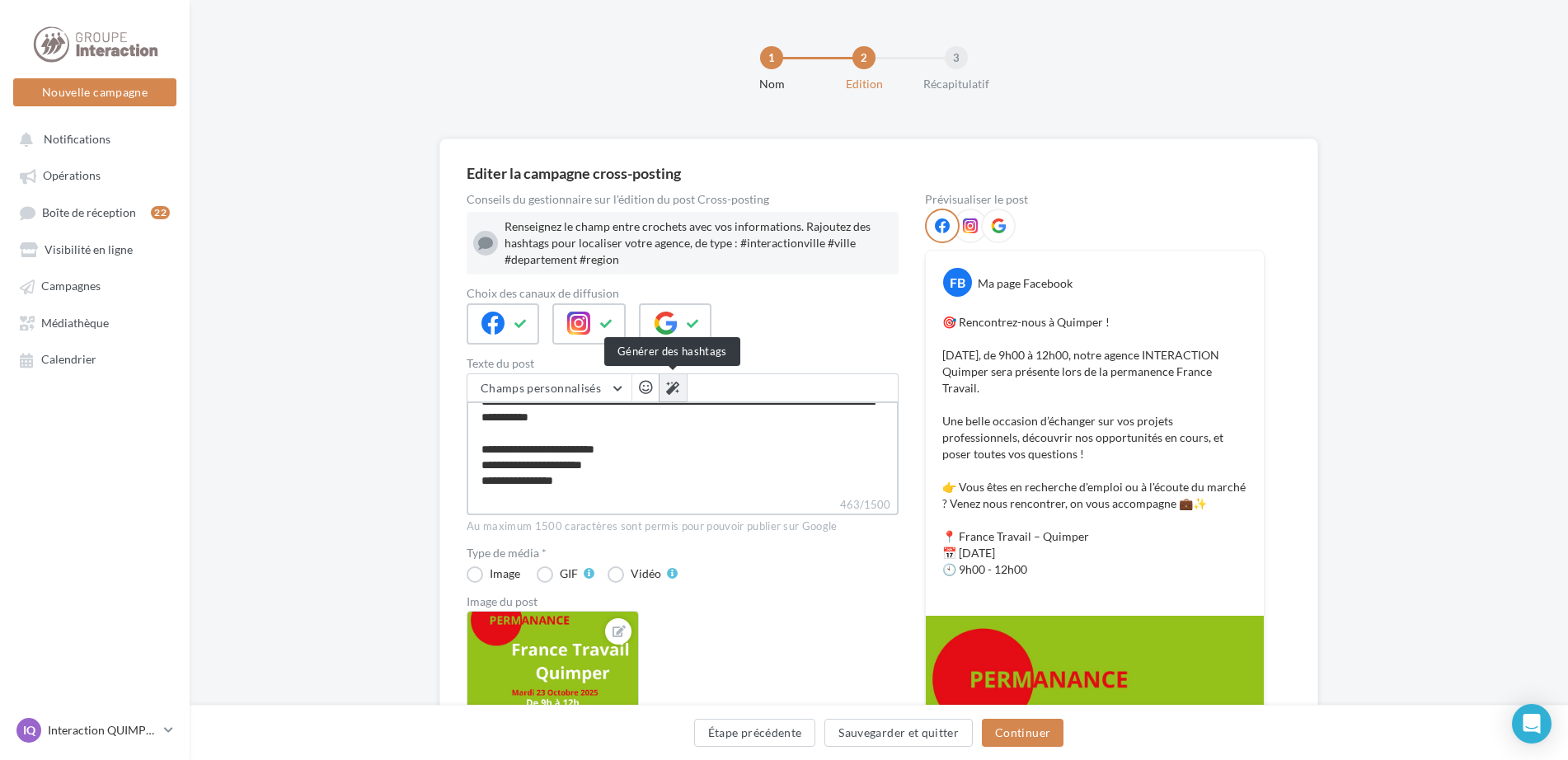
type textarea "**********"
click at [683, 391] on button at bounding box center [673, 388] width 28 height 28
type textarea "**********"
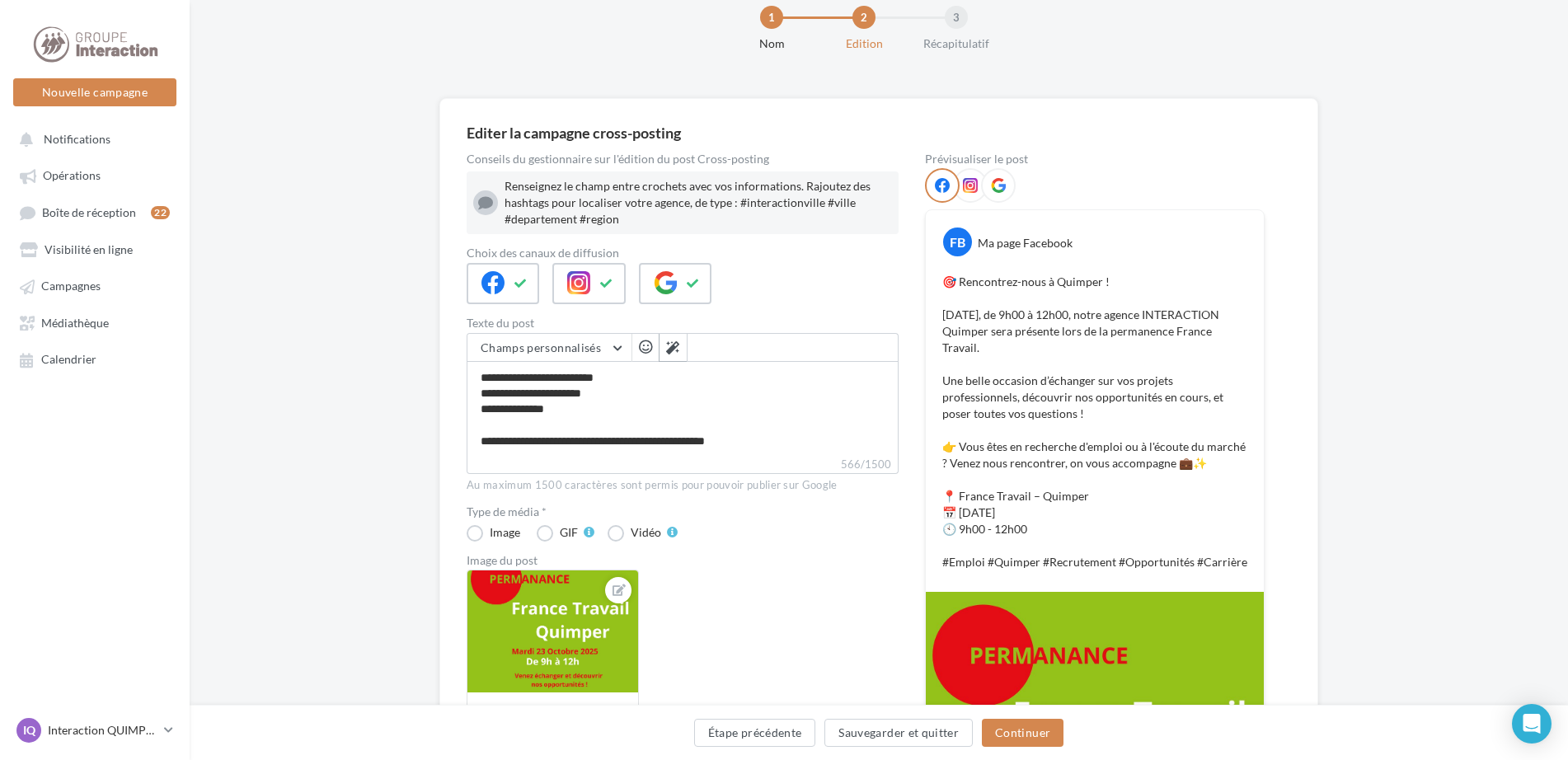
scroll to position [370, 0]
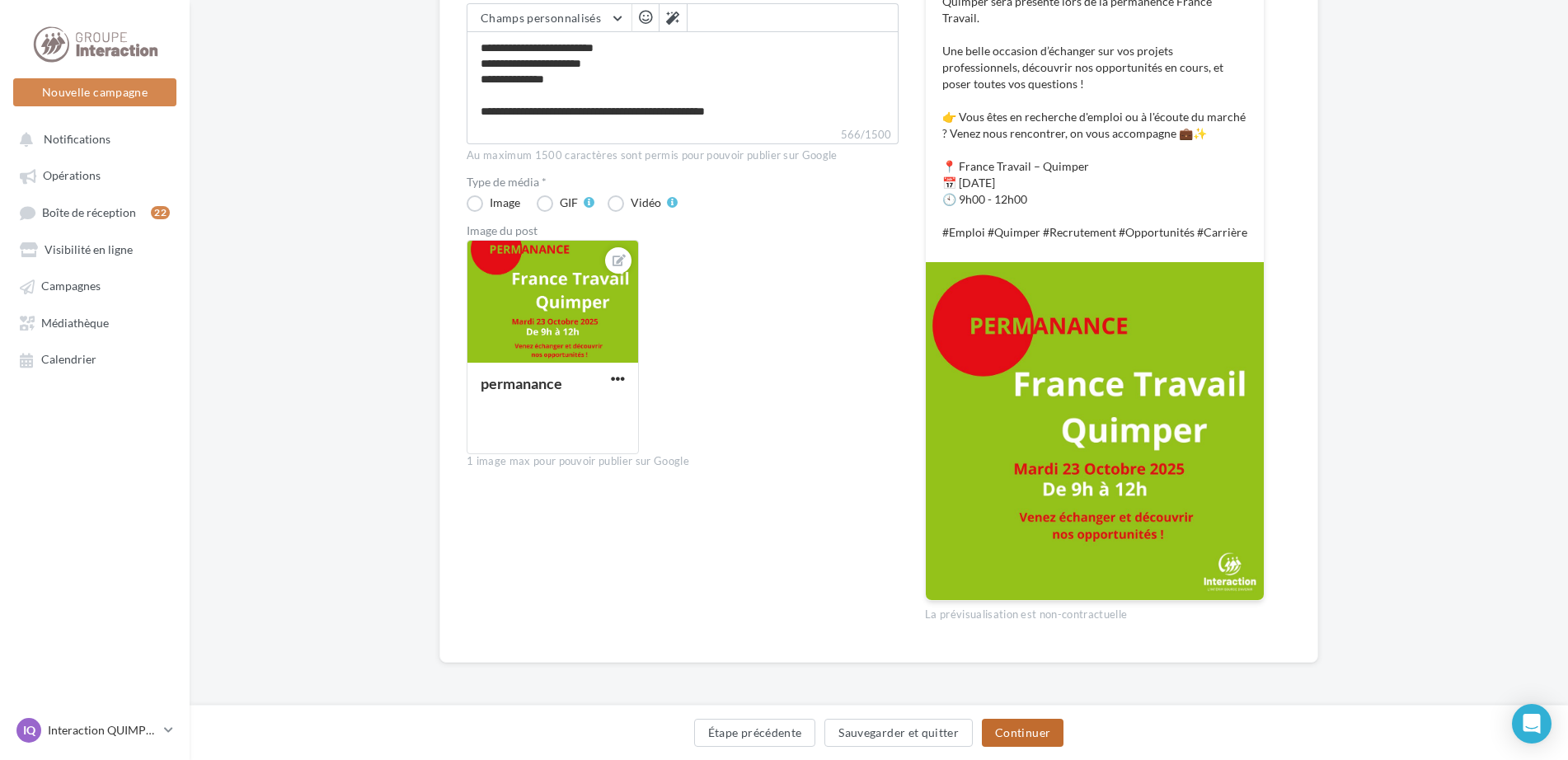
click at [1024, 725] on button "Continuer" at bounding box center [1023, 733] width 82 height 28
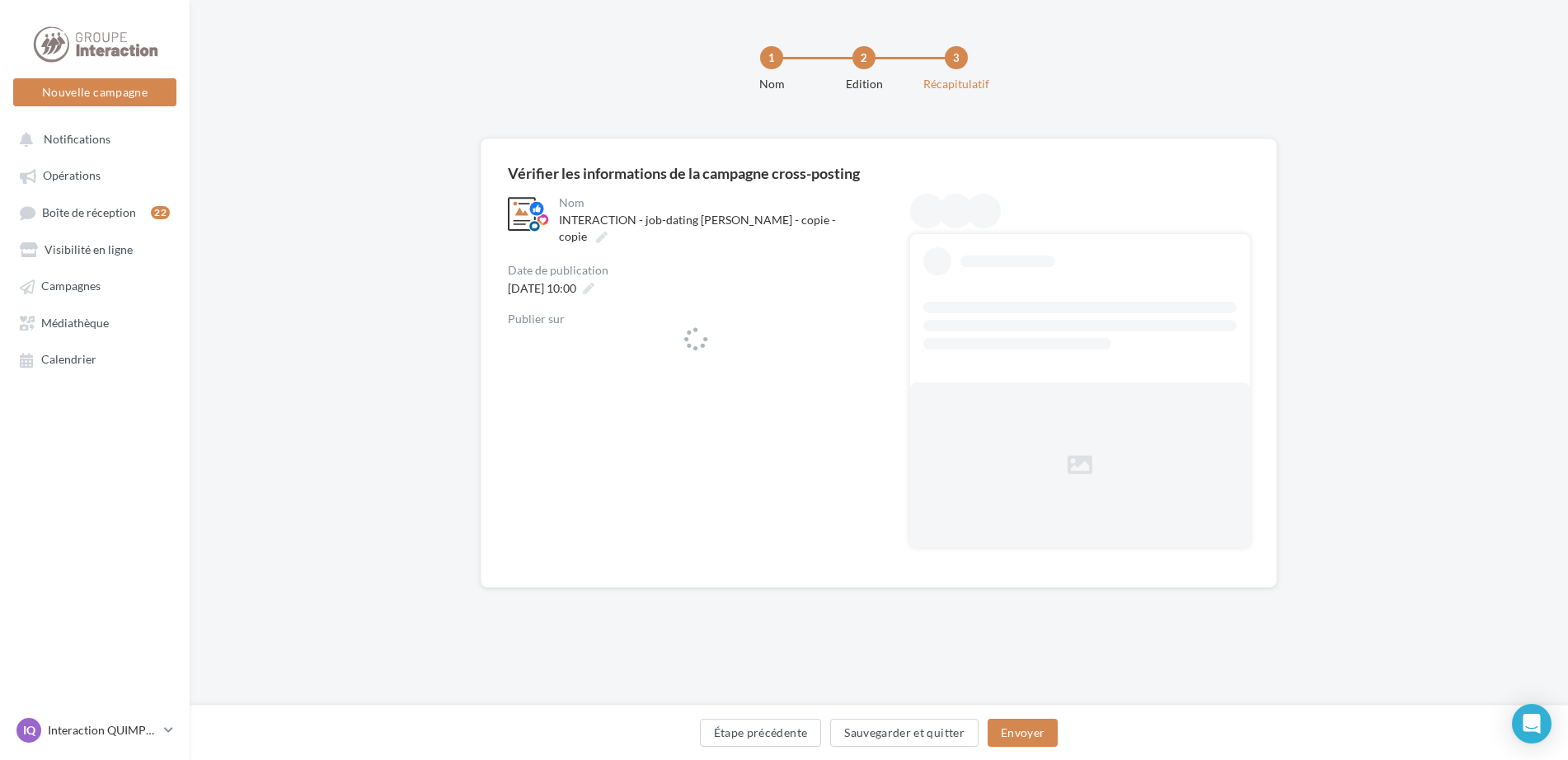
scroll to position [0, 0]
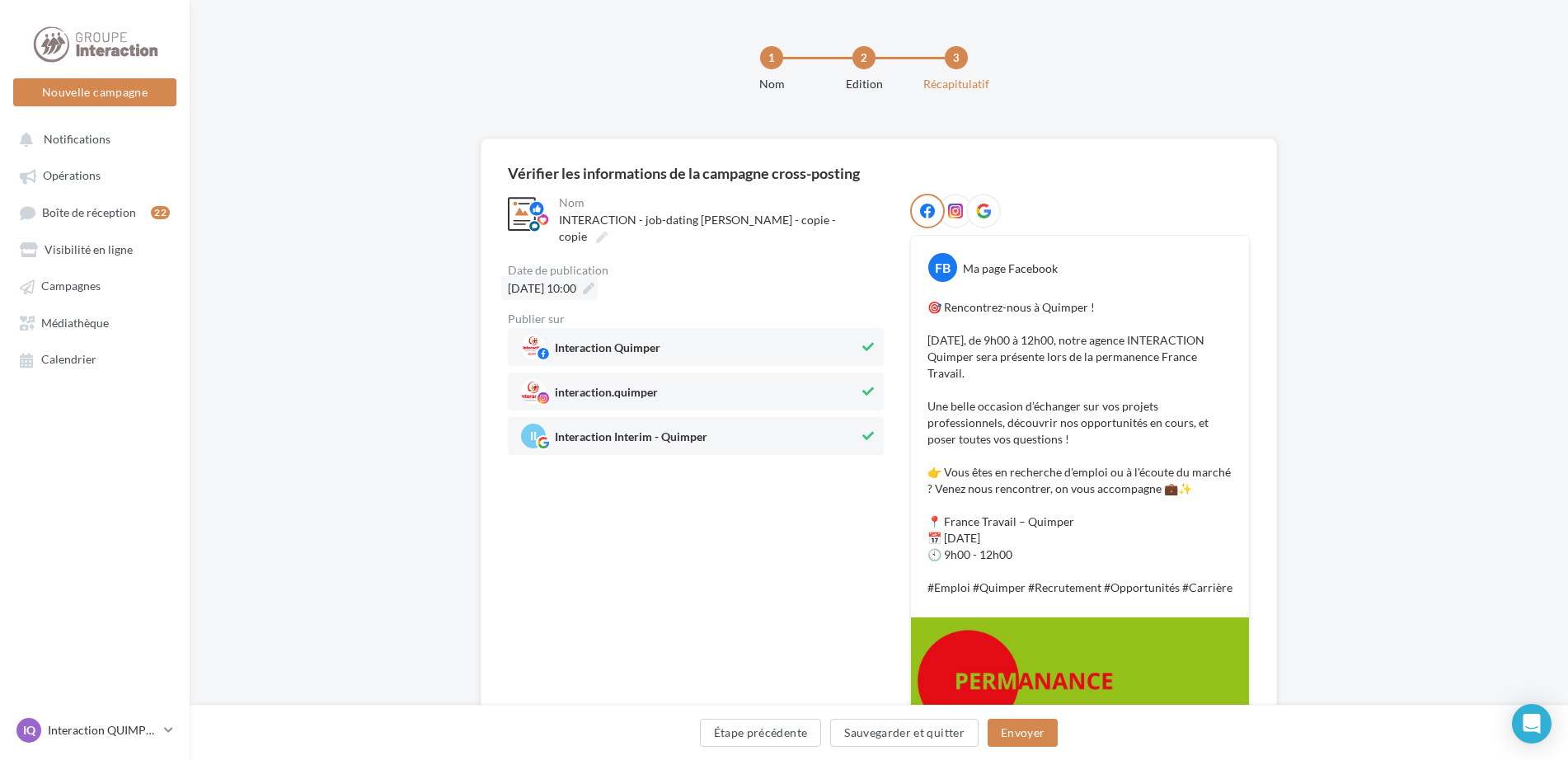
click at [523, 276] on div "29/09/2025 à 10:00" at bounding box center [549, 287] width 97 height 24
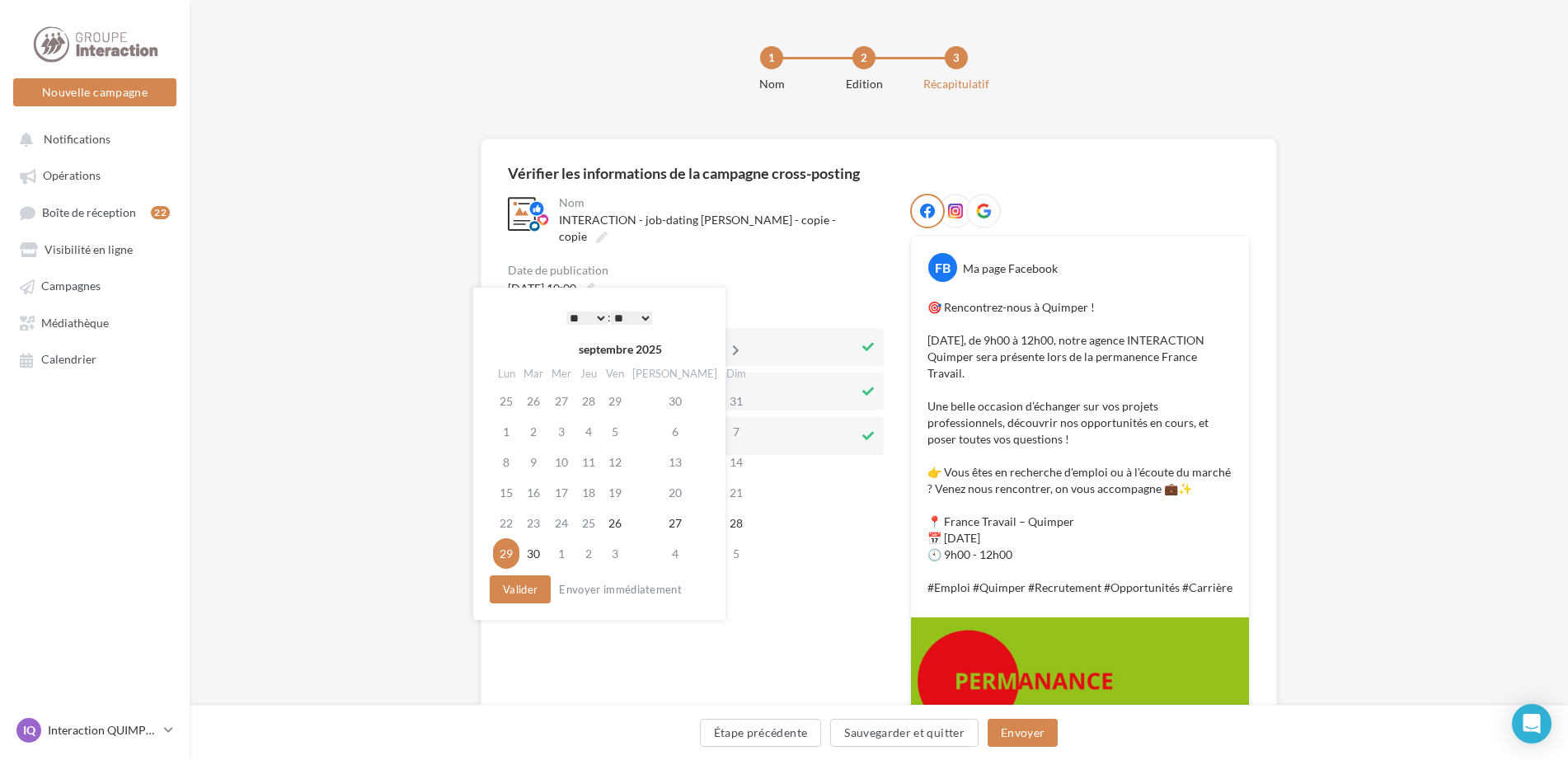
click at [725, 350] on icon at bounding box center [736, 350] width 21 height 11
click at [585, 461] on td "16" at bounding box center [591, 461] width 26 height 30
click at [575, 323] on select "* * * * * * * * * * ** ** ** ** ** ** ** ** ** ** ** ** ** **" at bounding box center [587, 318] width 41 height 13
click at [539, 589] on button "Valider" at bounding box center [521, 589] width 61 height 28
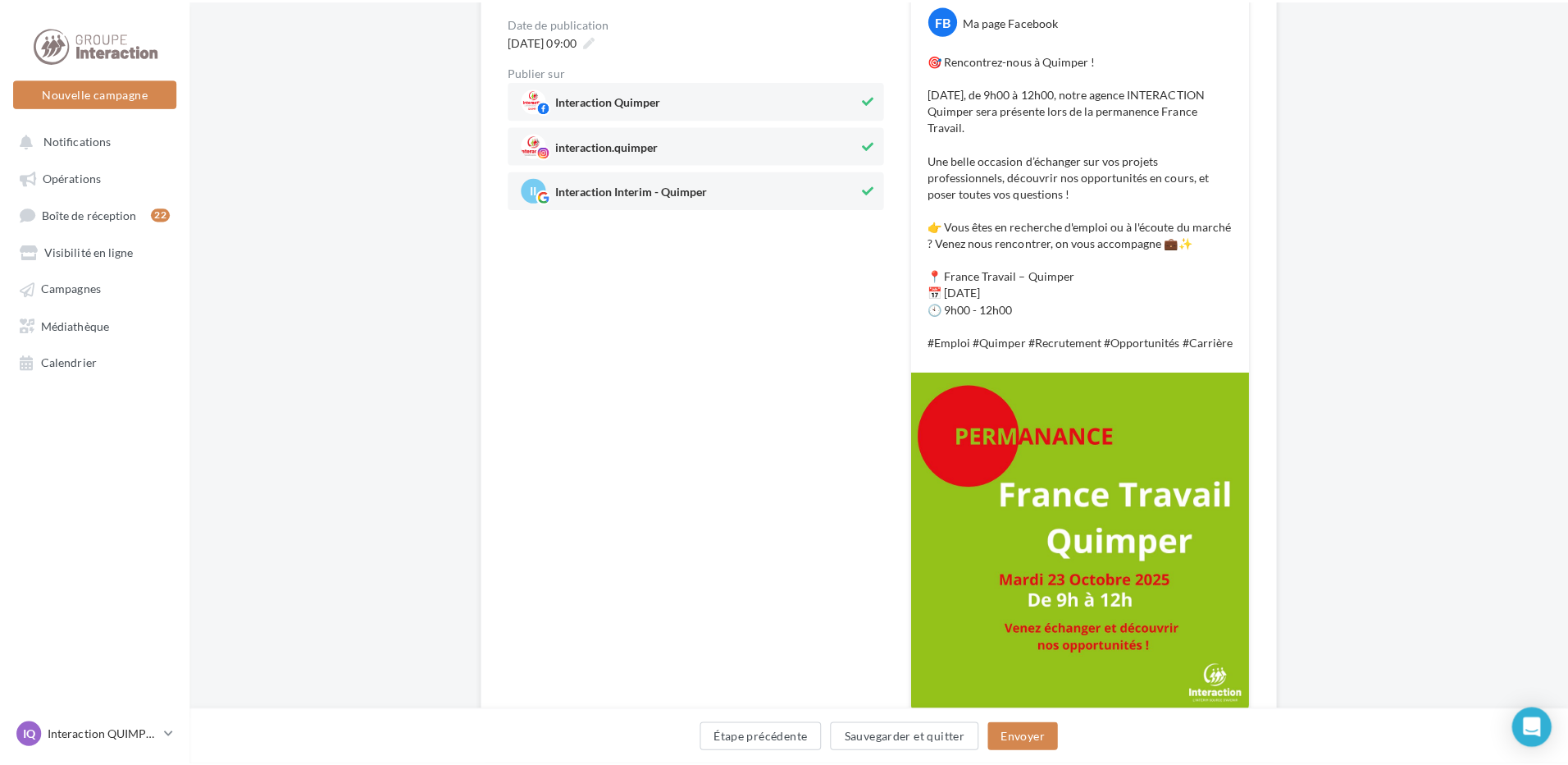
scroll to position [328, 0]
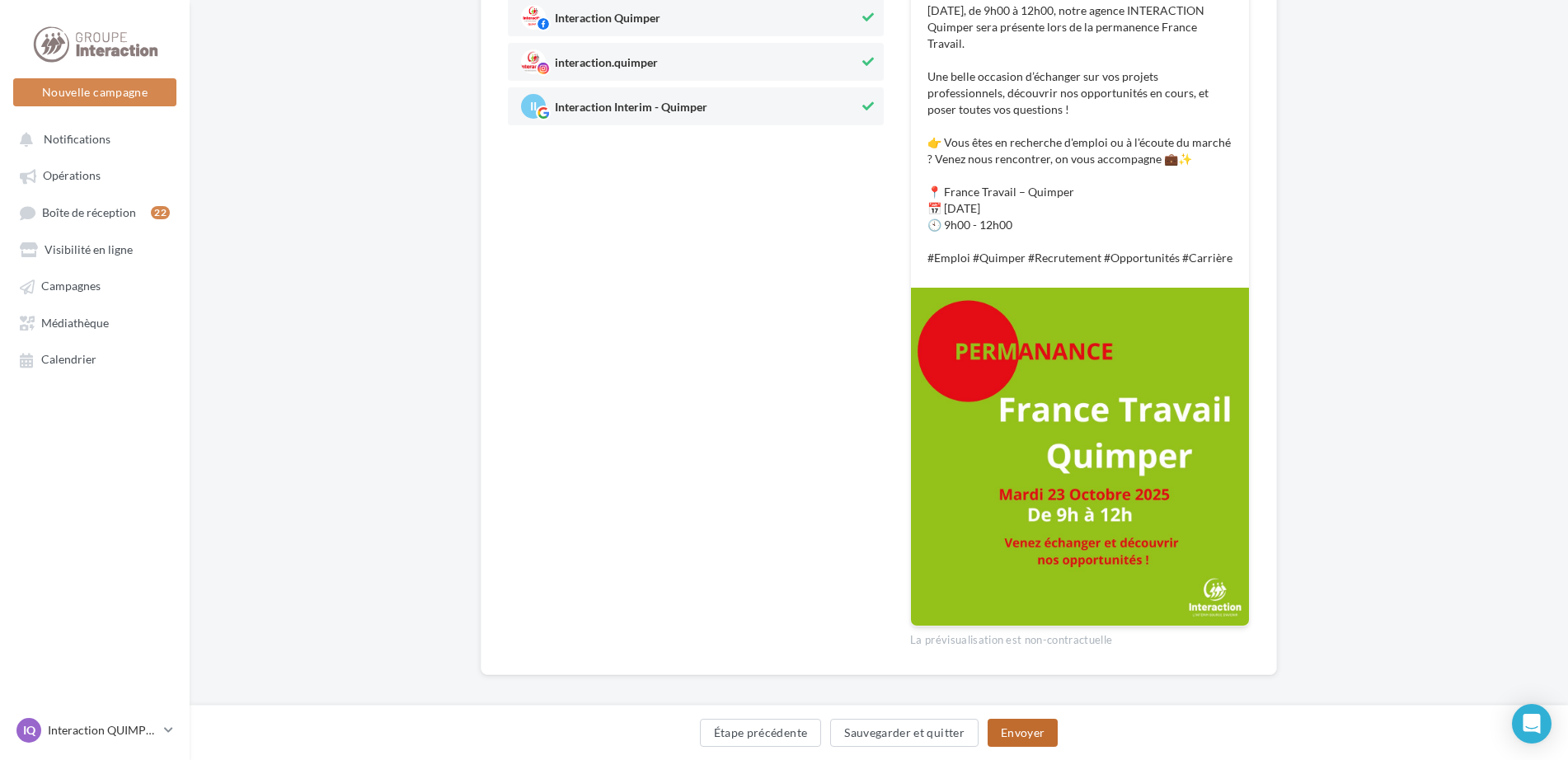
click at [1035, 744] on button "Envoyer" at bounding box center [1023, 733] width 71 height 28
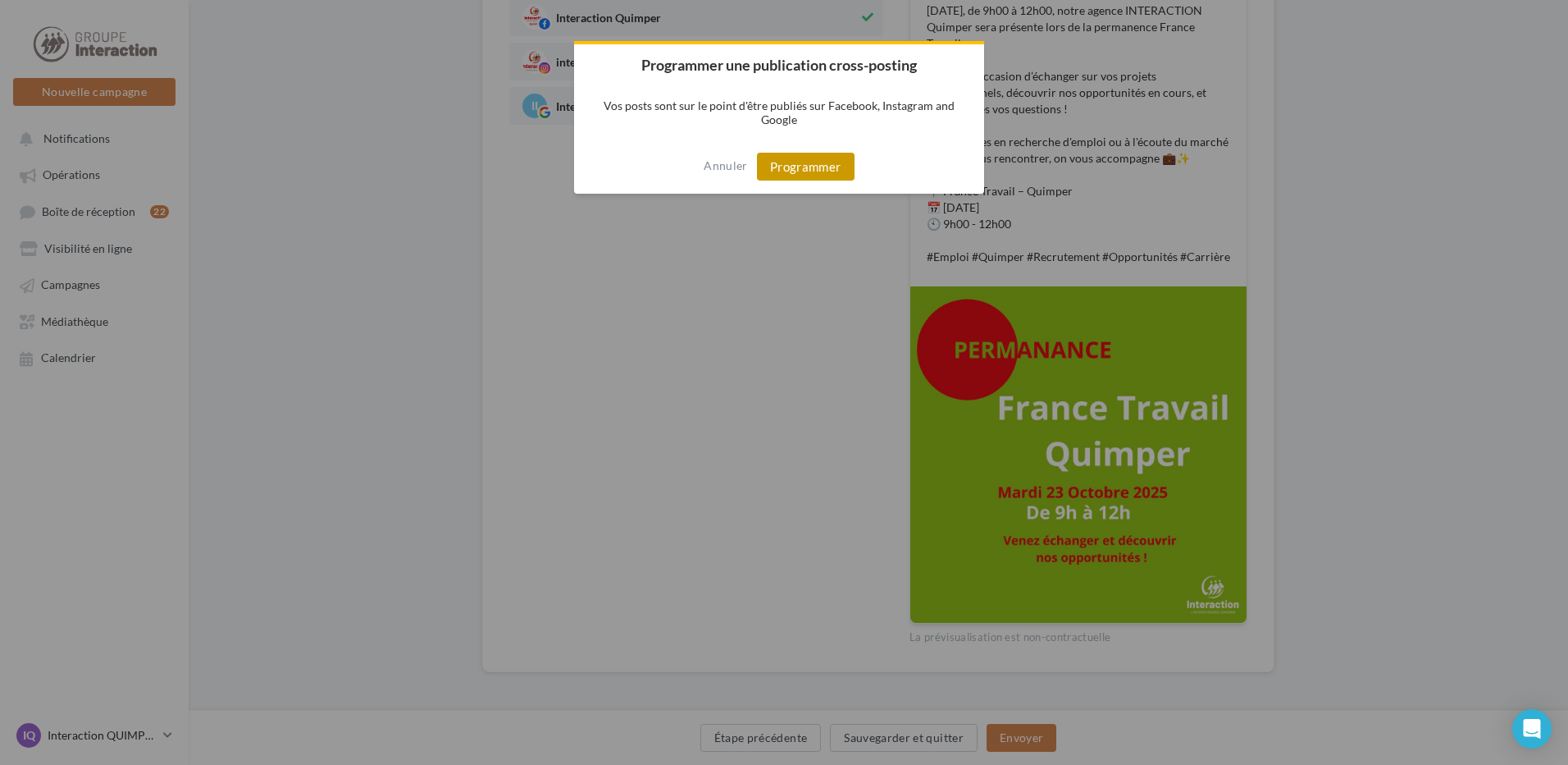
click at [784, 158] on button "Programmer" at bounding box center [805, 166] width 98 height 28
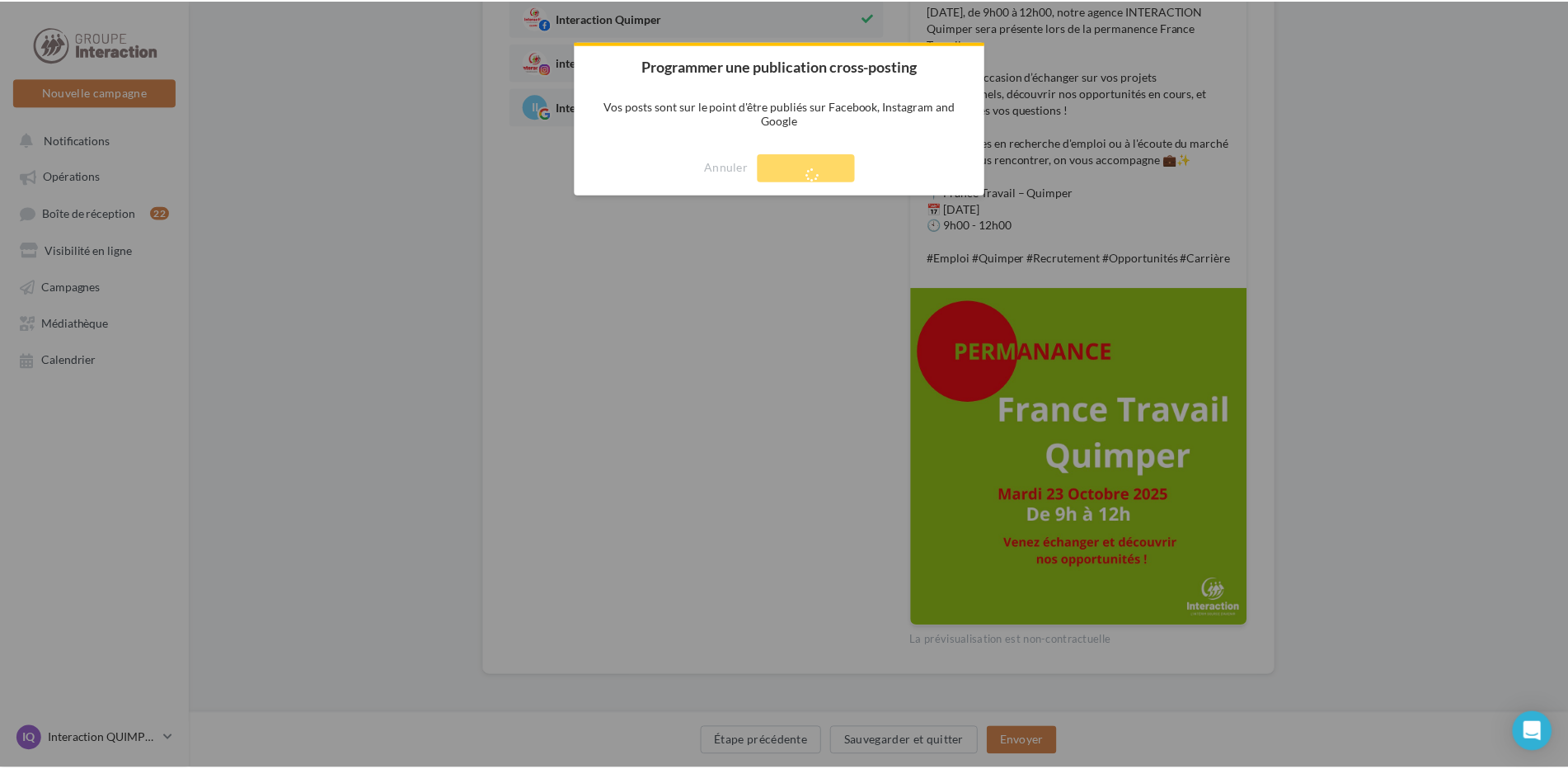
scroll to position [26, 0]
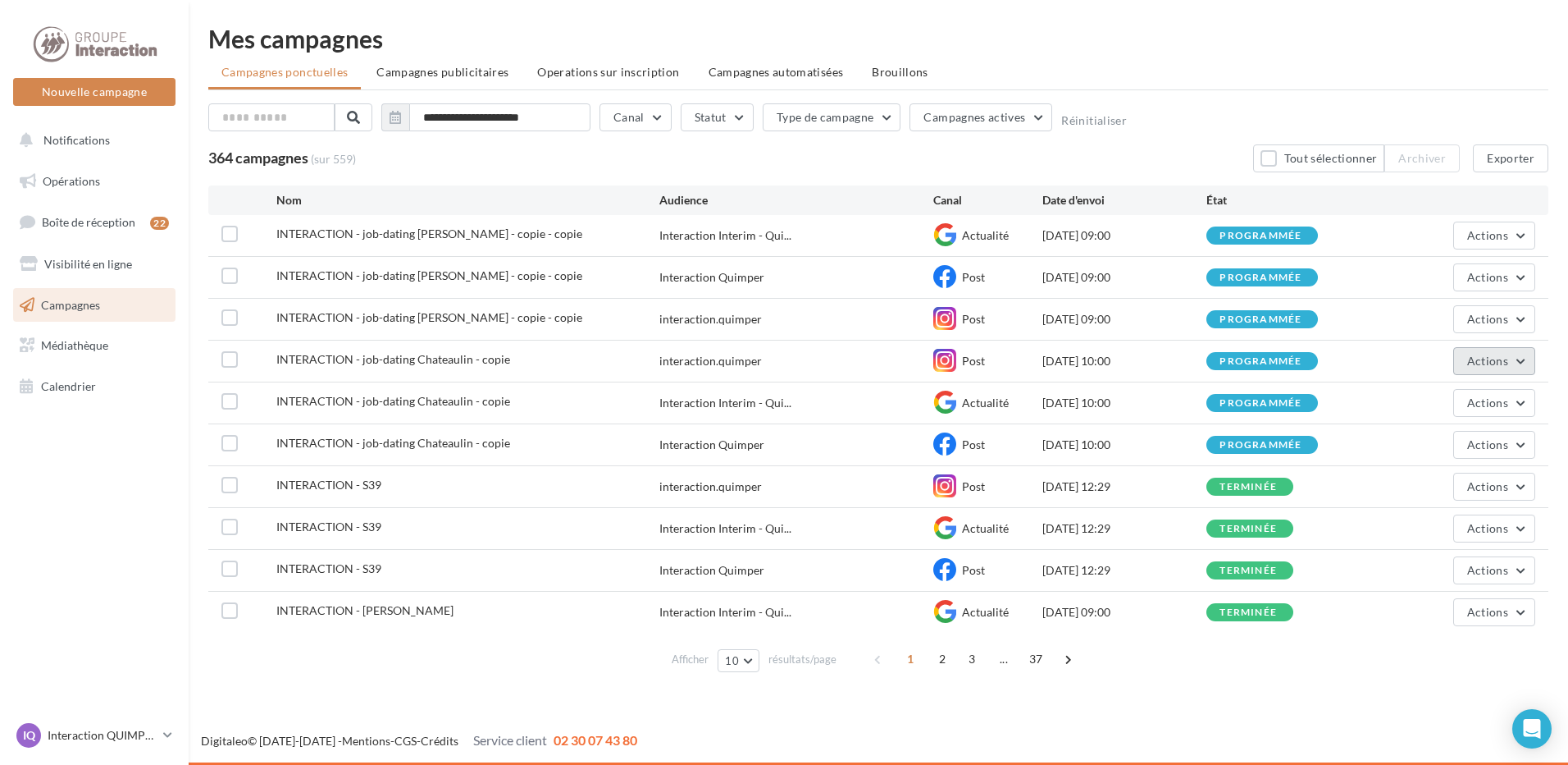
click at [1466, 355] on button "Actions" at bounding box center [1494, 361] width 82 height 28
click at [1439, 394] on button "Voir les résultats" at bounding box center [1453, 399] width 164 height 42
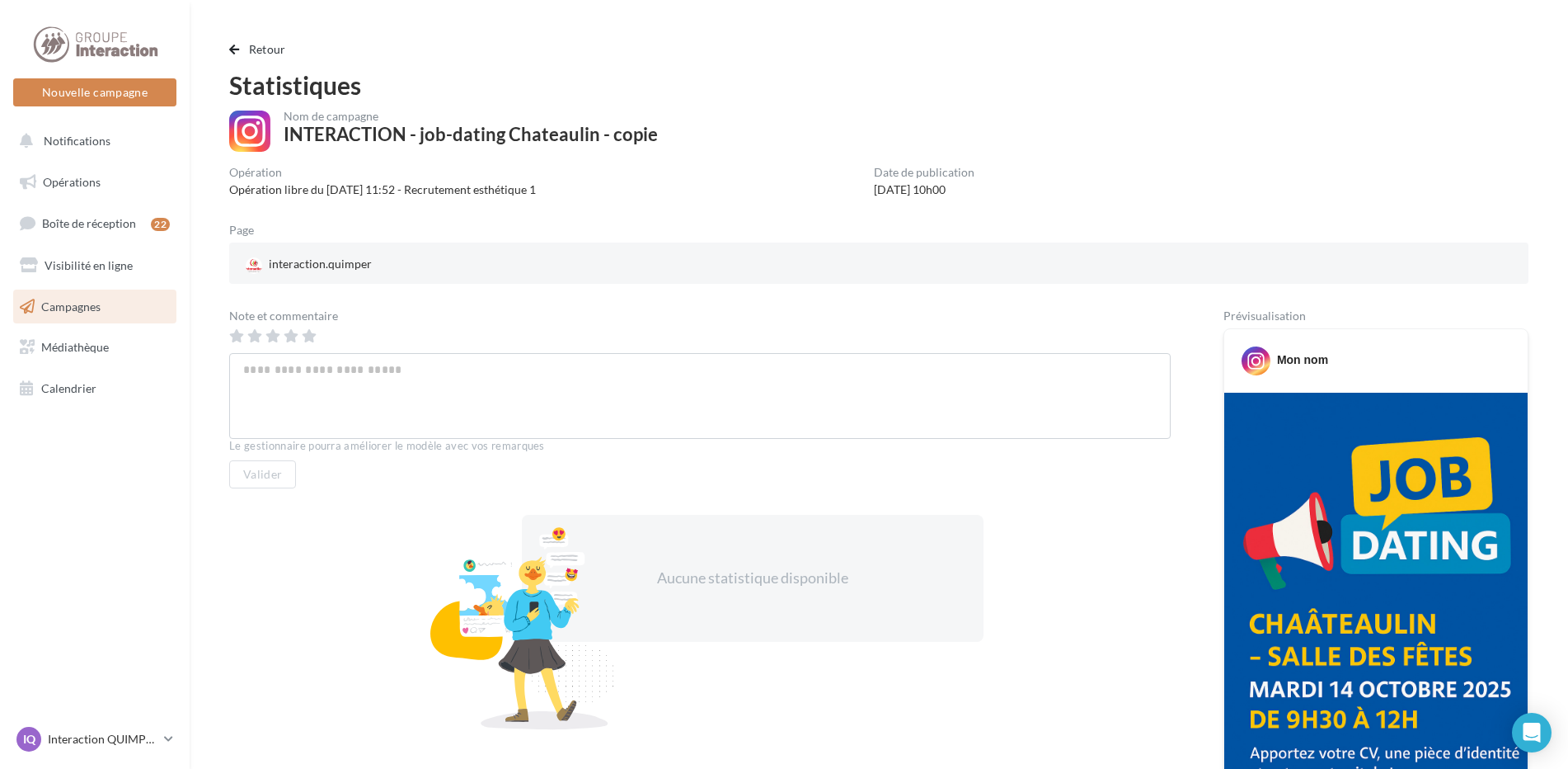
click at [123, 309] on link "Campagnes" at bounding box center [94, 307] width 170 height 35
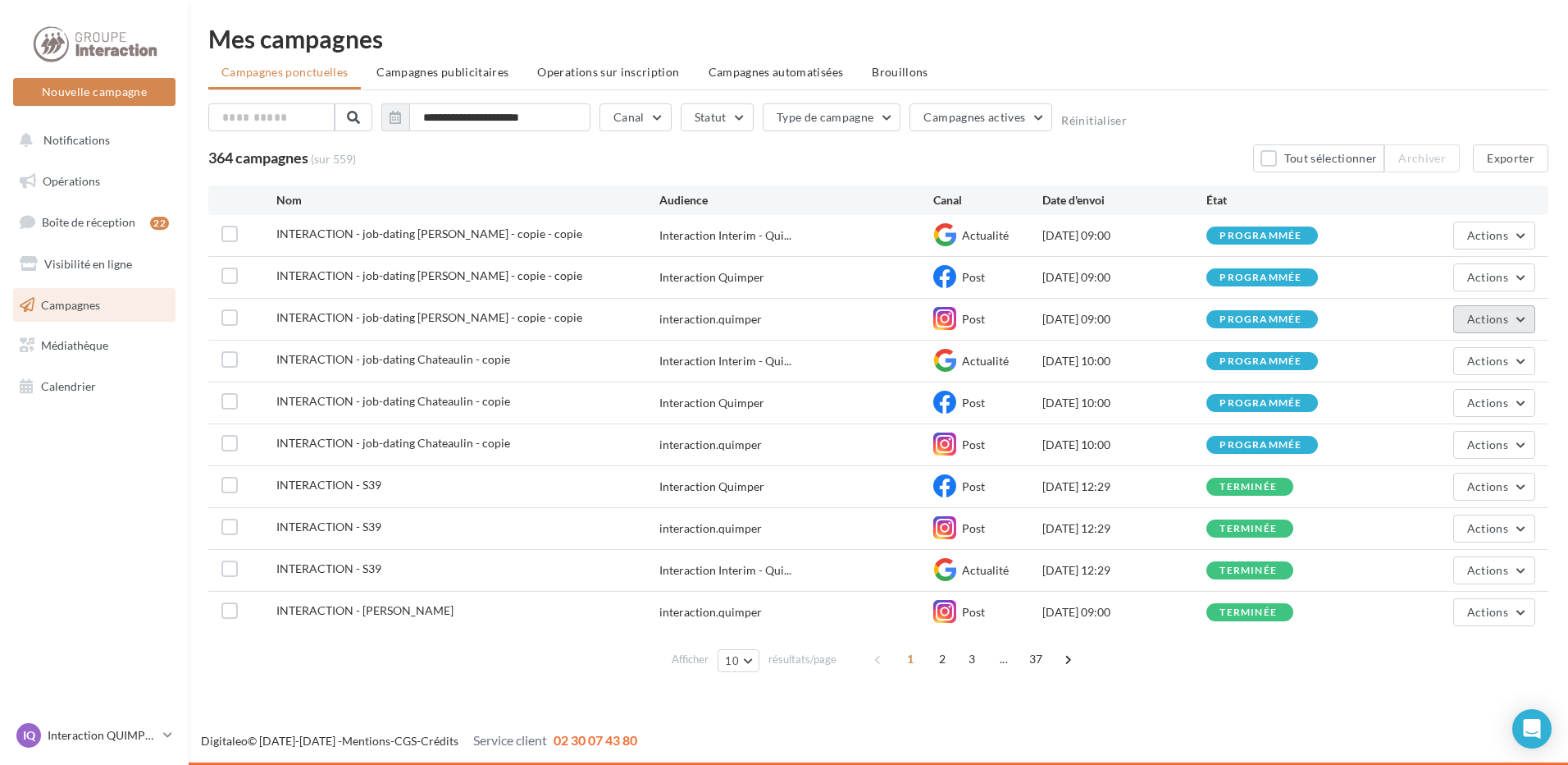
click at [1468, 309] on button "Actions" at bounding box center [1494, 319] width 82 height 28
click at [1468, 400] on button "Renommer" at bounding box center [1453, 400] width 164 height 42
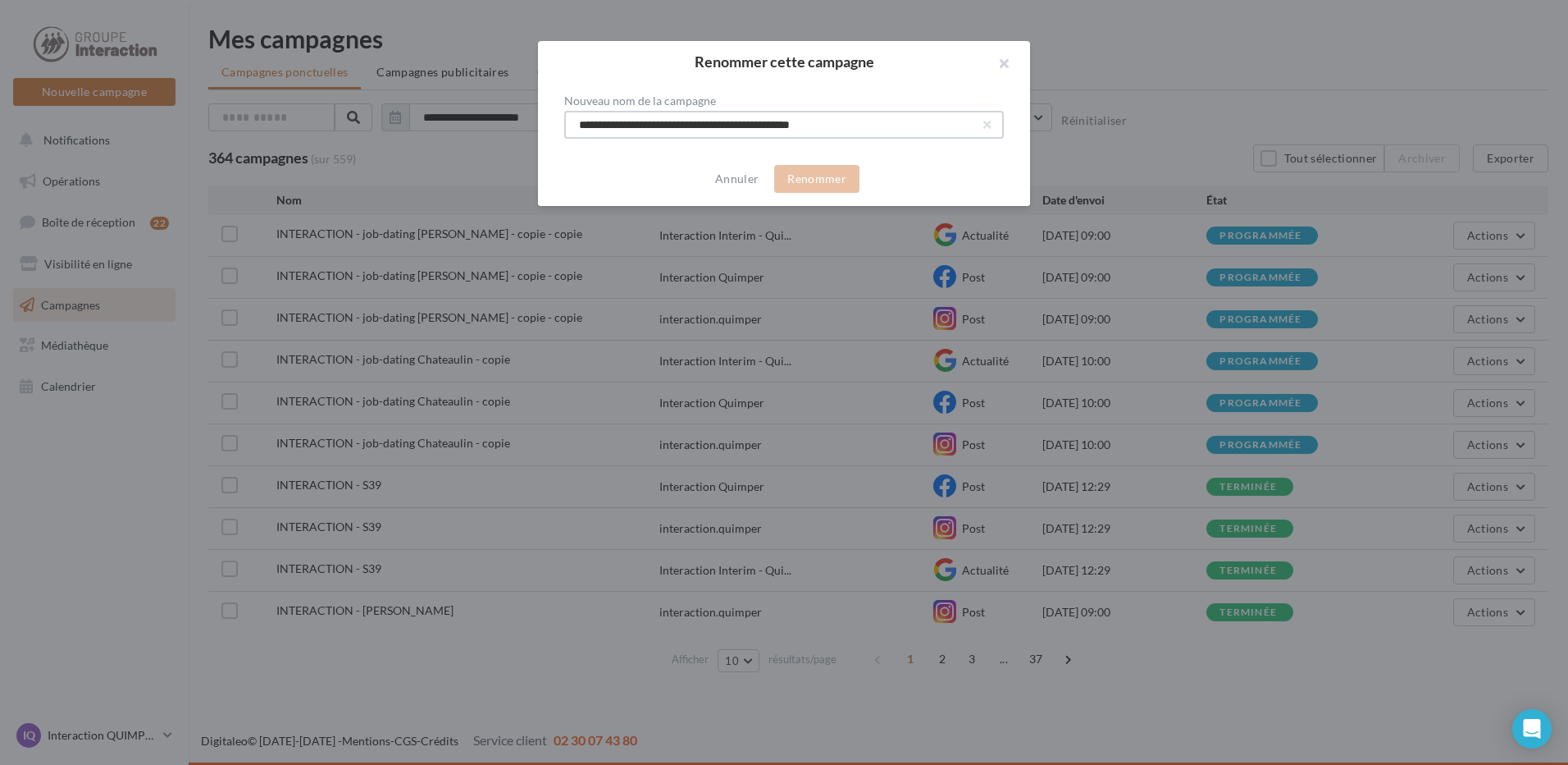
drag, startPoint x: 660, startPoint y: 127, endPoint x: 873, endPoint y: 126, distance: 213.0
click at [873, 126] on input "**********" at bounding box center [784, 125] width 440 height 28
type input "**********"
click at [840, 172] on button "Renommer" at bounding box center [816, 178] width 86 height 28
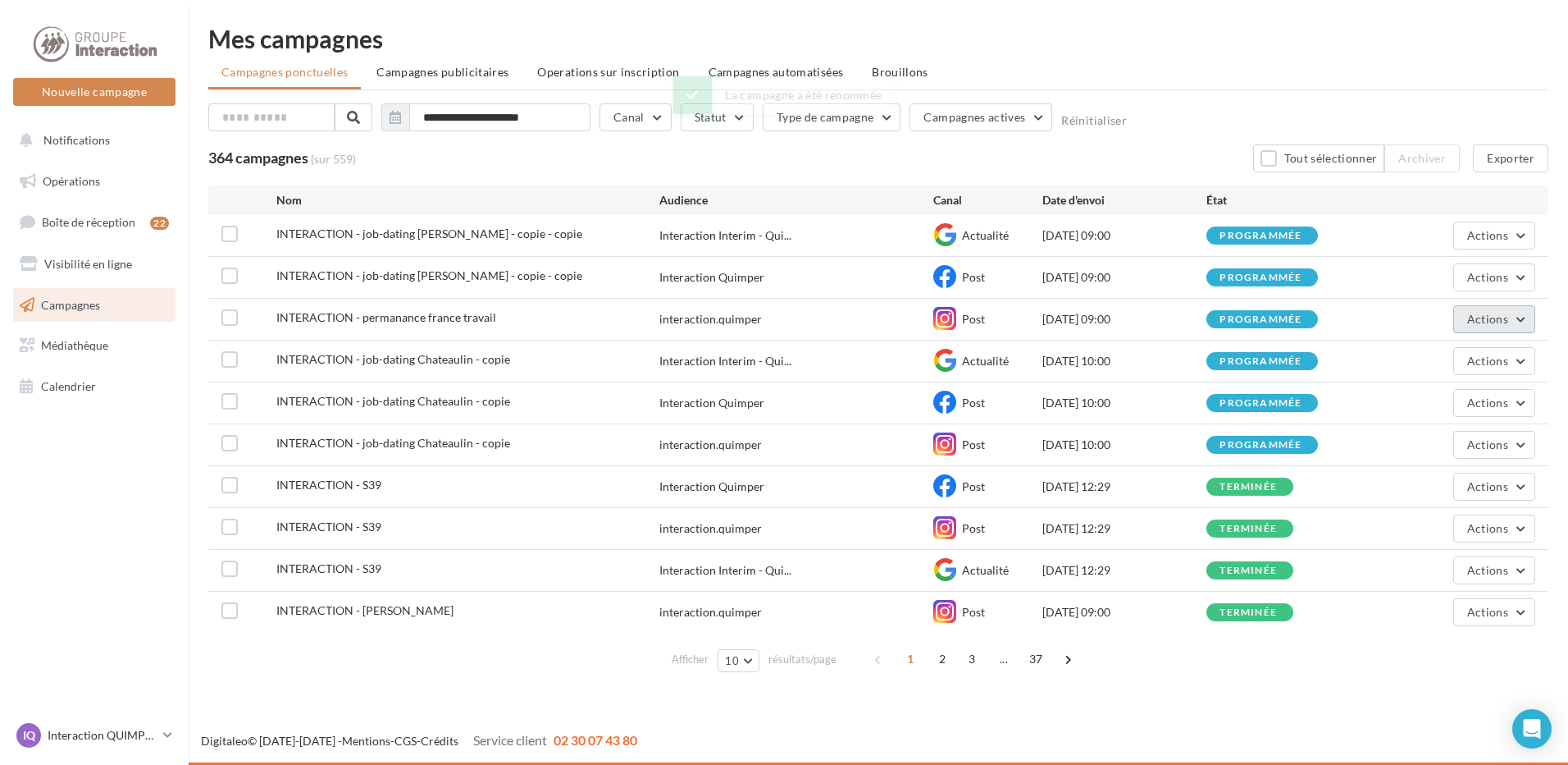
click at [1484, 312] on span "Actions" at bounding box center [1487, 319] width 41 height 14
click at [1453, 404] on button "Renommer" at bounding box center [1453, 400] width 164 height 42
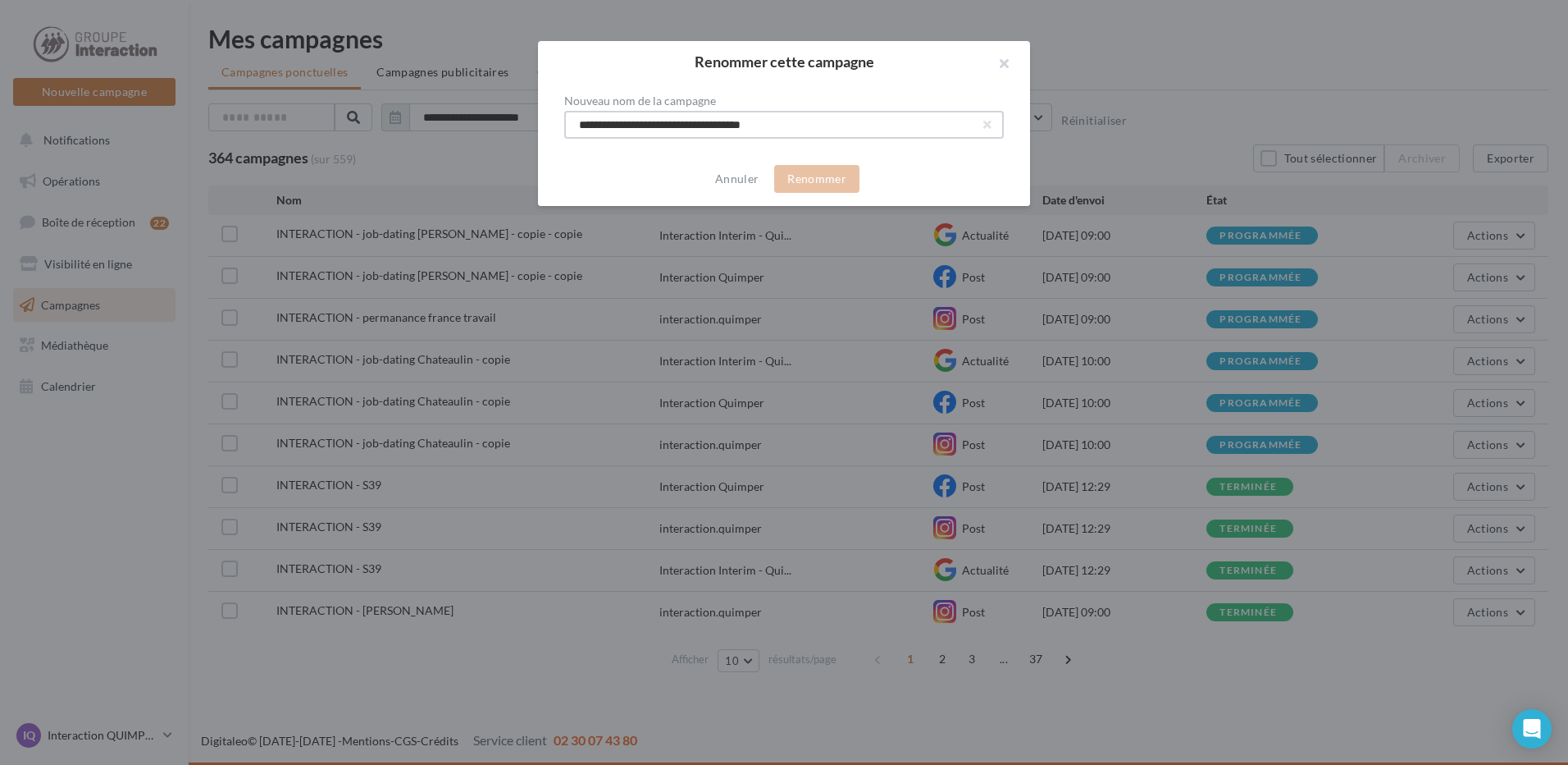
drag, startPoint x: 823, startPoint y: 132, endPoint x: 482, endPoint y: 131, distance: 341.0
click at [482, 131] on div "**********" at bounding box center [784, 382] width 1568 height 765
click at [998, 70] on button "button" at bounding box center [997, 65] width 66 height 49
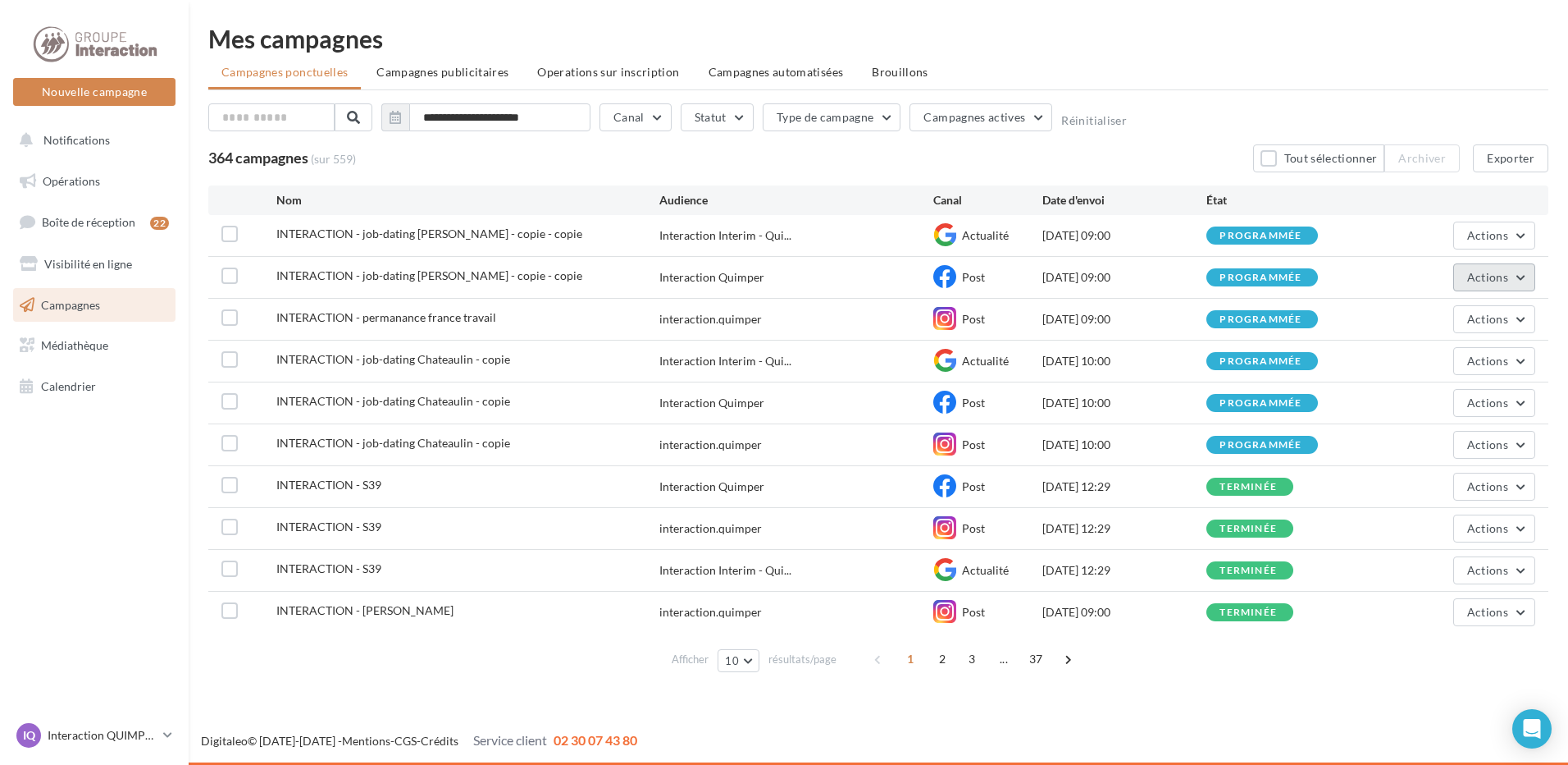
click at [1474, 280] on span "Actions" at bounding box center [1487, 277] width 41 height 14
click at [1448, 347] on button "Renommer" at bounding box center [1453, 358] width 164 height 42
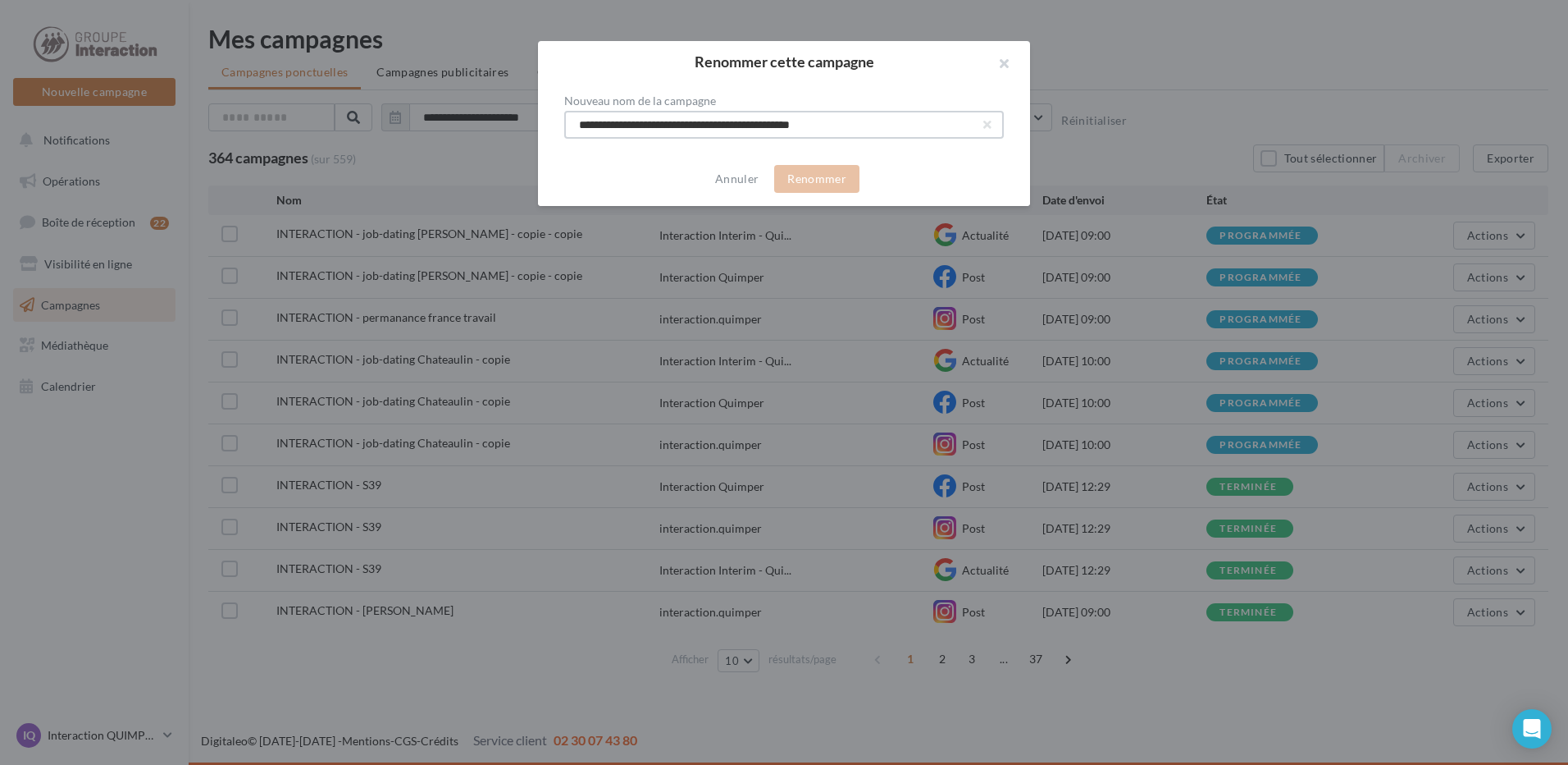
click at [898, 129] on input "**********" at bounding box center [784, 125] width 440 height 28
drag, startPoint x: 898, startPoint y: 129, endPoint x: 512, endPoint y: 128, distance: 386.0
click at [512, 128] on div "**********" at bounding box center [784, 382] width 1568 height 765
paste input "text"
type input "**********"
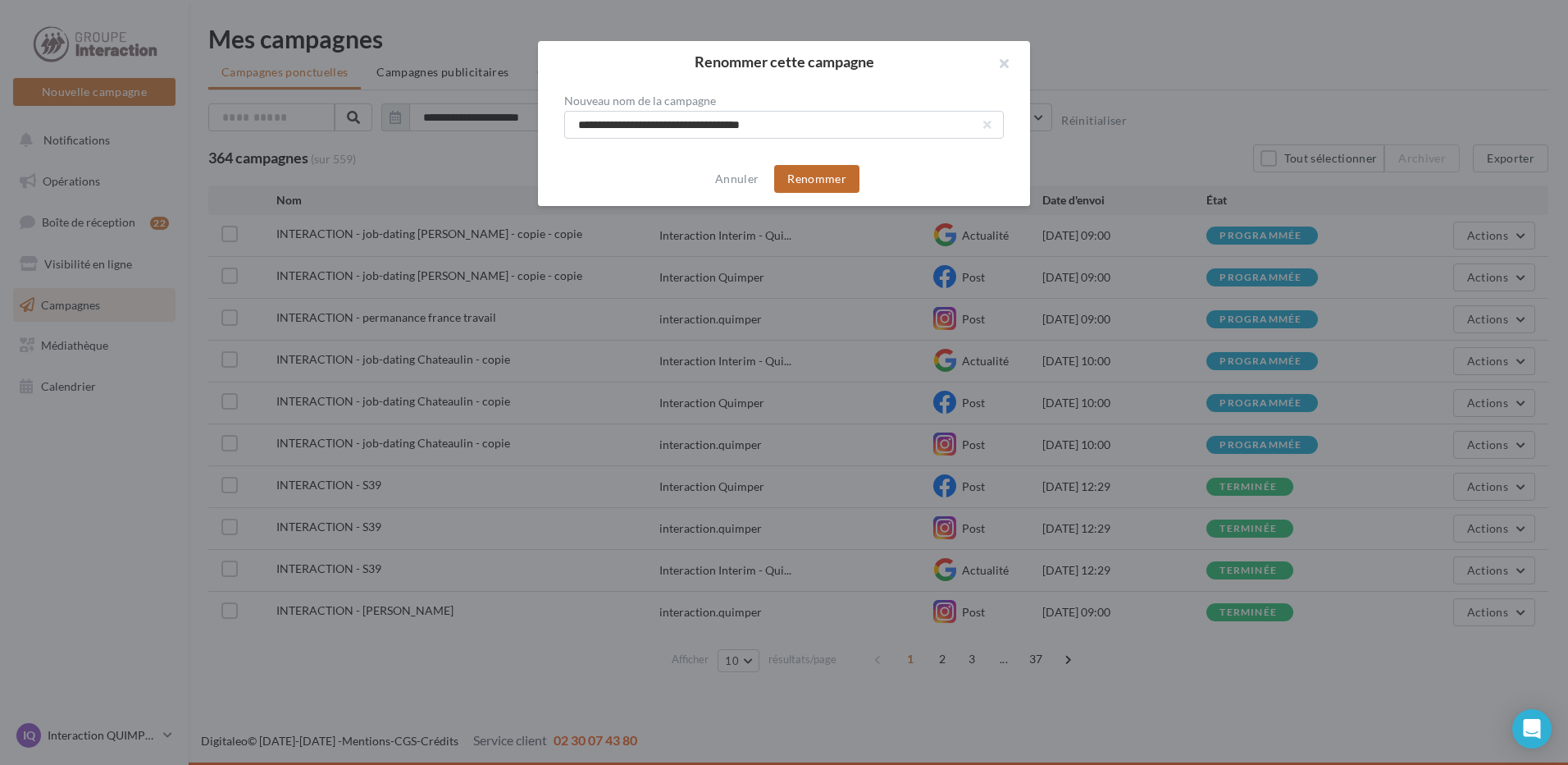
click at [817, 165] on button "Renommer" at bounding box center [816, 178] width 86 height 28
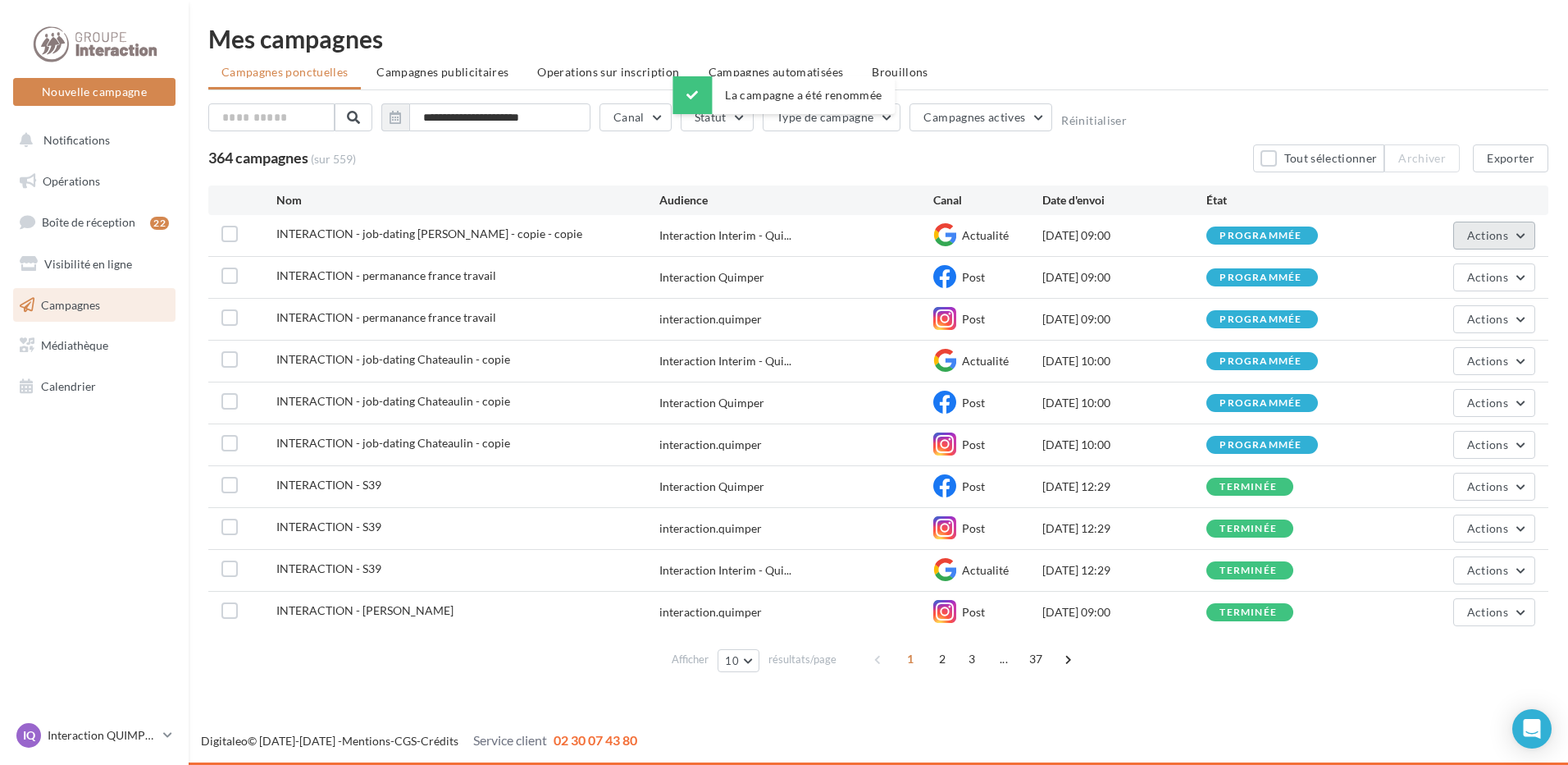
click at [1464, 234] on button "Actions" at bounding box center [1494, 236] width 82 height 28
click at [1394, 316] on button "Renommer" at bounding box center [1453, 316] width 164 height 42
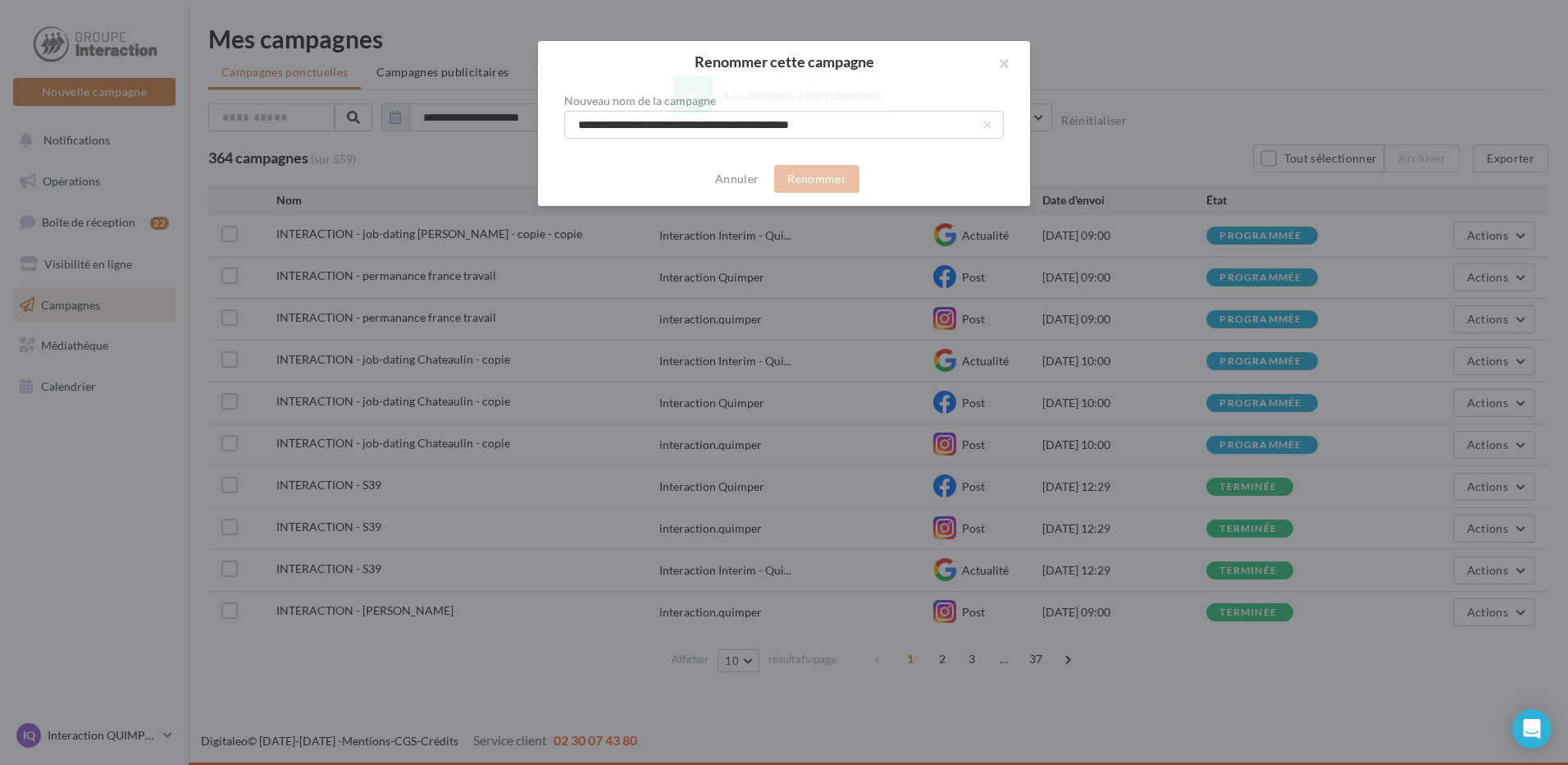
click at [855, 120] on body "Nouvelle campagne Nouvelle campagne Notifications Opérations Boîte de réception…" at bounding box center [784, 382] width 1568 height 765
drag, startPoint x: 855, startPoint y: 120, endPoint x: 563, endPoint y: 117, distance: 292.0
click at [563, 117] on div "**********" at bounding box center [784, 117] width 492 height 70
paste input "text"
type input "**********"
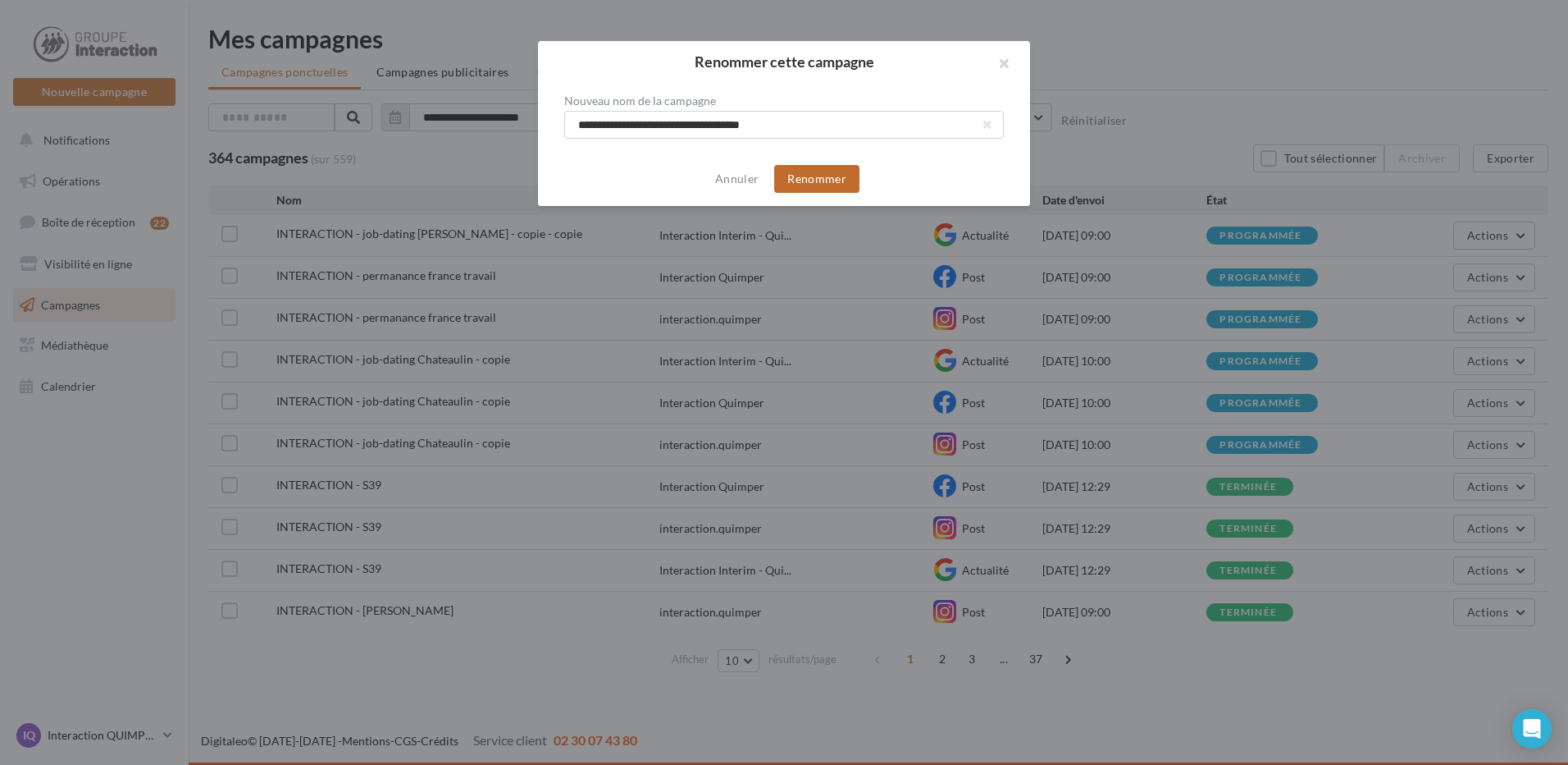
click at [818, 169] on button "Renommer" at bounding box center [816, 178] width 86 height 28
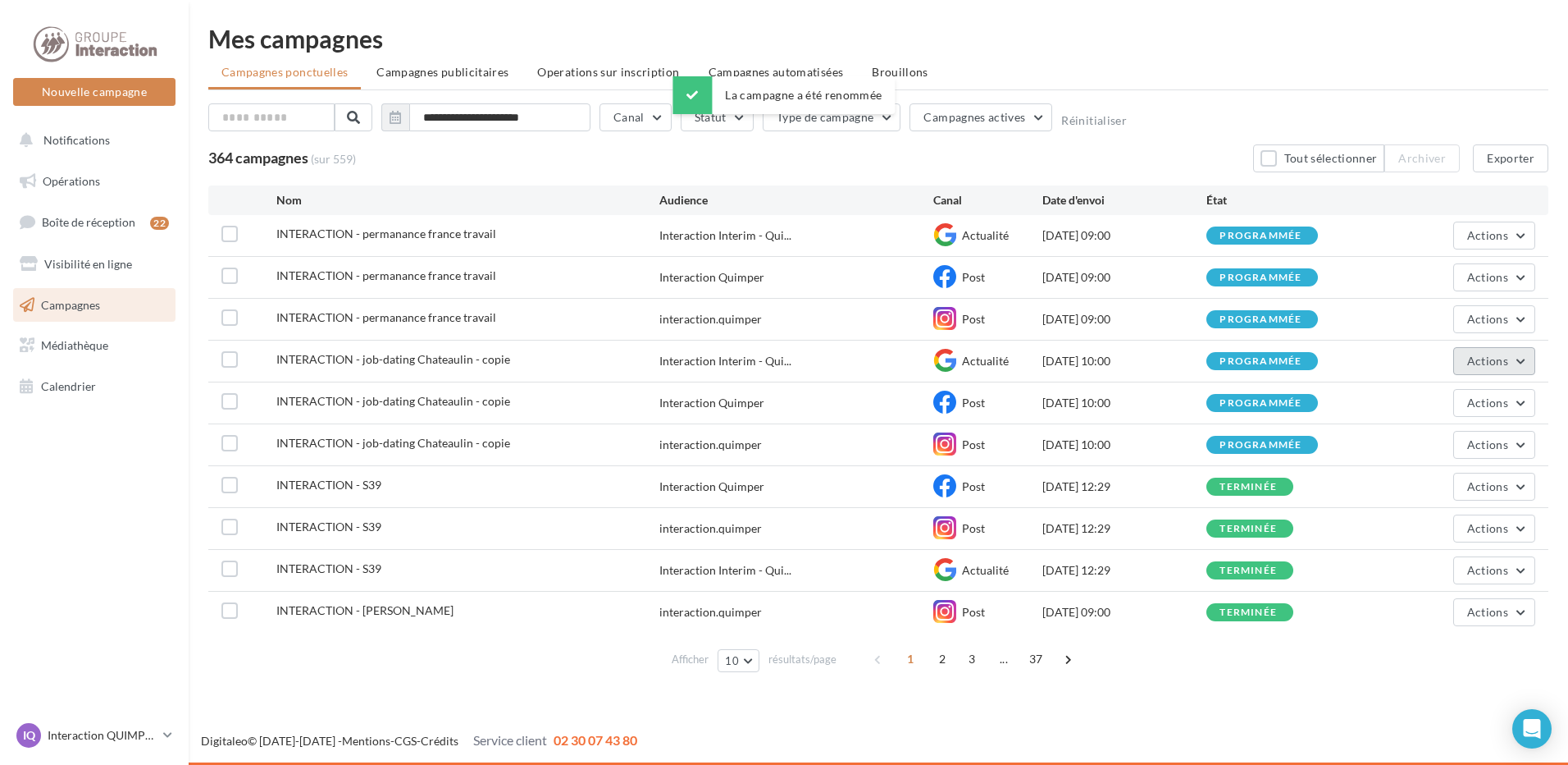
click at [1473, 370] on button "Actions" at bounding box center [1494, 361] width 82 height 28
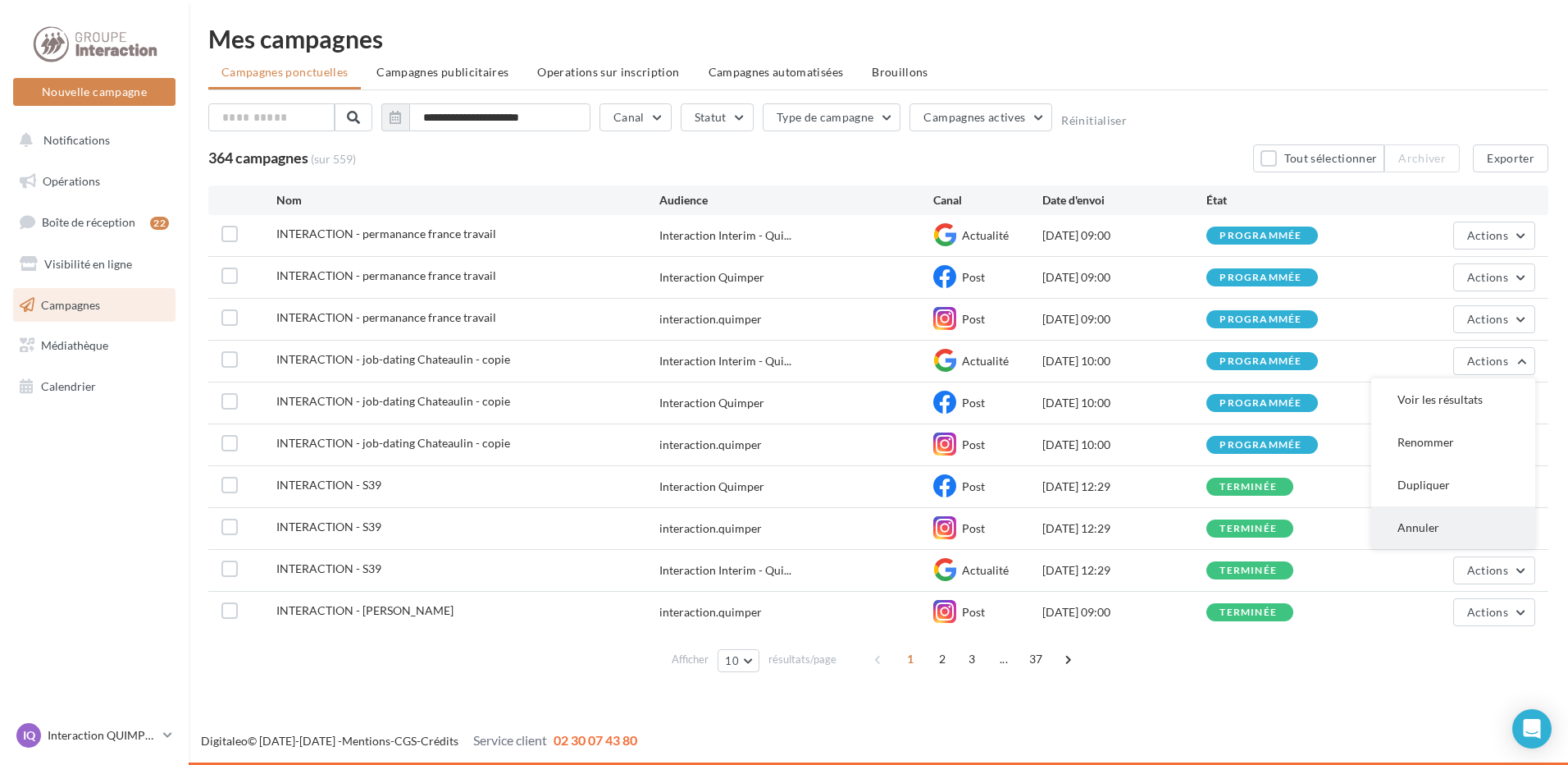
click at [1465, 522] on button "Annuler" at bounding box center [1453, 527] width 164 height 42
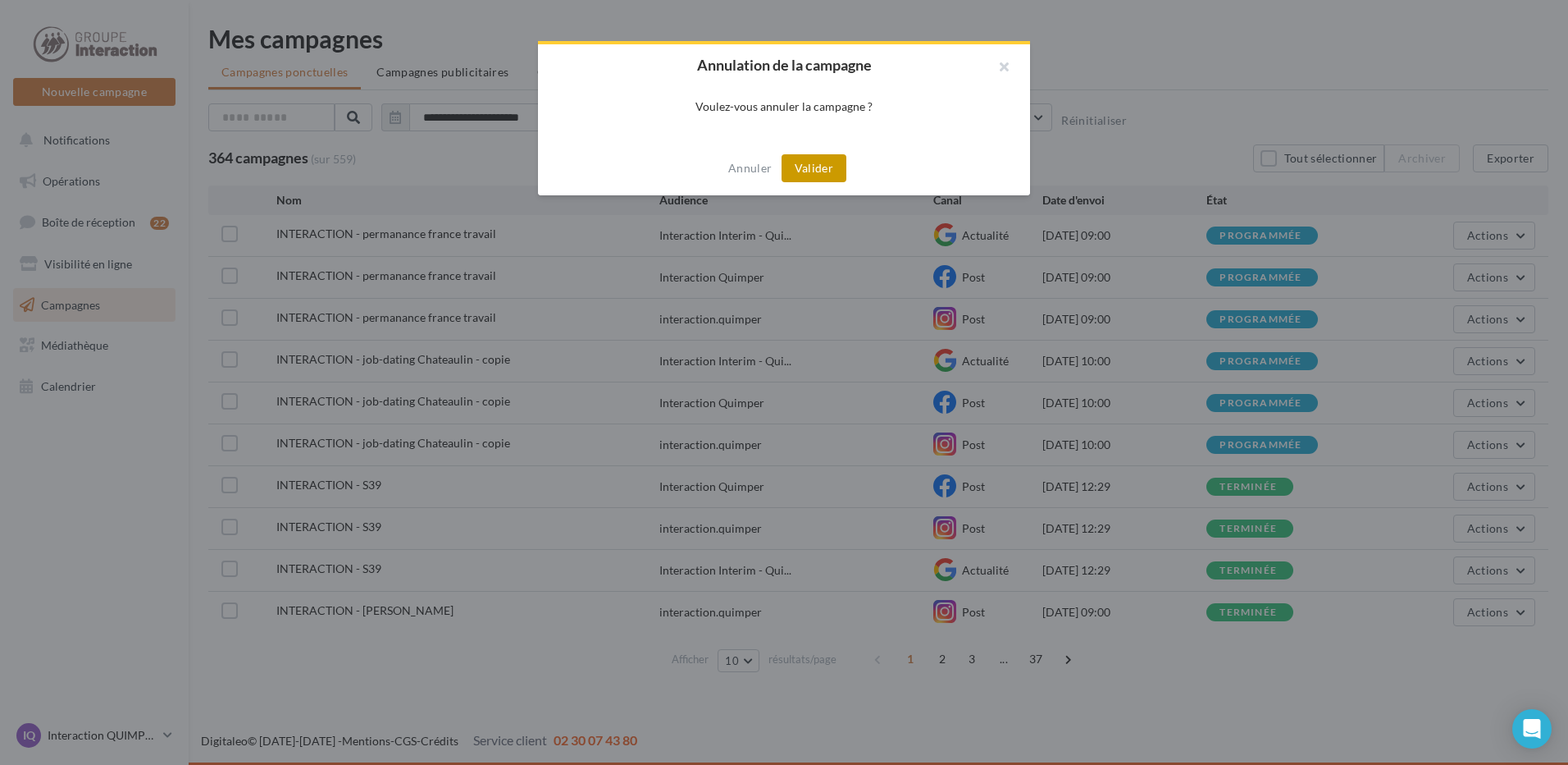
click at [815, 169] on button "Valider" at bounding box center [814, 168] width 65 height 28
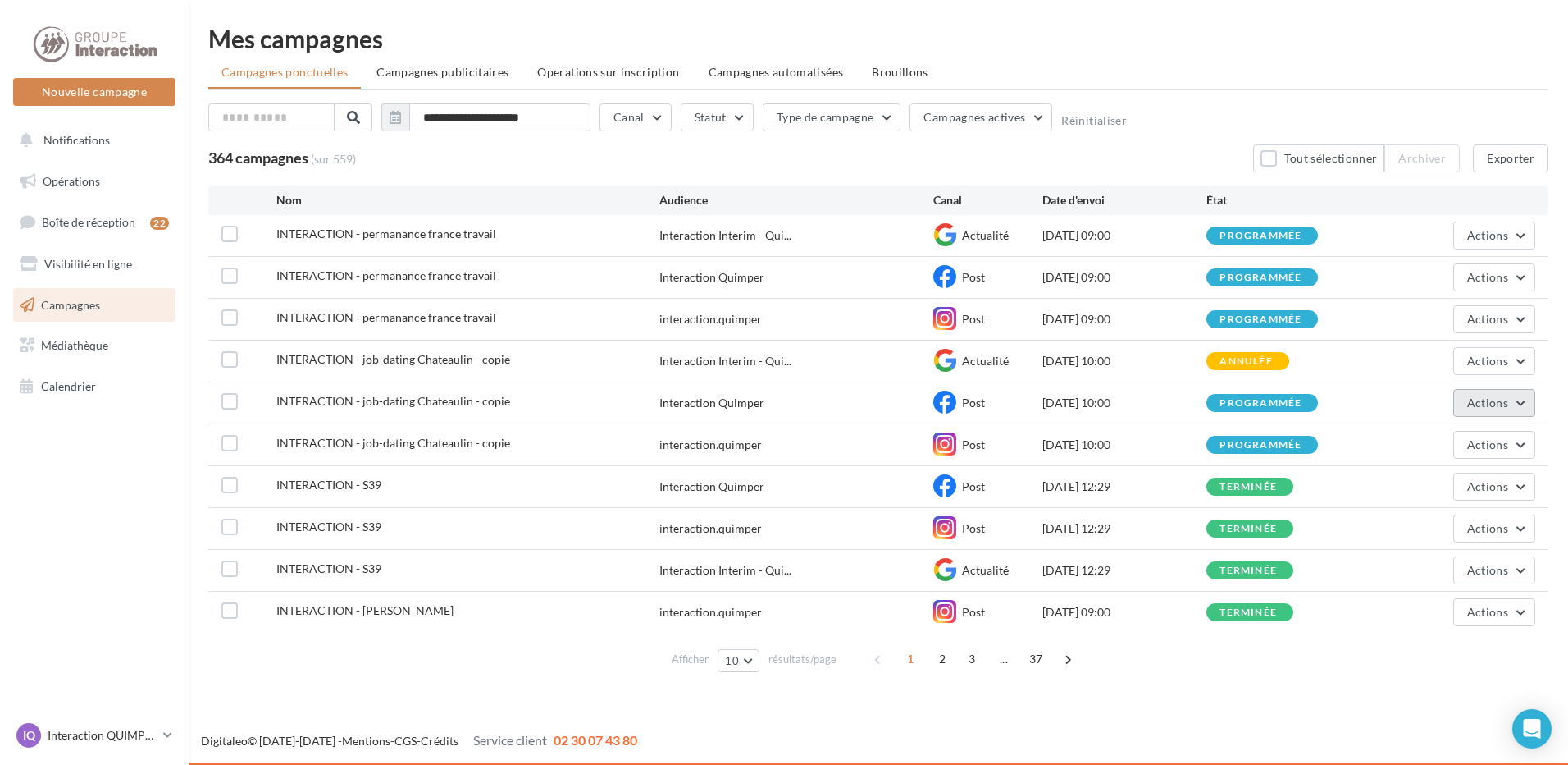
click at [1510, 410] on button "Actions" at bounding box center [1494, 403] width 82 height 28
click at [1472, 562] on button "Annuler" at bounding box center [1453, 569] width 164 height 42
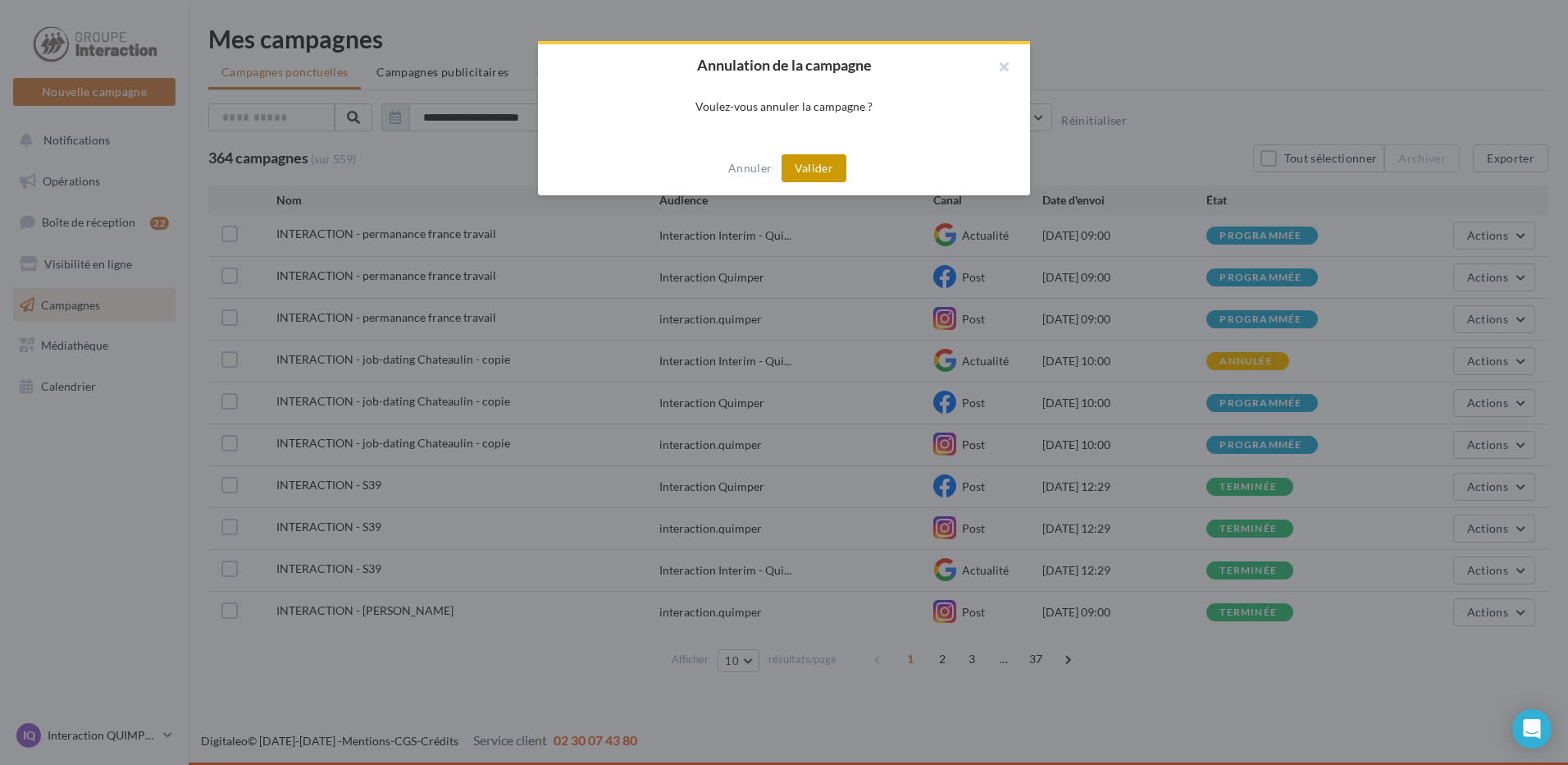
click at [830, 167] on button "Valider" at bounding box center [814, 168] width 65 height 28
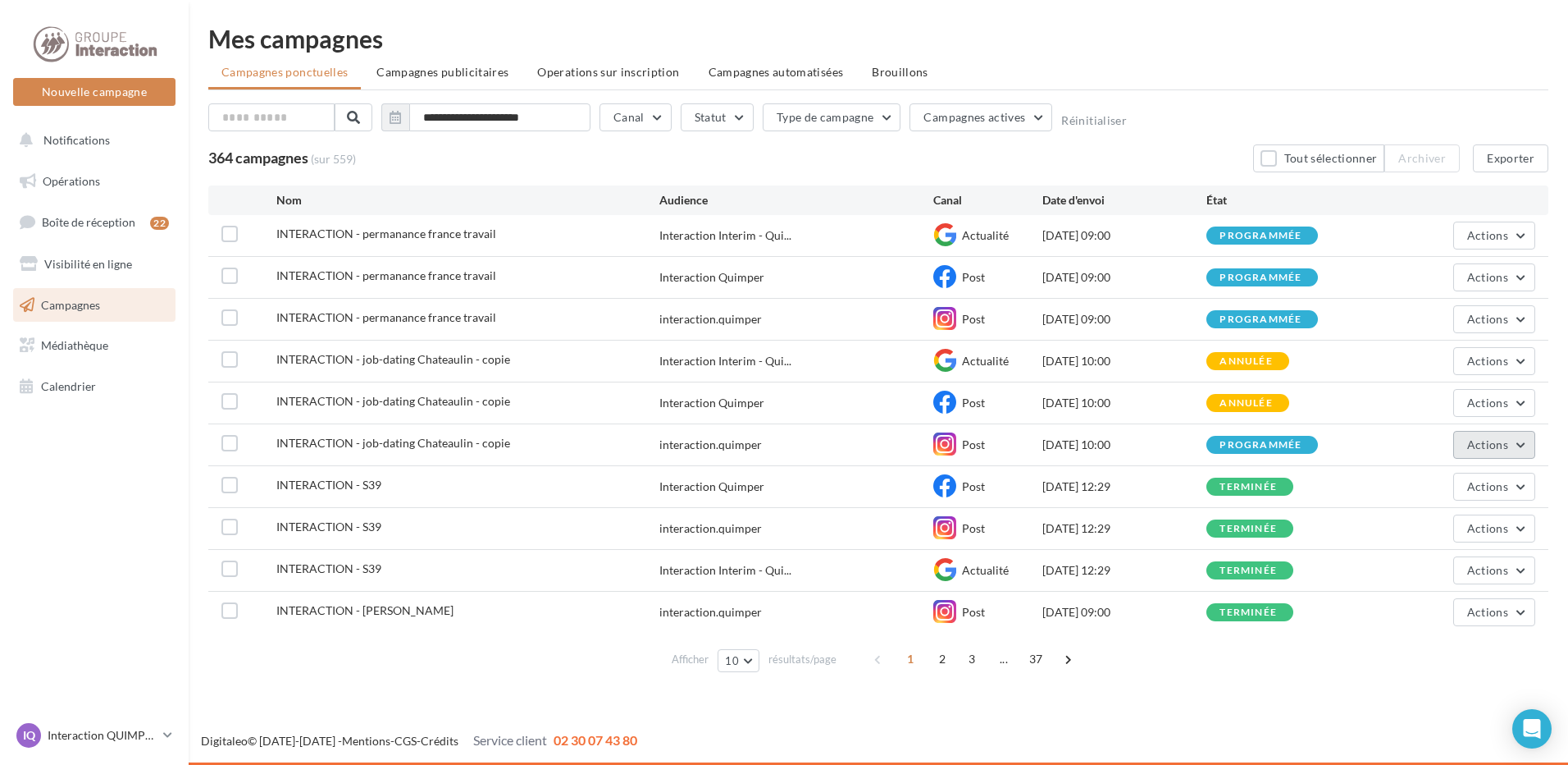
click at [1525, 452] on button "Actions" at bounding box center [1494, 444] width 82 height 28
click at [1482, 606] on button "Annuler" at bounding box center [1453, 611] width 164 height 42
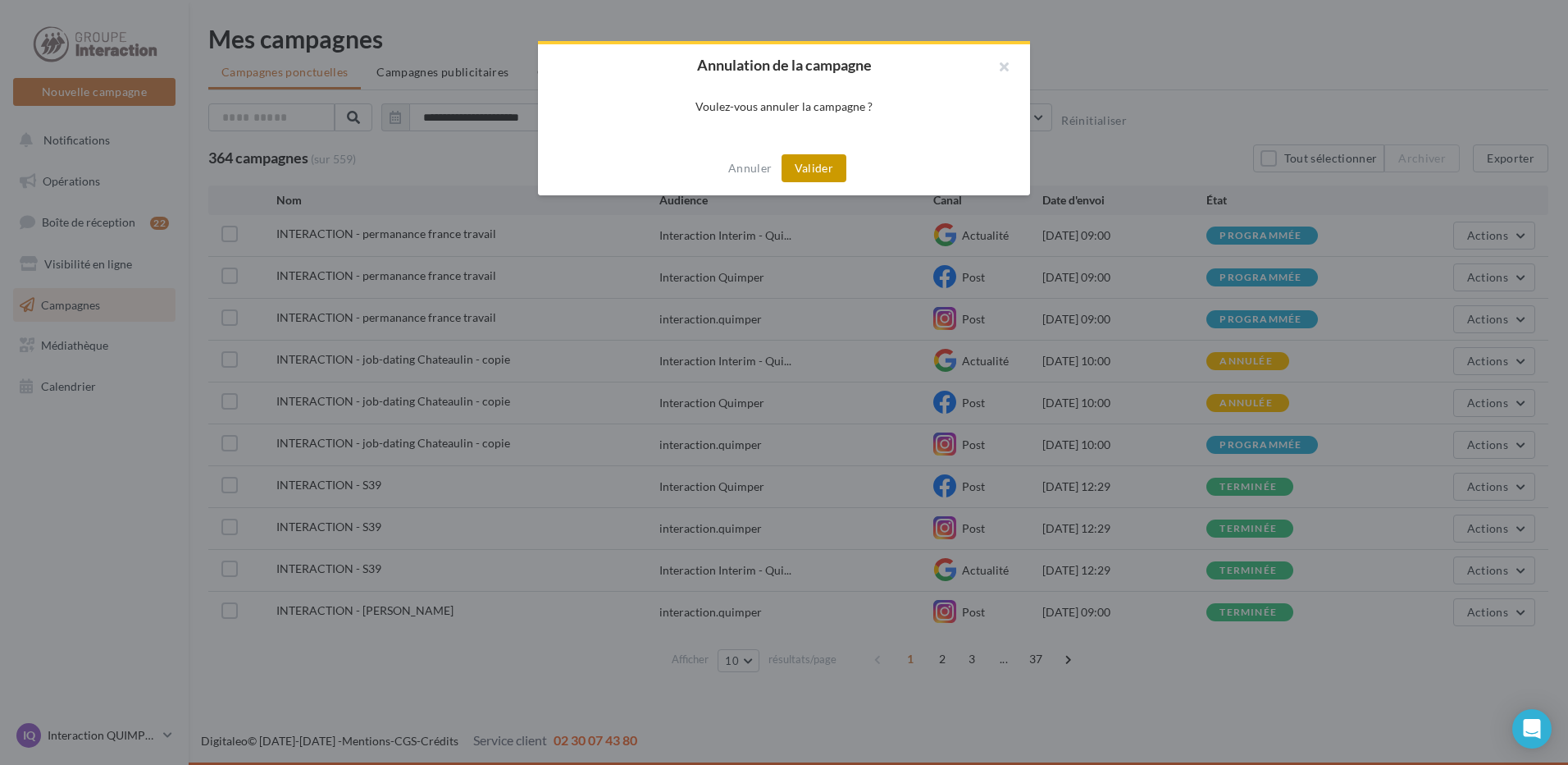
click at [794, 163] on button "Valider" at bounding box center [814, 168] width 65 height 28
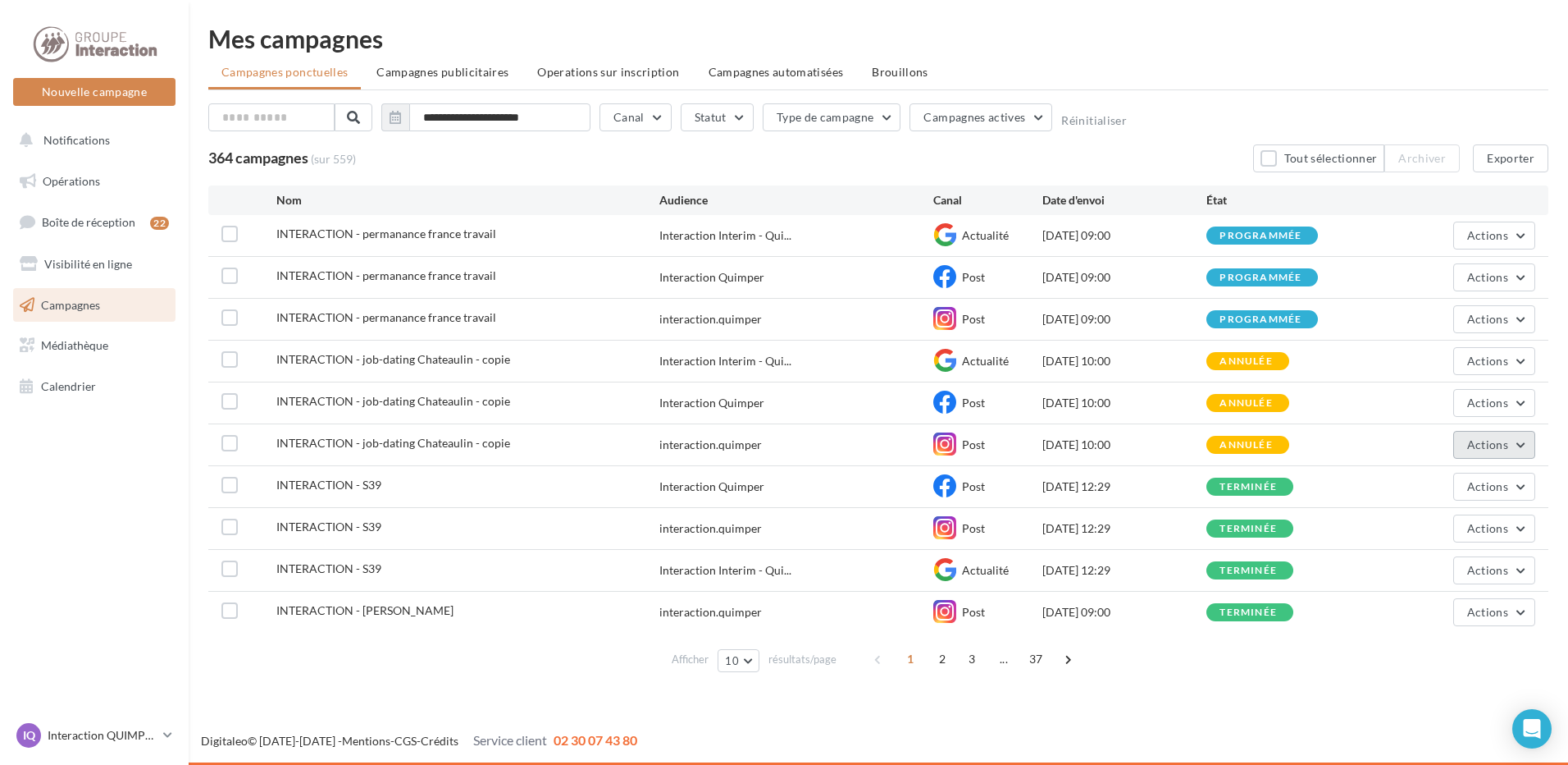
click at [1480, 437] on button "Actions" at bounding box center [1494, 444] width 82 height 28
click at [1442, 561] on button "Dupliquer" at bounding box center [1453, 568] width 164 height 42
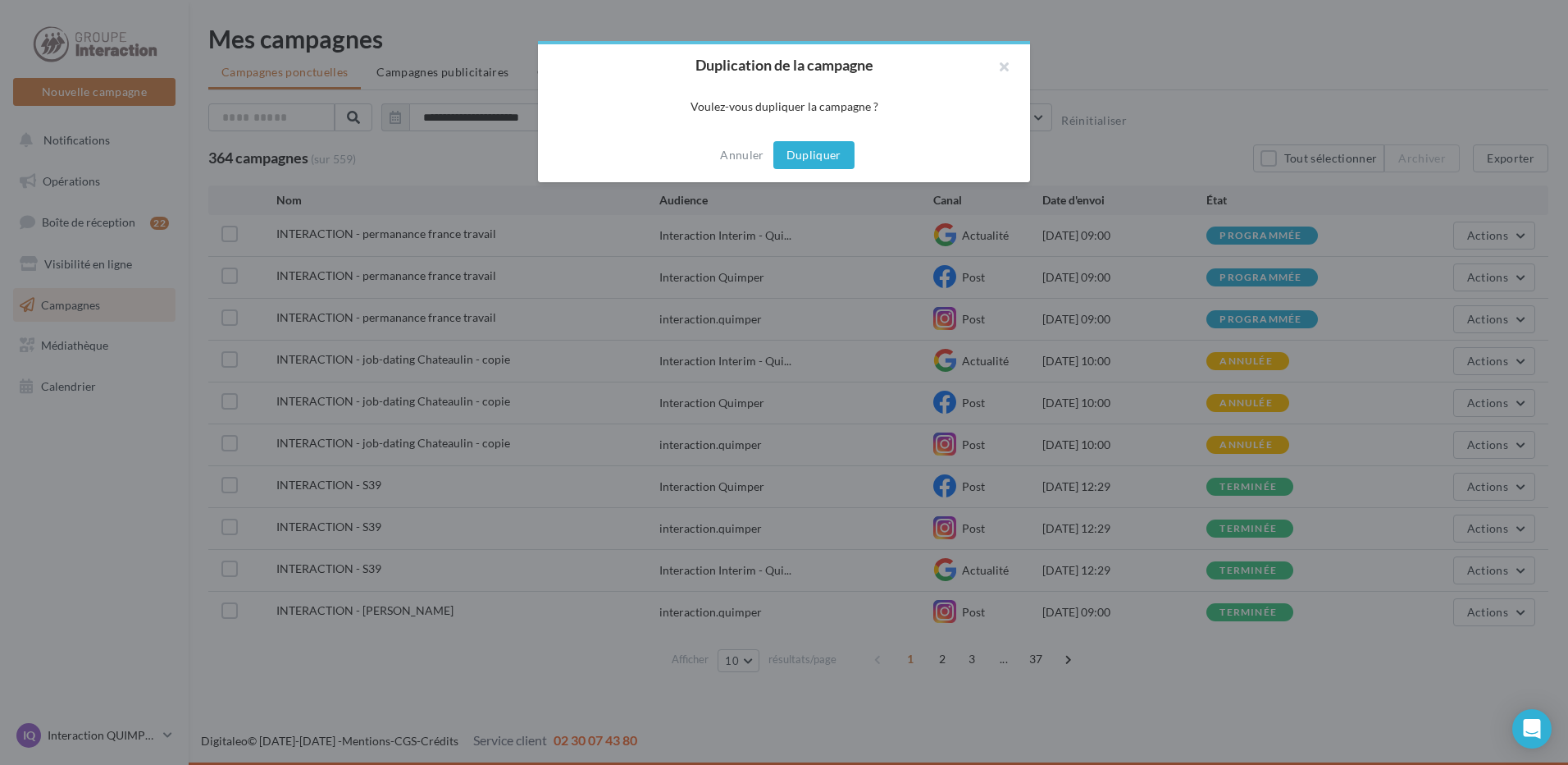
click at [775, 147] on button "Dupliquer" at bounding box center [814, 155] width 81 height 28
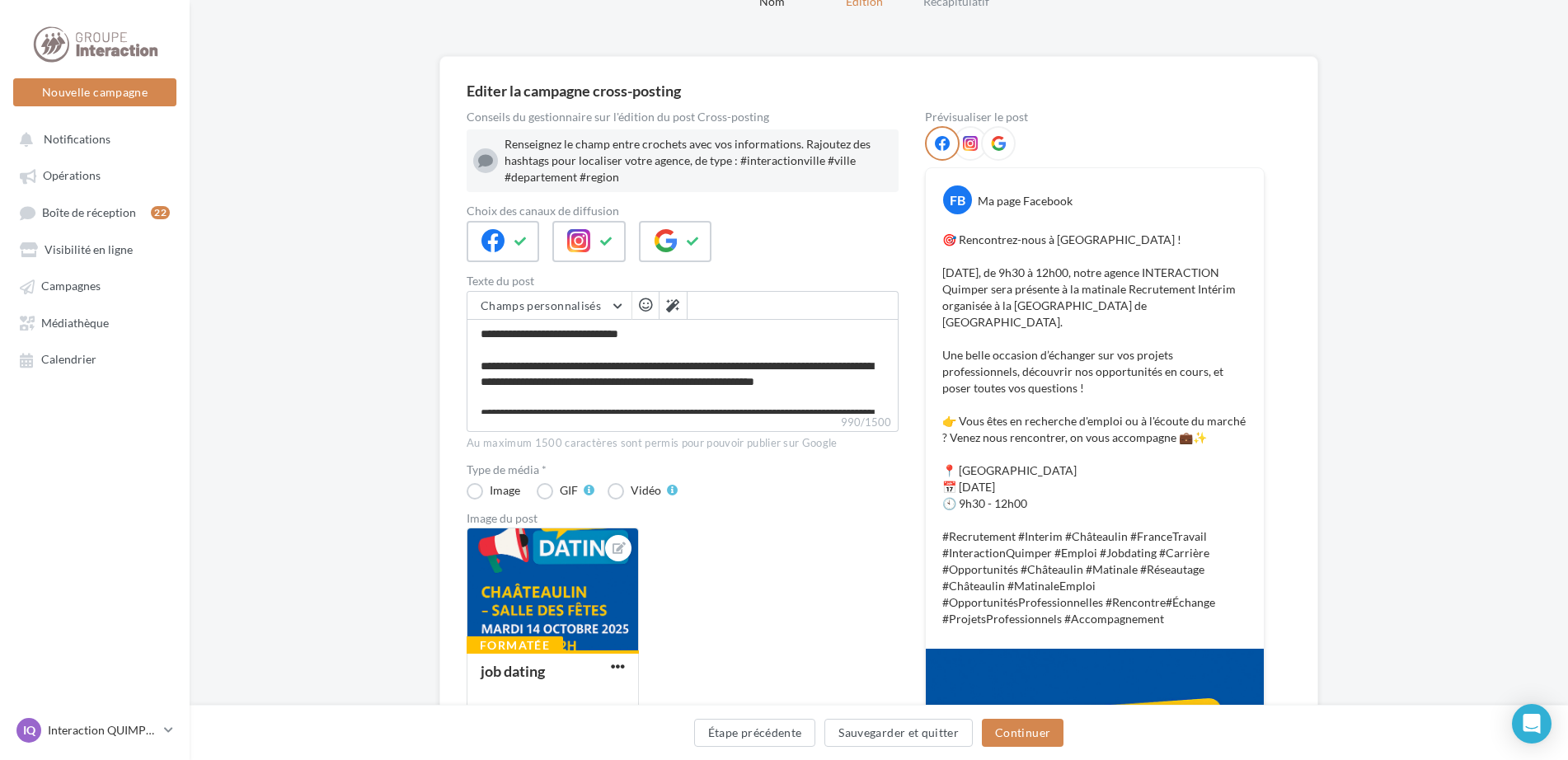
scroll to position [165, 0]
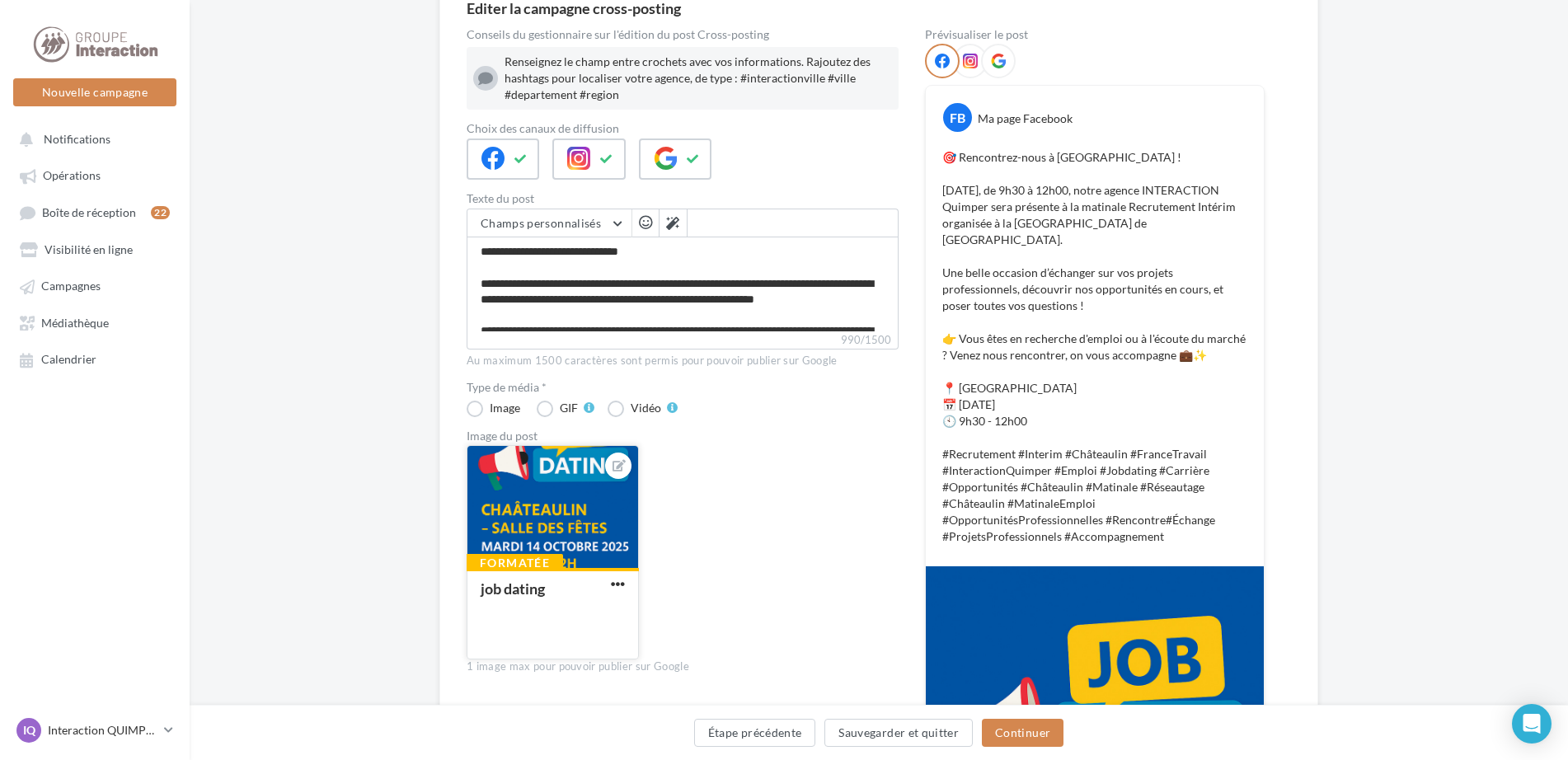
click at [625, 584] on button "button" at bounding box center [618, 585] width 21 height 17
click at [642, 609] on button "Remplacer l'image" at bounding box center [695, 617] width 174 height 43
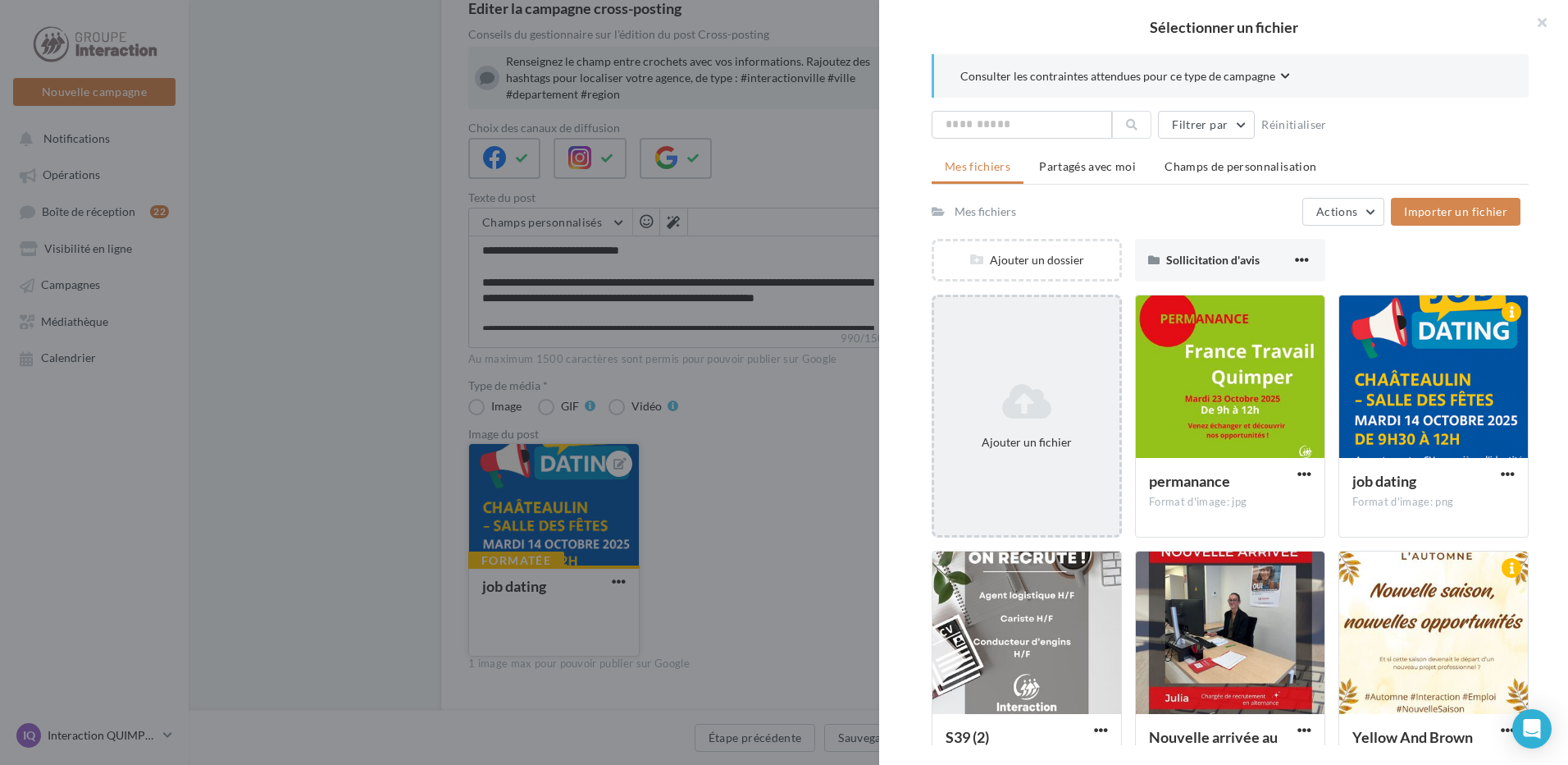
click at [1074, 428] on div "Ajouter un fichier" at bounding box center [1027, 416] width 185 height 82
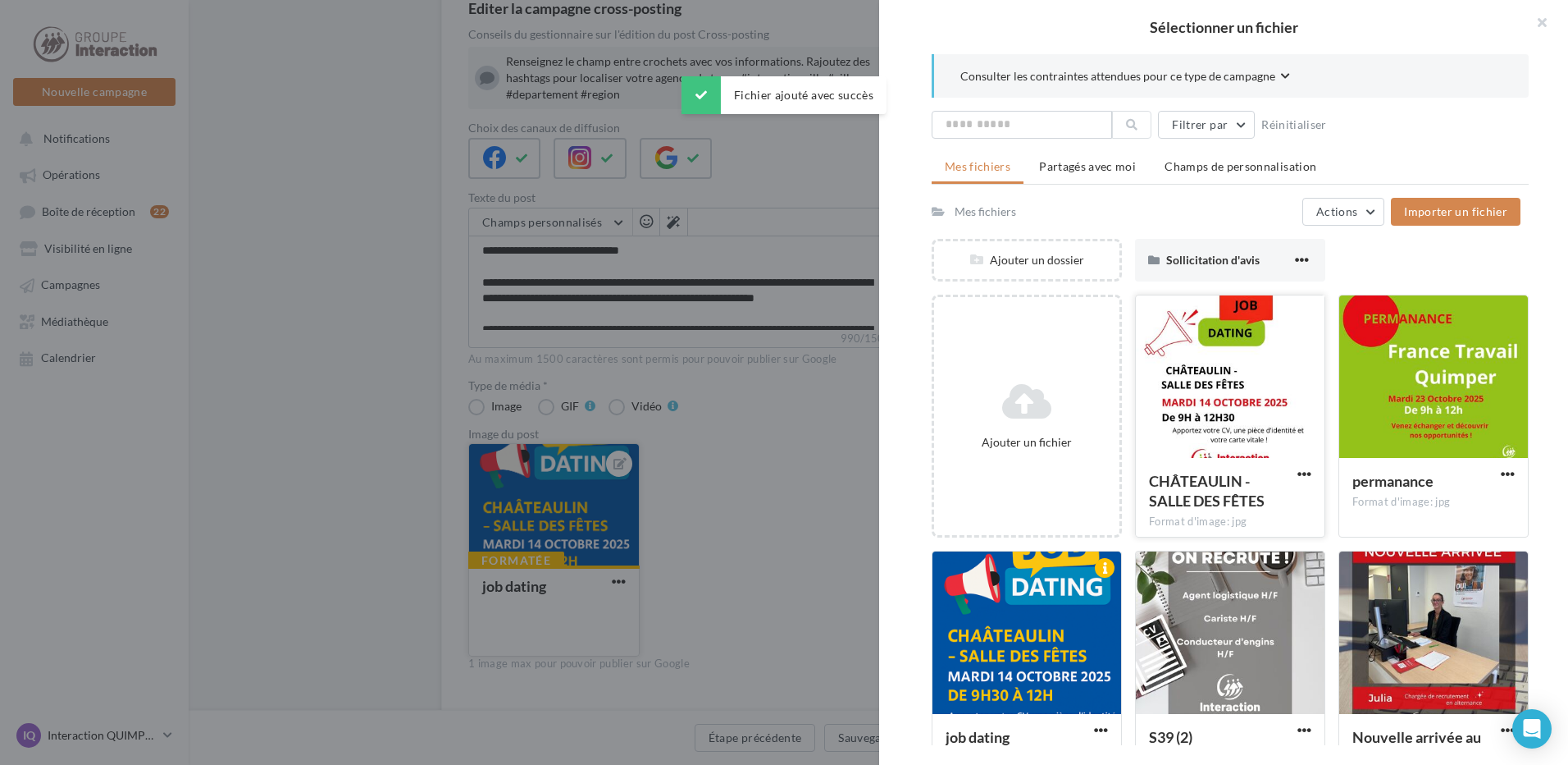
click at [1216, 438] on div at bounding box center [1230, 377] width 189 height 164
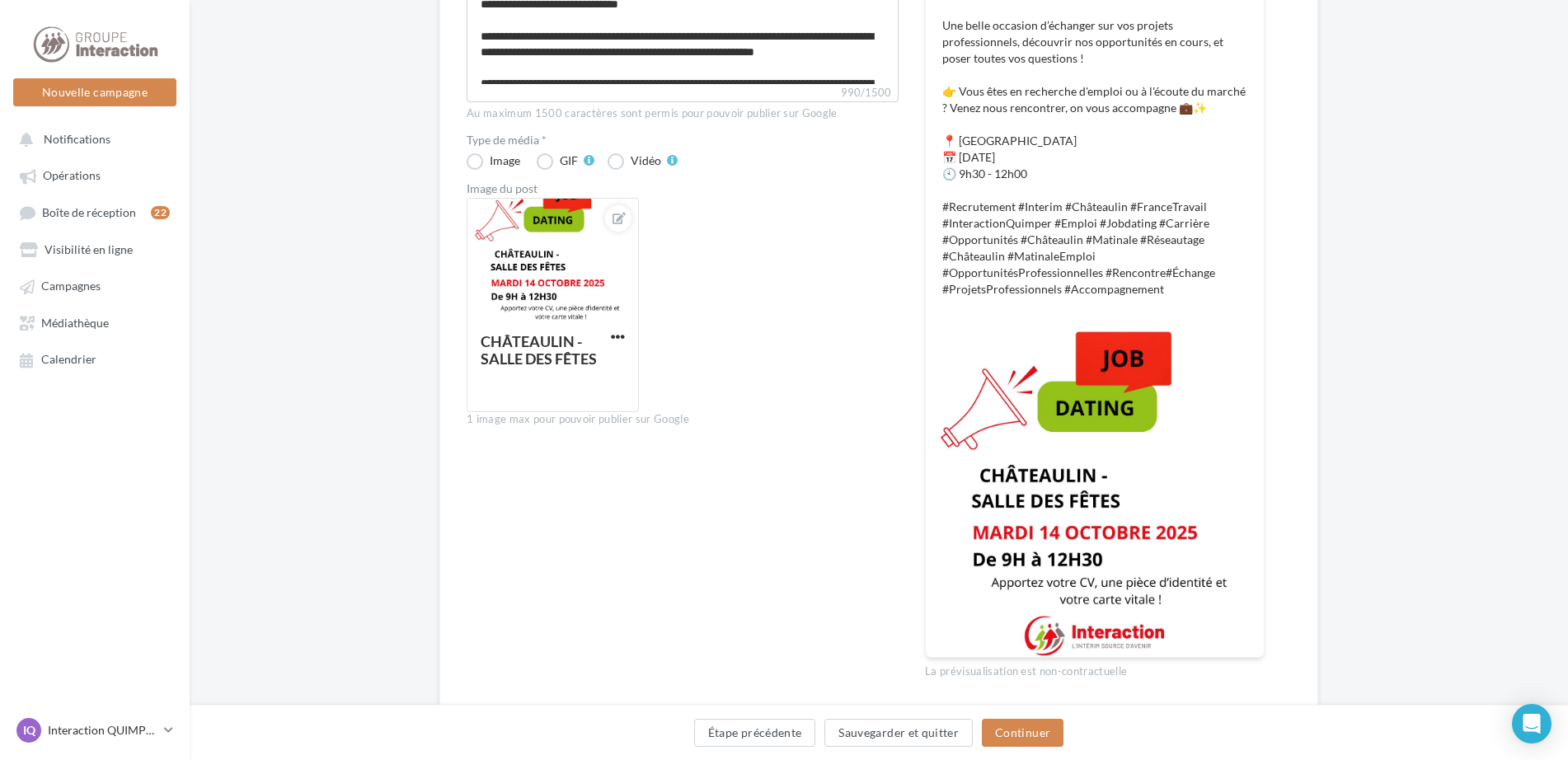
scroll to position [469, 0]
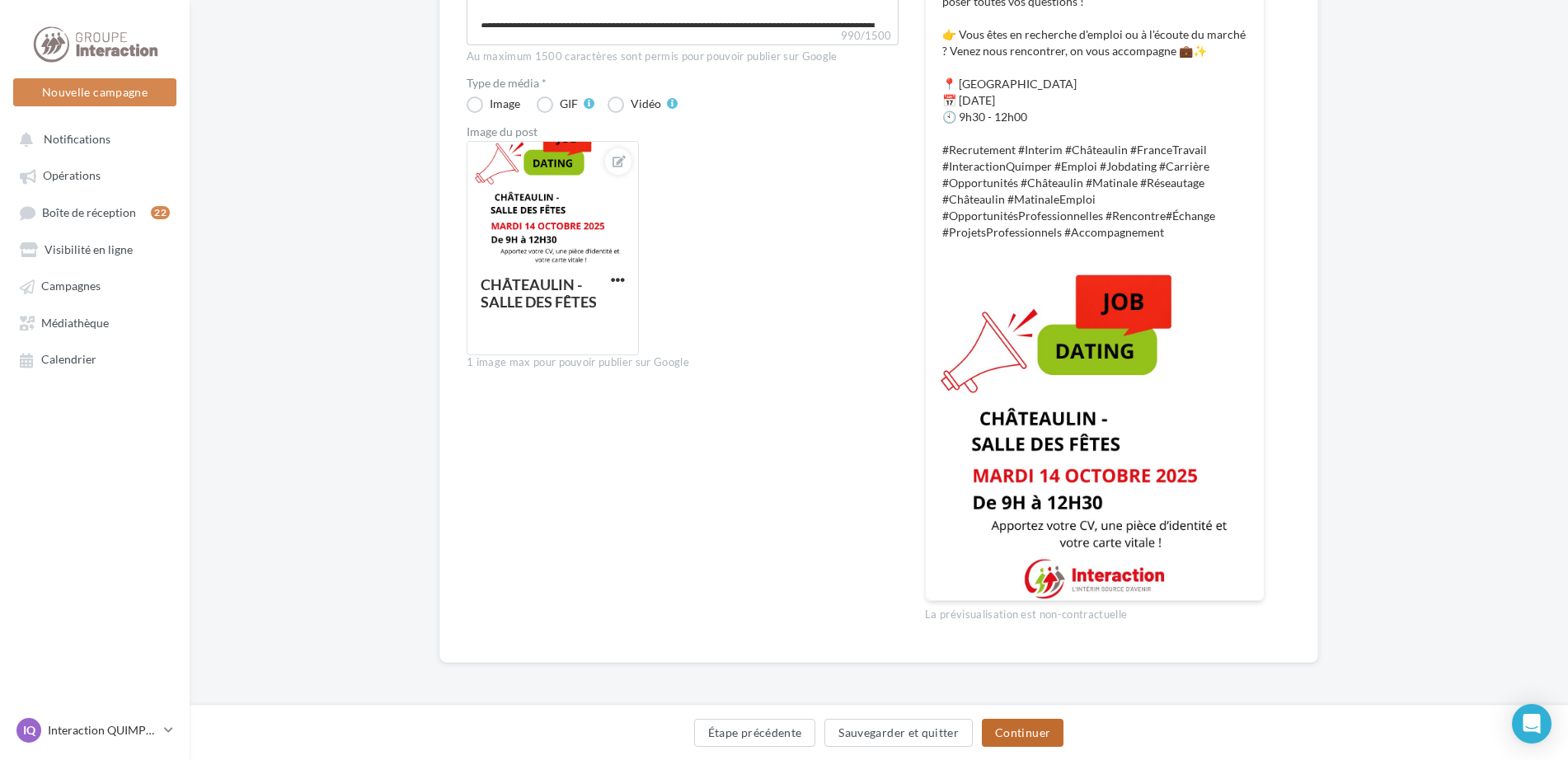
click at [1027, 741] on button "Continuer" at bounding box center [1023, 733] width 82 height 28
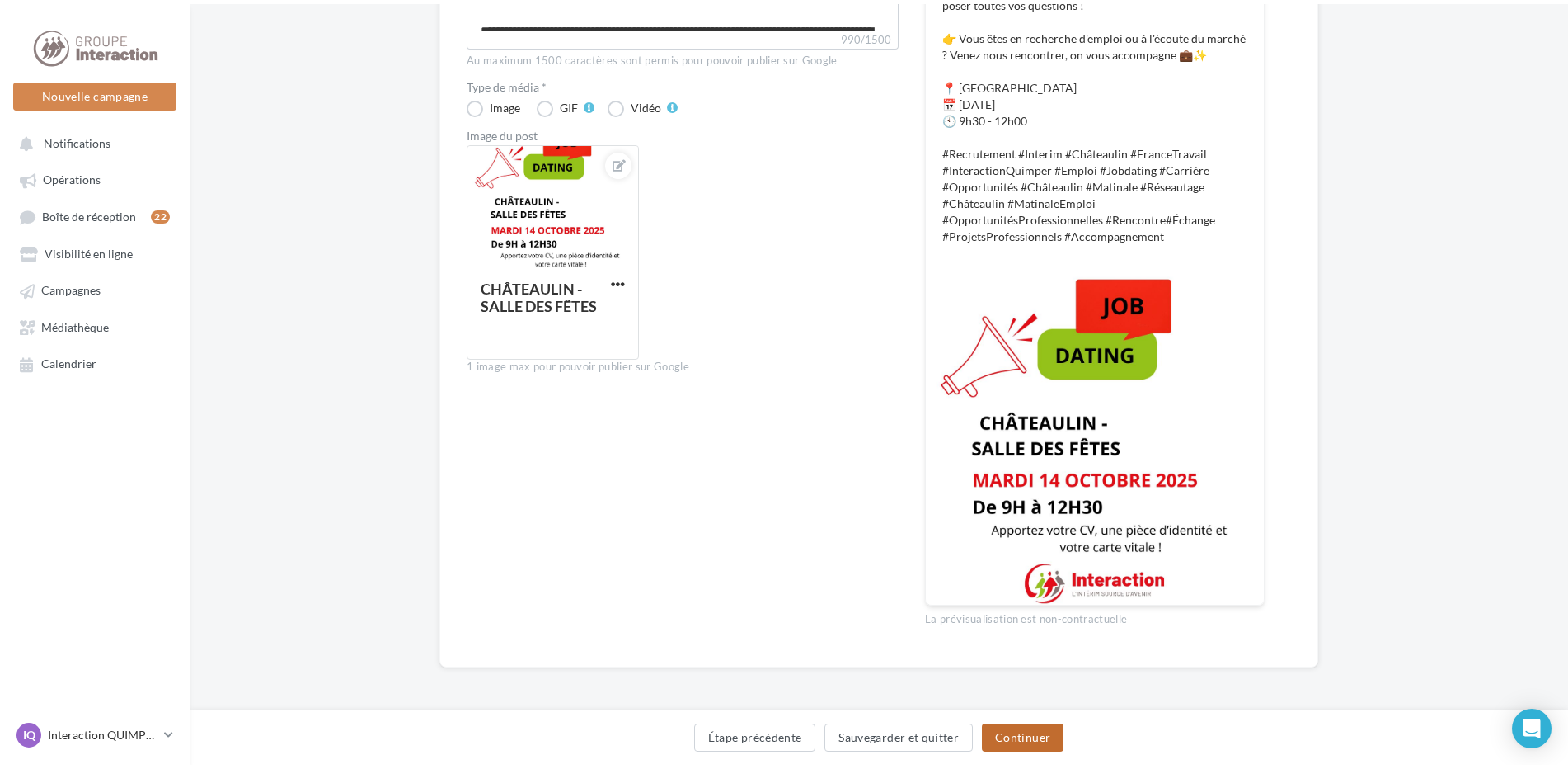
scroll to position [0, 0]
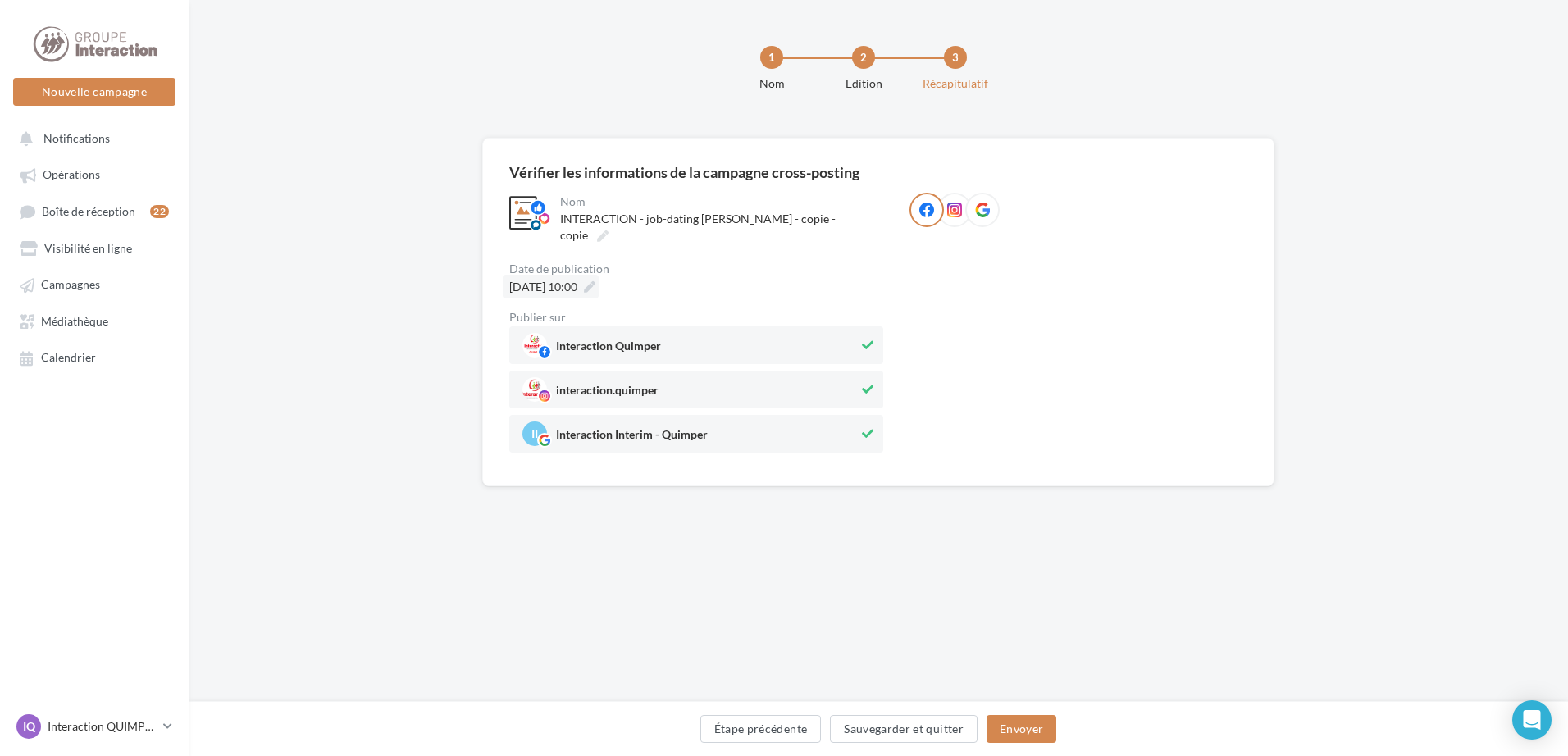
click at [578, 279] on span "[DATE] 10:00" at bounding box center [543, 287] width 68 height 16
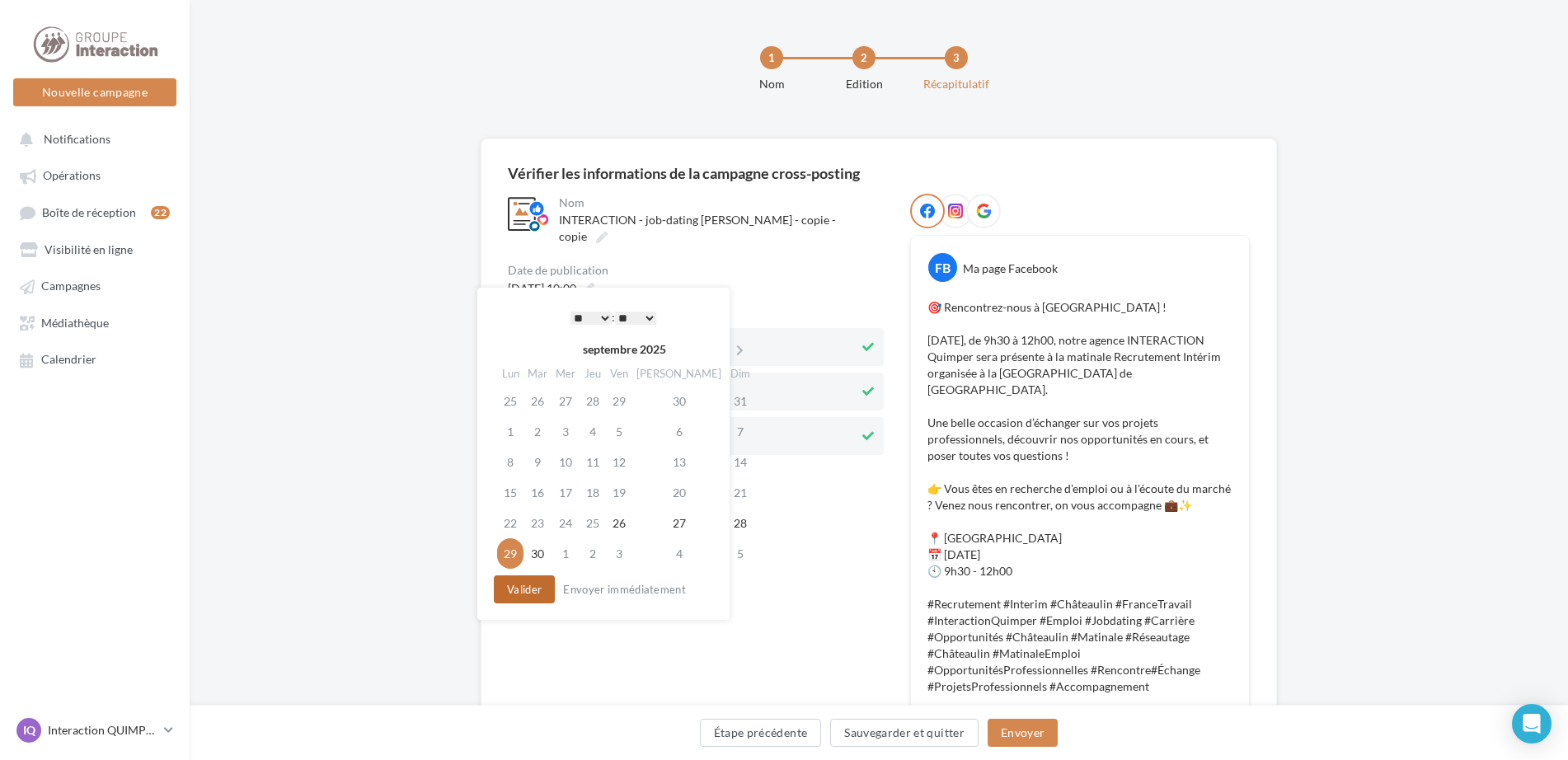
click at [518, 582] on button "Valider" at bounding box center [524, 589] width 61 height 28
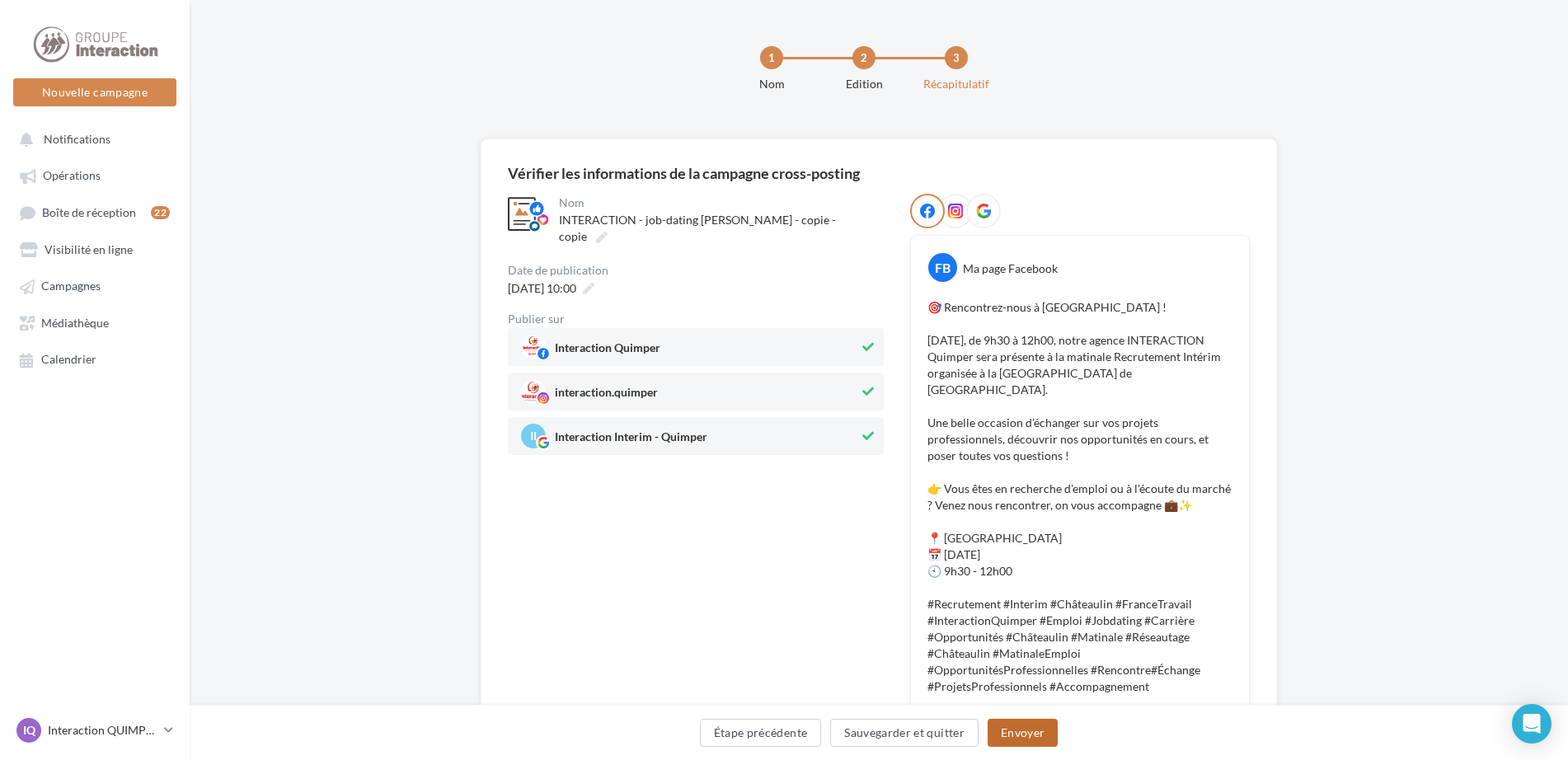
click at [1004, 723] on button "Envoyer" at bounding box center [1023, 733] width 71 height 28
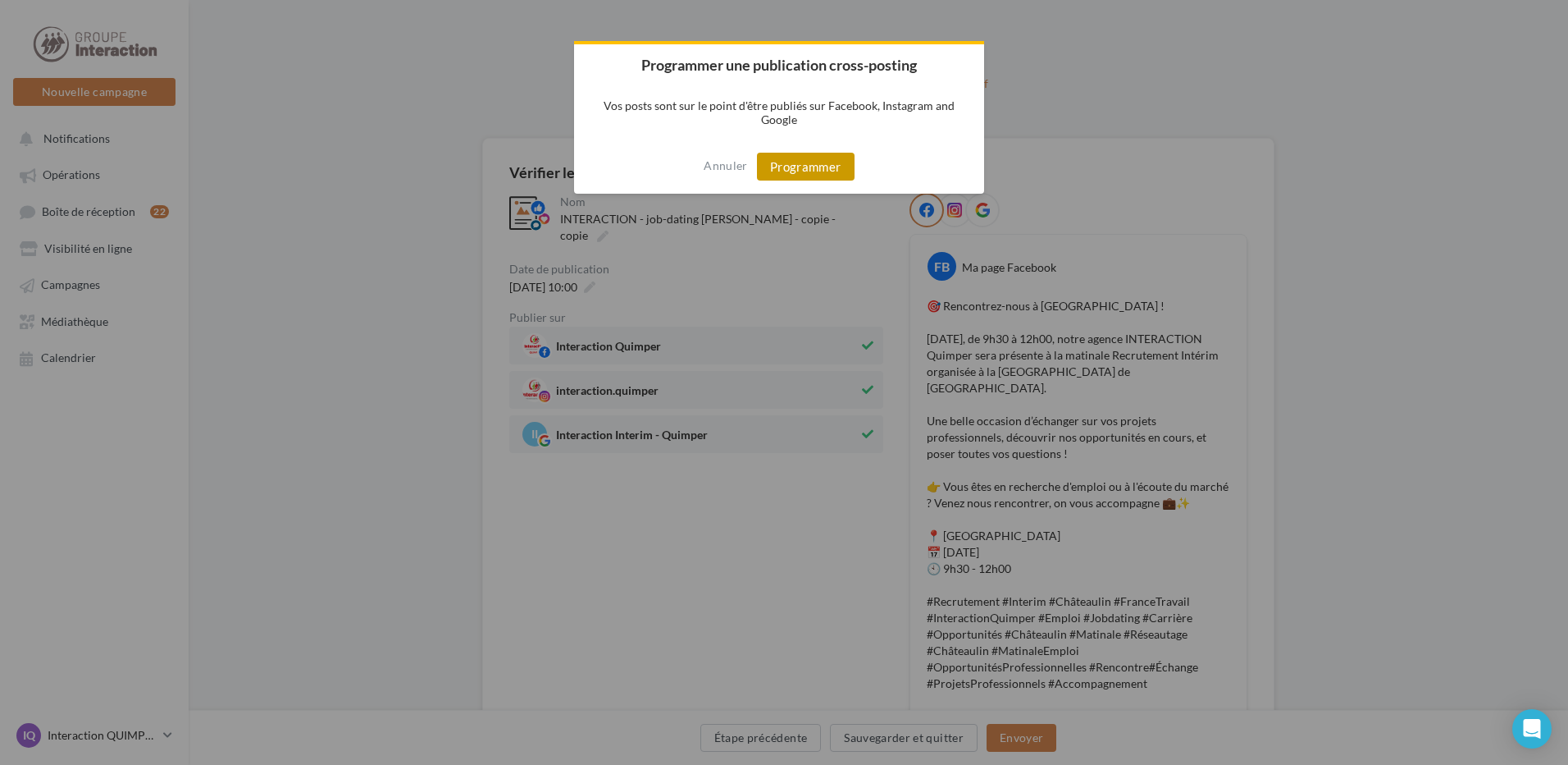
click at [821, 179] on button "Programmer" at bounding box center [805, 166] width 98 height 28
